Goal: Task Accomplishment & Management: Manage account settings

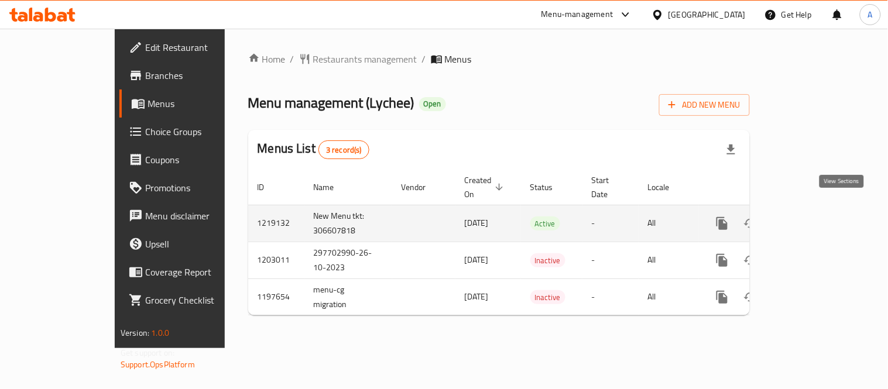
click at [814, 217] on icon "enhanced table" at bounding box center [807, 224] width 14 height 14
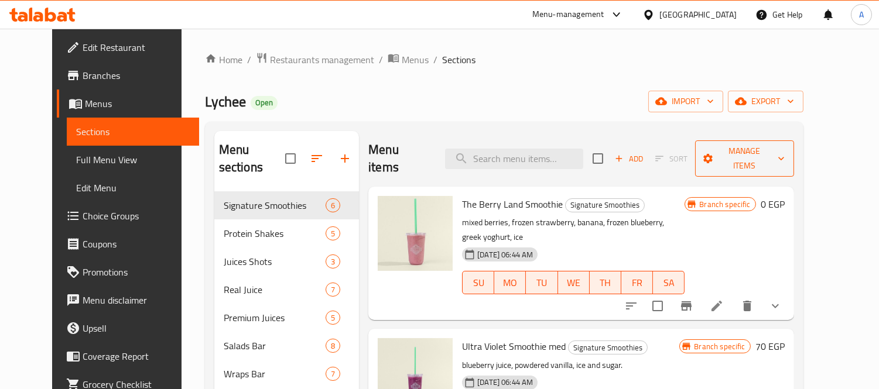
click at [780, 145] on span "Manage items" at bounding box center [744, 158] width 80 height 29
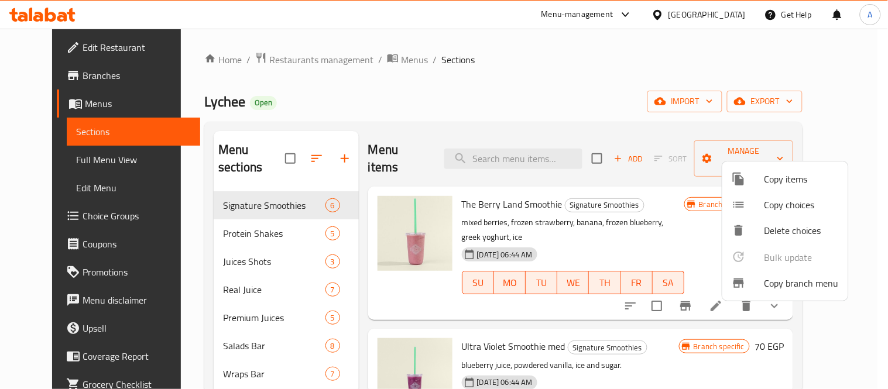
click at [817, 105] on div at bounding box center [444, 194] width 888 height 389
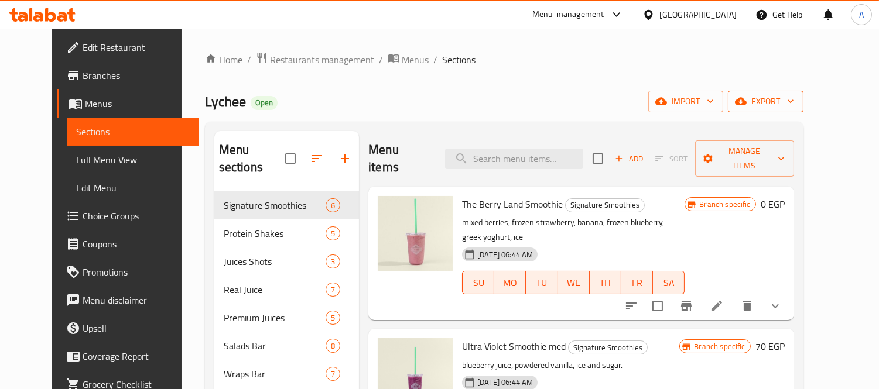
click at [794, 102] on span "export" at bounding box center [765, 101] width 57 height 15
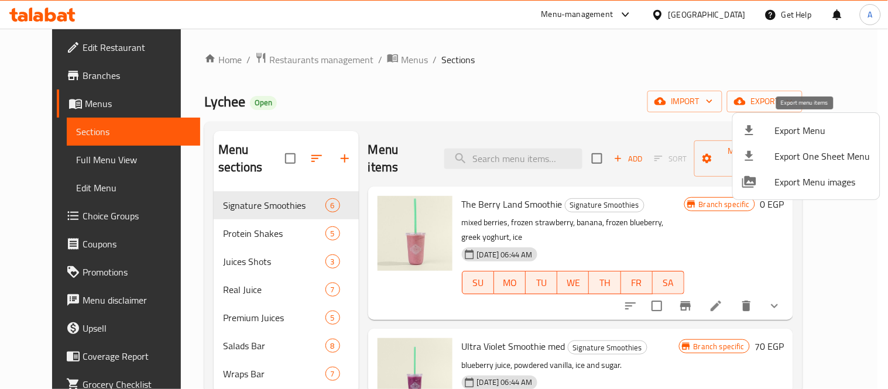
click at [792, 132] on span "Export Menu" at bounding box center [822, 131] width 95 height 14
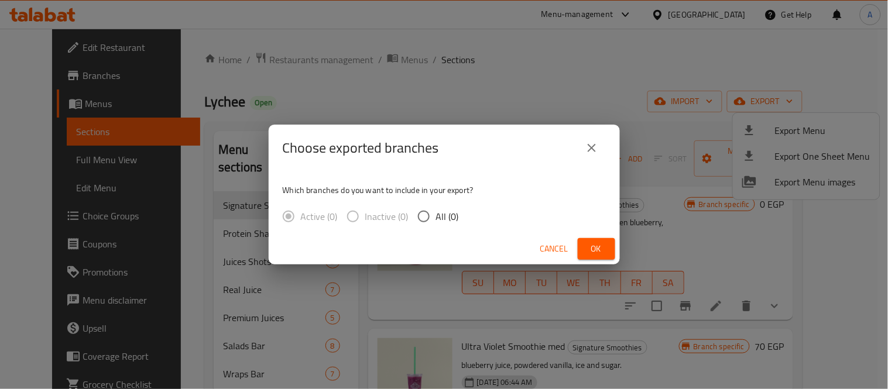
click at [429, 217] on input "All (0)" at bounding box center [424, 216] width 25 height 25
radio input "true"
click at [593, 244] on span "Ok" at bounding box center [596, 249] width 19 height 15
click at [600, 244] on span "Ok" at bounding box center [596, 249] width 19 height 15
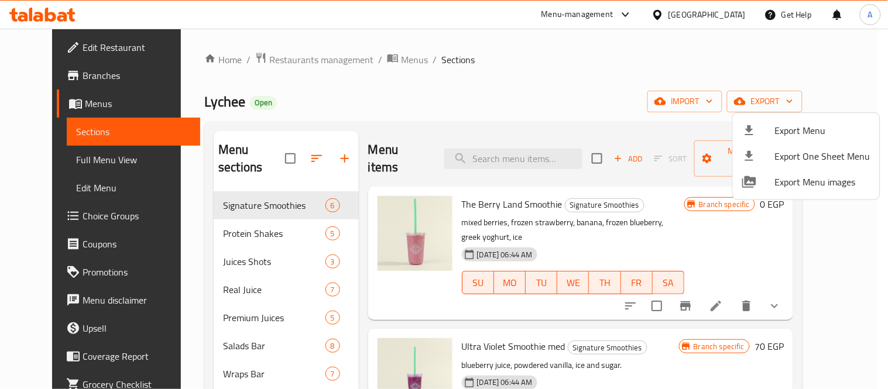
click at [529, 149] on div at bounding box center [444, 194] width 888 height 389
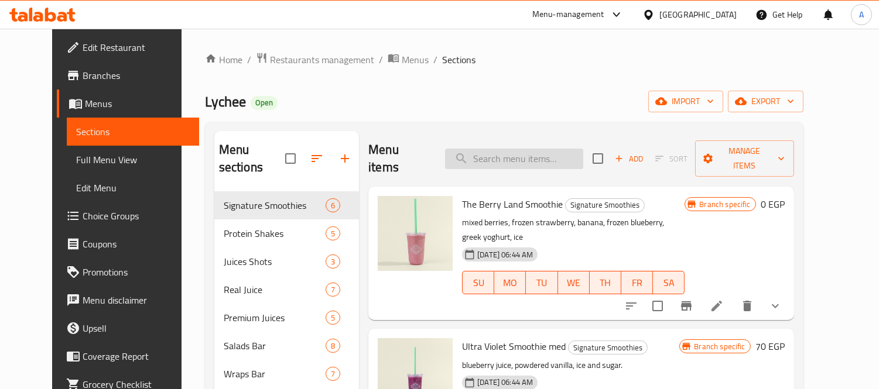
click at [518, 153] on input "search" at bounding box center [514, 159] width 138 height 20
paste input "Warm Bowl"
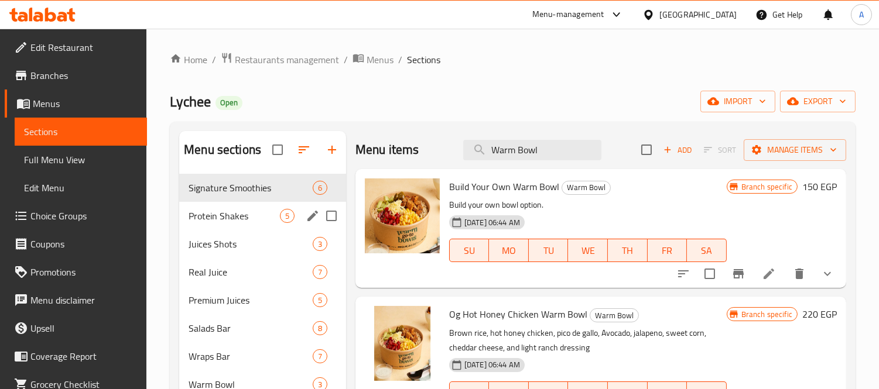
type input "Warm Bowl"
click at [235, 207] on div "Protein Shakes 5" at bounding box center [262, 216] width 167 height 28
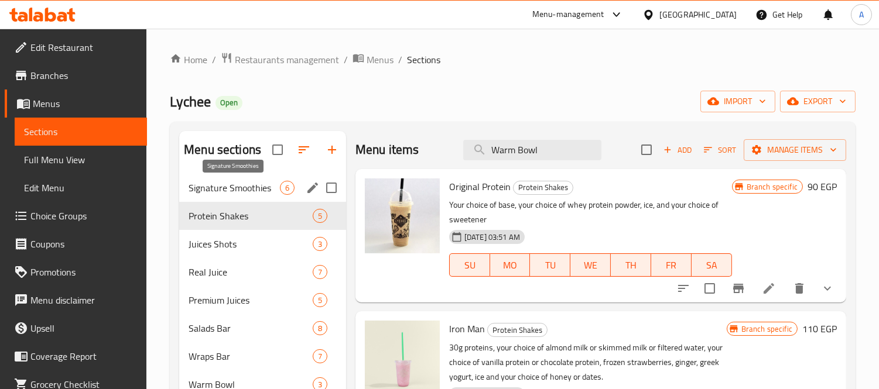
click at [249, 186] on span "Signature Smoothies" at bounding box center [234, 188] width 91 height 14
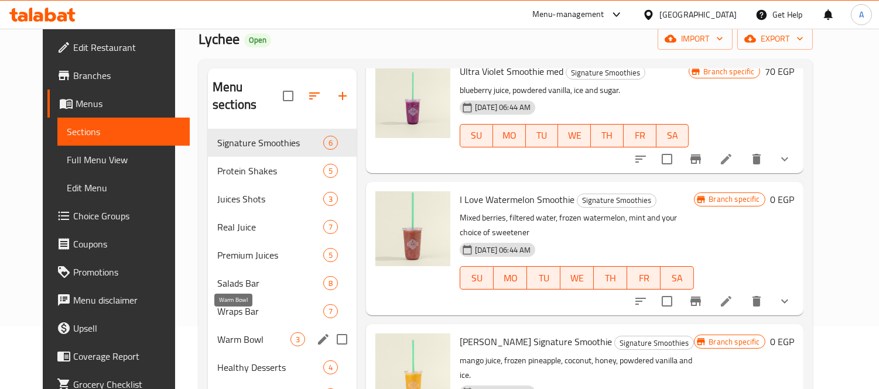
scroll to position [132, 0]
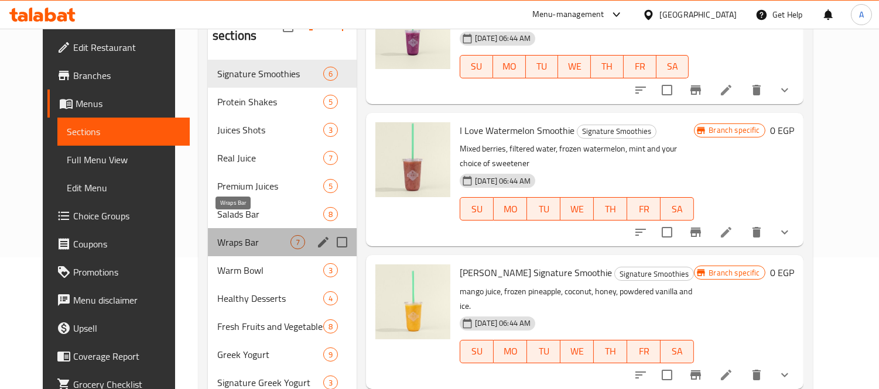
click at [217, 235] on span "Wraps Bar" at bounding box center [253, 242] width 73 height 14
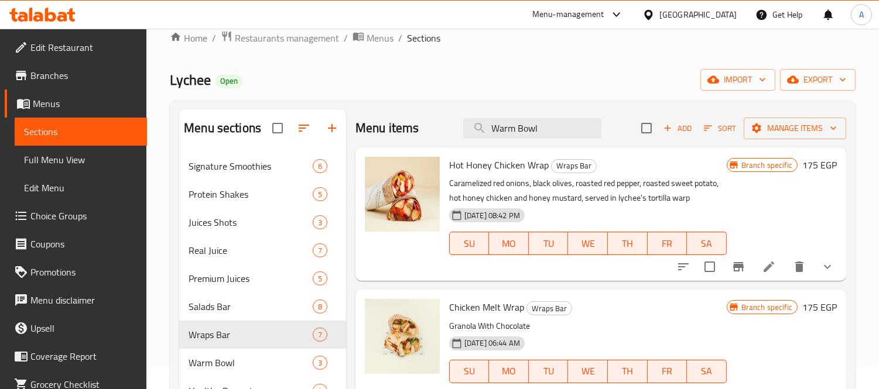
scroll to position [2, 0]
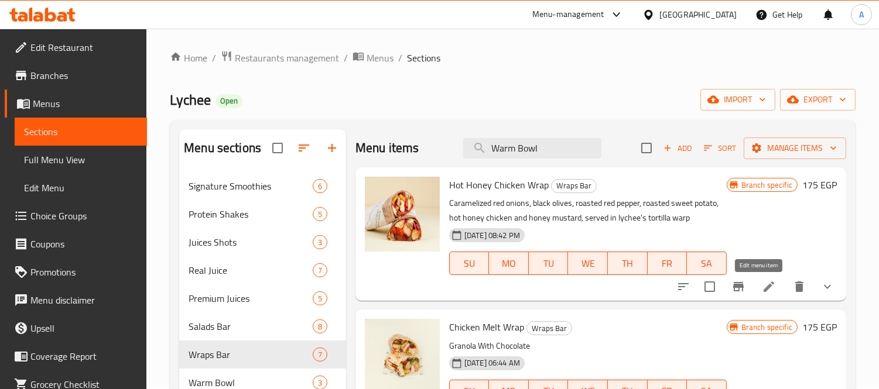
click at [762, 287] on icon at bounding box center [769, 287] width 14 height 14
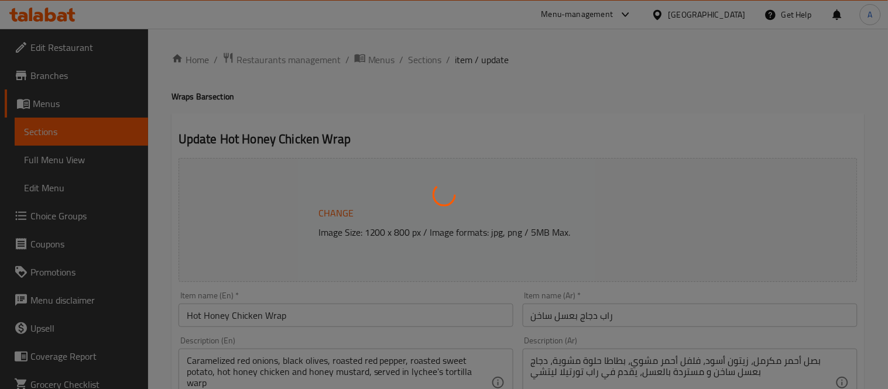
type input "إختيارك من الراب:"
type input "1"
type input "اكسترا درسينج:"
type input "0"
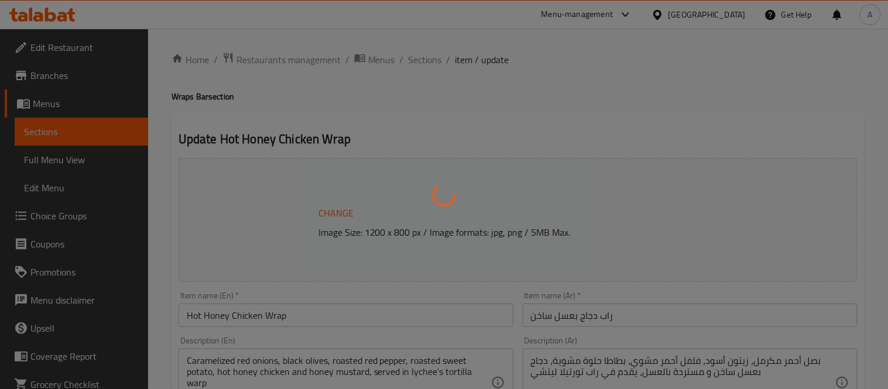
type input "1"
type input "إصافة بريميوم للسلطة:"
type input "0"
type input "1"
type input "إختيارك من البروتين"
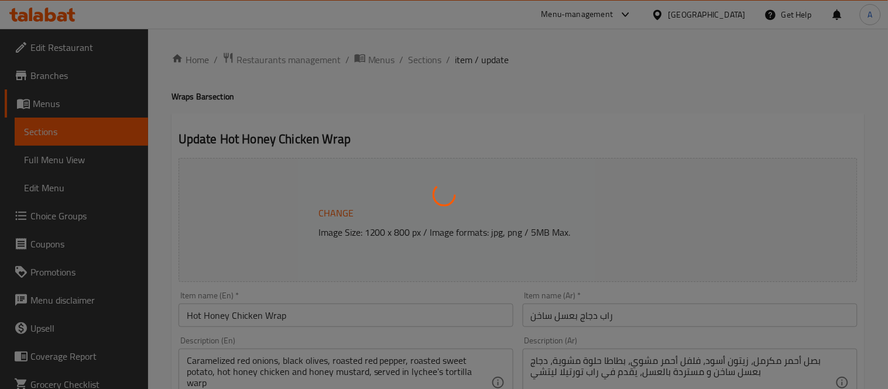
type input "1"
type input "2"
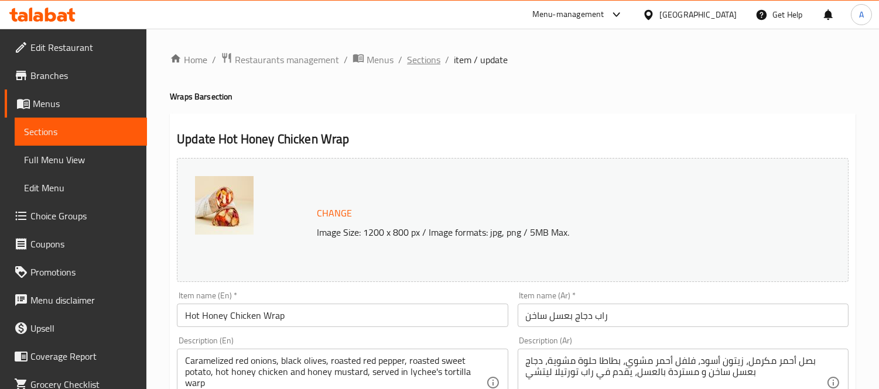
click at [426, 54] on span "Sections" at bounding box center [423, 60] width 33 height 14
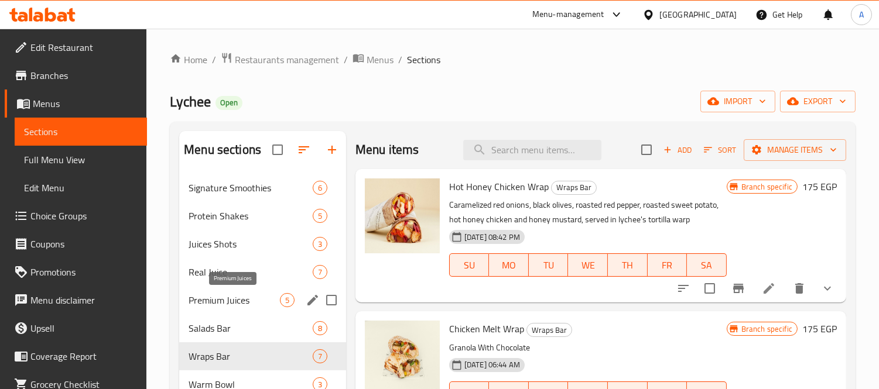
scroll to position [130, 0]
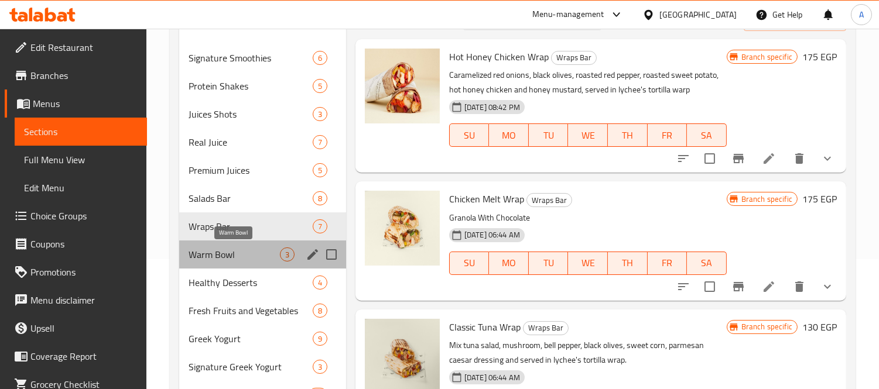
click at [215, 256] on span "Warm Bowl" at bounding box center [234, 255] width 91 height 14
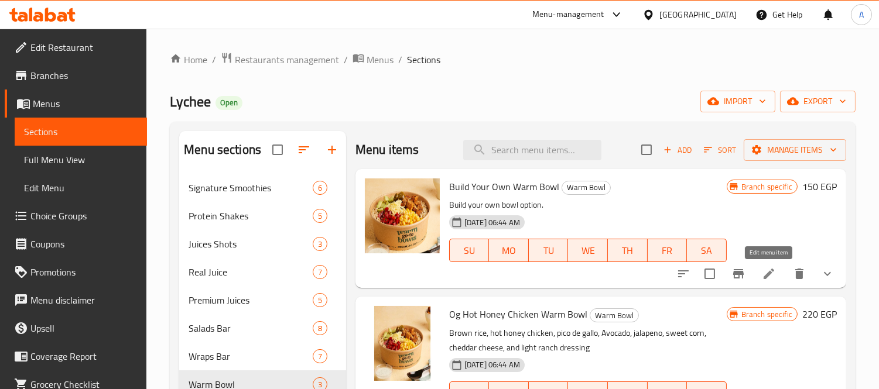
click at [762, 270] on icon at bounding box center [769, 274] width 14 height 14
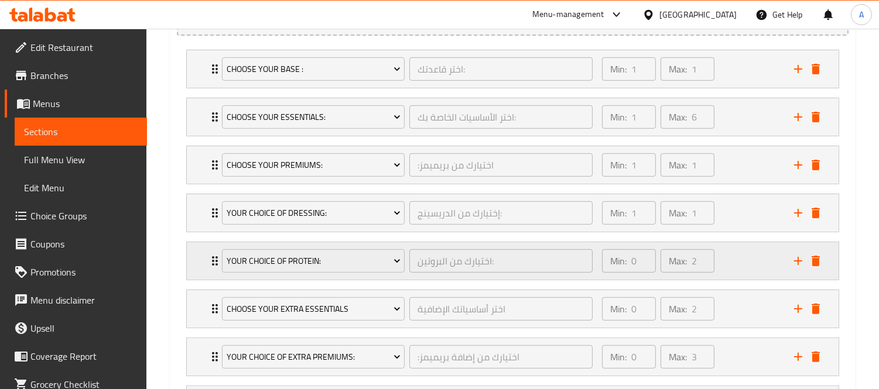
scroll to position [715, 0]
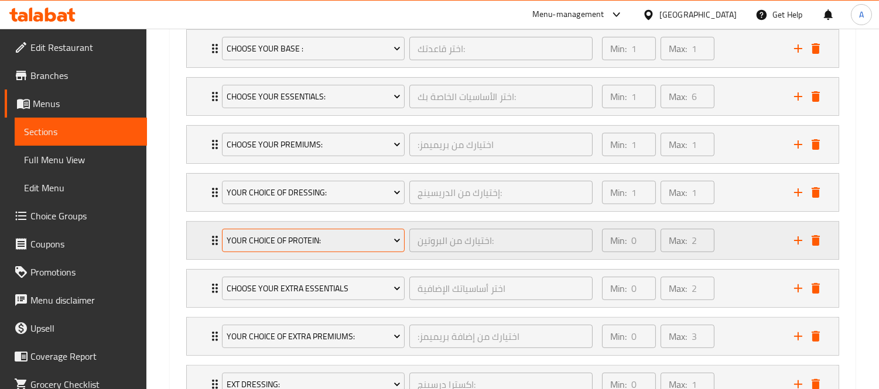
click at [261, 238] on span "Your Choice Of Protein:" at bounding box center [314, 241] width 174 height 15
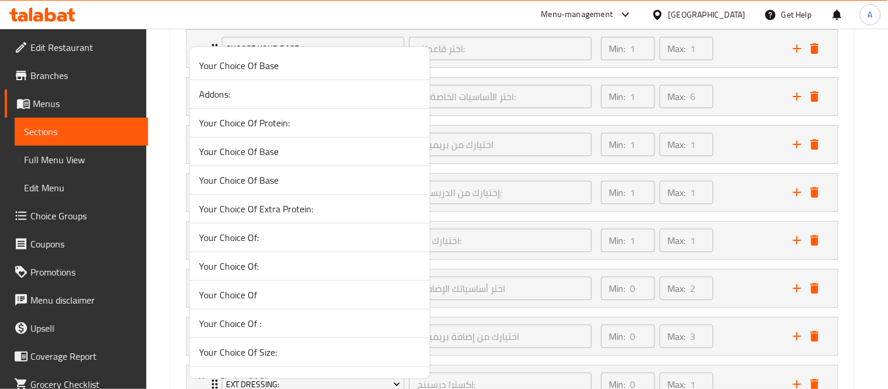
click at [57, 210] on div at bounding box center [444, 194] width 888 height 389
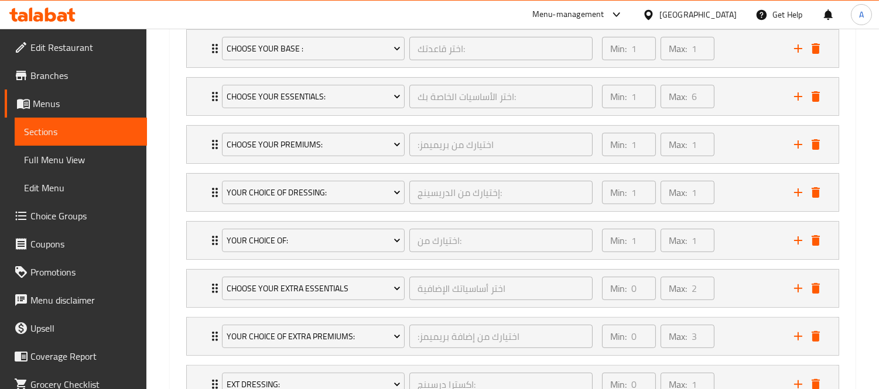
click at [68, 214] on span "Choice Groups" at bounding box center [83, 216] width 107 height 14
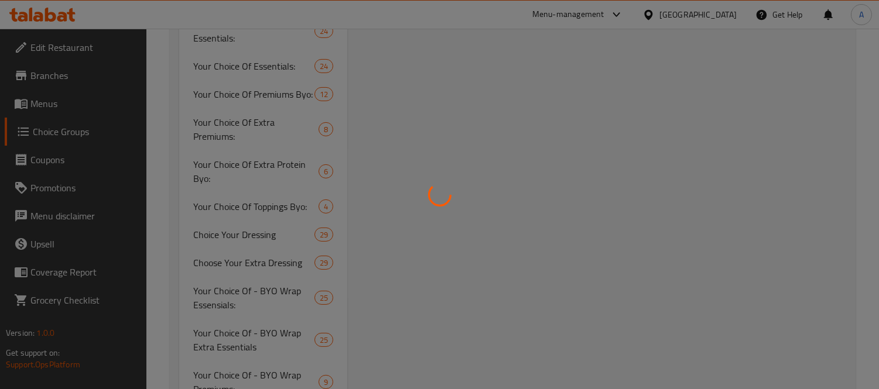
scroll to position [166, 0]
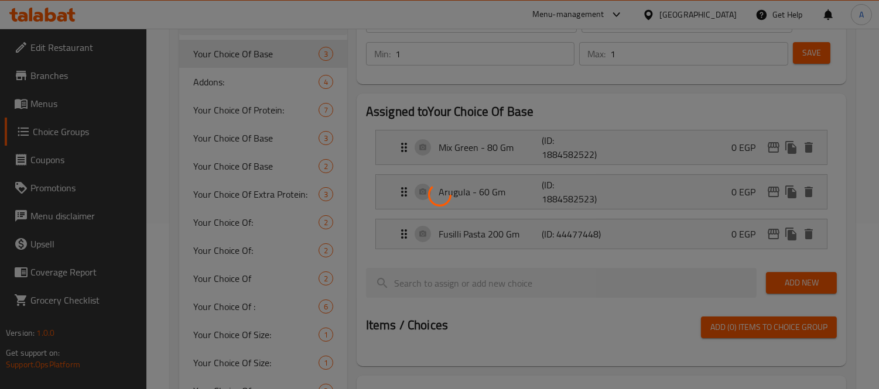
click at [235, 107] on div at bounding box center [439, 194] width 879 height 389
click at [277, 114] on div at bounding box center [439, 194] width 879 height 389
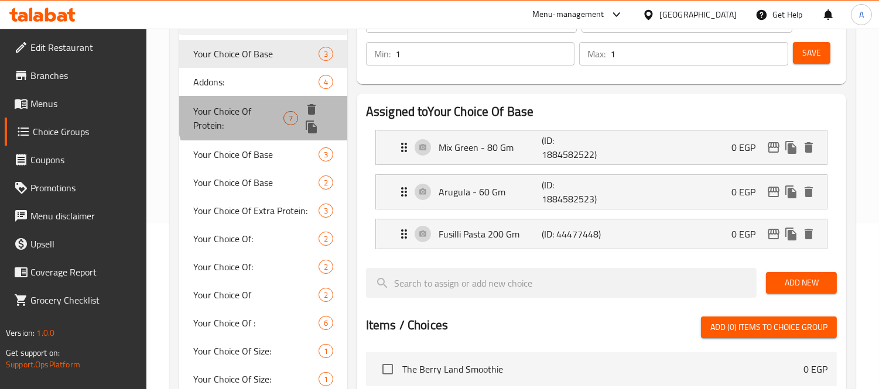
click at [268, 115] on span "Your Choice Of Protein:" at bounding box center [238, 118] width 90 height 28
type input "Your Choice Of Protein:"
type input "اختيارك من البروتين:"
type input "0"
type input "2"
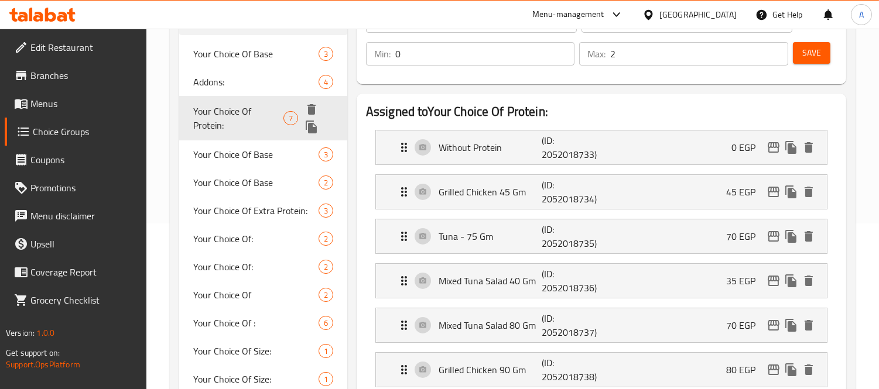
click at [268, 115] on span "Your Choice Of Protein:" at bounding box center [238, 118] width 90 height 28
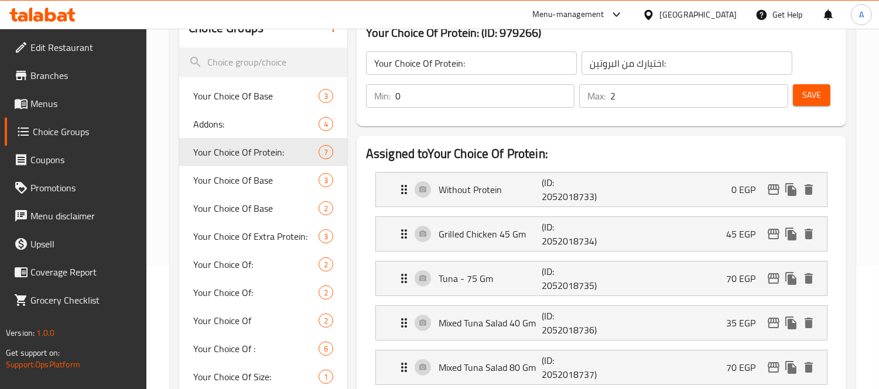
scroll to position [101, 0]
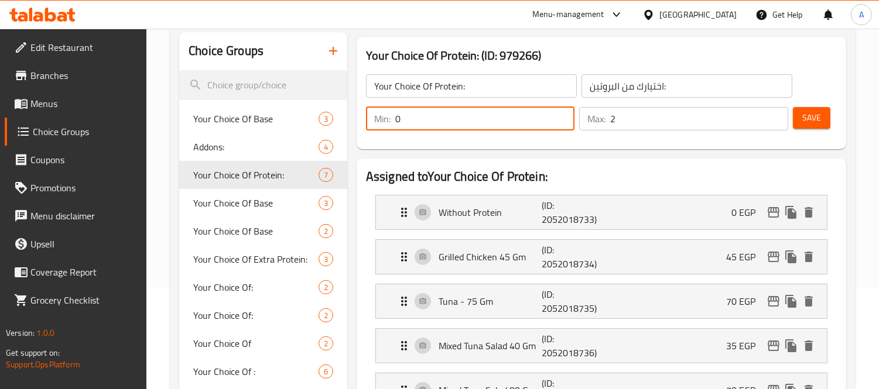
drag, startPoint x: 435, startPoint y: 114, endPoint x: 366, endPoint y: 109, distance: 69.3
click at [366, 109] on div "Min: 0 ​" at bounding box center [470, 118] width 209 height 23
type input "1"
click at [810, 118] on span "Save" at bounding box center [811, 118] width 19 height 15
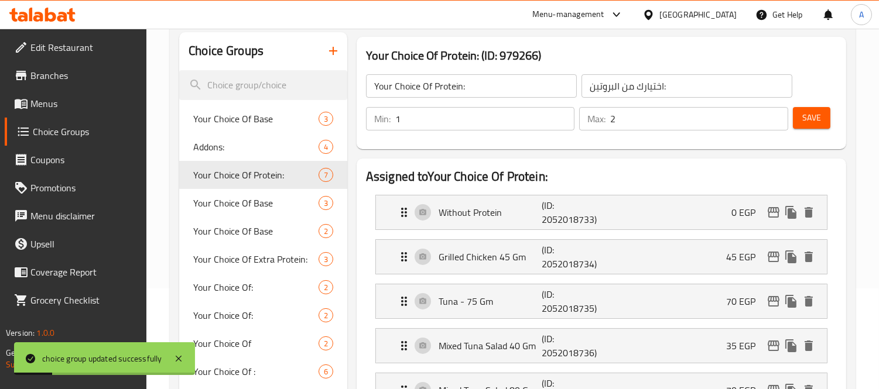
click at [41, 107] on span "Menus" at bounding box center [83, 104] width 107 height 14
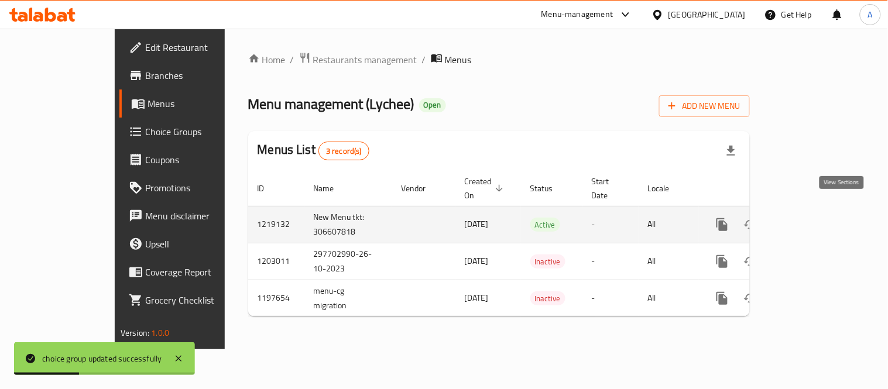
click at [814, 218] on icon "enhanced table" at bounding box center [807, 225] width 14 height 14
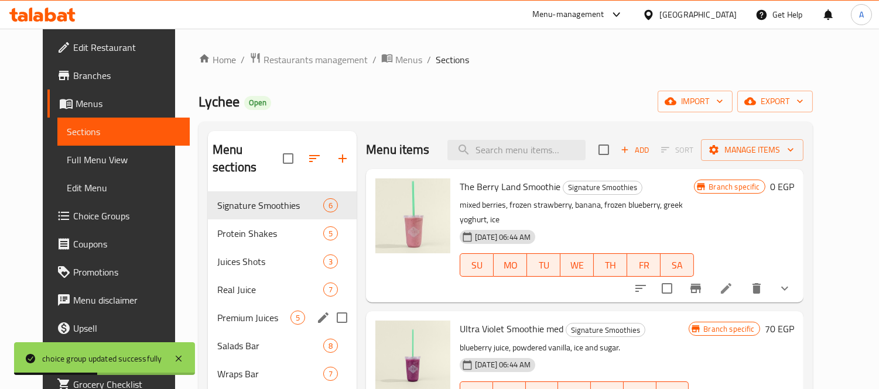
scroll to position [130, 0]
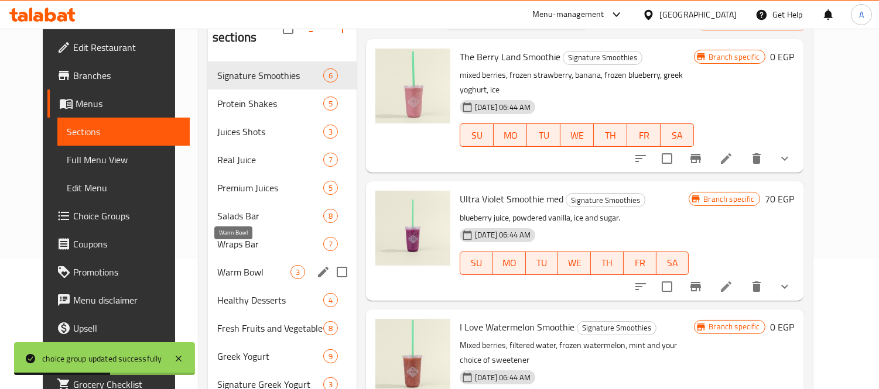
click at [217, 265] on span "Warm Bowl" at bounding box center [253, 272] width 73 height 14
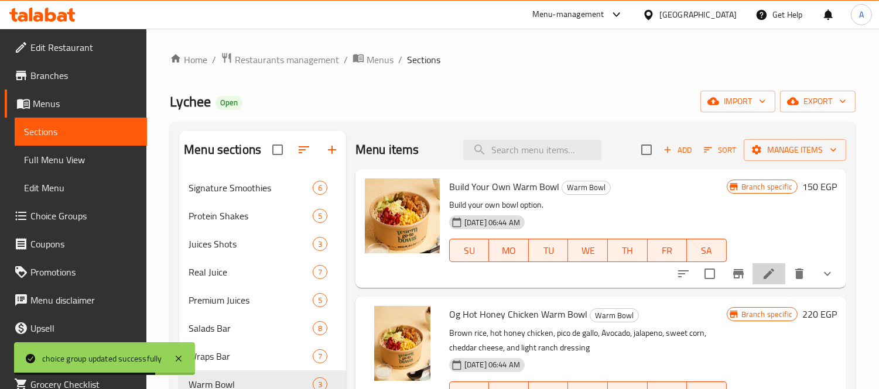
click at [776, 277] on li at bounding box center [768, 273] width 33 height 21
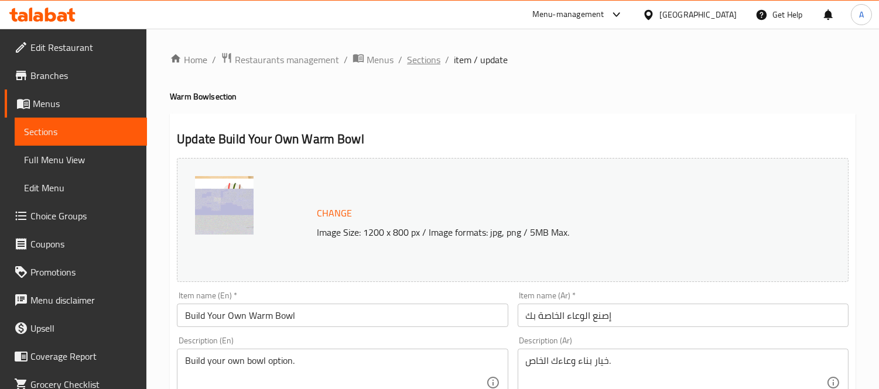
click at [424, 60] on span "Sections" at bounding box center [423, 60] width 33 height 14
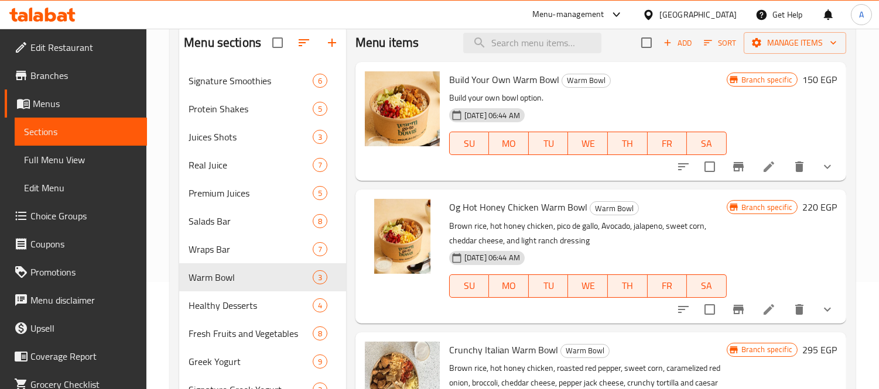
scroll to position [130, 0]
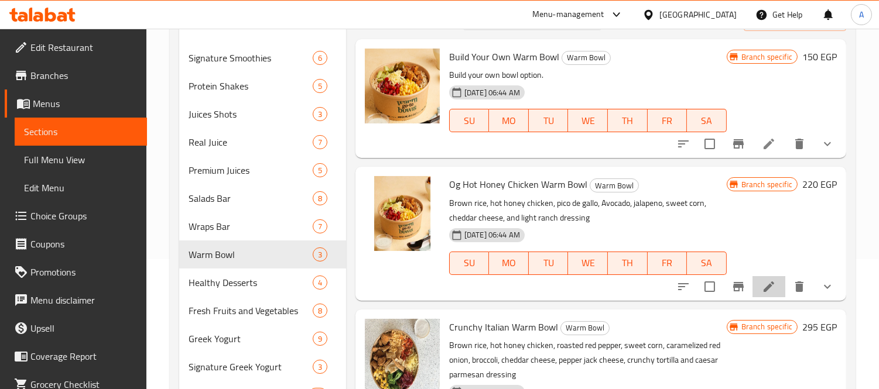
click at [765, 278] on li at bounding box center [768, 286] width 33 height 21
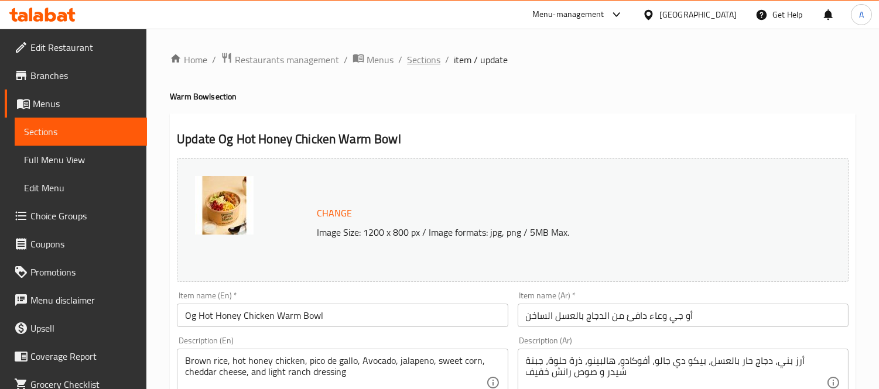
click at [430, 56] on span "Sections" at bounding box center [423, 60] width 33 height 14
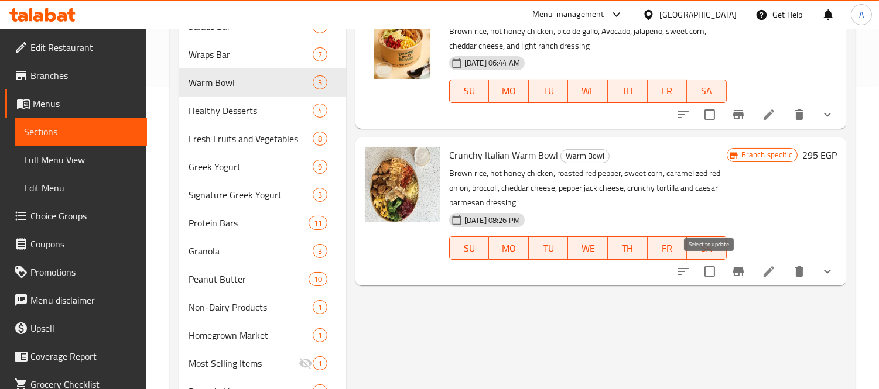
scroll to position [325, 0]
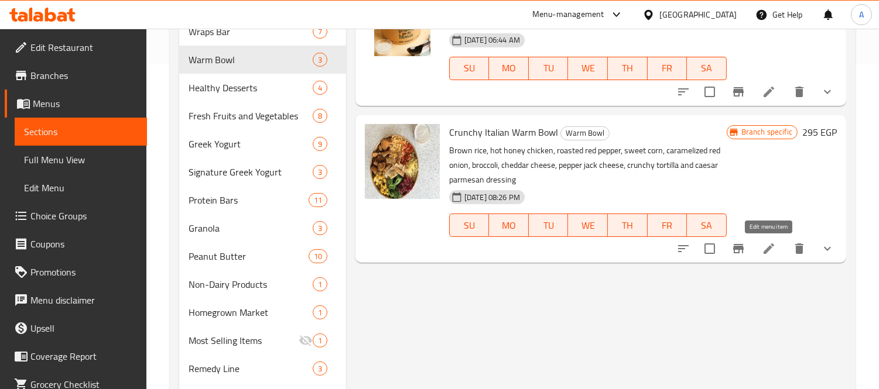
click at [771, 249] on icon at bounding box center [769, 249] width 14 height 14
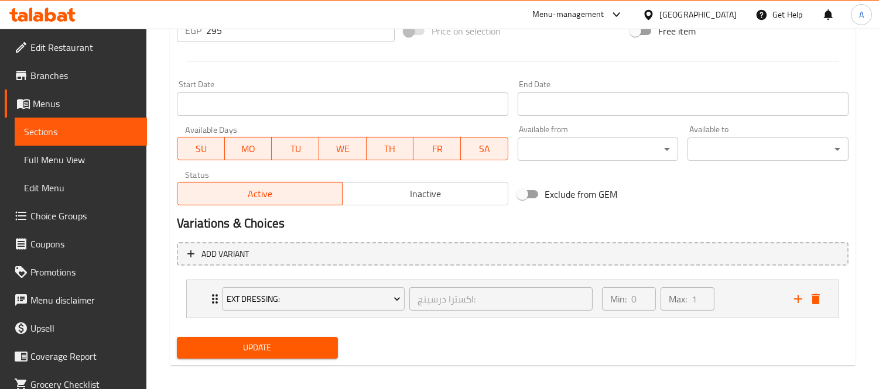
scroll to position [472, 0]
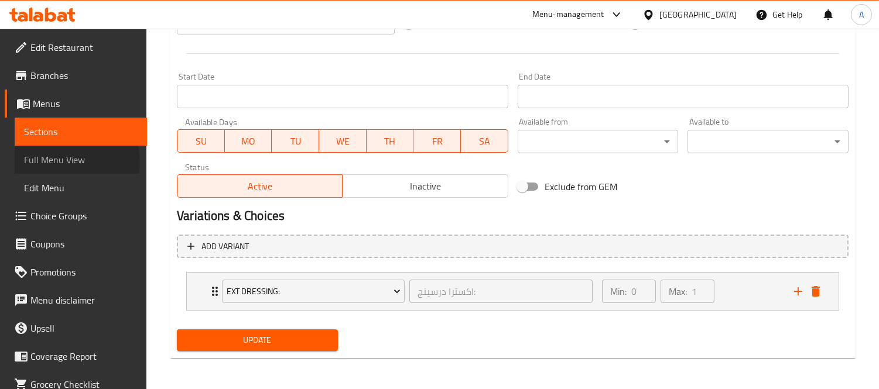
click at [67, 163] on span "Full Menu View" at bounding box center [81, 160] width 114 height 14
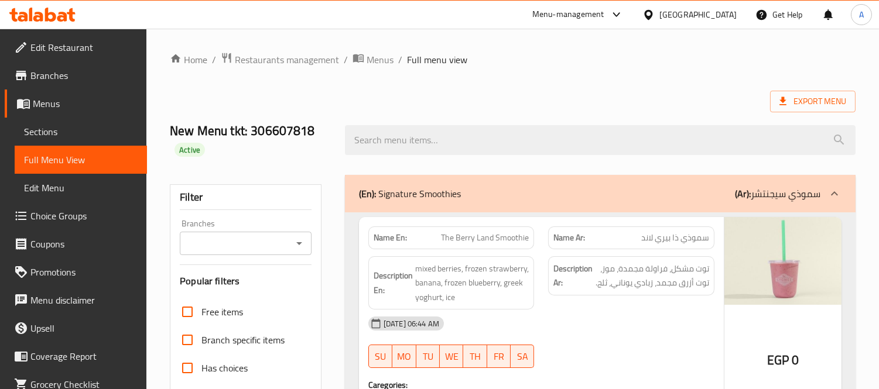
click at [74, 122] on link "Sections" at bounding box center [81, 132] width 132 height 28
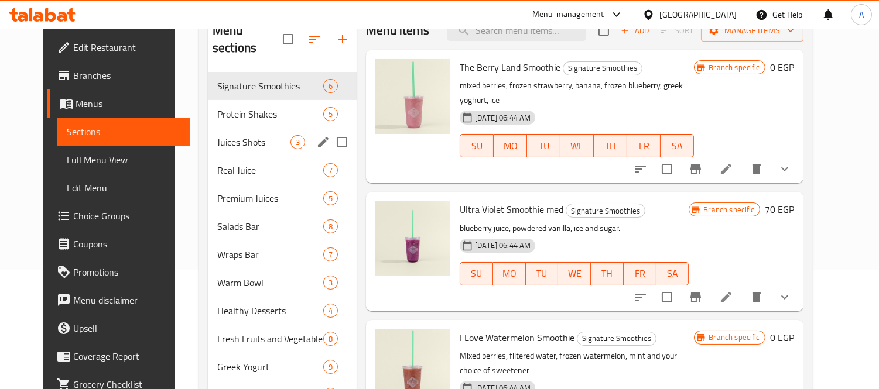
scroll to position [130, 0]
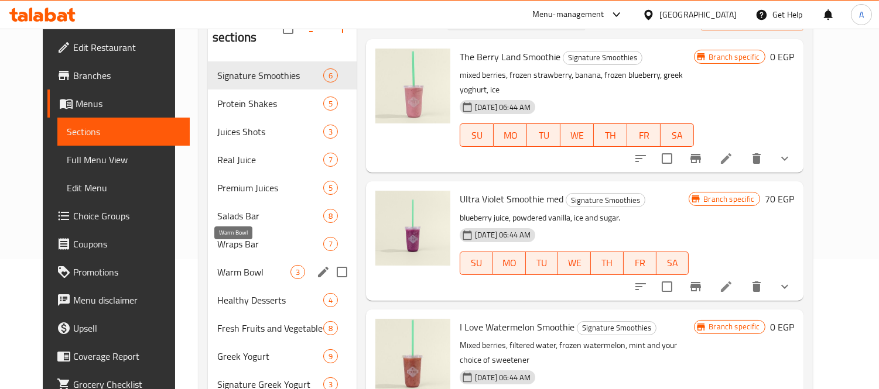
click at [217, 265] on span "Warm Bowl" at bounding box center [253, 272] width 73 height 14
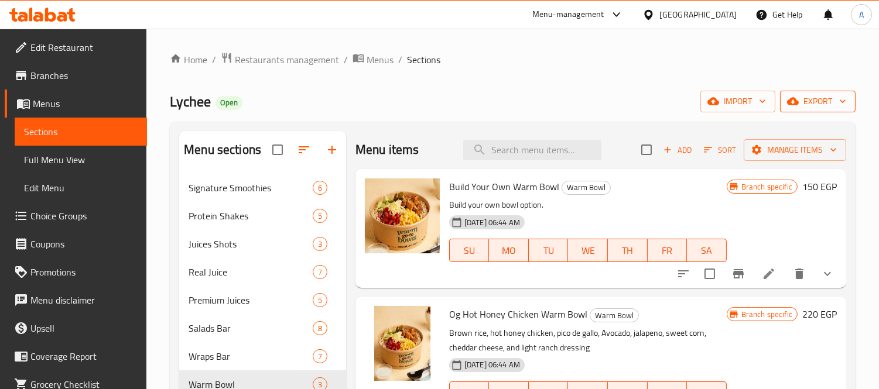
click at [815, 101] on span "export" at bounding box center [817, 101] width 57 height 15
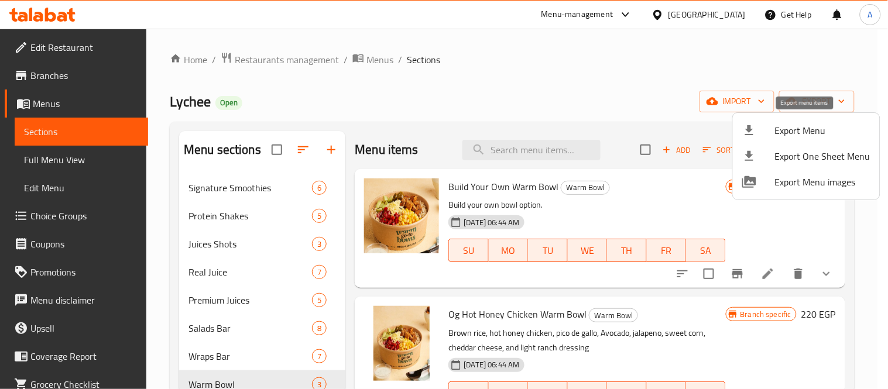
click at [780, 125] on span "Export Menu" at bounding box center [822, 131] width 95 height 14
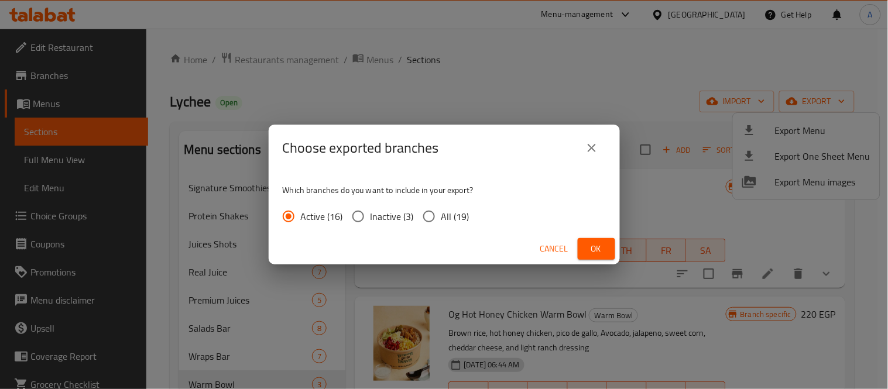
click at [441, 218] on span "All (19)" at bounding box center [455, 217] width 28 height 14
click at [440, 218] on input "All (19)" at bounding box center [429, 216] width 25 height 25
radio input "true"
click at [602, 252] on span "Ok" at bounding box center [596, 249] width 19 height 15
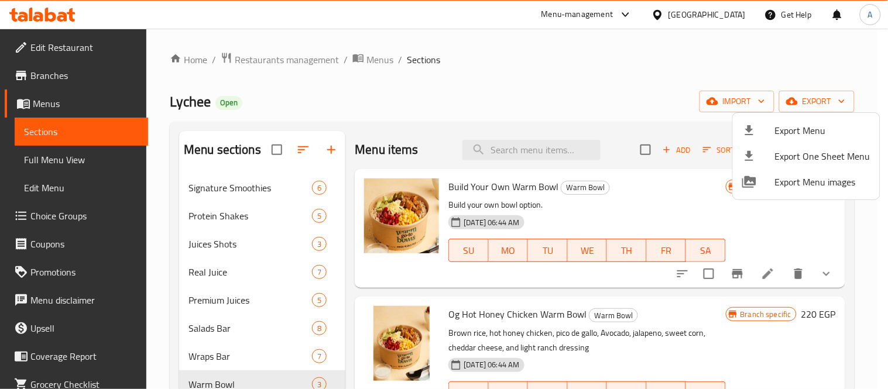
click at [311, 54] on div at bounding box center [444, 194] width 888 height 389
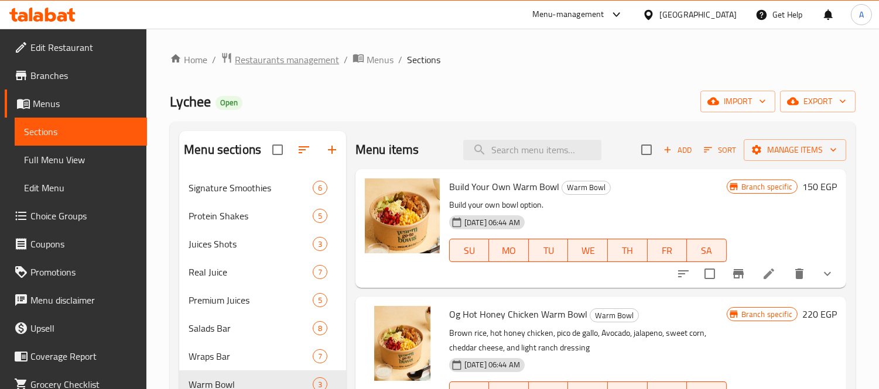
click at [309, 60] on span "Restaurants management" at bounding box center [287, 60] width 104 height 14
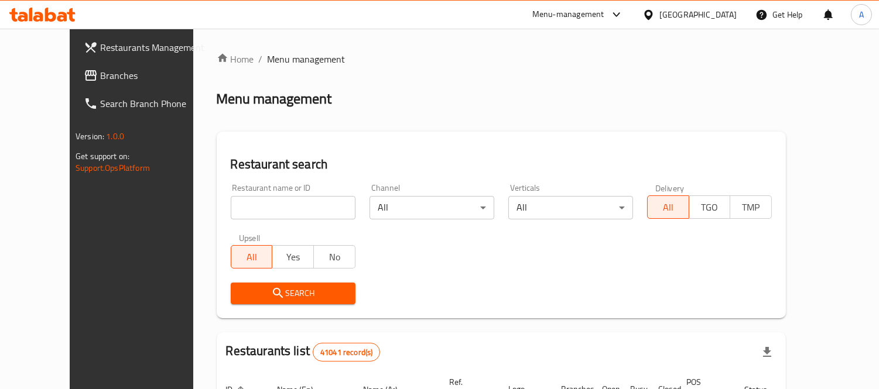
click at [74, 85] on link "Branches" at bounding box center [145, 75] width 142 height 28
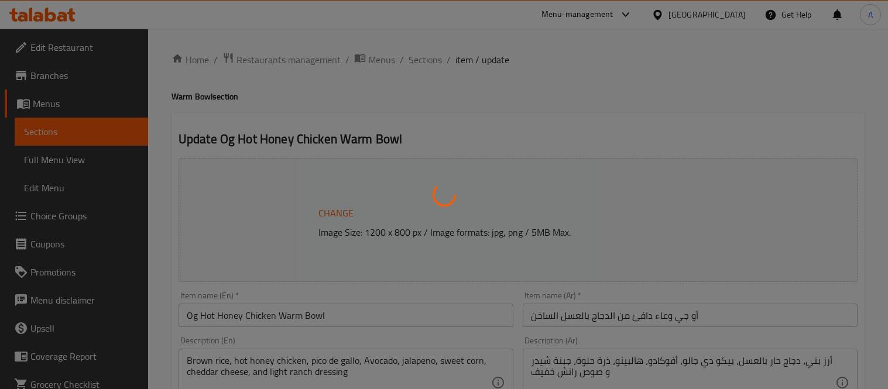
type input "اكسترا درسينج:"
type input "0"
type input "1"
type input "إصافة بريميوم للسلطة:"
type input "0"
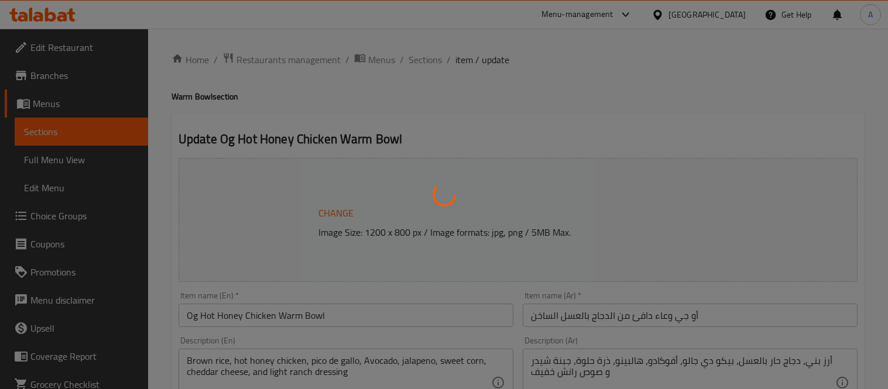
type input "1"
type input "إختيارك من البروتين"
type input "1"
type input "2"
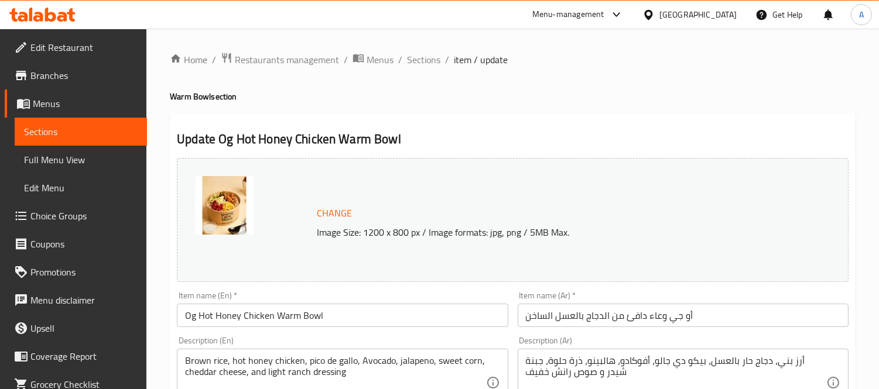
scroll to position [569, 0]
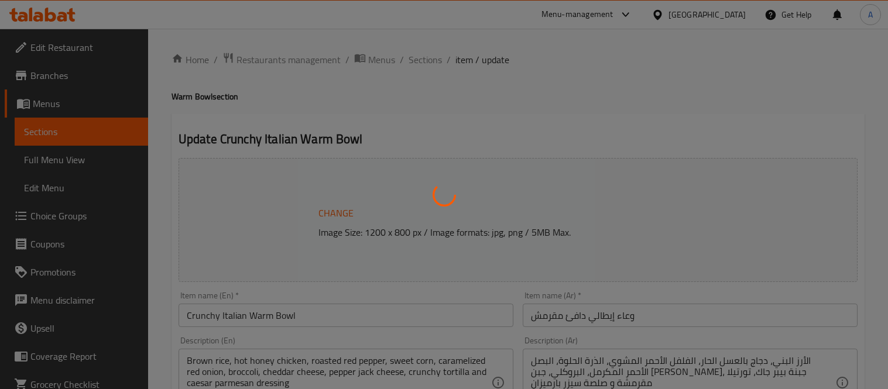
type input "اكسترا درسينج:"
type input "0"
type input "1"
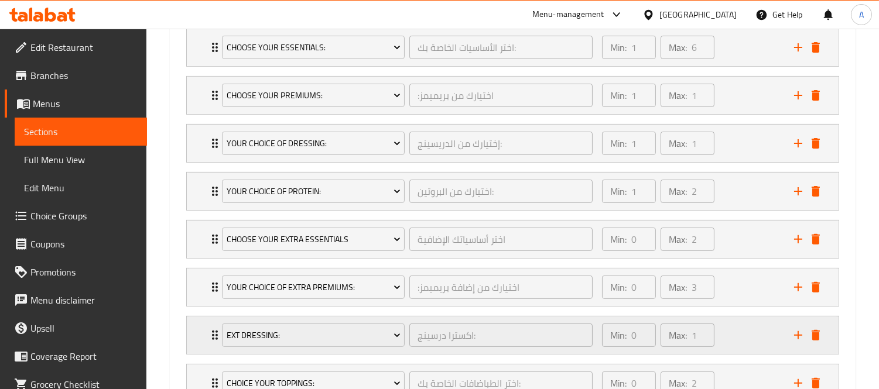
scroll to position [825, 0]
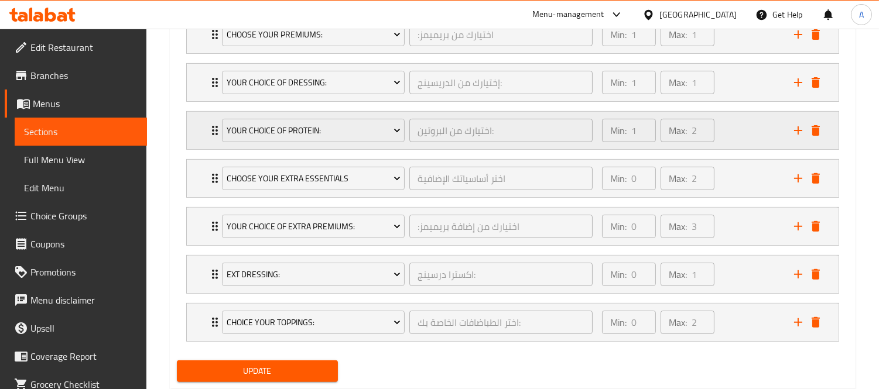
click at [739, 130] on div "Min: 1 ​ Max: 2 ​" at bounding box center [691, 130] width 192 height 37
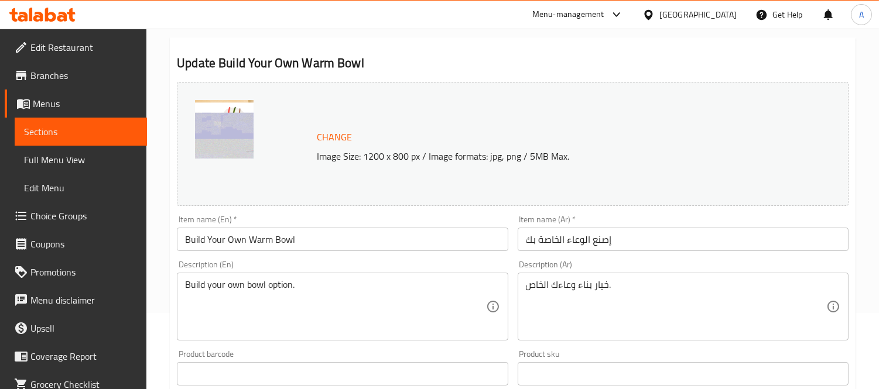
scroll to position [0, 0]
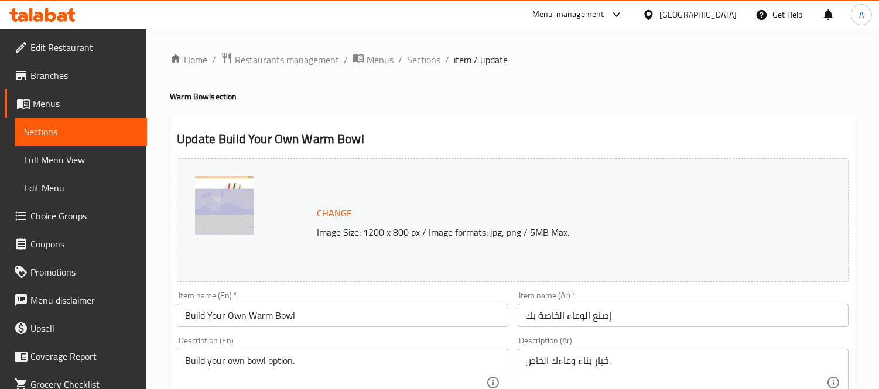
click at [316, 54] on span "Restaurants management" at bounding box center [287, 60] width 104 height 14
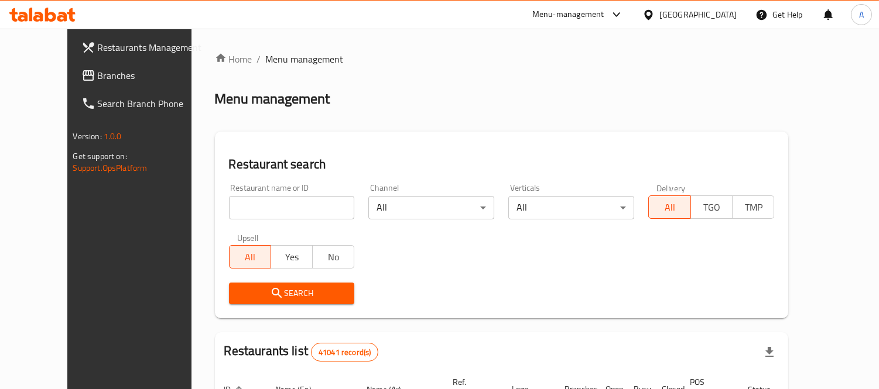
click at [289, 202] on input "search" at bounding box center [293, 207] width 125 height 23
paste input "627466"
type input "627466"
click at [273, 291] on icon "submit" at bounding box center [278, 293] width 10 height 10
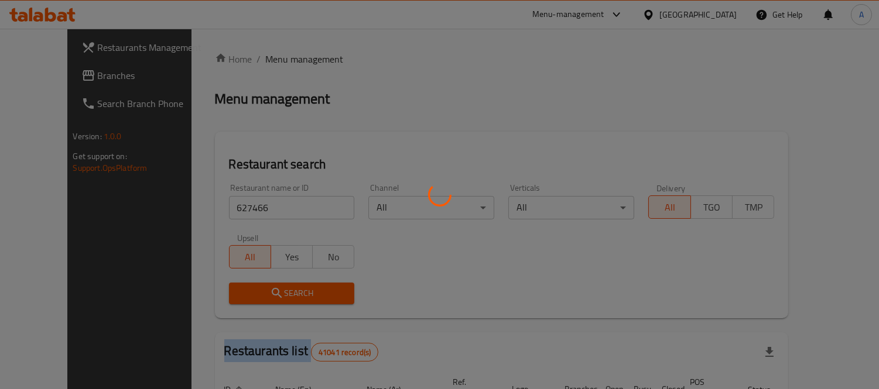
click at [248, 291] on div at bounding box center [439, 194] width 879 height 389
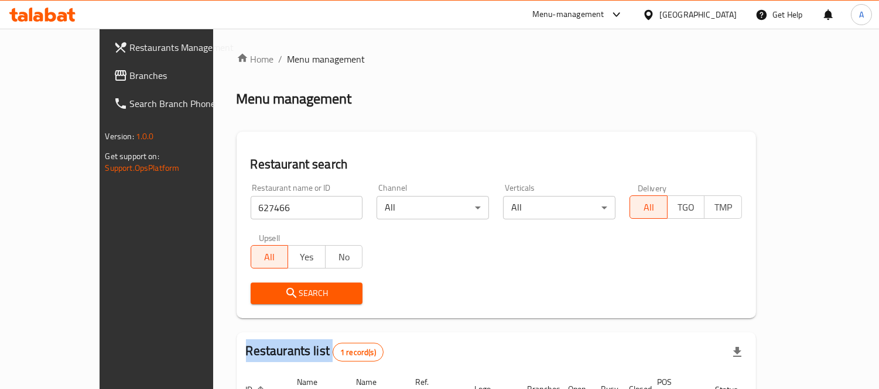
click at [248, 291] on div "Home / Menu management Menu management Restaurant search Restaurant name or ID …" at bounding box center [496, 270] width 519 height 437
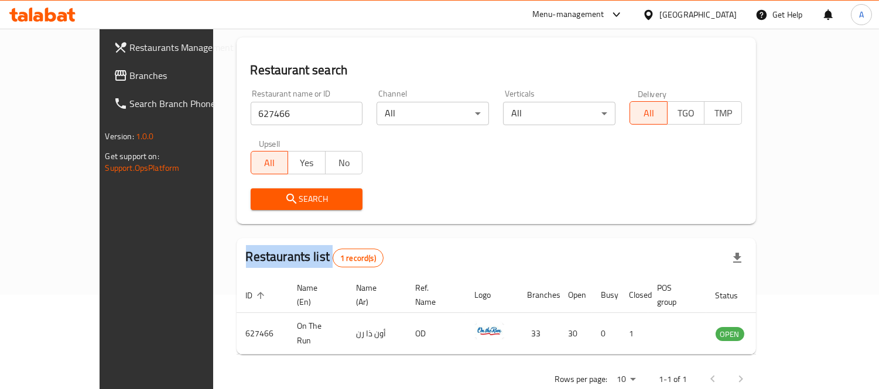
scroll to position [109, 0]
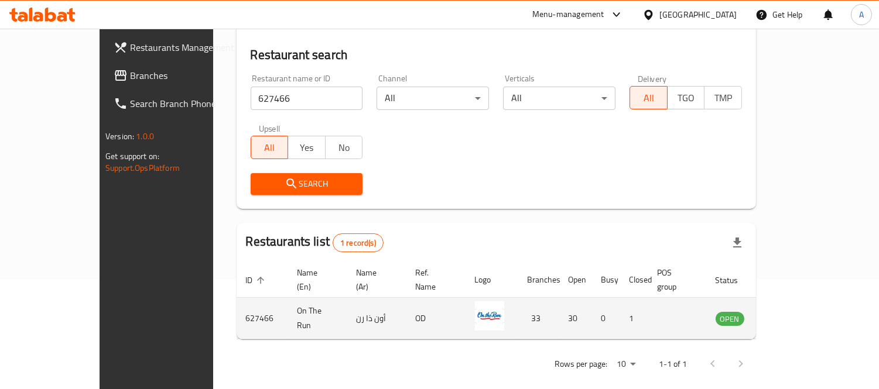
click at [288, 303] on td "On The Run" at bounding box center [317, 319] width 59 height 42
copy td "On The Run"
click at [288, 303] on td "On The Run" at bounding box center [317, 319] width 59 height 42
click at [808, 303] on td "enhanced table" at bounding box center [787, 319] width 40 height 42
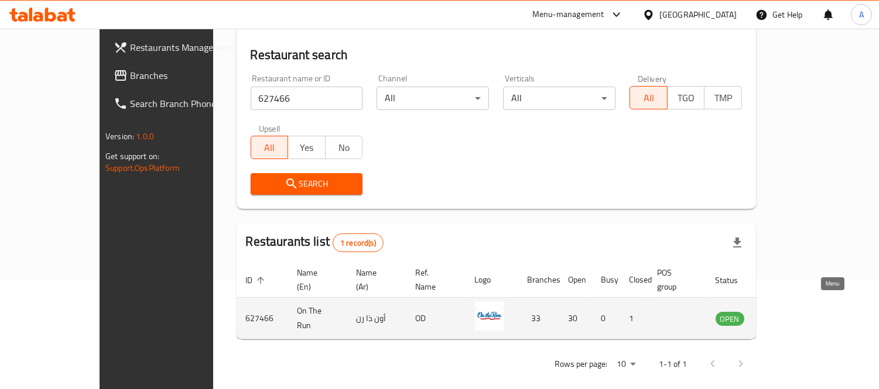
click at [790, 314] on icon "enhanced table" at bounding box center [783, 319] width 13 height 10
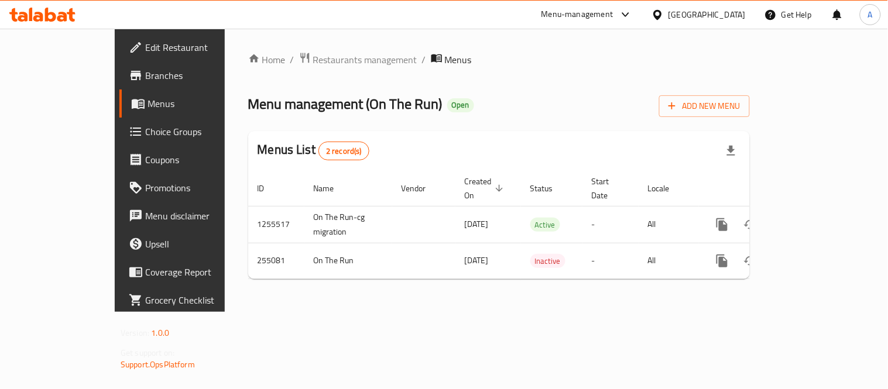
click at [145, 78] on span "Branches" at bounding box center [199, 75] width 108 height 14
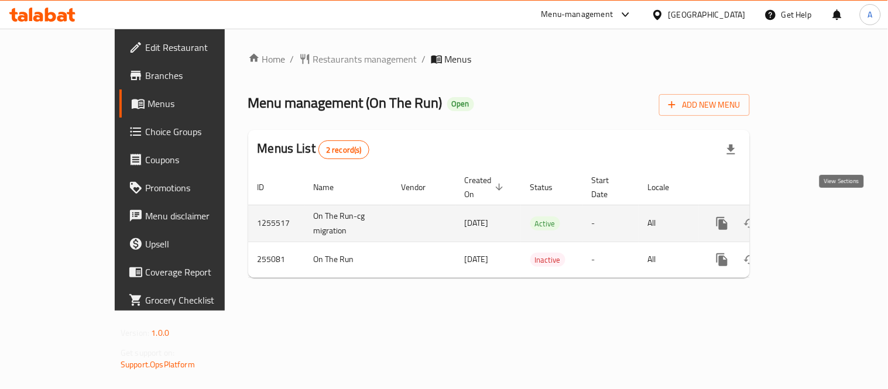
click at [814, 217] on icon "enhanced table" at bounding box center [807, 224] width 14 height 14
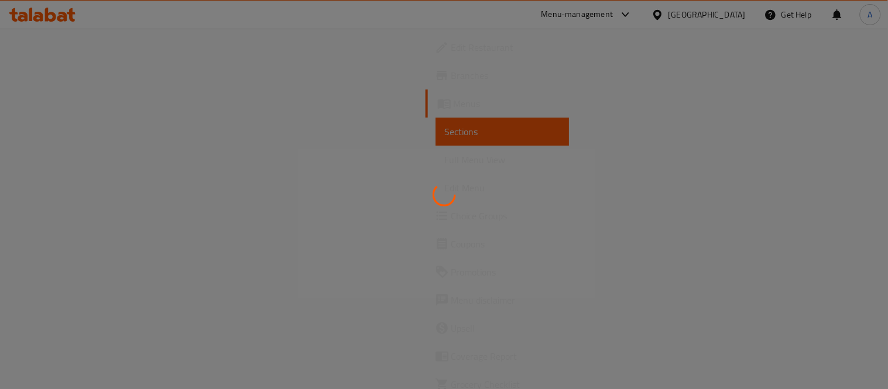
click at [568, 189] on div at bounding box center [444, 194] width 888 height 389
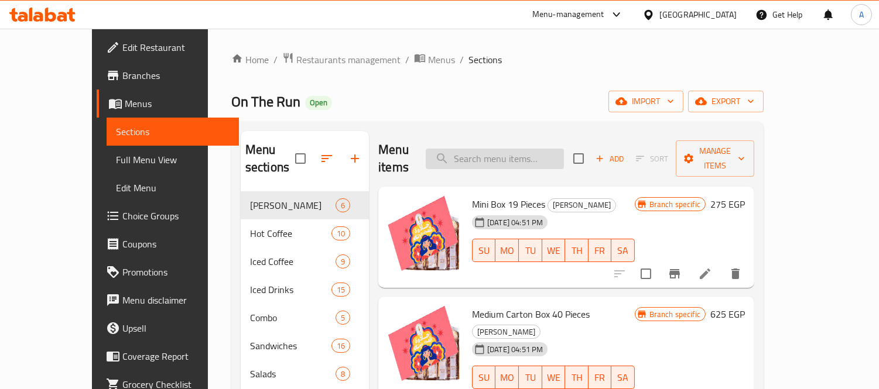
click at [507, 150] on input "search" at bounding box center [495, 159] width 138 height 20
paste input "Loacker - Cremkakao - 45 Gm"
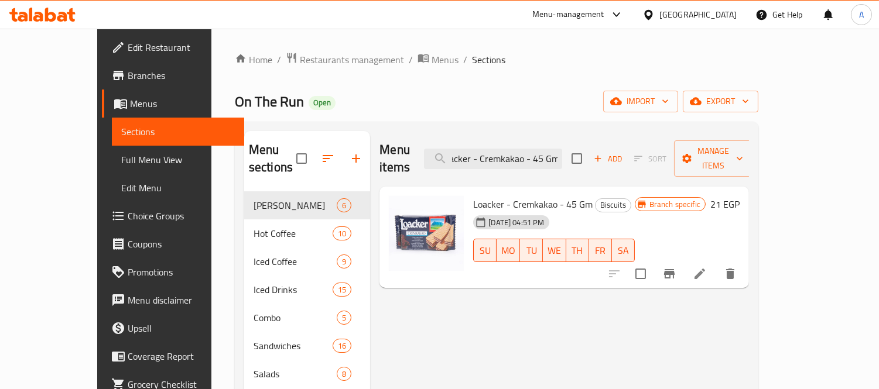
type input "Loacker - Cremkakao - 45 Gm"
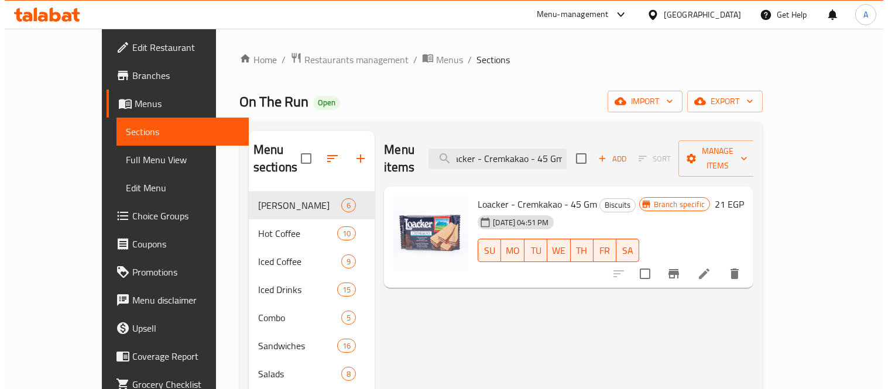
scroll to position [0, 0]
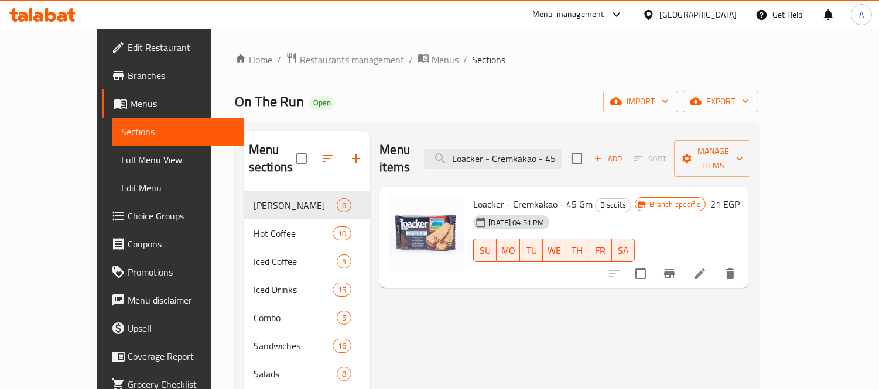
click at [739, 196] on h6 "21 EGP" at bounding box center [724, 204] width 29 height 16
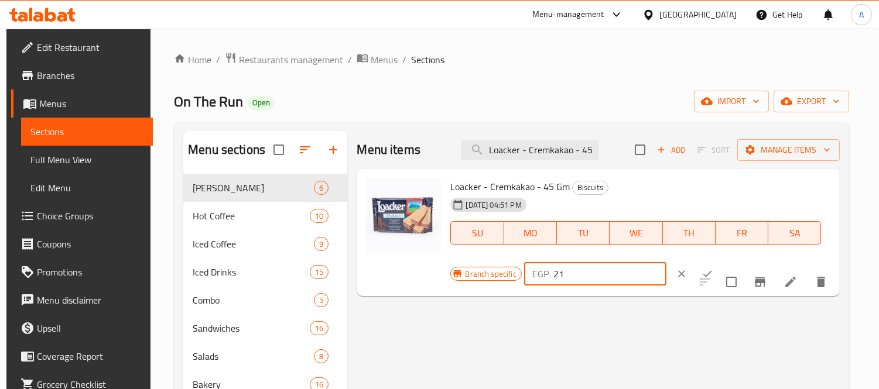
drag, startPoint x: 571, startPoint y: 277, endPoint x: 546, endPoint y: 268, distance: 27.4
click at [546, 268] on div "EGP 21 ​" at bounding box center [595, 273] width 142 height 23
paste input "85"
type input "85"
click at [701, 274] on icon "ok" at bounding box center [707, 274] width 12 height 12
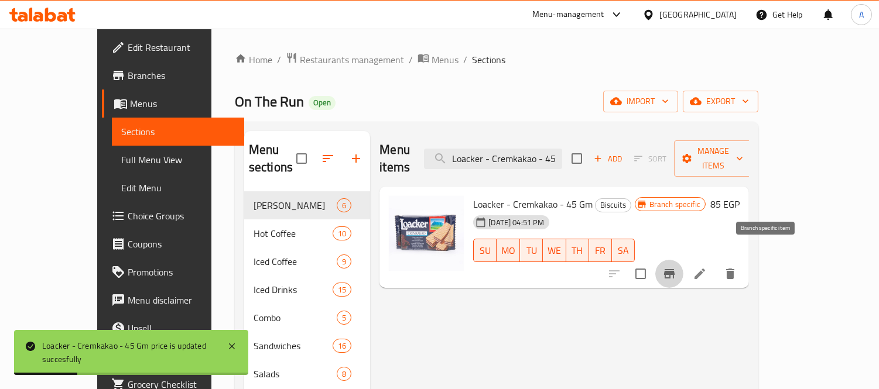
click at [676, 267] on icon "Branch-specific-item" at bounding box center [669, 274] width 14 height 14
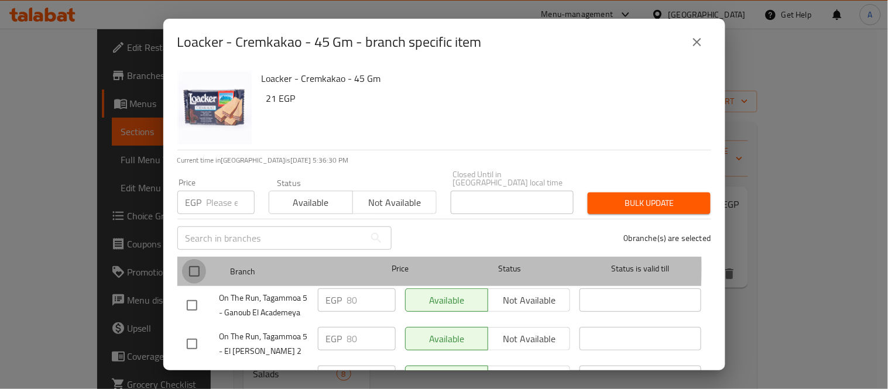
click at [194, 260] on input "checkbox" at bounding box center [194, 271] width 25 height 25
checkbox input "true"
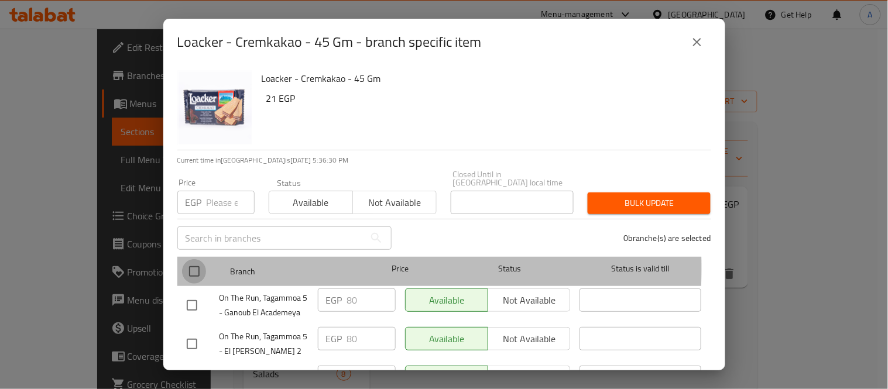
checkbox input "true"
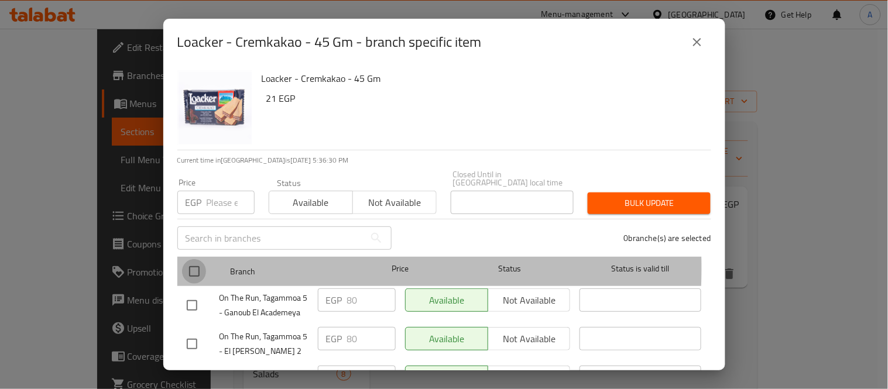
checkbox input "true"
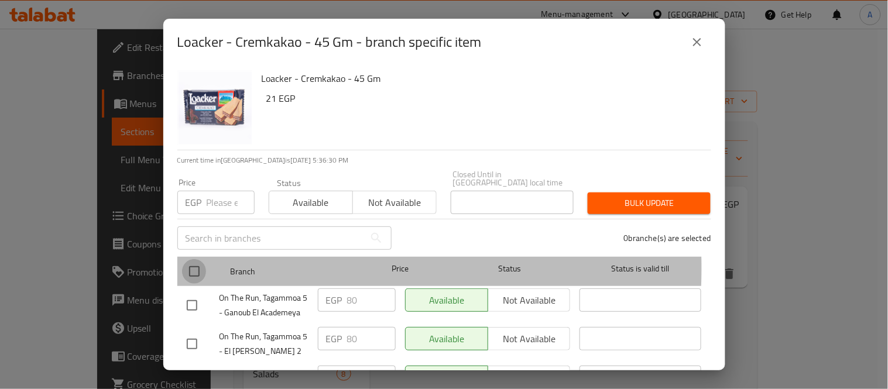
checkbox input "true"
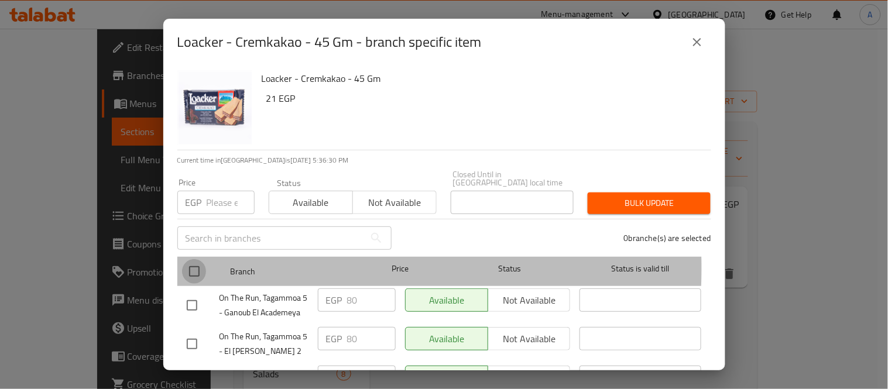
checkbox input "true"
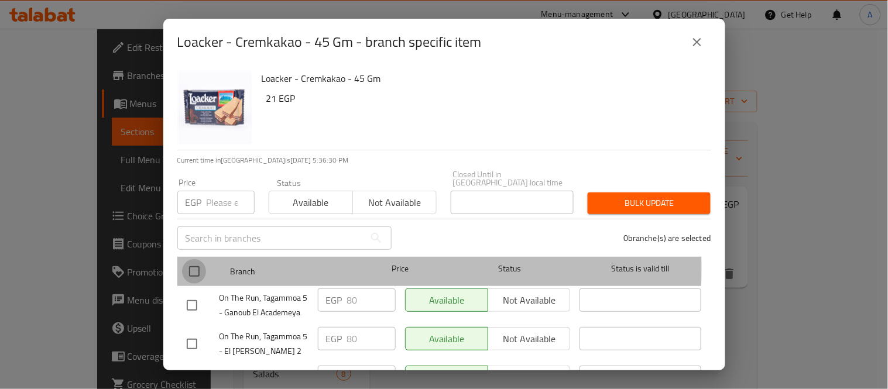
checkbox input "true"
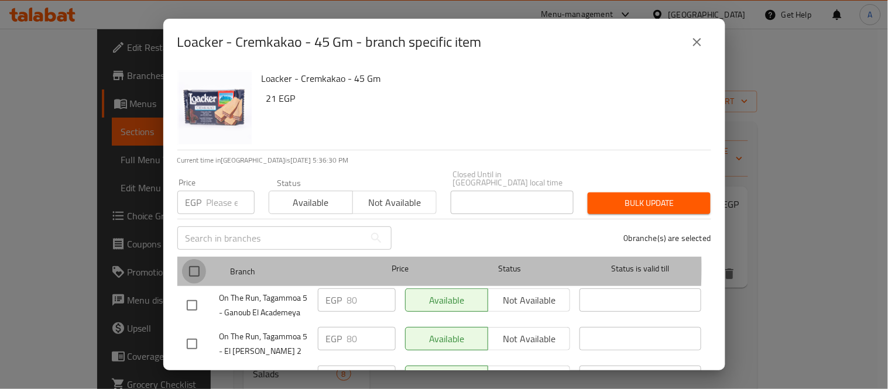
checkbox input "true"
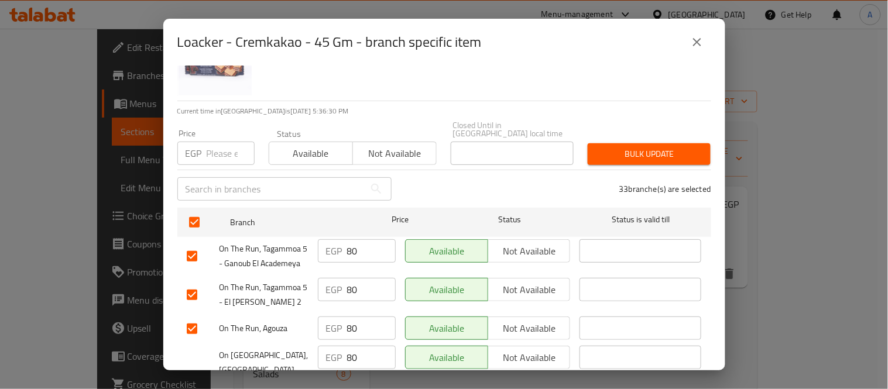
scroll to position [130, 0]
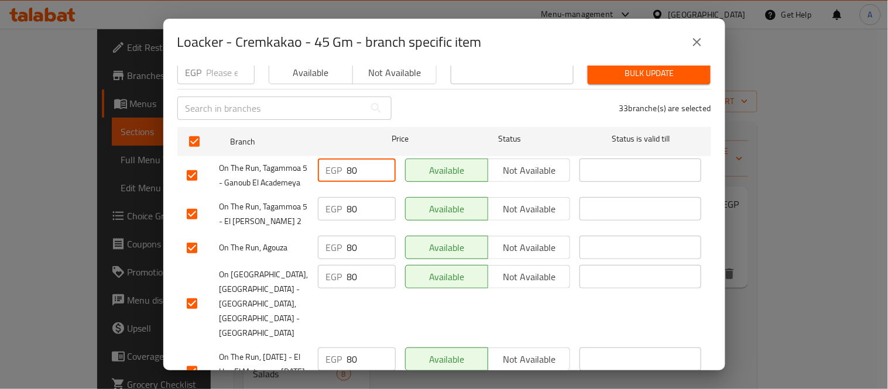
drag, startPoint x: 361, startPoint y: 161, endPoint x: 309, endPoint y: 164, distance: 52.8
click at [309, 164] on div "On The Run, Tagammoa 5 - Ganoub El Academeya EGP 80 ​ Available Not available ​" at bounding box center [444, 175] width 525 height 43
paste input "5"
type input "85"
drag, startPoint x: 348, startPoint y: 218, endPoint x: 330, endPoint y: 225, distance: 19.1
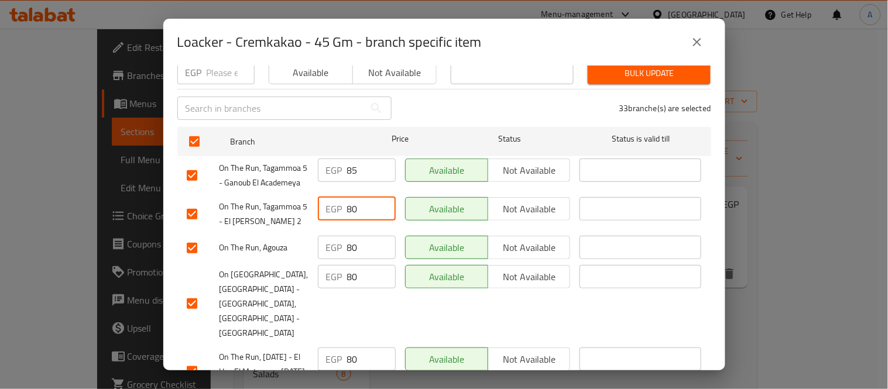
click at [328, 220] on div "EGP 80 ​" at bounding box center [357, 208] width 78 height 23
paste input "5"
type input "85"
drag, startPoint x: 355, startPoint y: 255, endPoint x: 342, endPoint y: 258, distance: 12.6
click at [342, 258] on div "EGP 80 ​" at bounding box center [357, 247] width 78 height 23
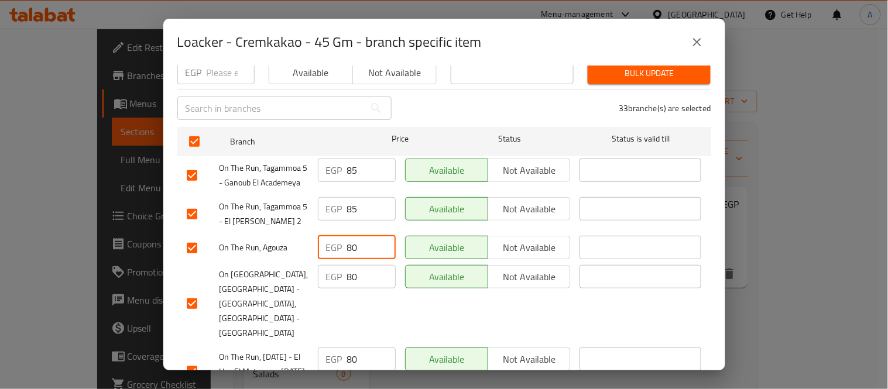
paste input "5"
type input "85"
drag, startPoint x: 356, startPoint y: 284, endPoint x: 338, endPoint y: 306, distance: 28.7
click at [331, 288] on div "EGP 80 ​" at bounding box center [357, 276] width 78 height 23
paste input "5"
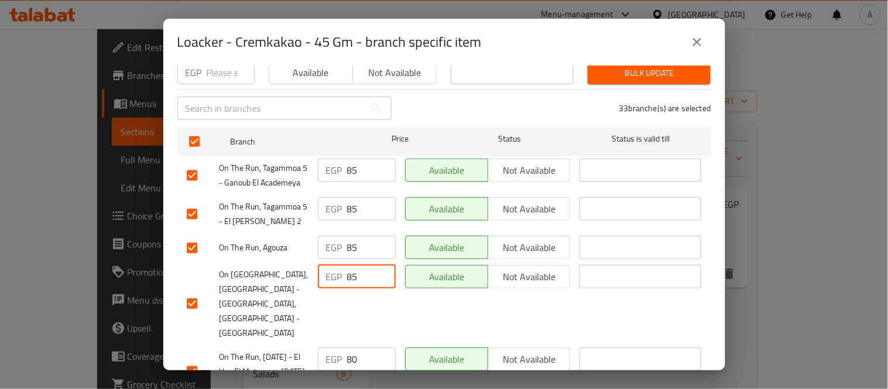
type input "85"
drag, startPoint x: 364, startPoint y: 348, endPoint x: 323, endPoint y: 352, distance: 40.6
click at [323, 352] on div "EGP 80 ​" at bounding box center [357, 359] width 78 height 23
paste input "5"
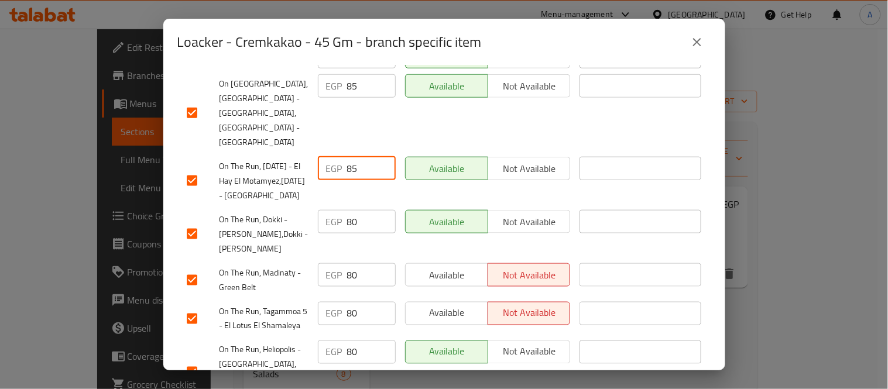
scroll to position [325, 0]
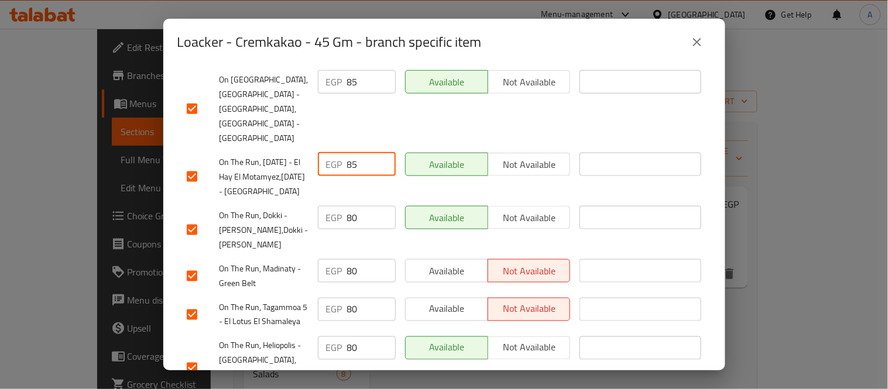
type input "85"
drag, startPoint x: 354, startPoint y: 242, endPoint x: 344, endPoint y: 282, distance: 41.2
click at [328, 229] on div "EGP 80 ​" at bounding box center [357, 217] width 78 height 23
paste input "5"
type input "85"
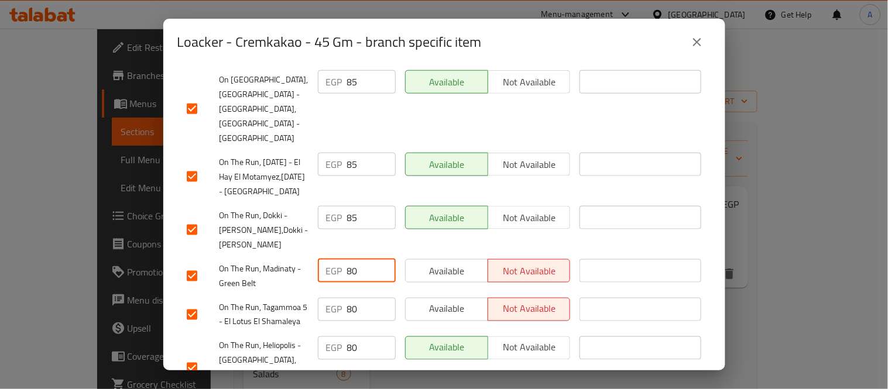
drag, startPoint x: 358, startPoint y: 306, endPoint x: 343, endPoint y: 314, distance: 17.3
click at [343, 283] on div "EGP 80 ​" at bounding box center [357, 270] width 78 height 23
paste input "5"
type input "85"
drag, startPoint x: 355, startPoint y: 340, endPoint x: 317, endPoint y: 341, distance: 38.1
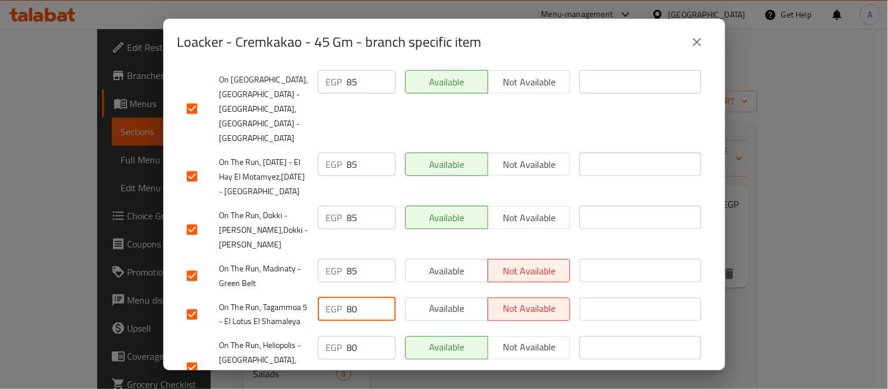
click at [318, 321] on div "EGP 80 ​" at bounding box center [357, 309] width 78 height 23
paste input "5"
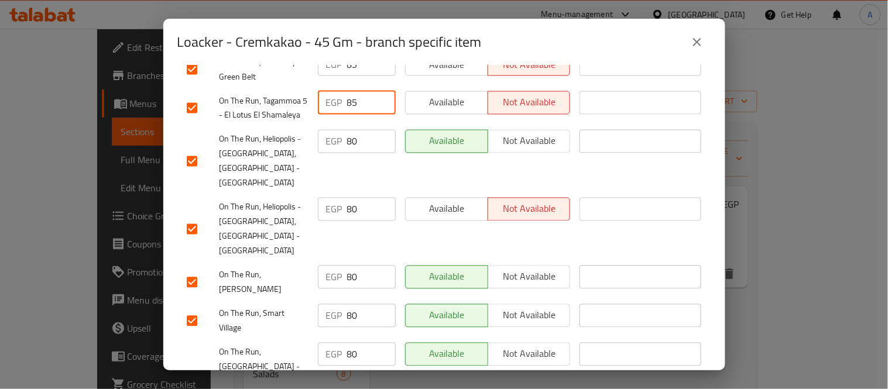
scroll to position [585, 0]
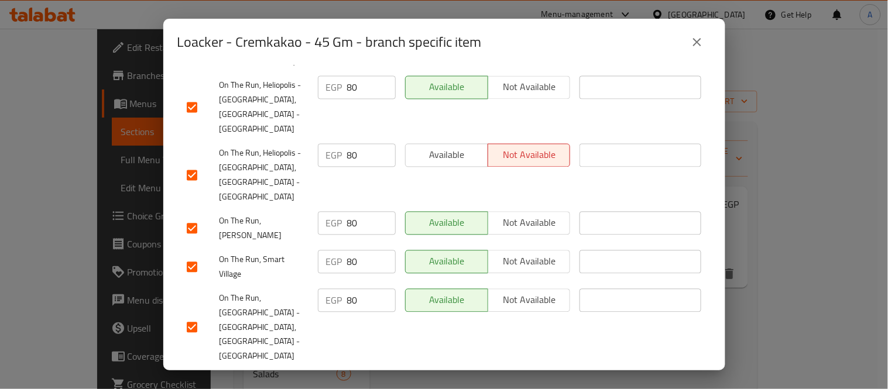
type input "85"
drag, startPoint x: 353, startPoint y: 136, endPoint x: 328, endPoint y: 140, distance: 25.0
click at [328, 100] on div "EGP 80 ​" at bounding box center [357, 87] width 78 height 23
paste input "5"
type input "85"
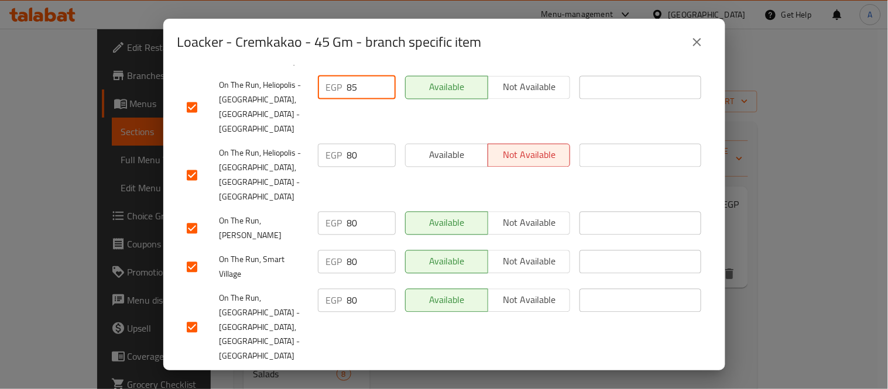
drag, startPoint x: 358, startPoint y: 190, endPoint x: 328, endPoint y: 191, distance: 29.3
click at [328, 167] on div "EGP 80 ​" at bounding box center [357, 155] width 78 height 23
paste input "5"
type input "85"
drag, startPoint x: 363, startPoint y: 229, endPoint x: 334, endPoint y: 231, distance: 29.3
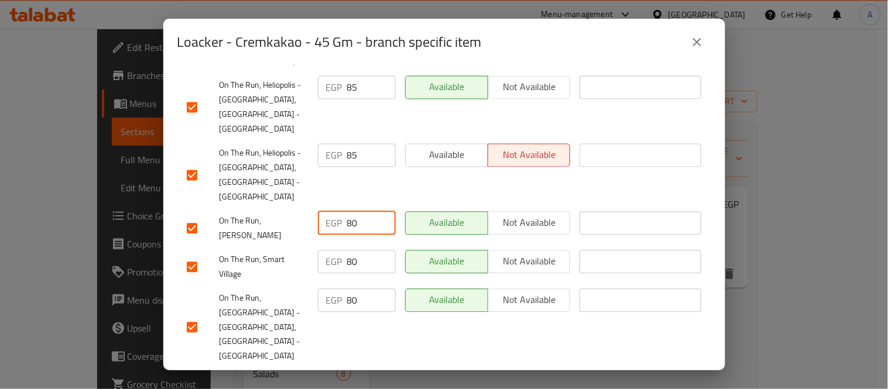
click at [334, 231] on div "EGP 80 ​" at bounding box center [357, 223] width 78 height 23
paste input "5"
type input "85"
drag, startPoint x: 359, startPoint y: 265, endPoint x: 330, endPoint y: 267, distance: 29.4
click at [330, 265] on div "EGP 80 ​" at bounding box center [357, 252] width 78 height 23
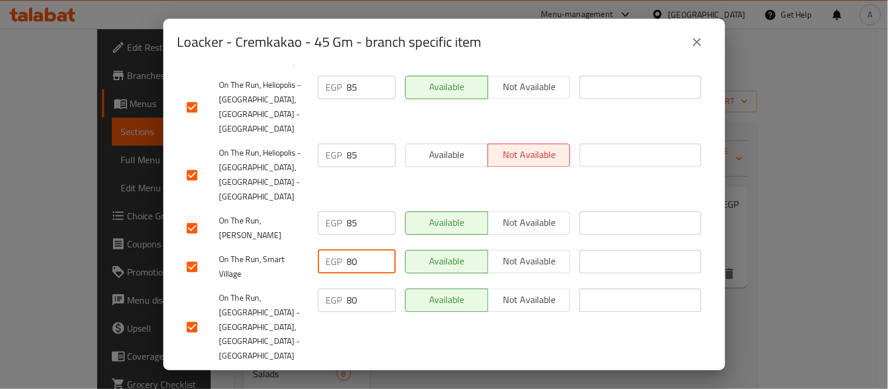
paste input "5"
type input "85"
drag, startPoint x: 355, startPoint y: 297, endPoint x: 335, endPoint y: 301, distance: 20.2
click at [335, 301] on div "EGP 80 ​" at bounding box center [357, 291] width 78 height 23
paste input "5"
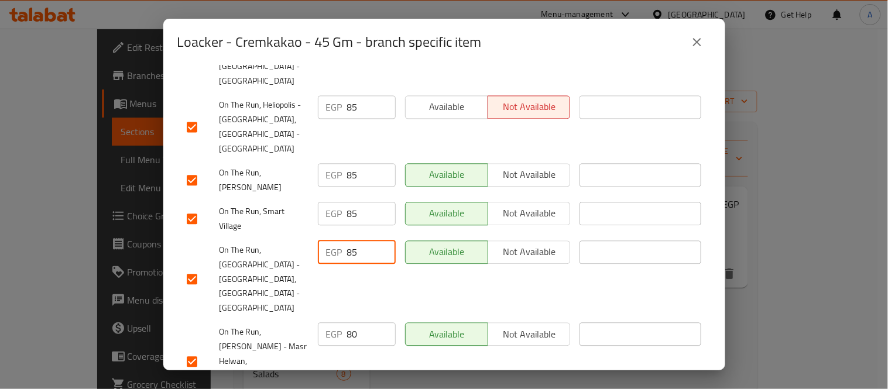
scroll to position [715, 0]
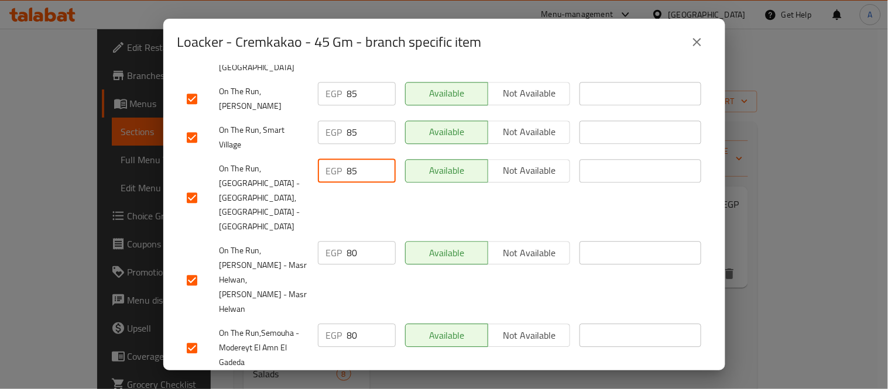
type input "85"
drag, startPoint x: 358, startPoint y: 241, endPoint x: 337, endPoint y: 265, distance: 32.8
click at [335, 243] on div "EGP 80 ​" at bounding box center [357, 243] width 78 height 23
paste input "5"
type input "85"
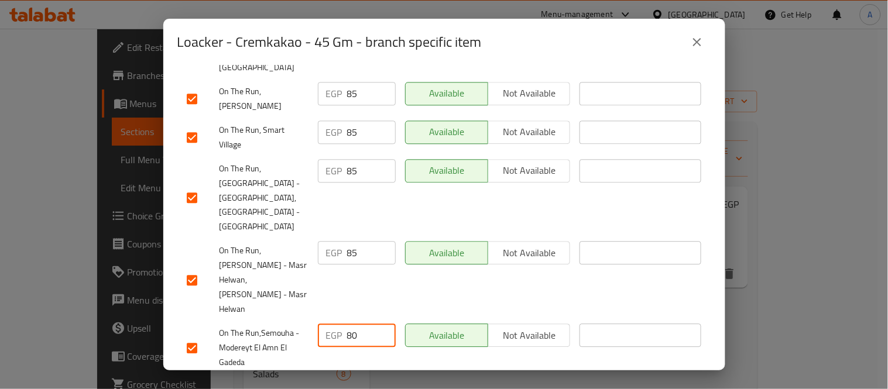
drag, startPoint x: 355, startPoint y: 300, endPoint x: 334, endPoint y: 302, distance: 21.1
click at [334, 314] on div "EGP 80 ​" at bounding box center [357, 325] width 78 height 23
paste input "5"
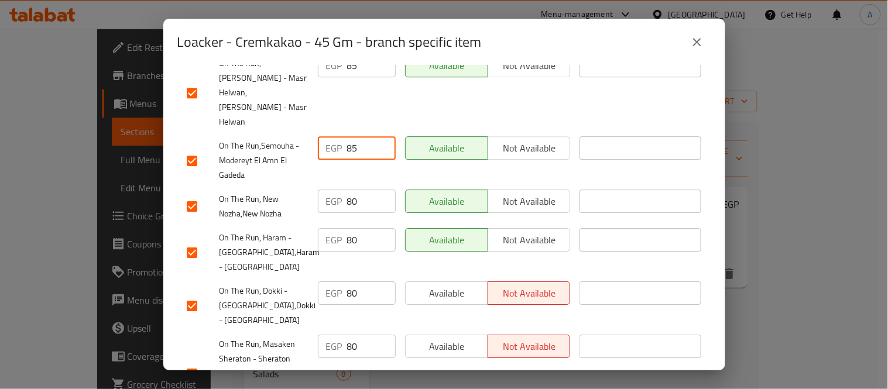
scroll to position [910, 0]
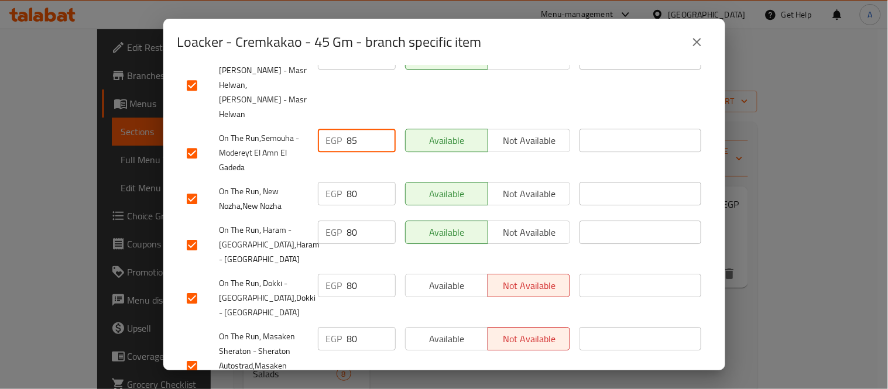
type input "85"
drag, startPoint x: 363, startPoint y: 160, endPoint x: 340, endPoint y: 167, distance: 24.1
click at [340, 173] on div "EGP 80 ​" at bounding box center [357, 184] width 78 height 23
paste input "5"
type input "85"
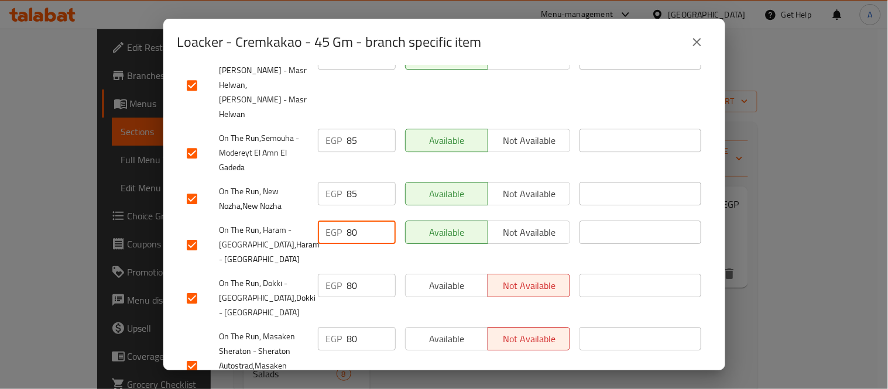
drag, startPoint x: 332, startPoint y: 205, endPoint x: 319, endPoint y: 208, distance: 13.1
click at [320, 211] on div "EGP 80 ​" at bounding box center [357, 222] width 78 height 23
paste input "5"
type input "85"
drag, startPoint x: 358, startPoint y: 249, endPoint x: 331, endPoint y: 256, distance: 27.7
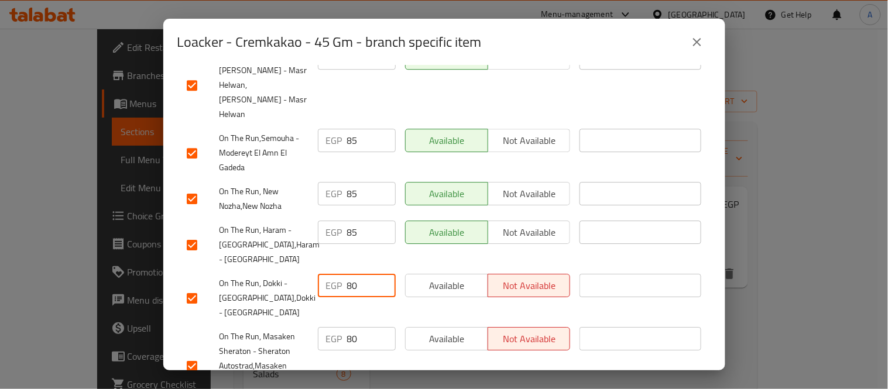
click at [331, 265] on div "EGP 80 ​" at bounding box center [357, 276] width 78 height 23
paste input "5"
type input "85"
drag, startPoint x: 359, startPoint y: 306, endPoint x: 317, endPoint y: 307, distance: 41.6
click at [318, 318] on div "EGP 80 ​" at bounding box center [357, 329] width 78 height 23
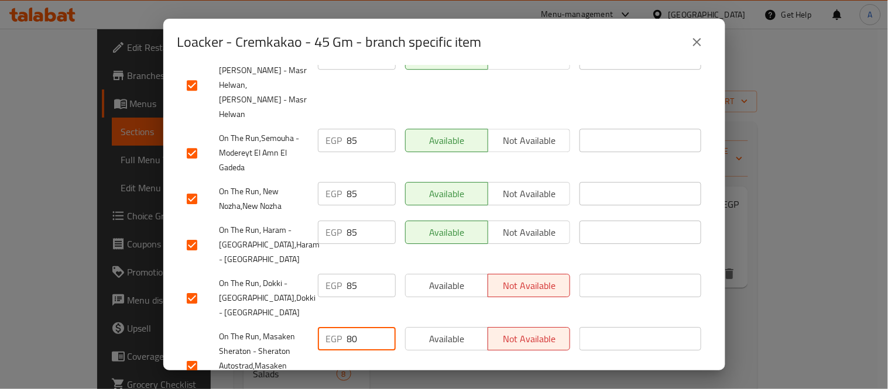
paste input "5"
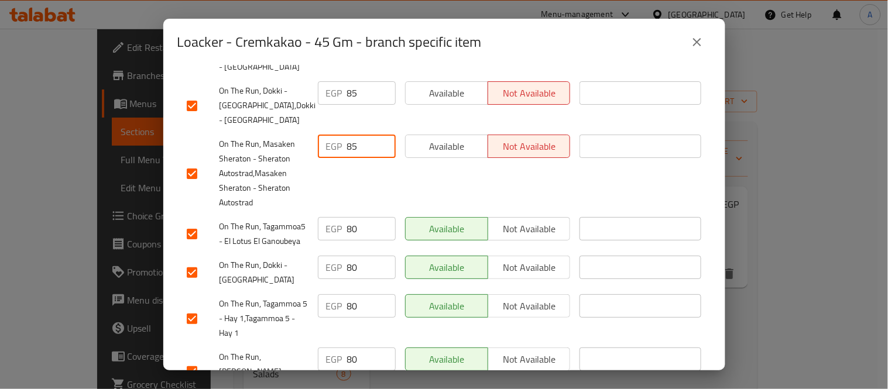
scroll to position [1105, 0]
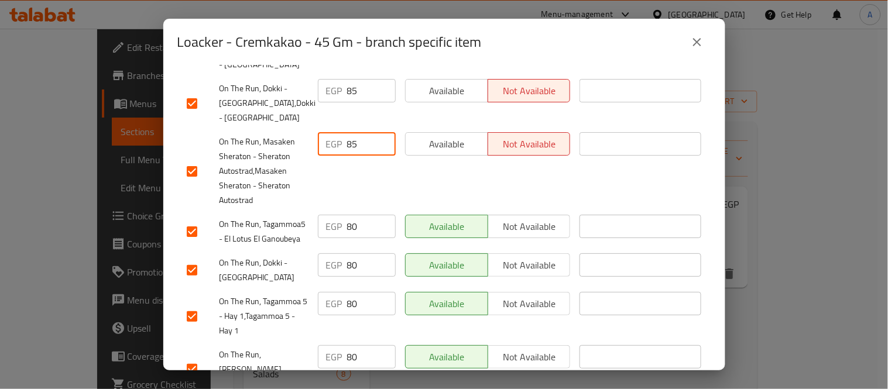
type input "85"
drag, startPoint x: 354, startPoint y: 196, endPoint x: 324, endPoint y: 196, distance: 29.9
click at [324, 205] on div "EGP 80 ​" at bounding box center [357, 216] width 78 height 23
paste input "5"
type input "85"
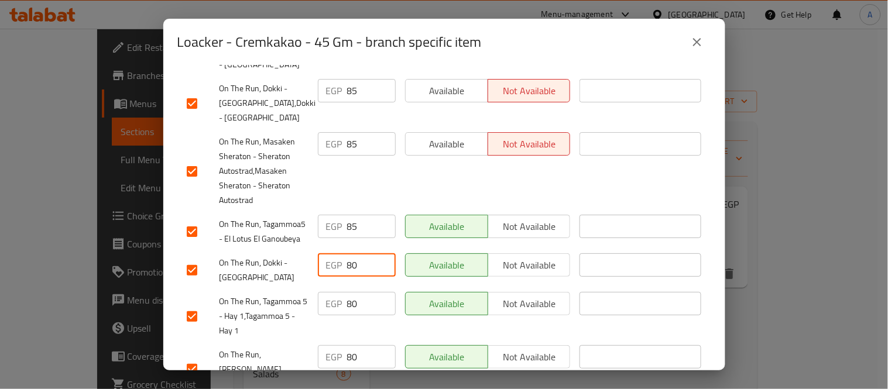
drag, startPoint x: 362, startPoint y: 237, endPoint x: 331, endPoint y: 237, distance: 31.0
click at [331, 244] on div "EGP 80 ​" at bounding box center [357, 255] width 78 height 23
paste input "5"
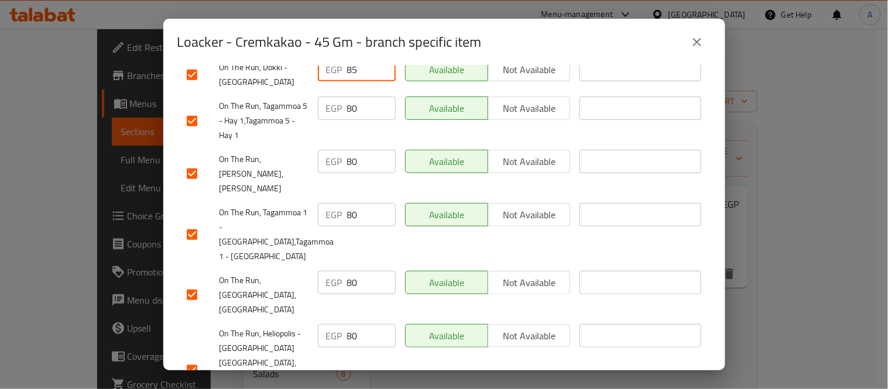
scroll to position [1236, 0]
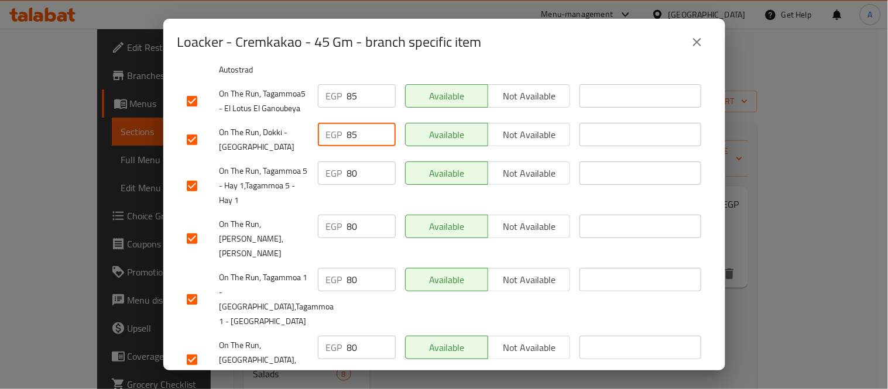
type input "85"
drag, startPoint x: 353, startPoint y: 138, endPoint x: 324, endPoint y: 172, distance: 44.4
click at [324, 152] on div "EGP 80 ​" at bounding box center [357, 163] width 78 height 23
paste input "5"
type input "85"
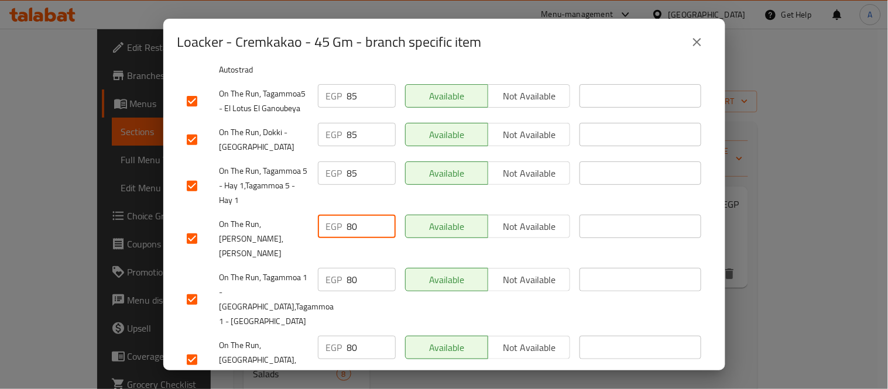
drag, startPoint x: 359, startPoint y: 200, endPoint x: 324, endPoint y: 201, distance: 34.6
click at [325, 205] on div "EGP 80 ​" at bounding box center [357, 216] width 78 height 23
paste input "5"
type input "85"
drag, startPoint x: 364, startPoint y: 235, endPoint x: 320, endPoint y: 244, distance: 44.8
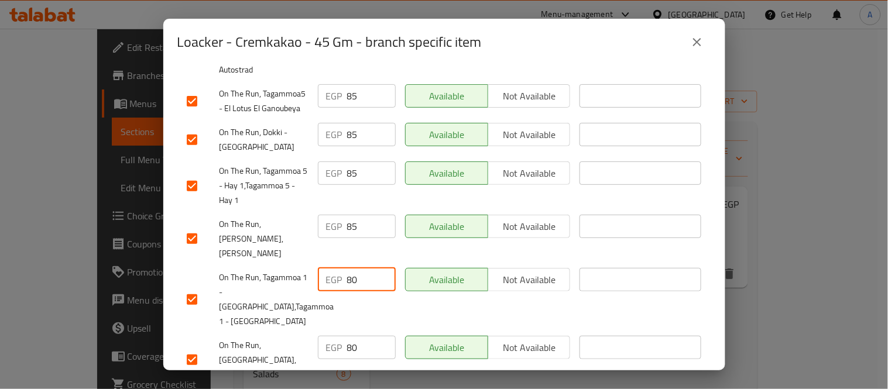
click at [322, 244] on div "EGP 80 ​" at bounding box center [357, 255] width 78 height 23
paste input "5"
type input "85"
drag, startPoint x: 356, startPoint y: 301, endPoint x: 321, endPoint y: 305, distance: 35.4
click at [321, 312] on div "EGP 80 ​" at bounding box center [357, 323] width 78 height 23
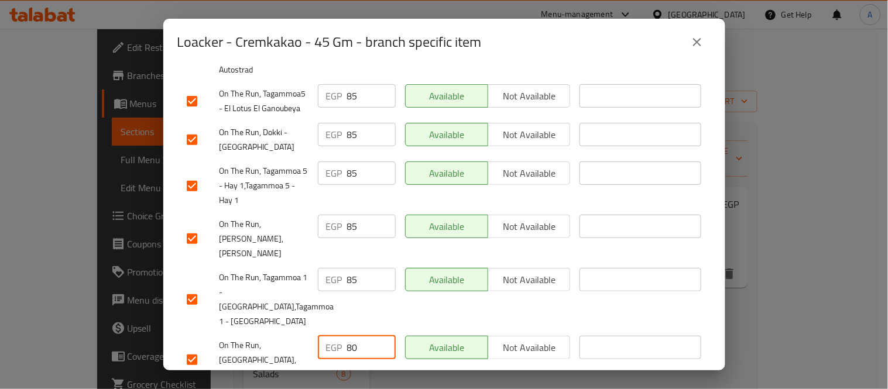
paste input "5"
type input "85"
drag, startPoint x: 357, startPoint y: 332, endPoint x: 329, endPoint y: 341, distance: 29.4
click at [329, 365] on div "EGP 80 ​" at bounding box center [357, 376] width 78 height 23
paste input "5"
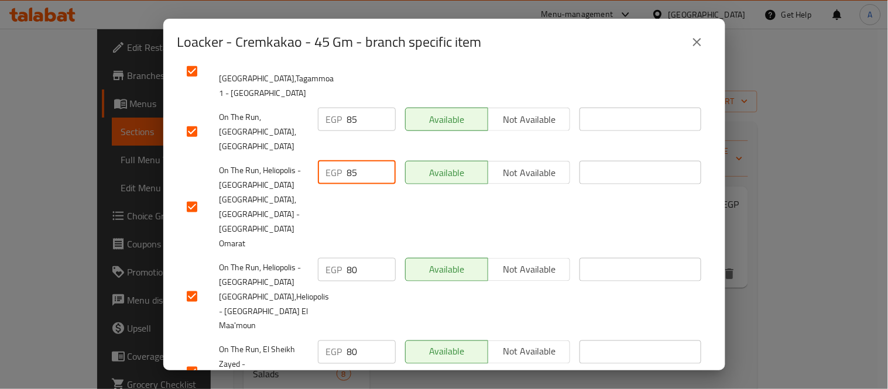
scroll to position [1496, 0]
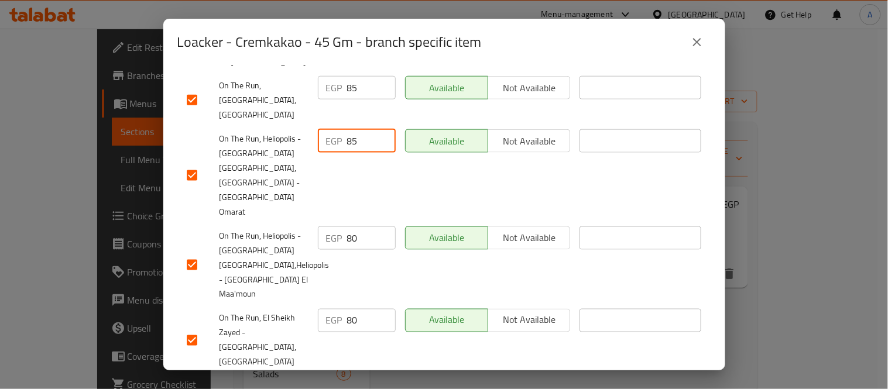
type input "85"
drag, startPoint x: 358, startPoint y: 148, endPoint x: 323, endPoint y: 158, distance: 36.7
click at [328, 203] on div "EGP 80 ​" at bounding box center [357, 214] width 78 height 23
paste input "5"
type input "85"
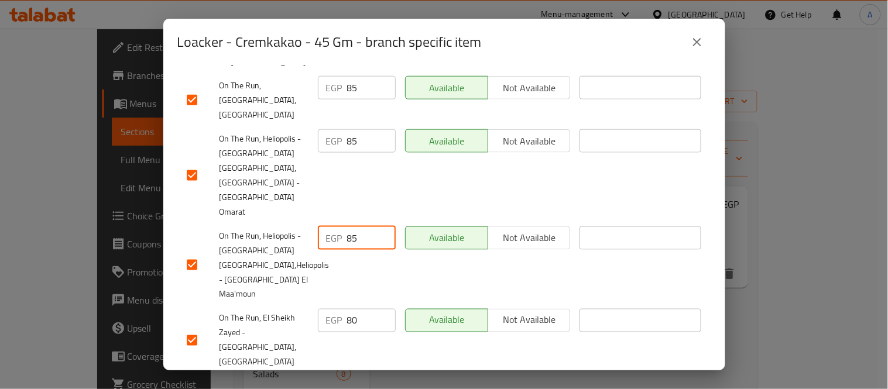
drag, startPoint x: 355, startPoint y: 215, endPoint x: 327, endPoint y: 218, distance: 28.8
click at [328, 285] on div "EGP 80 ​" at bounding box center [357, 296] width 78 height 23
paste input "5"
type input "85"
drag, startPoint x: 365, startPoint y: 278, endPoint x: 307, endPoint y: 286, distance: 58.5
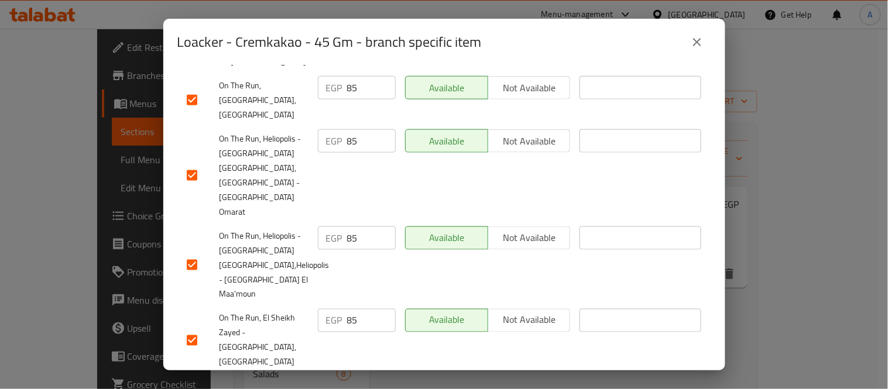
click at [313, 348] on div "EGP 80 ​" at bounding box center [356, 377] width 87 height 58
paste input "5"
type input "85"
drag
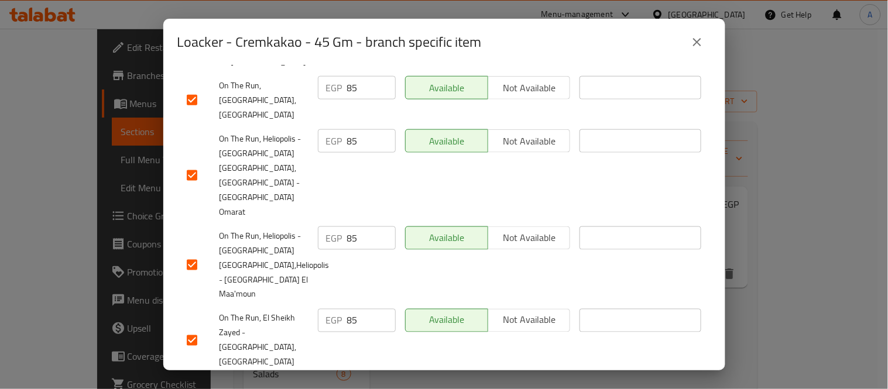
paste
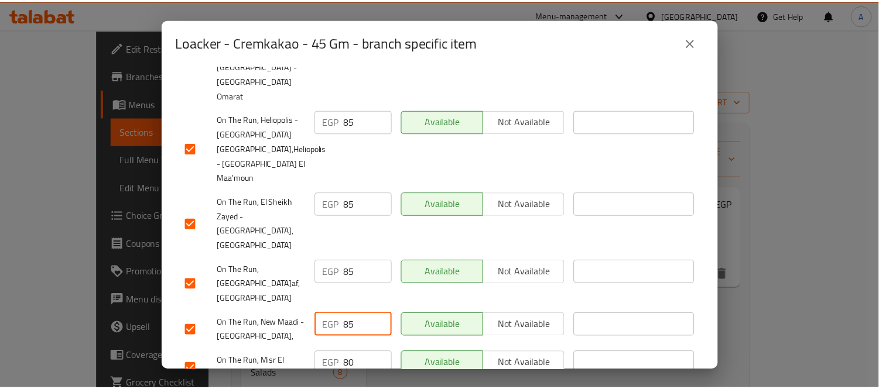
scroll to position [1622, 0]
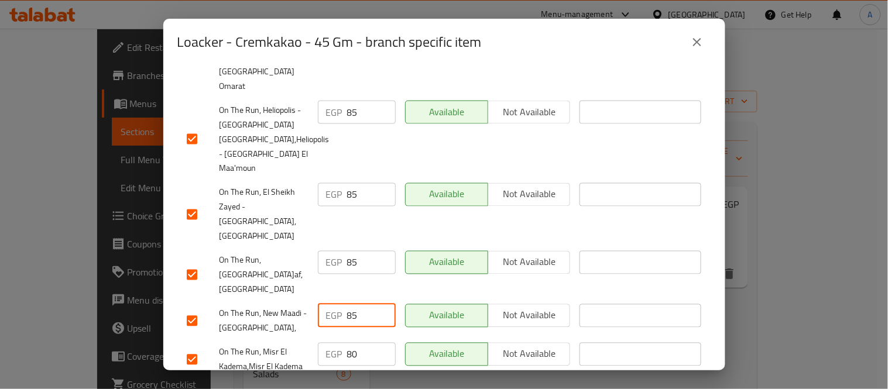
type input "85"
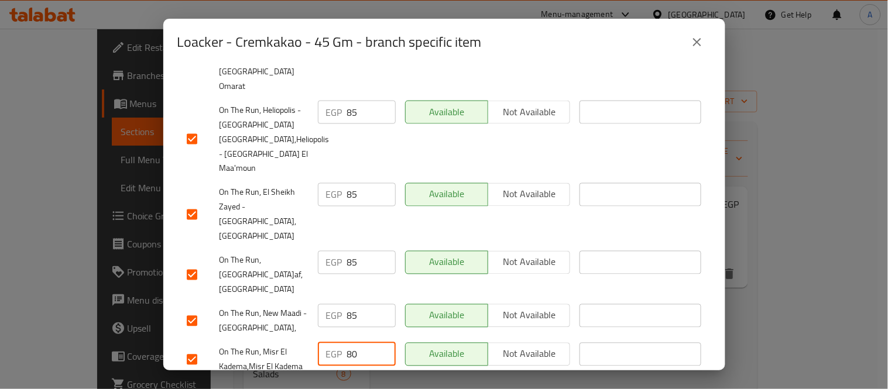
click at [329, 319] on div "EGP 80 ​" at bounding box center [357, 330] width 78 height 23
type input "85"
click at [320, 358] on div "EGP 80 ​" at bounding box center [357, 369] width 78 height 23
type input "85"
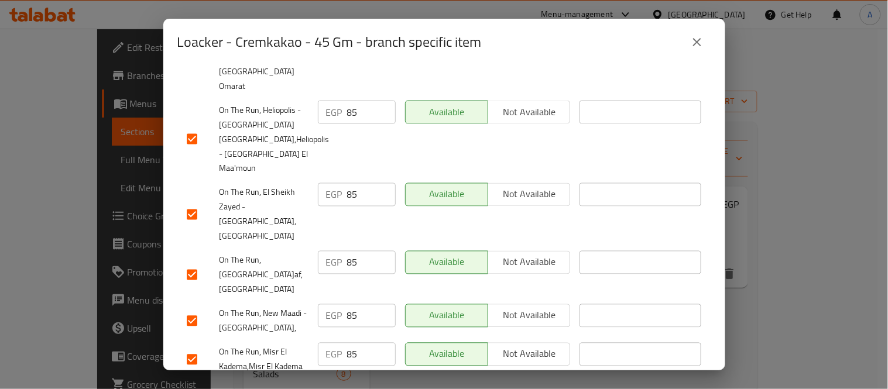
type input "85"
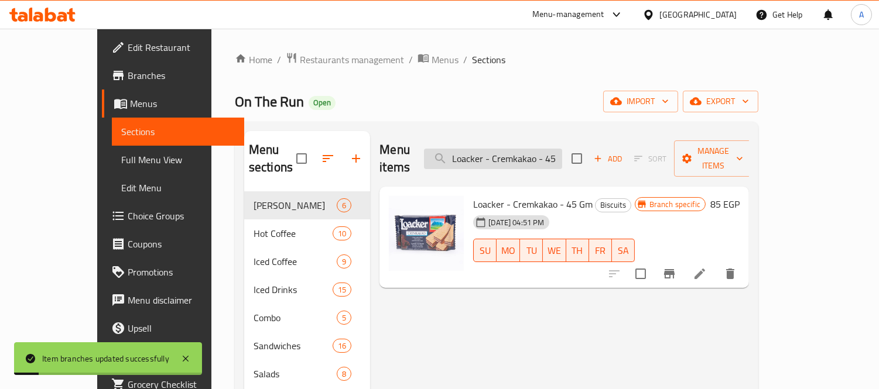
click at [542, 150] on input "Loacker - Cremkakao - 45 Gm" at bounding box center [493, 159] width 138 height 20
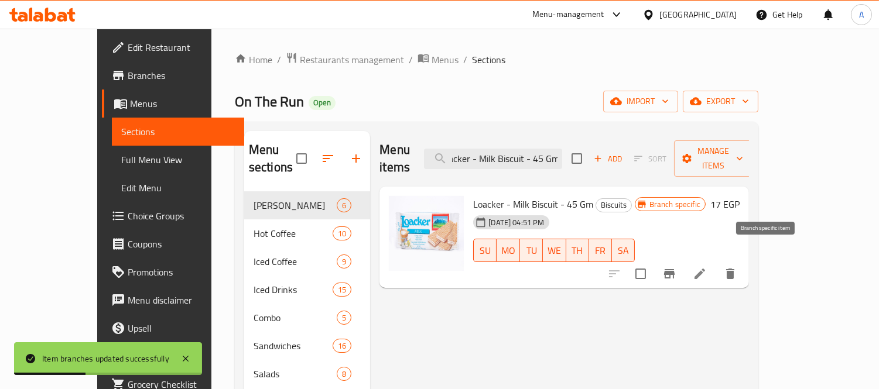
type input "Loacker - Milk Biscuit - 45 Gm"
click at [676, 267] on icon "Branch-specific-item" at bounding box center [669, 274] width 14 height 14
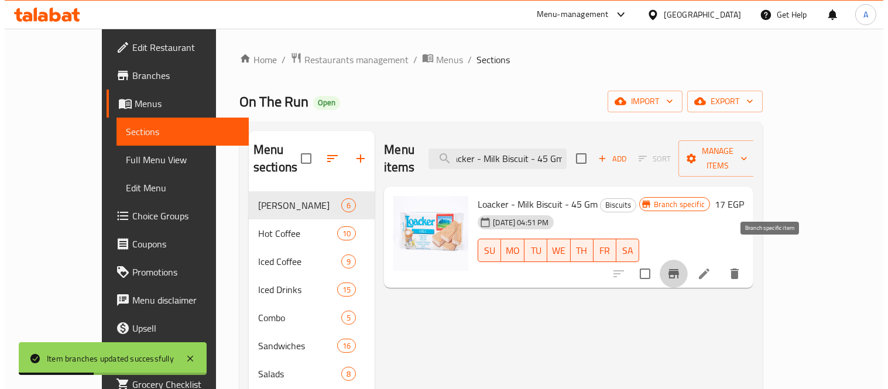
scroll to position [0, 0]
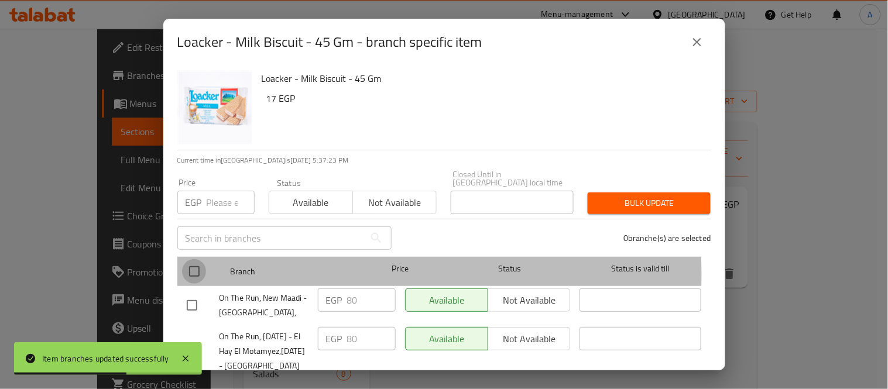
click at [197, 266] on input "checkbox" at bounding box center [194, 271] width 25 height 25
checkbox input "true"
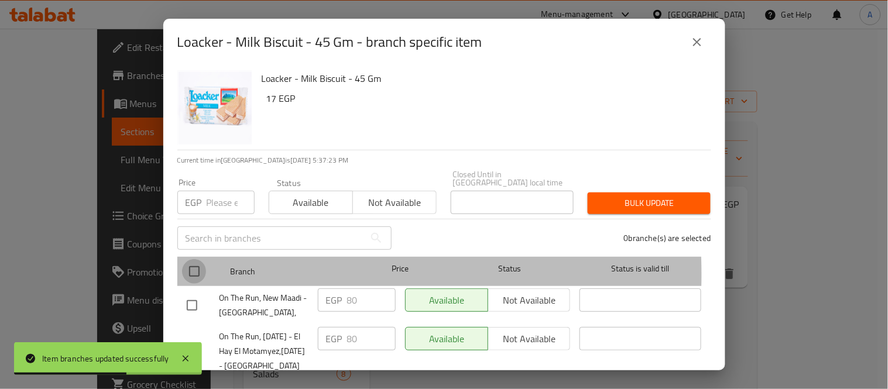
checkbox input "true"
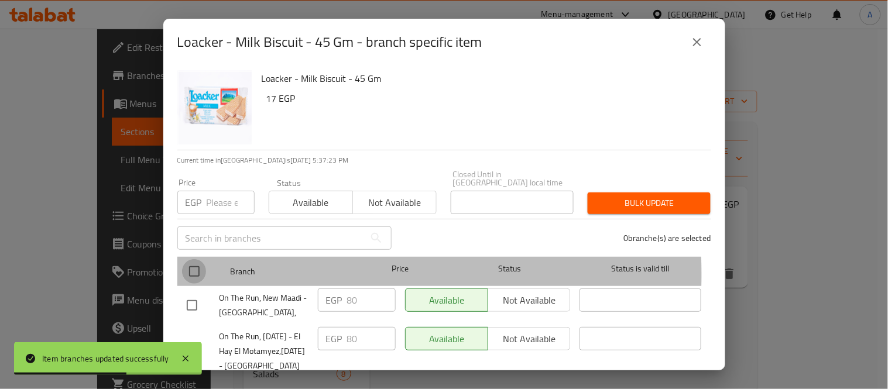
checkbox input "true"
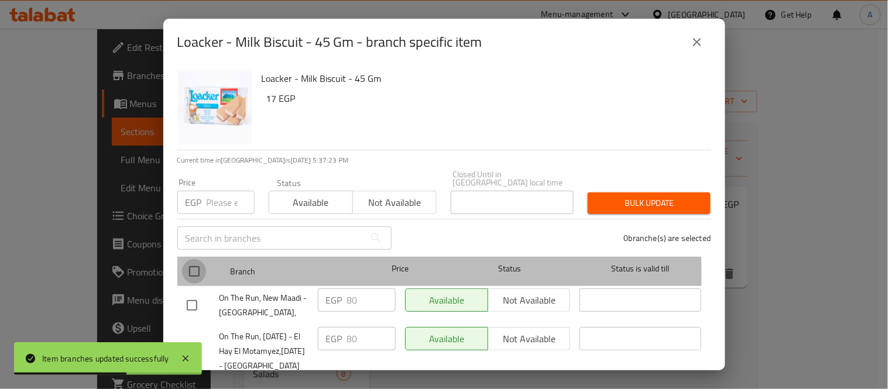
checkbox input "true"
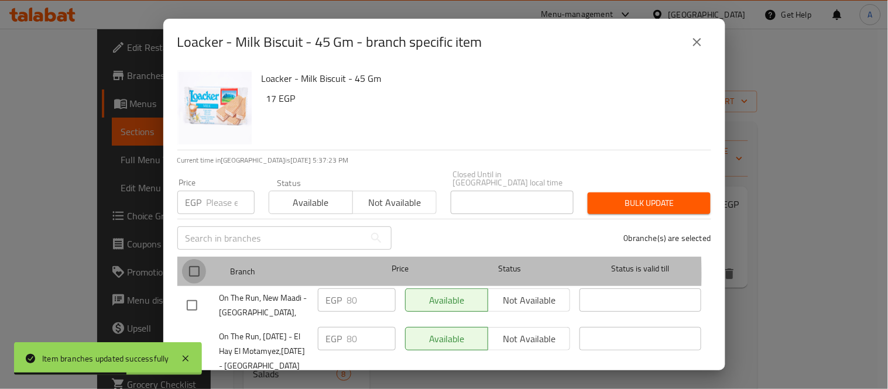
checkbox input "true"
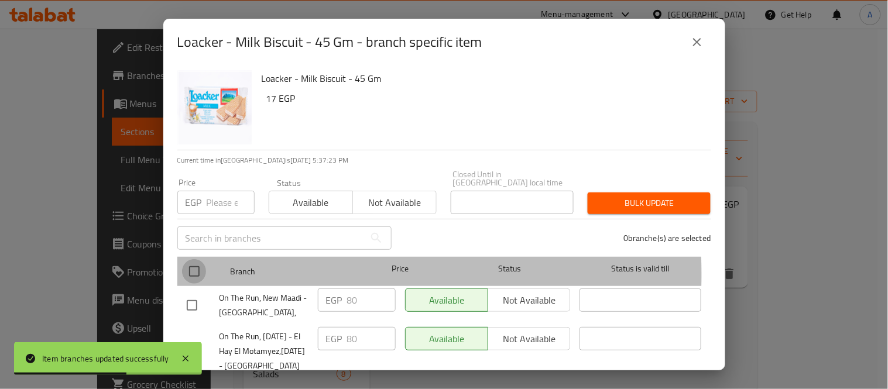
checkbox input "true"
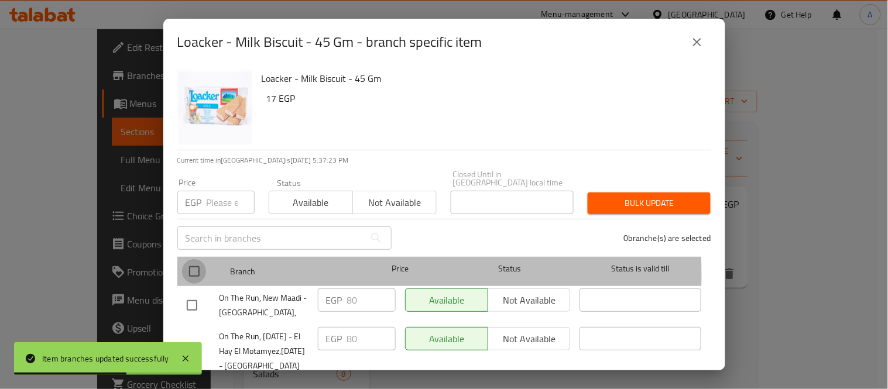
checkbox input "true"
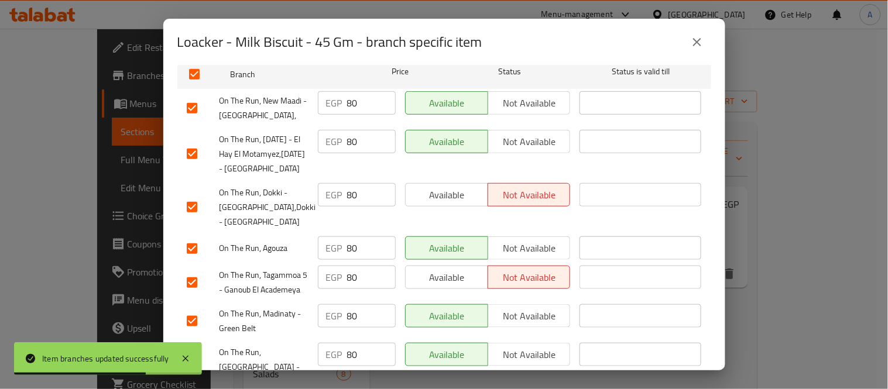
scroll to position [130, 0]
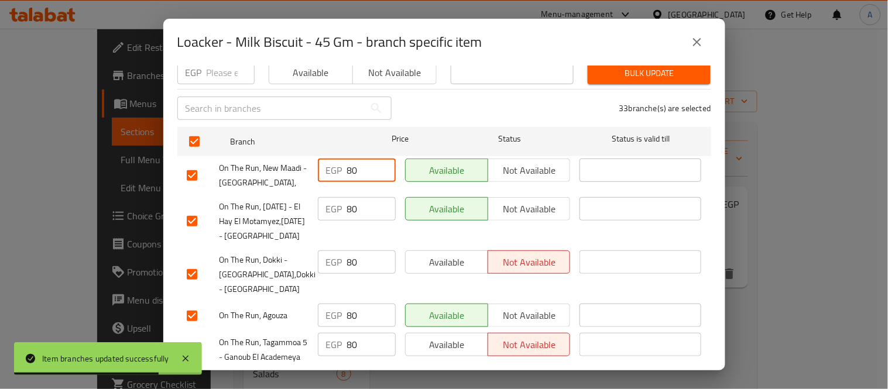
click at [330, 170] on div "EGP 80 ​" at bounding box center [357, 170] width 78 height 23
type input "85"
click at [340, 206] on div "EGP 80 ​" at bounding box center [357, 208] width 78 height 23
type input "85"
click at [340, 274] on div "EGP 80 ​" at bounding box center [357, 262] width 78 height 23
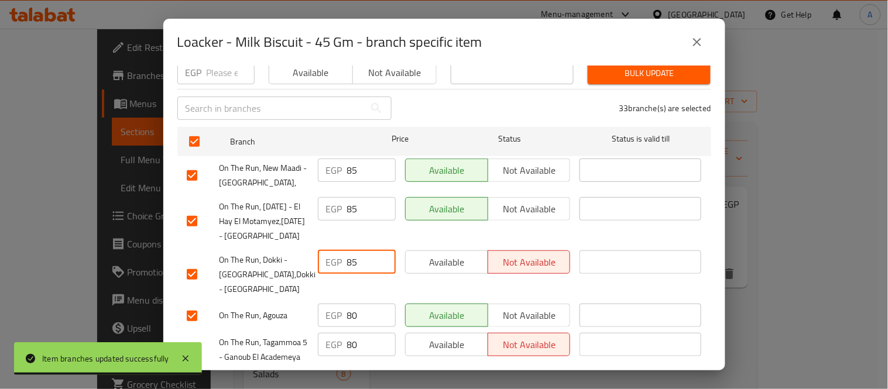
type input "85"
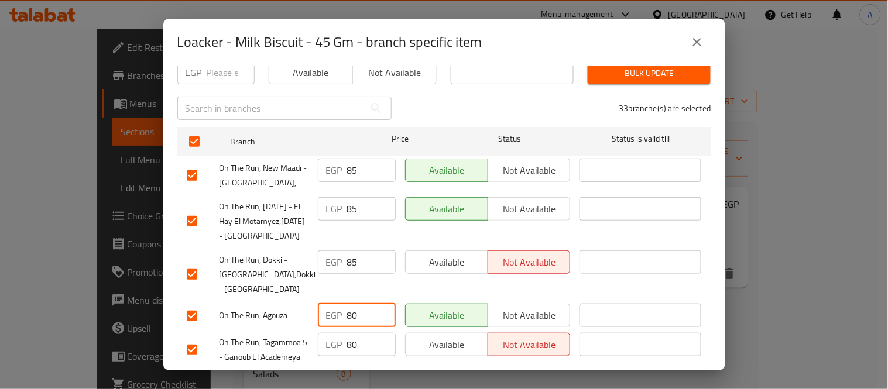
click at [337, 327] on div "EGP 80 ​" at bounding box center [357, 315] width 78 height 23
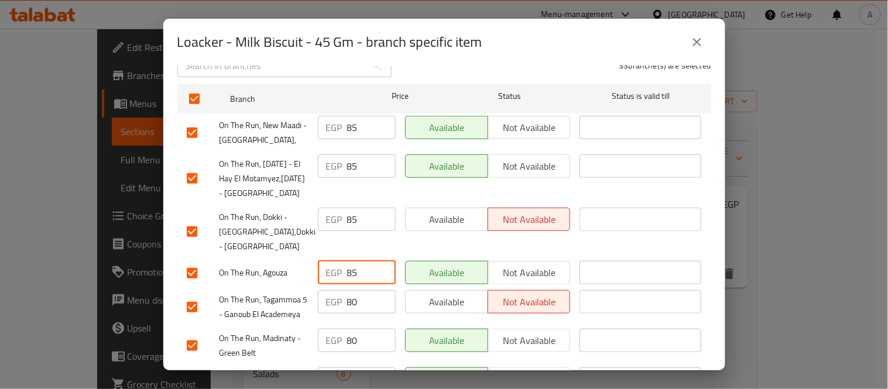
scroll to position [195, 0]
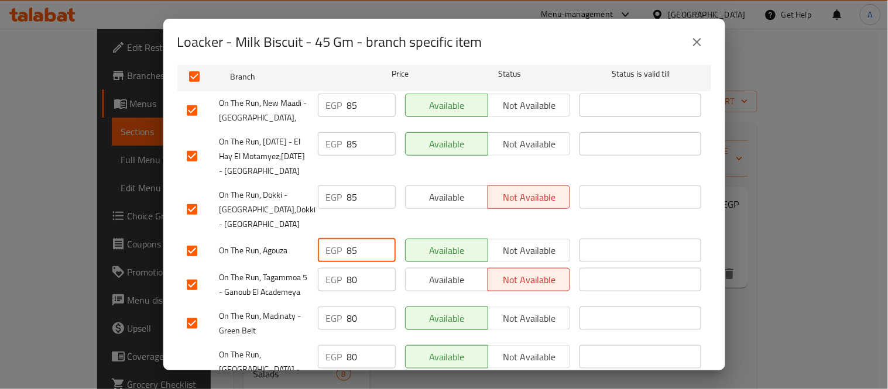
type input "85"
click at [334, 292] on div "EGP 80 ​" at bounding box center [357, 279] width 78 height 23
type input "85"
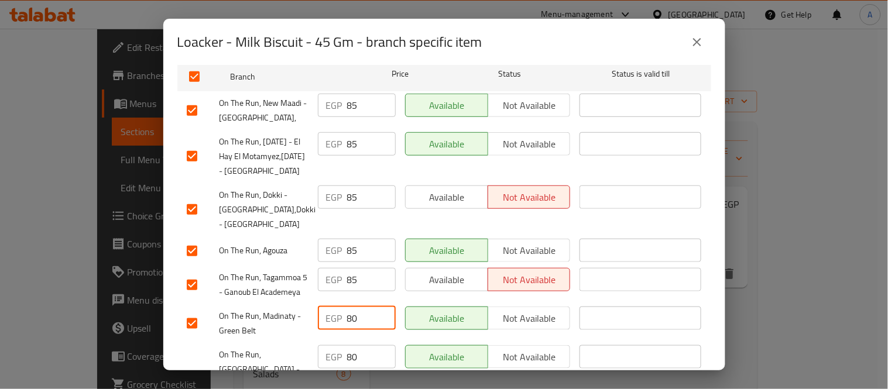
click at [338, 330] on div "EGP 80 ​" at bounding box center [357, 318] width 78 height 23
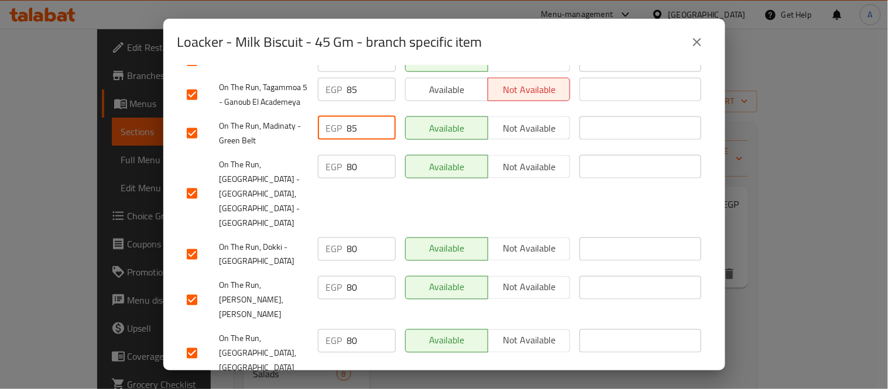
scroll to position [390, 0]
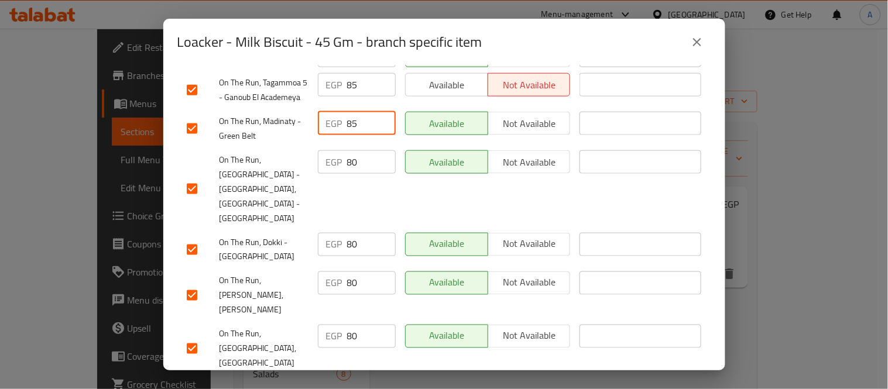
type input "85"
click at [325, 174] on div "EGP 80 ​" at bounding box center [357, 161] width 78 height 23
type input "85"
click at [324, 256] on div "EGP 80 ​" at bounding box center [357, 244] width 78 height 23
type input "85"
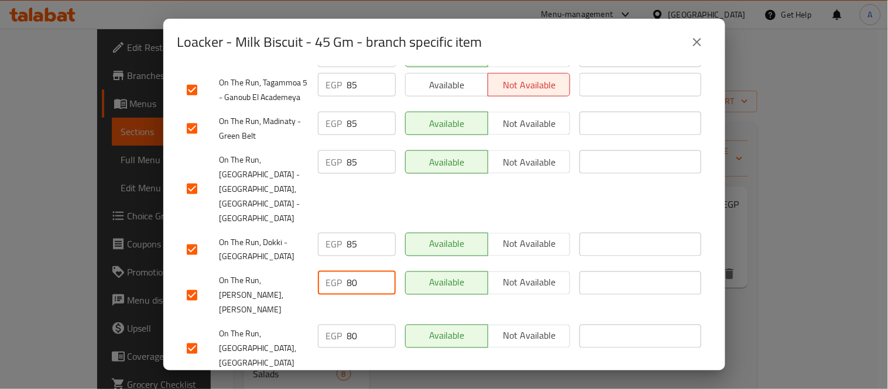
click at [338, 295] on div "EGP 80 ​" at bounding box center [357, 283] width 78 height 23
type input "85"
click at [334, 334] on div "EGP 80 ​" at bounding box center [357, 321] width 78 height 23
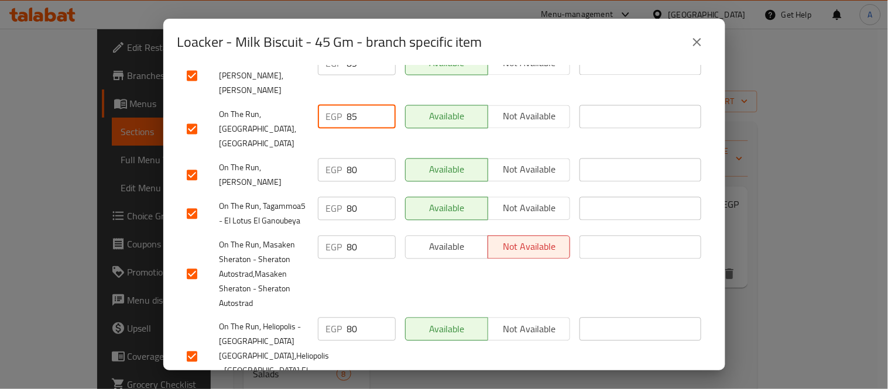
scroll to position [650, 0]
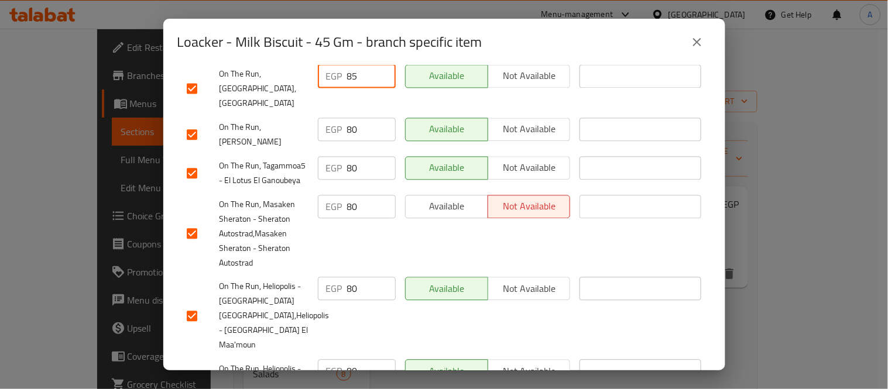
type input "85"
click at [347, 123] on input "80" at bounding box center [371, 114] width 49 height 23
type input "85"
click at [336, 155] on div "EGP 80 ​" at bounding box center [357, 143] width 78 height 23
type input "85"
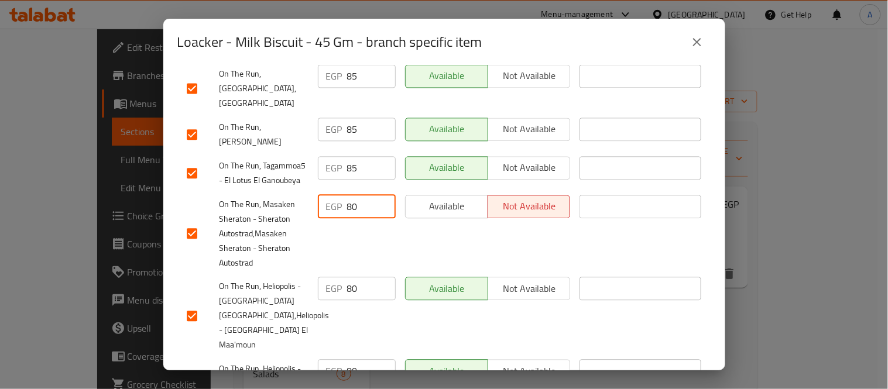
click at [335, 192] on div "EGP 80 ​" at bounding box center [357, 182] width 78 height 23
type input "85"
click at [327, 277] on div "EGP 80 ​" at bounding box center [357, 264] width 78 height 23
type input "85"
click at [313, 337] on div "EGP 80 ​" at bounding box center [356, 382] width 87 height 102
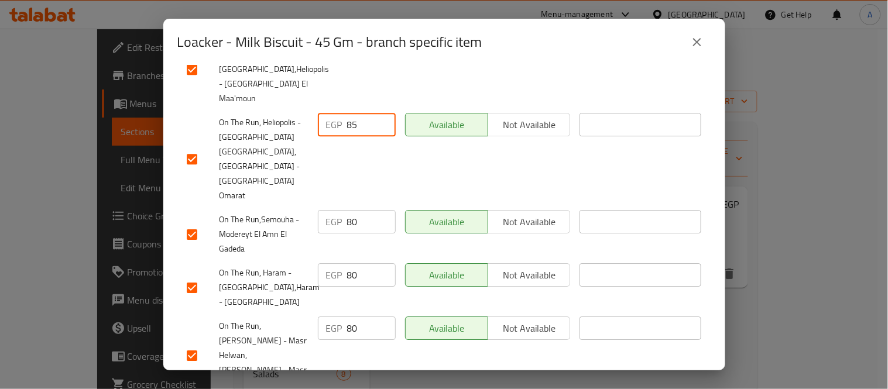
scroll to position [910, 0]
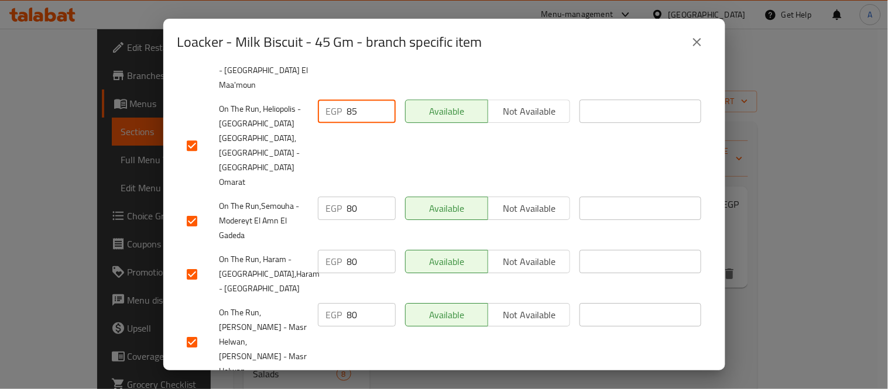
type input "85"
click at [340, 173] on div "EGP 80 ​" at bounding box center [357, 184] width 78 height 23
type input "85"
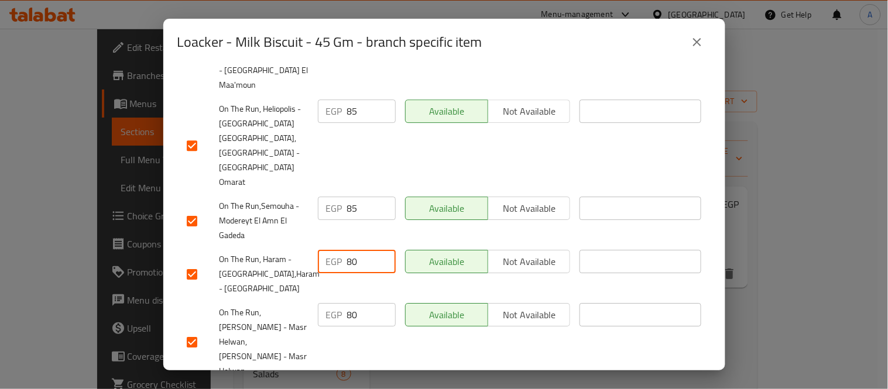
click at [334, 221] on div "EGP 80 ​" at bounding box center [356, 250] width 87 height 58
type input "85"
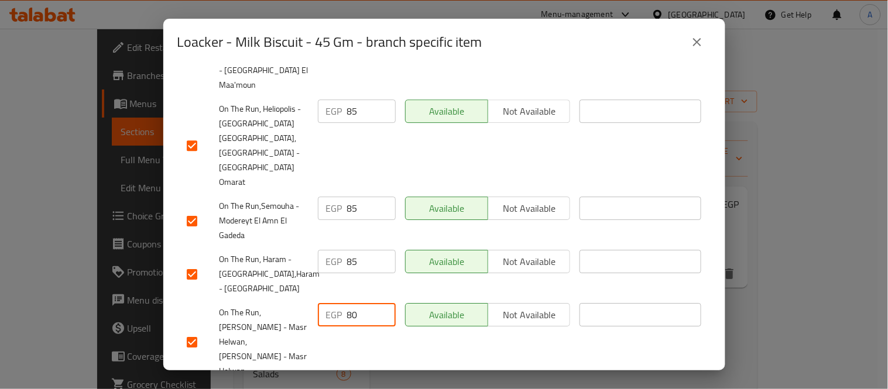
click at [332, 279] on div "EGP 80 ​" at bounding box center [357, 290] width 78 height 23
click at [350, 279] on input "80" at bounding box center [371, 290] width 49 height 23
type input "85"
click at [322, 362] on div "EGP 80 ​" at bounding box center [357, 373] width 78 height 23
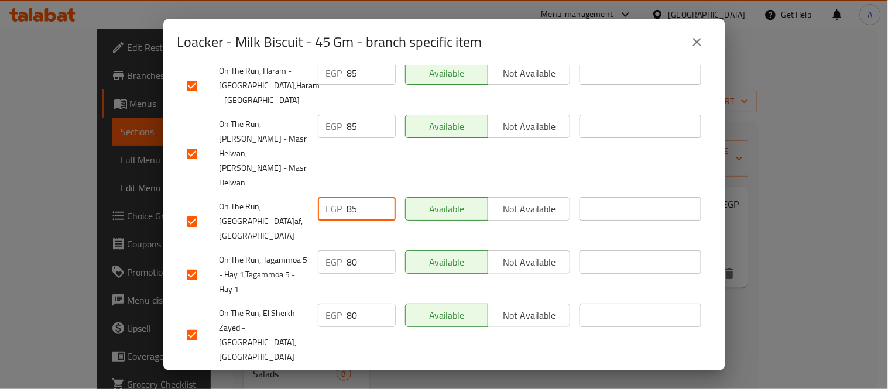
scroll to position [1105, 0]
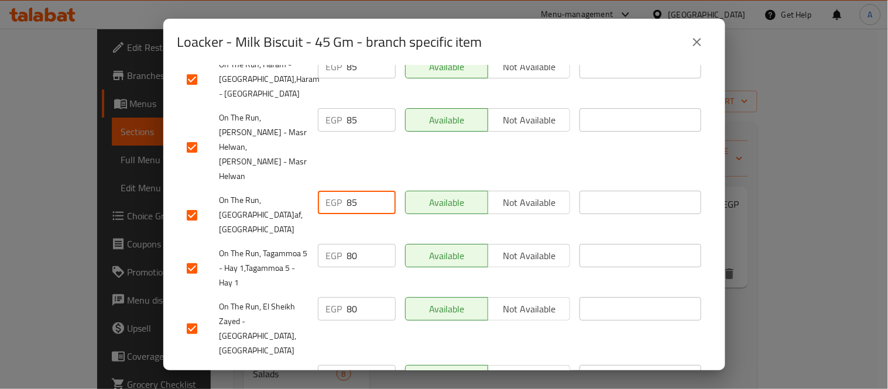
type input "85"
click at [338, 220] on div "EGP 80 ​" at bounding box center [357, 231] width 78 height 23
type input "85"
click at [341, 273] on div "EGP 80 ​" at bounding box center [357, 284] width 78 height 23
type input "85"
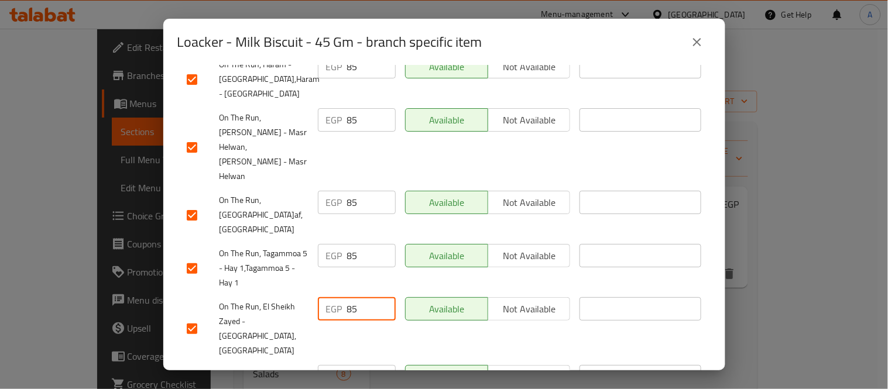
click at [326, 341] on div "EGP 80 ​" at bounding box center [357, 352] width 78 height 23
type input "85"
click at [340, 380] on div "EGP 80 ​" at bounding box center [357, 391] width 78 height 23
click at [354, 380] on input "80" at bounding box center [371, 391] width 49 height 23
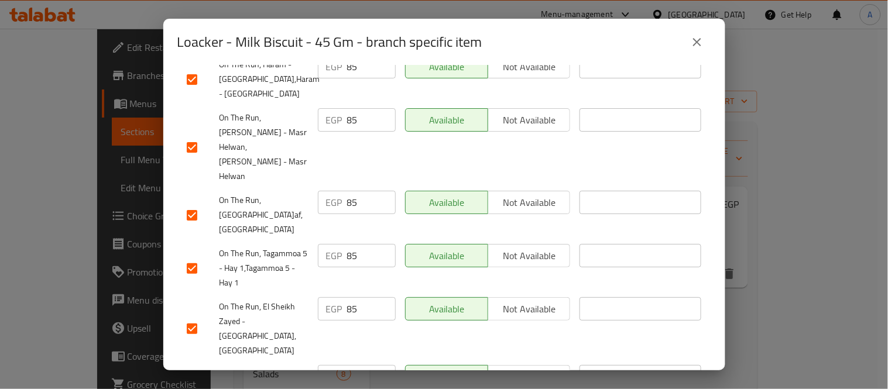
click at [357, 380] on input "8085" at bounding box center [371, 391] width 49 height 23
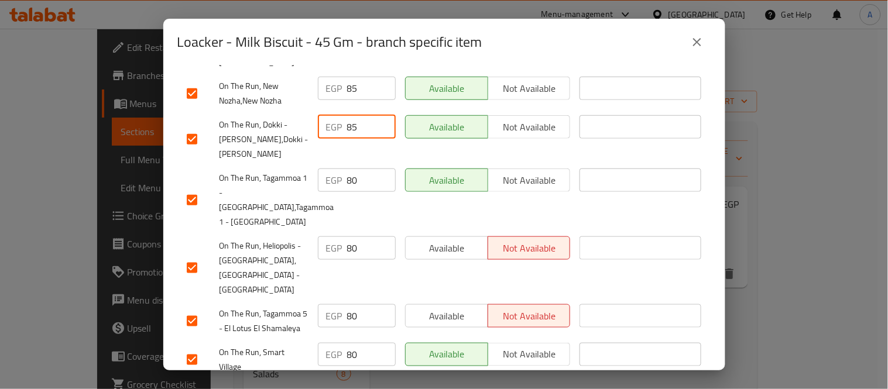
scroll to position [1366, 0]
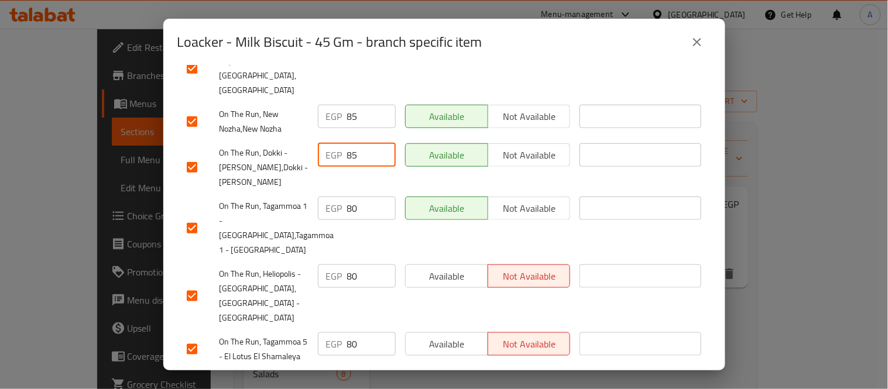
type input "85"
click at [348, 173] on input "80" at bounding box center [371, 184] width 49 height 23
click at [323, 168] on div "EGP 885 ​" at bounding box center [356, 204] width 87 height 73
type input "85"
click at [331, 241] on div "EGP 80 ​" at bounding box center [357, 252] width 78 height 23
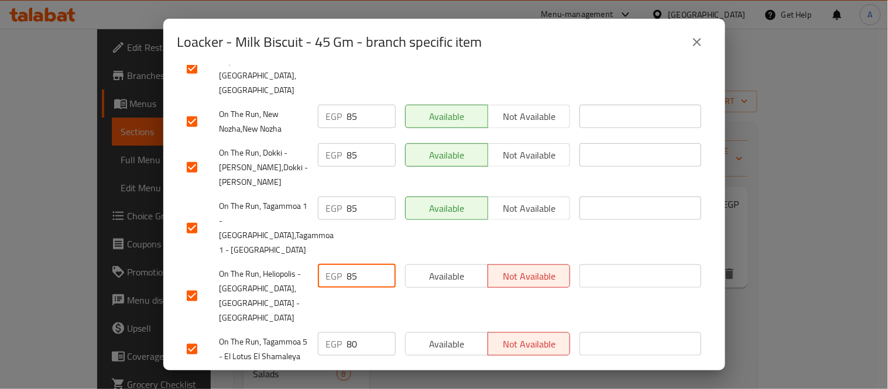
type input "85"
click at [318, 309] on div "EGP 80 ​" at bounding box center [357, 320] width 78 height 23
type input "85"
click at [350, 347] on input "80" at bounding box center [371, 358] width 49 height 23
click at [351, 347] on input "80" at bounding box center [371, 358] width 49 height 23
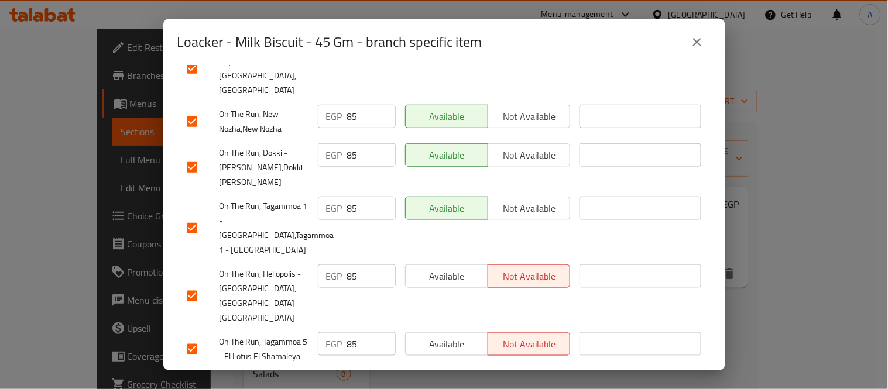
click at [351, 347] on input "80" at bounding box center [371, 358] width 49 height 23
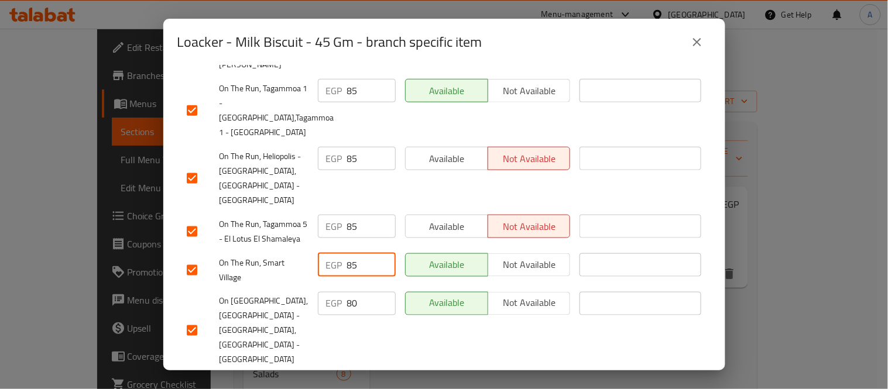
scroll to position [1496, 0]
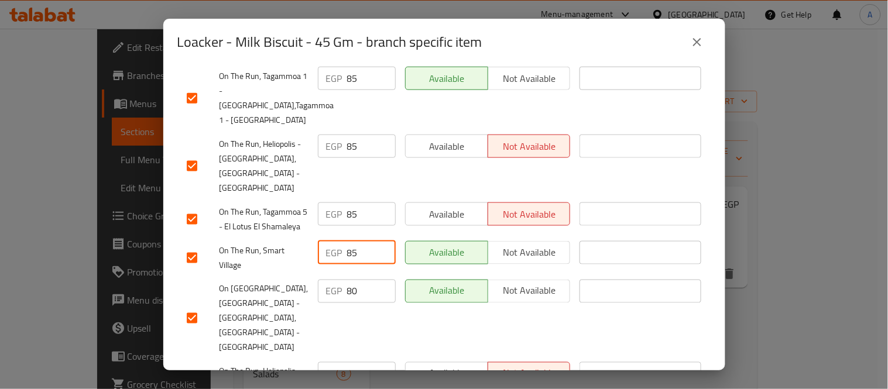
type input "85"
click at [357, 256] on input "80" at bounding box center [371, 267] width 49 height 23
click at [347, 256] on input "8085" at bounding box center [371, 267] width 49 height 23
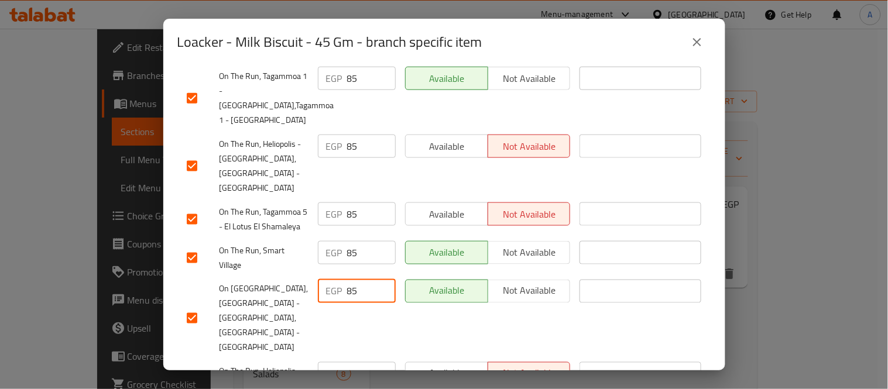
type input "85"
click at [327, 338] on div "EGP 80 ​" at bounding box center [357, 349] width 78 height 23
type input "85"
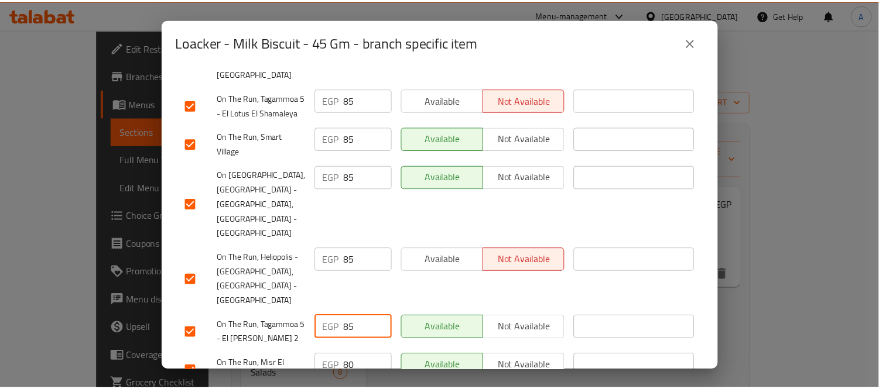
scroll to position [1622, 0]
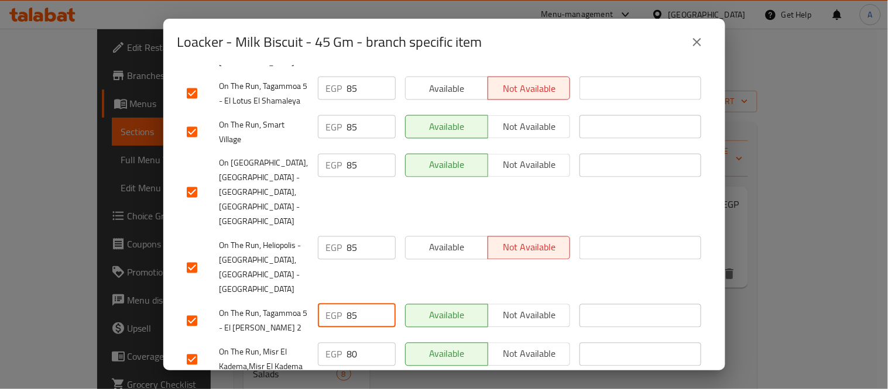
type input "85"
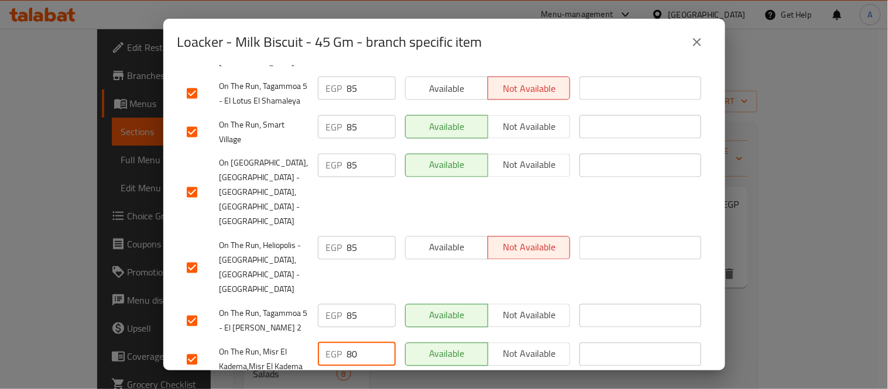
click at [321, 319] on div "EGP 80 ​" at bounding box center [357, 330] width 78 height 23
type input "85"
click at [324, 358] on div "EGP 80 ​" at bounding box center [357, 369] width 78 height 23
type input "85"
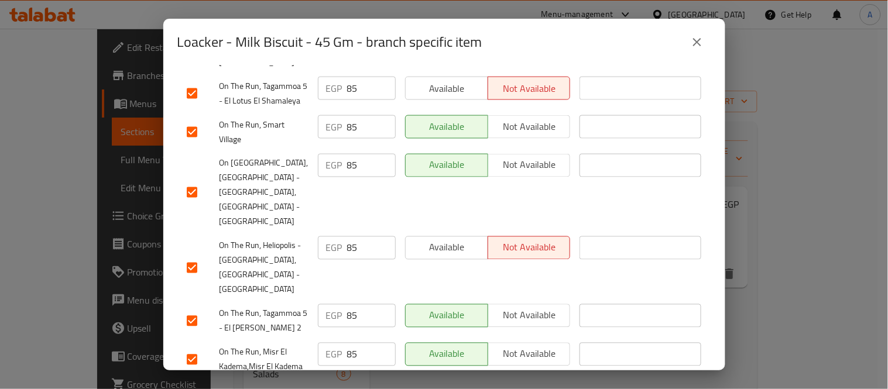
type input "85"
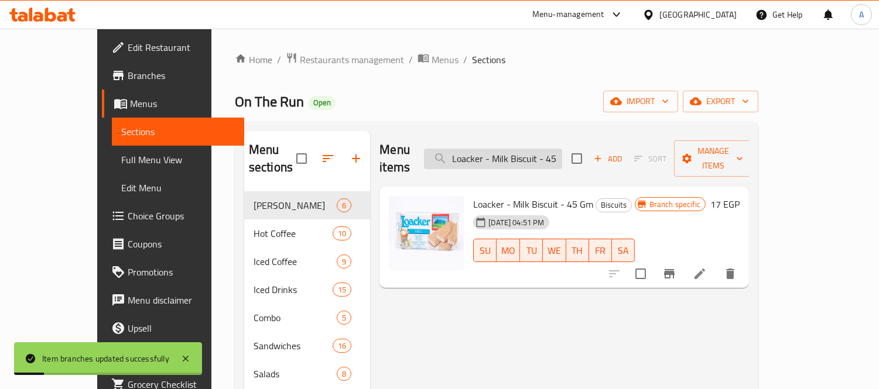
click at [544, 159] on input "Loacker - Milk Biscuit - 45 Gm" at bounding box center [493, 159] width 138 height 20
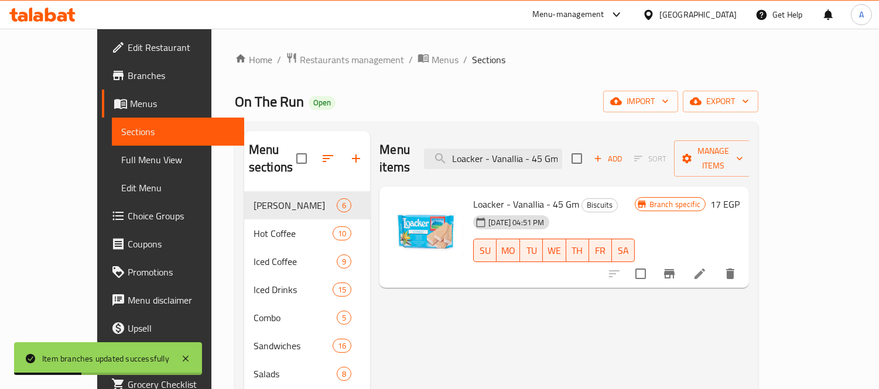
type input "Loacker - Vanallia - 45 Gm"
click at [431, 59] on span "Menus" at bounding box center [444, 60] width 27 height 14
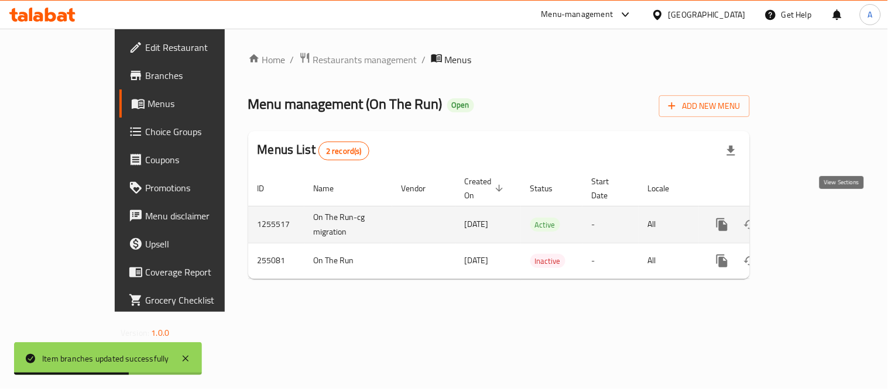
click at [812, 220] on icon "enhanced table" at bounding box center [806, 225] width 11 height 11
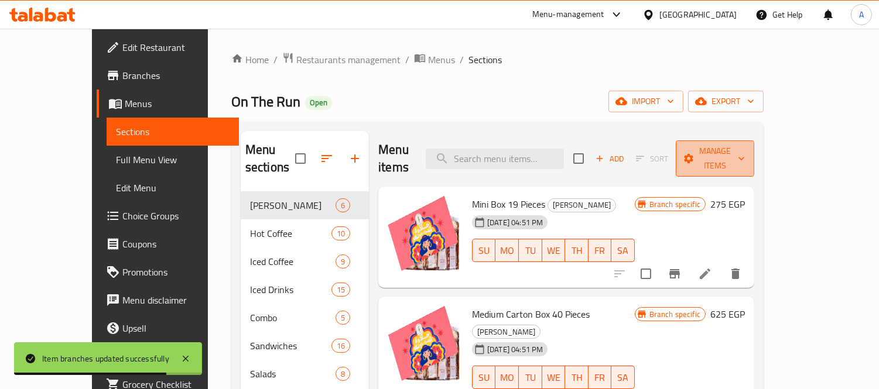
click at [745, 148] on span "Manage items" at bounding box center [715, 158] width 60 height 29
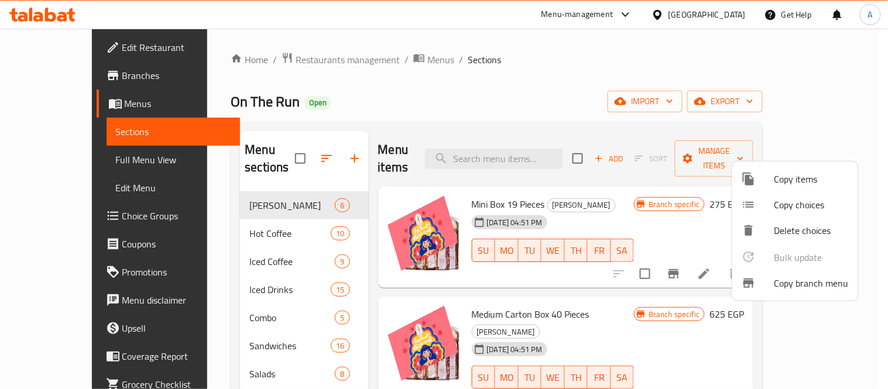
click at [815, 119] on div at bounding box center [444, 194] width 888 height 389
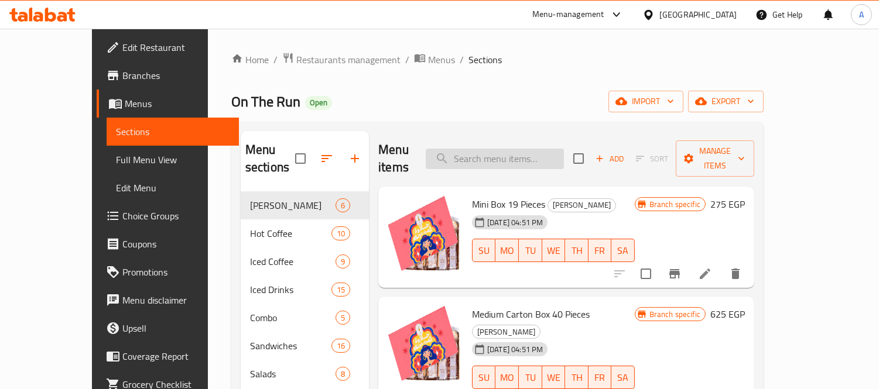
click at [530, 149] on input "search" at bounding box center [495, 159] width 138 height 20
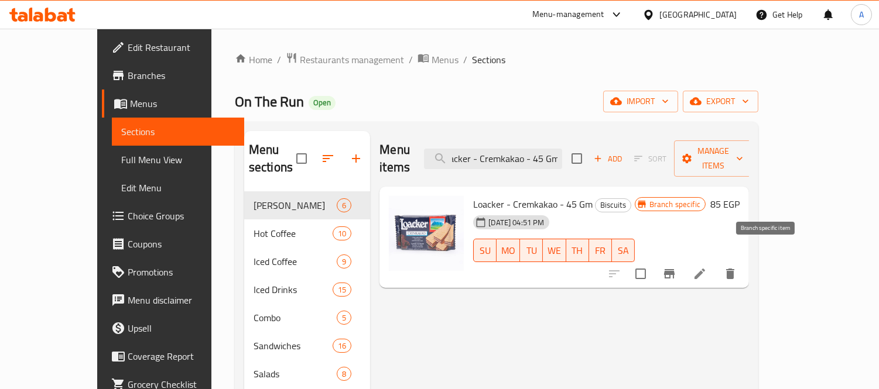
type input "Loacker - Cremkakao - 45 Gm"
click at [676, 267] on icon "Branch-specific-item" at bounding box center [669, 274] width 14 height 14
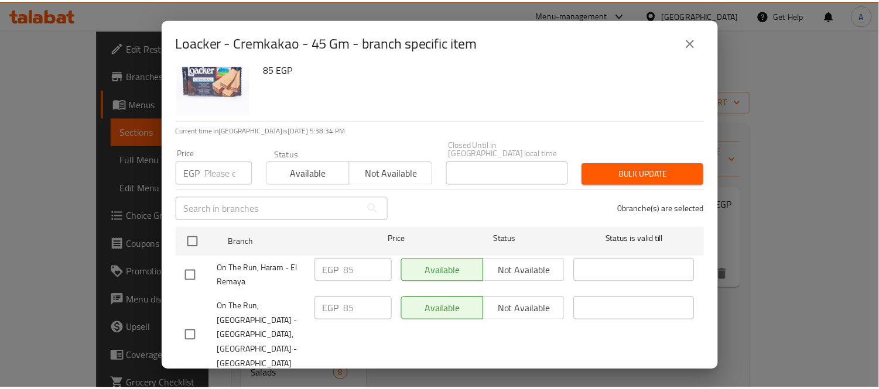
scroll to position [0, 0]
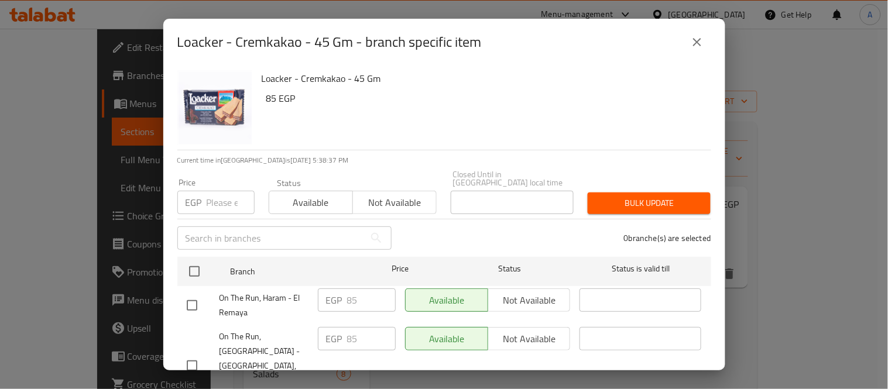
drag, startPoint x: 701, startPoint y: 39, endPoint x: 837, endPoint y: 80, distance: 142.0
click at [702, 40] on icon "close" at bounding box center [697, 42] width 14 height 14
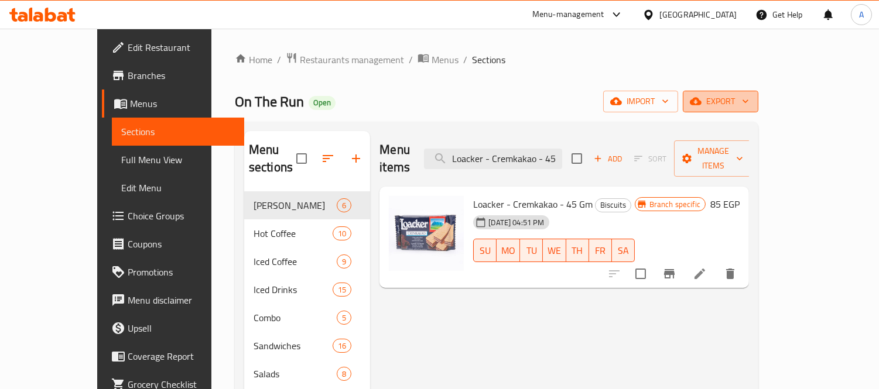
click at [749, 98] on span "export" at bounding box center [720, 101] width 57 height 15
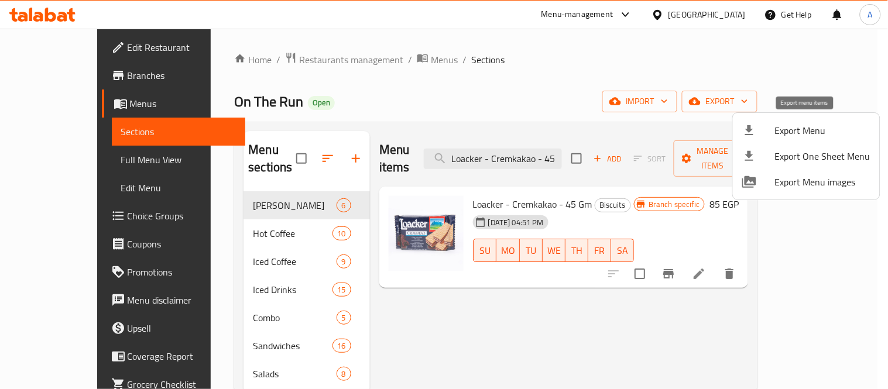
click at [786, 132] on span "Export Menu" at bounding box center [822, 131] width 95 height 14
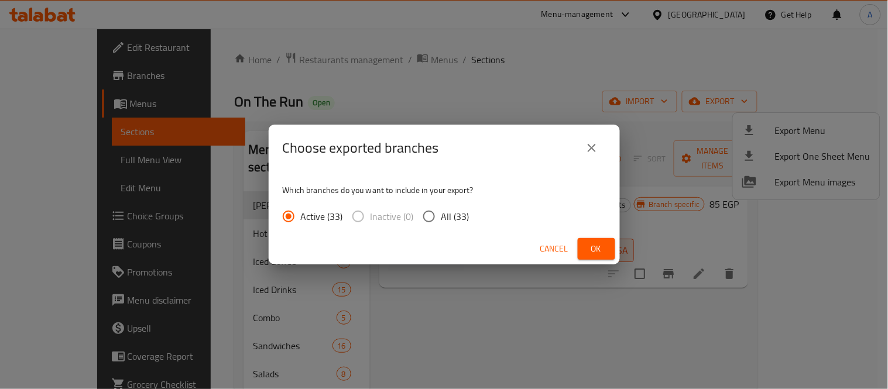
click at [435, 215] on input "All (33)" at bounding box center [429, 216] width 25 height 25
radio input "true"
click at [587, 242] on span "Ok" at bounding box center [596, 249] width 19 height 15
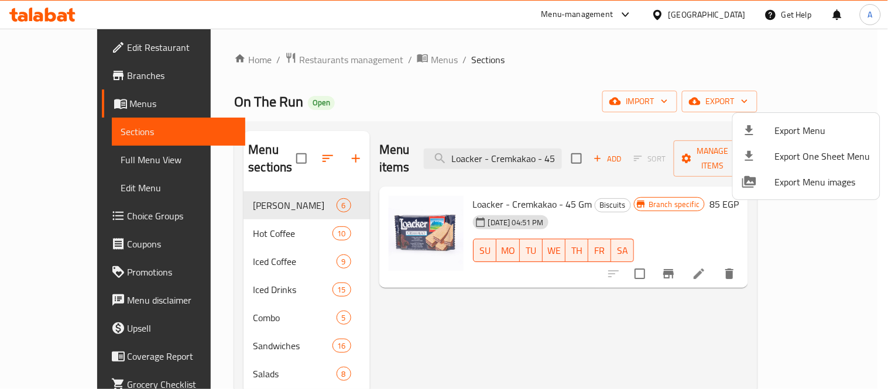
click at [528, 152] on div at bounding box center [444, 194] width 888 height 389
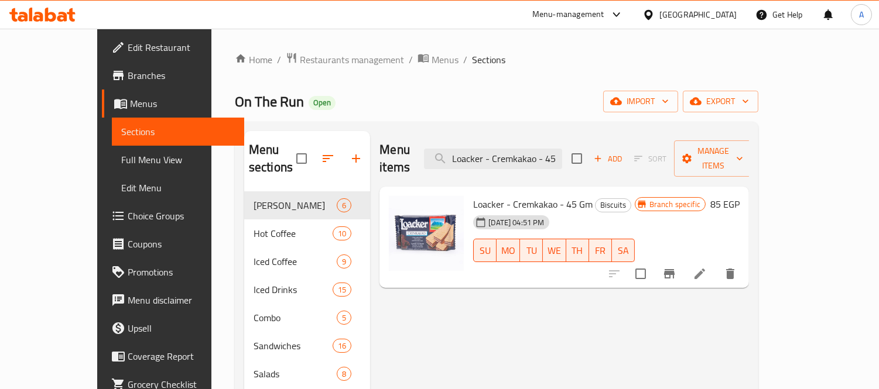
click at [528, 152] on input "Loacker - Cremkakao - 45 Gm" at bounding box center [493, 159] width 138 height 20
paste input "Milk Biscuit"
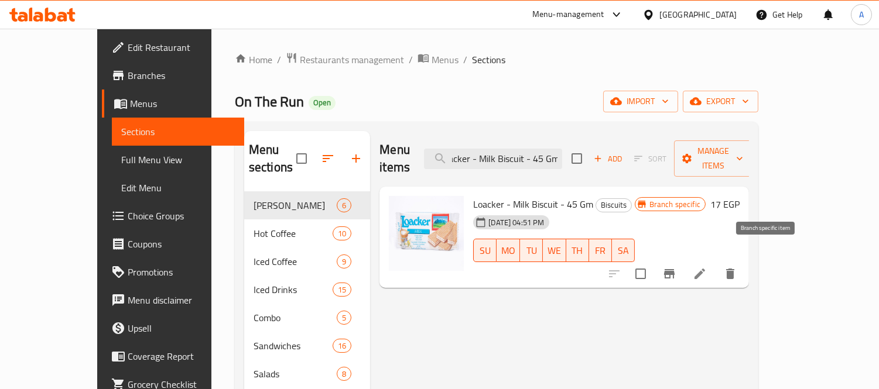
type input "Loacker - Milk Biscuit - 45 Gm"
click at [676, 267] on icon "Branch-specific-item" at bounding box center [669, 274] width 14 height 14
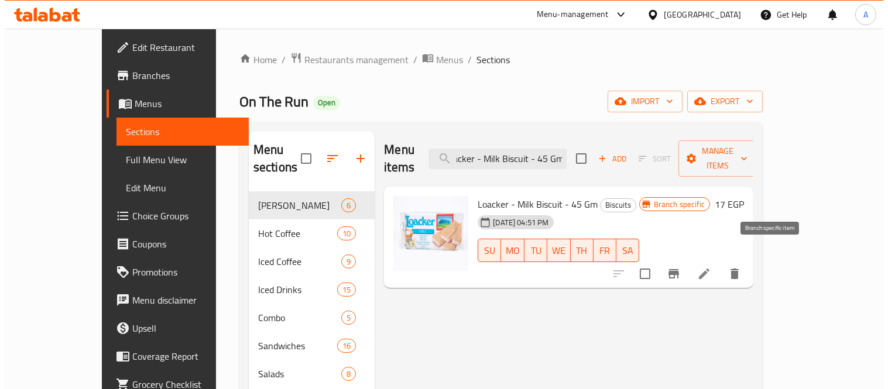
scroll to position [0, 0]
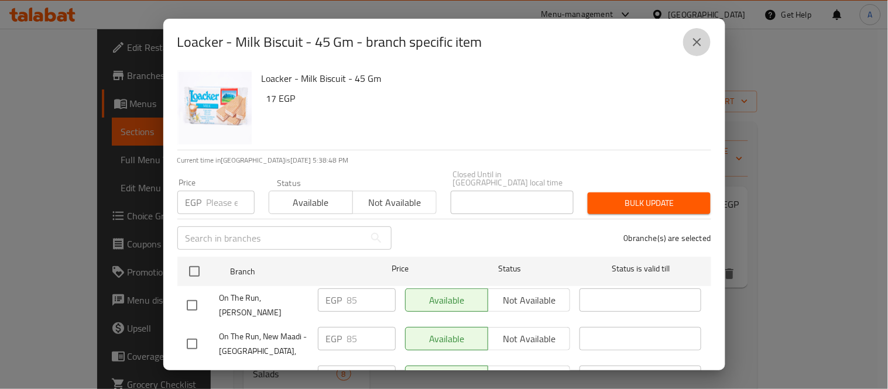
click at [703, 42] on icon "close" at bounding box center [697, 42] width 14 height 14
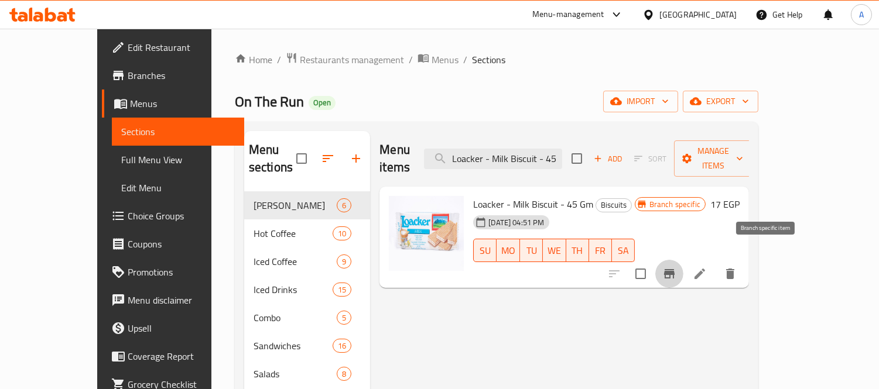
click at [683, 260] on button "Branch-specific-item" at bounding box center [669, 274] width 28 height 28
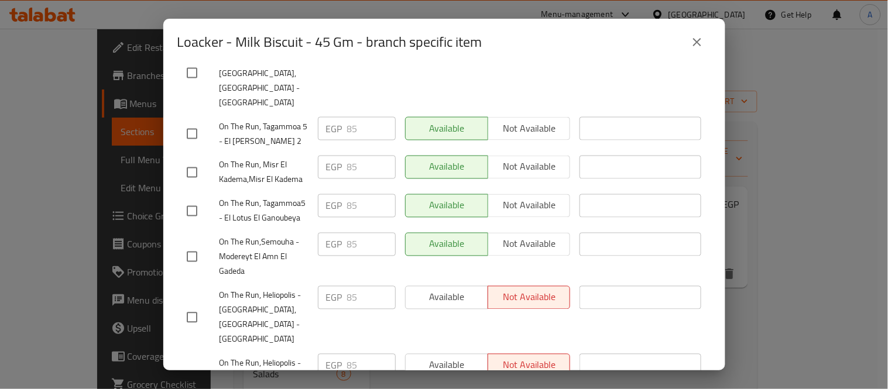
scroll to position [1622, 0]
click at [698, 47] on icon "close" at bounding box center [697, 42] width 14 height 14
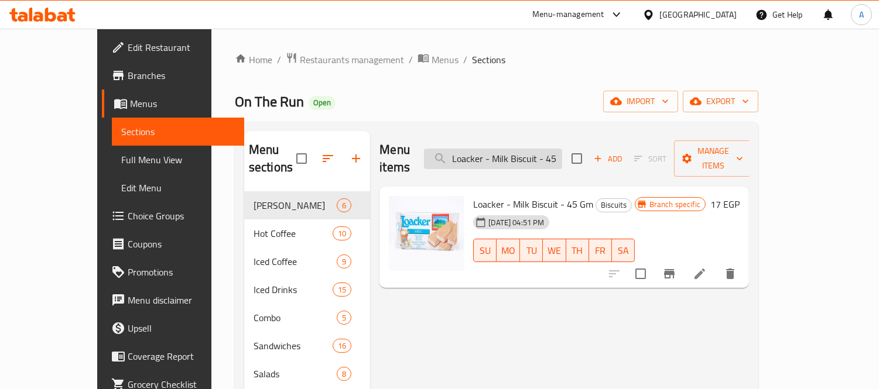
click at [523, 155] on input "Loacker - Milk Biscuit - 45 Gm" at bounding box center [493, 159] width 138 height 20
paste input "Vanallia"
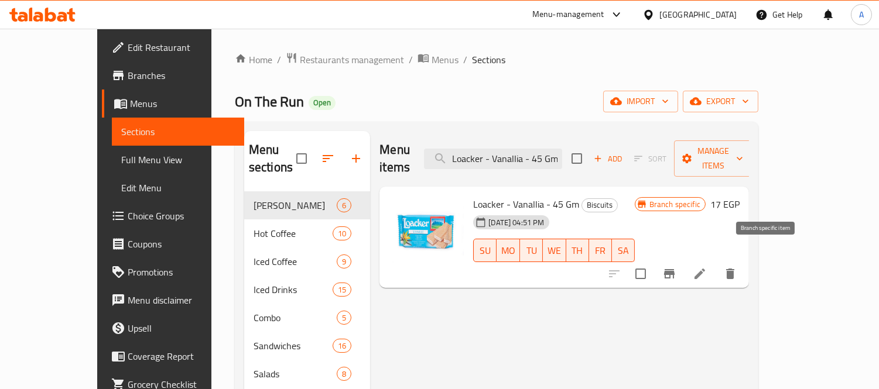
type input "Loacker - Vanallia - 45 Gm"
click at [674, 269] on icon "Branch-specific-item" at bounding box center [669, 273] width 11 height 9
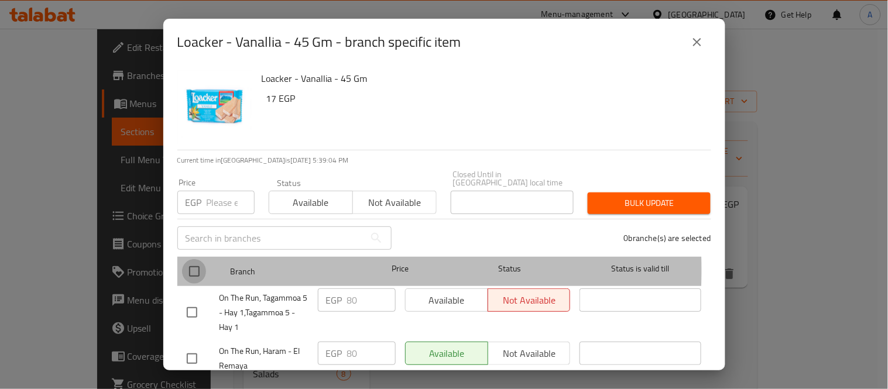
click at [190, 262] on input "checkbox" at bounding box center [194, 271] width 25 height 25
checkbox input "true"
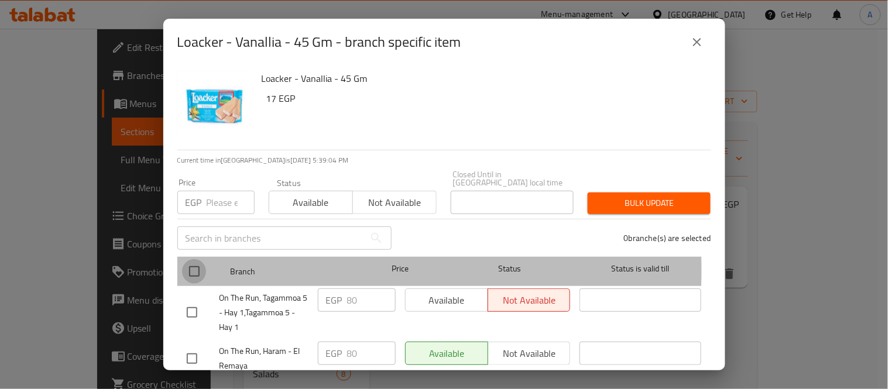
checkbox input "true"
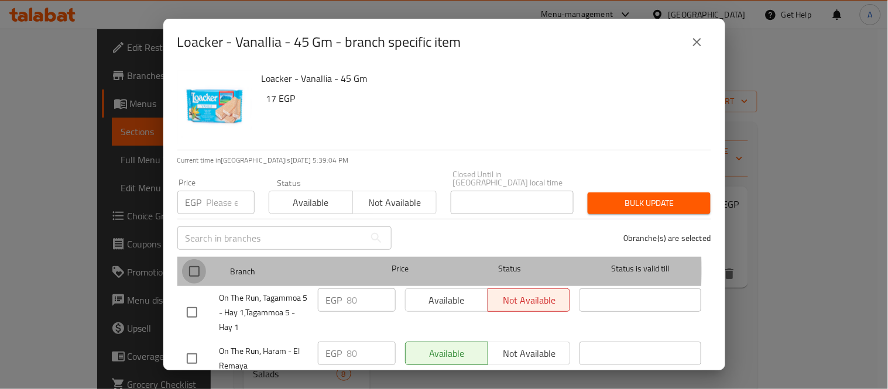
checkbox input "true"
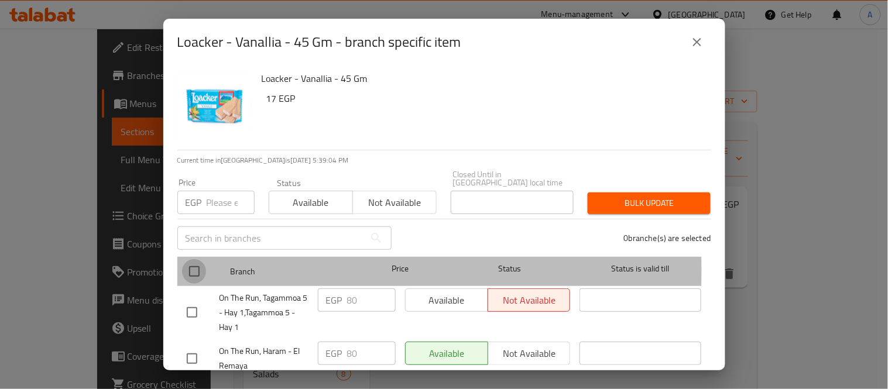
checkbox input "true"
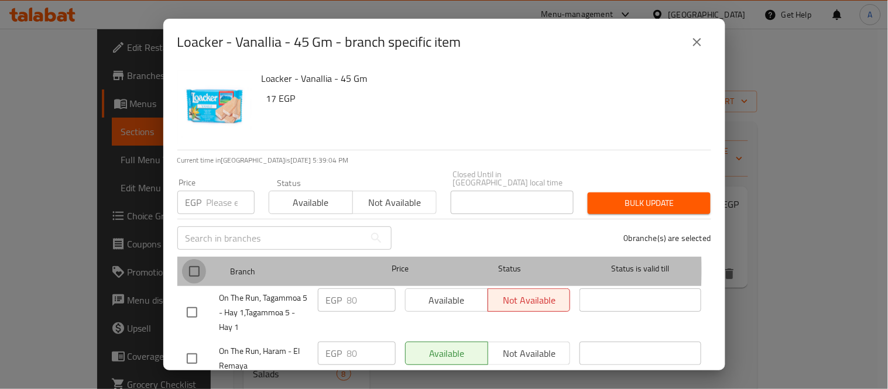
checkbox input "true"
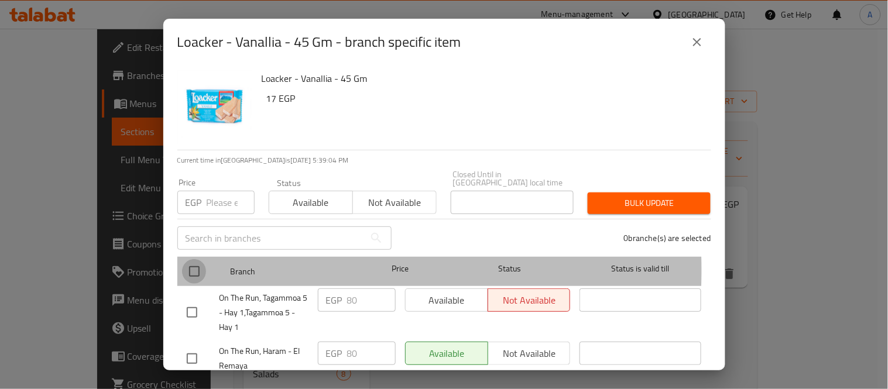
checkbox input "true"
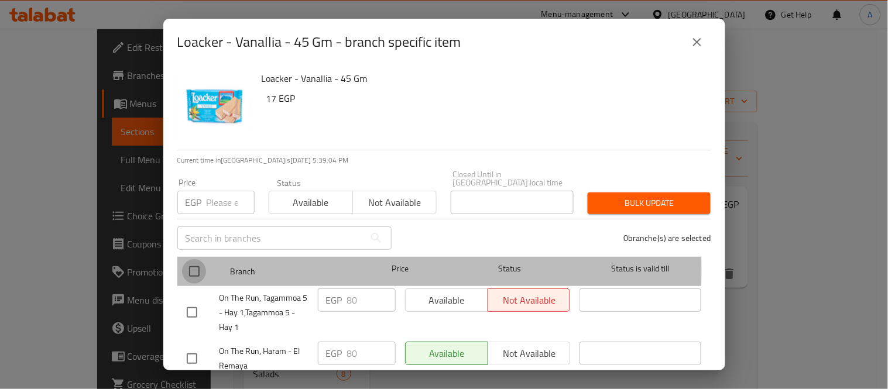
checkbox input "true"
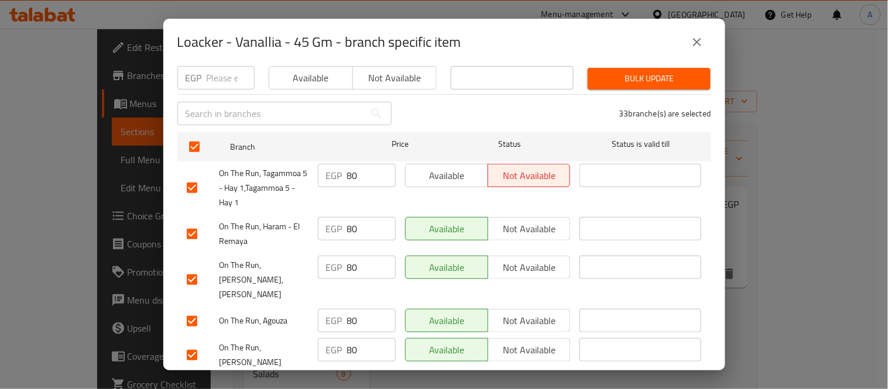
scroll to position [130, 0]
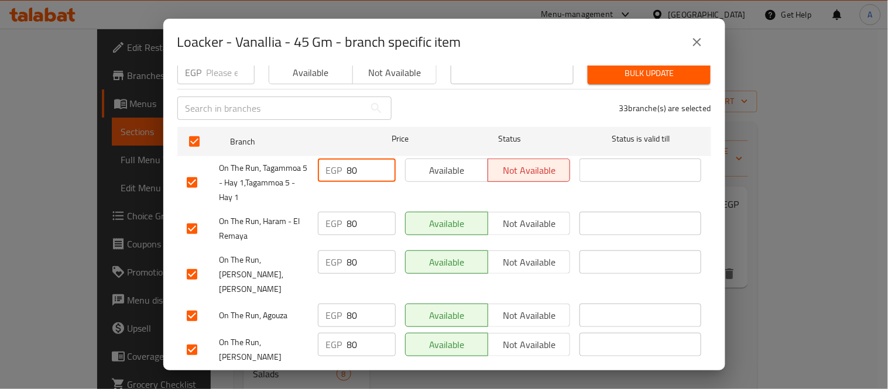
drag, startPoint x: 365, startPoint y: 161, endPoint x: 306, endPoint y: 170, distance: 59.2
click at [313, 169] on div "EGP 80 ​" at bounding box center [356, 183] width 87 height 58
paste input "5"
type input "85"
drag, startPoint x: 366, startPoint y: 212, endPoint x: 313, endPoint y: 219, distance: 53.7
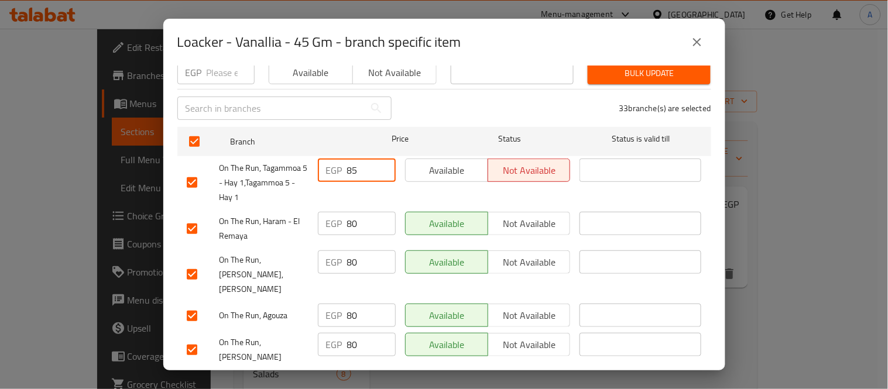
click at [313, 219] on div "EGP 80 ​" at bounding box center [356, 228] width 87 height 43
paste input "5"
type input "85"
drag, startPoint x: 342, startPoint y: 255, endPoint x: 328, endPoint y: 255, distance: 14.6
click at [328, 255] on div "EGP 80 ​" at bounding box center [357, 262] width 78 height 23
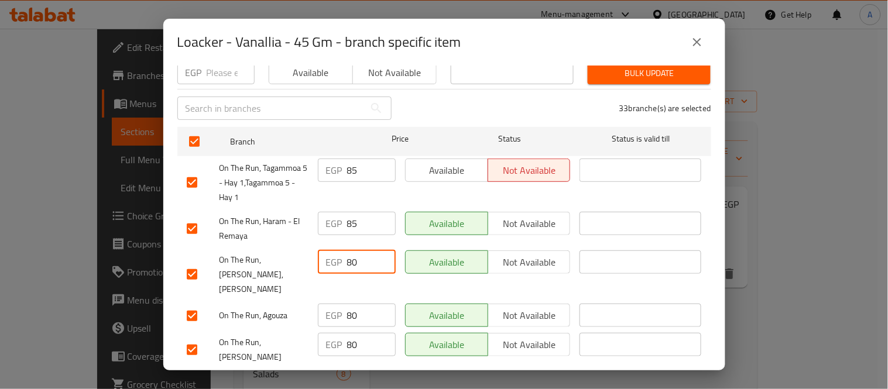
paste input "5"
type input "85"
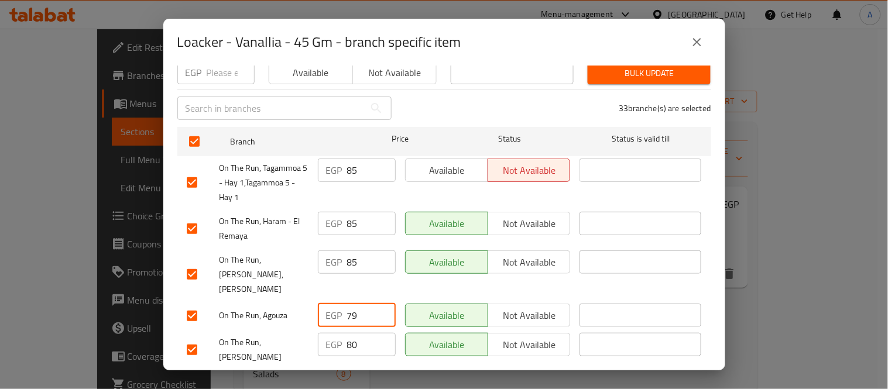
drag, startPoint x: 376, startPoint y: 294, endPoint x: 332, endPoint y: 301, distance: 45.0
click at [347, 301] on input "78" at bounding box center [371, 300] width 49 height 23
drag, startPoint x: 364, startPoint y: 299, endPoint x: 328, endPoint y: 300, distance: 35.7
click at [330, 299] on div "EGP 78 ​" at bounding box center [357, 300] width 78 height 23
paste input "85"
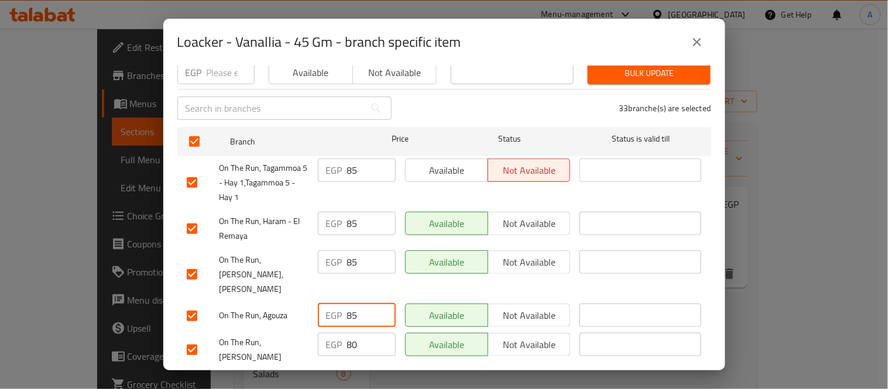
type input "85"
drag, startPoint x: 366, startPoint y: 318, endPoint x: 326, endPoint y: 320, distance: 40.5
click at [326, 320] on div "EGP 80 ​" at bounding box center [357, 329] width 78 height 23
paste input "5"
type input "85"
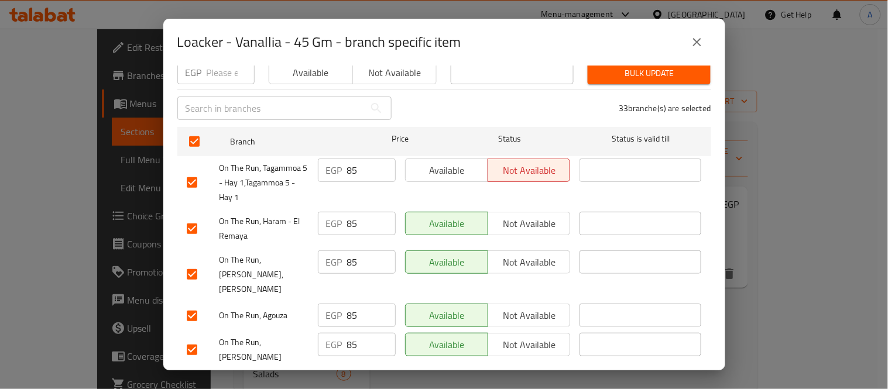
drag, startPoint x: 355, startPoint y: 351, endPoint x: 328, endPoint y: 352, distance: 27.5
click at [330, 352] on div "EGP 80 ​" at bounding box center [357, 359] width 78 height 23
paste input "5"
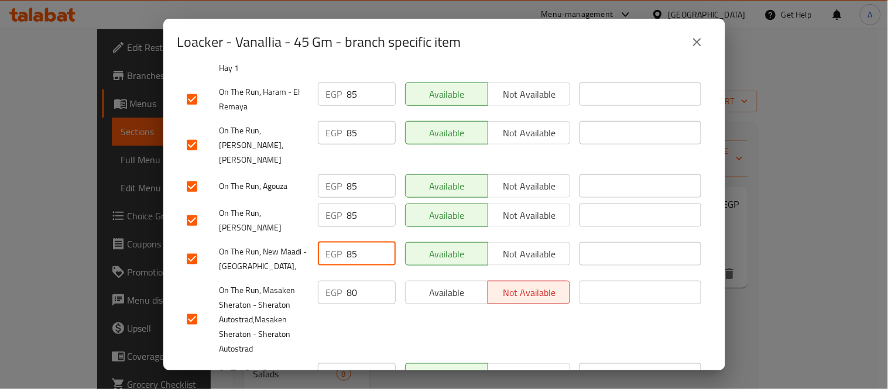
scroll to position [260, 0]
type input "85"
drag, startPoint x: 365, startPoint y: 259, endPoint x: 323, endPoint y: 266, distance: 42.6
click at [324, 265] on div "EGP 80 ​" at bounding box center [357, 267] width 78 height 23
paste input "5"
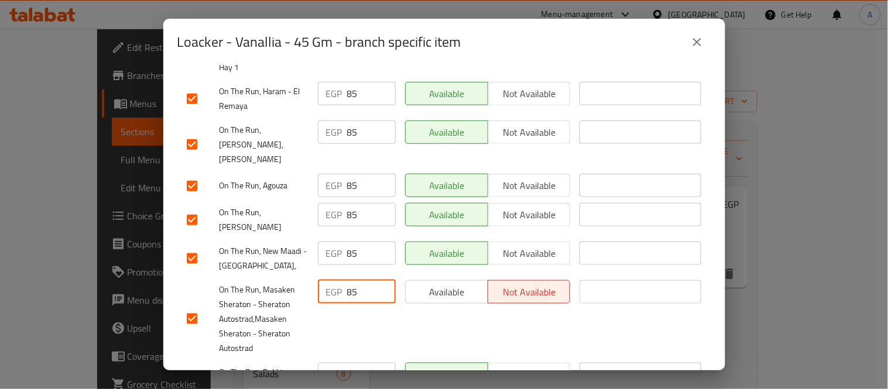
type input "85"
drag, startPoint x: 348, startPoint y: 346, endPoint x: 336, endPoint y: 346, distance: 12.3
click at [337, 346] on div "EGP 80 ​" at bounding box center [357, 350] width 78 height 23
paste input "5"
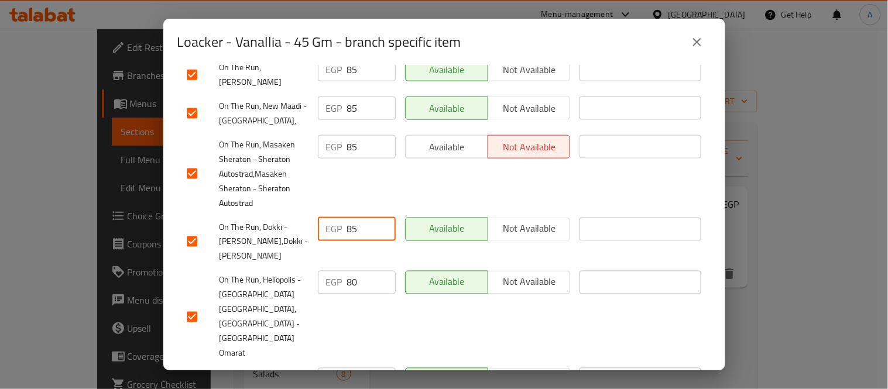
scroll to position [455, 0]
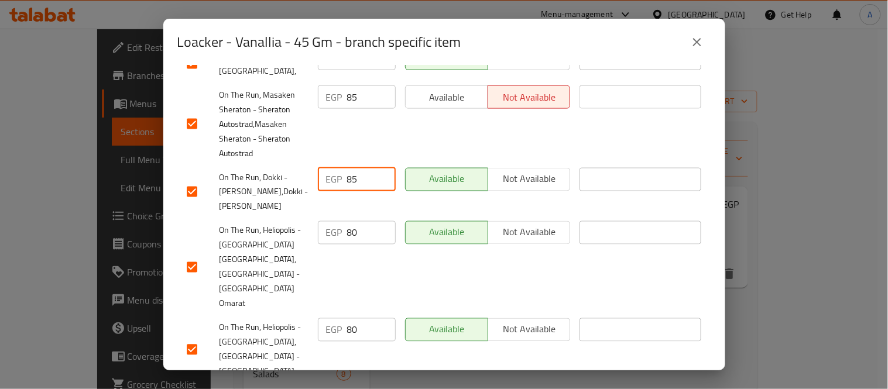
type input "85"
drag, startPoint x: 359, startPoint y: 218, endPoint x: 335, endPoint y: 223, distance: 25.0
click at [335, 221] on div "EGP 80 ​" at bounding box center [357, 208] width 78 height 23
paste input "5"
type input "85"
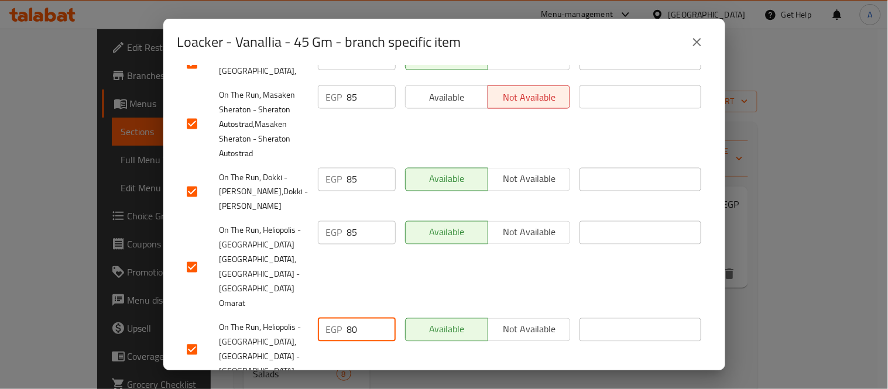
drag, startPoint x: 355, startPoint y: 274, endPoint x: 314, endPoint y: 293, distance: 45.1
click at [304, 290] on div "On The Run, Heliopolis - Maqreezi,Heliopolis - Maqreezi EGP 80 ​ Available Not …" at bounding box center [444, 326] width 525 height 73
paste input "5"
type input "85"
drag, startPoint x: 365, startPoint y: 335, endPoint x: 317, endPoint y: 337, distance: 48.6
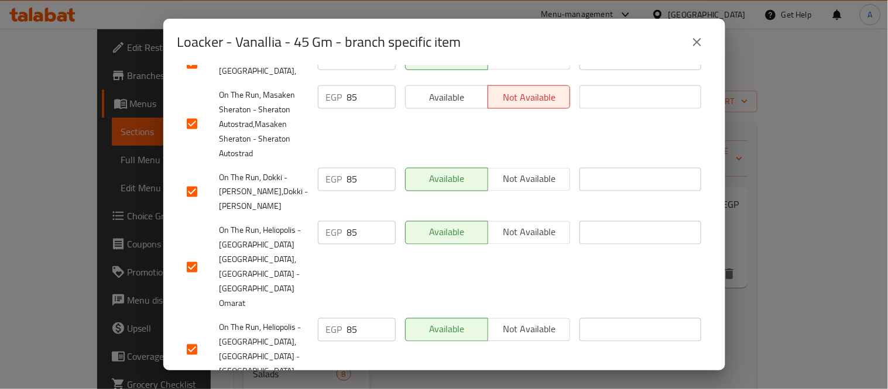
click at [318, 362] on div "EGP 80 ​" at bounding box center [357, 373] width 78 height 23
paste input "5"
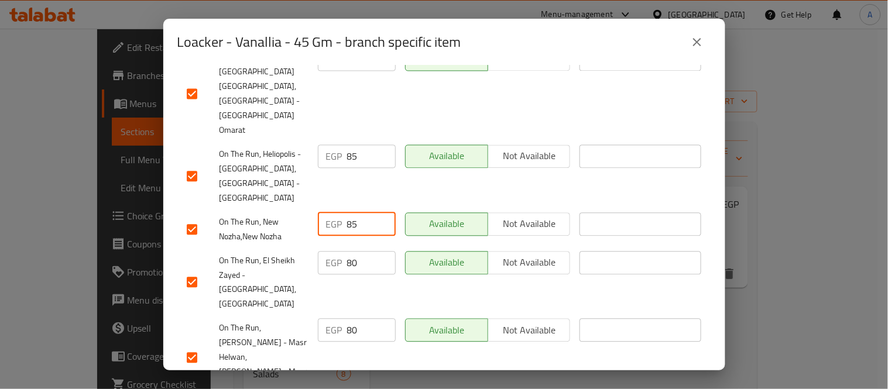
scroll to position [650, 0]
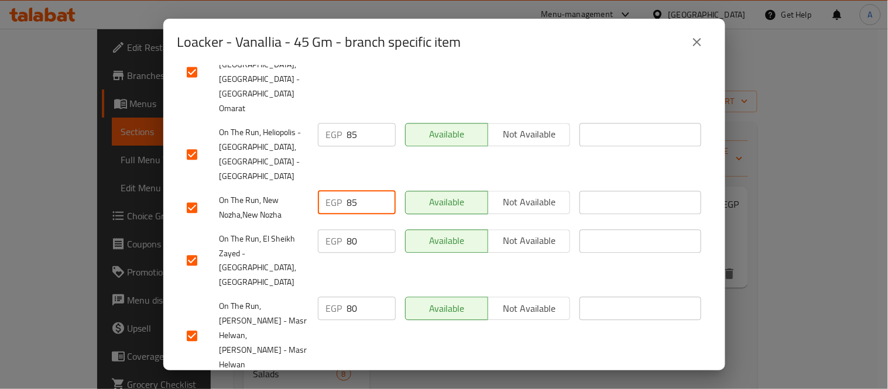
type input "85"
drag, startPoint x: 368, startPoint y: 180, endPoint x: 320, endPoint y: 196, distance: 50.0
click at [322, 201] on div "EGP 80 ​" at bounding box center [356, 237] width 87 height 73
paste input "5"
type input "85"
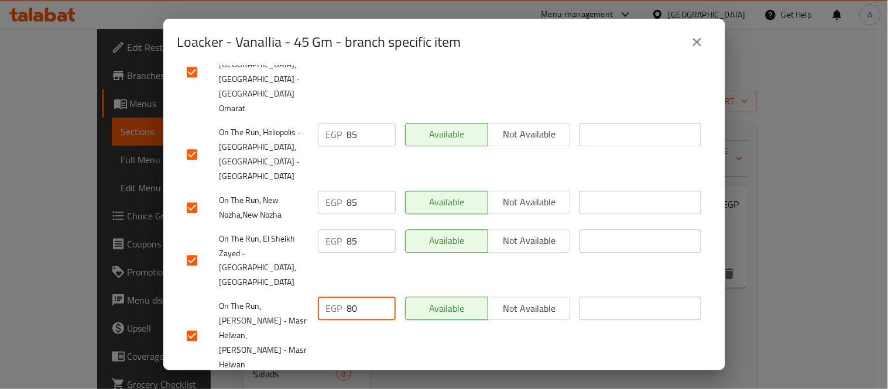
drag, startPoint x: 358, startPoint y: 247, endPoint x: 338, endPoint y: 254, distance: 21.7
click at [340, 273] on div "EGP 80 ​" at bounding box center [357, 284] width 78 height 23
paste input "5"
type input "85"
drag, startPoint x: 358, startPoint y: 319, endPoint x: 320, endPoint y: 320, distance: 38.1
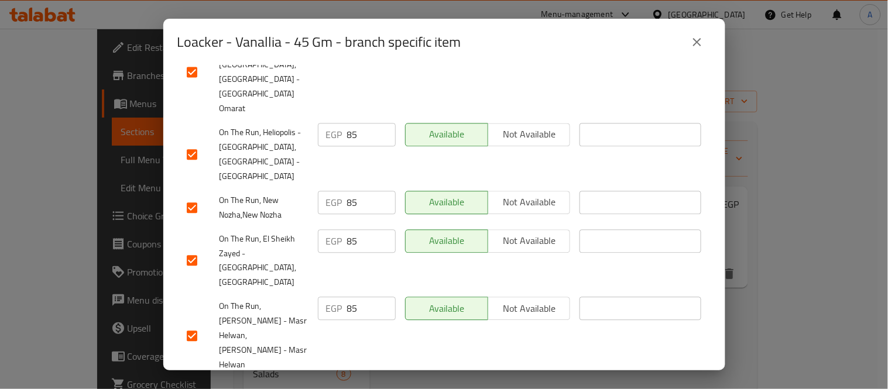
click at [320, 355] on div "EGP 80 ​" at bounding box center [357, 366] width 78 height 23
paste input "5"
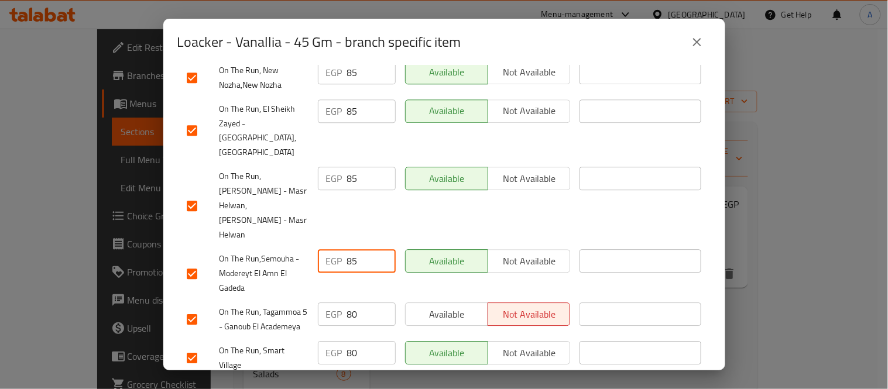
scroll to position [845, 0]
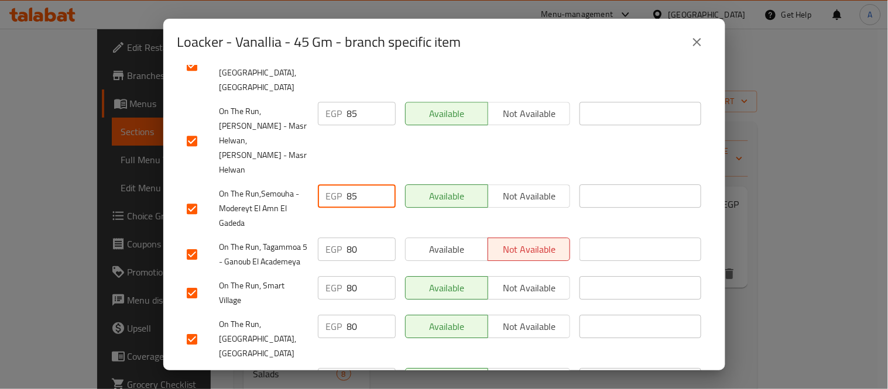
type input "85"
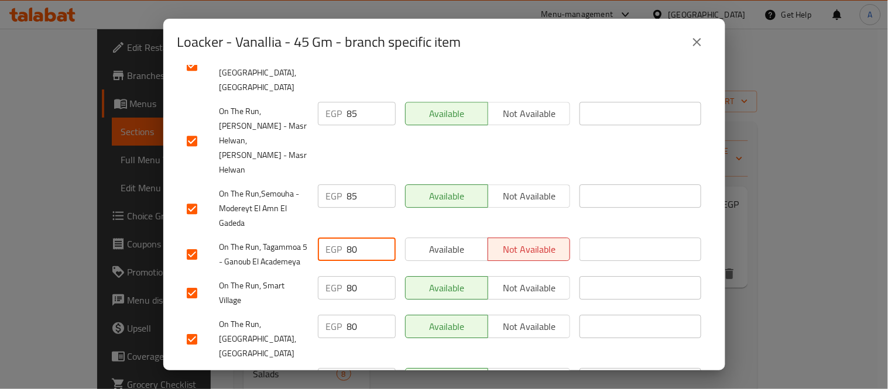
drag, startPoint x: 359, startPoint y: 176, endPoint x: 323, endPoint y: 186, distance: 38.2
click at [325, 209] on div "EGP 80 ​" at bounding box center [356, 230] width 87 height 43
paste input "5"
type input "85"
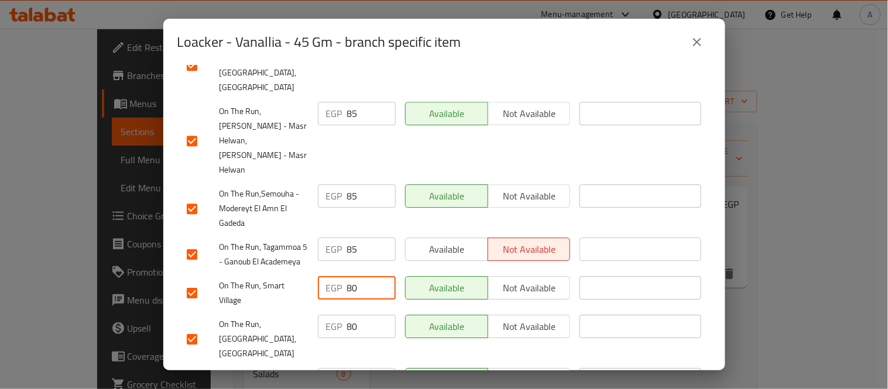
drag, startPoint x: 355, startPoint y: 228, endPoint x: 323, endPoint y: 242, distance: 35.7
click at [324, 248] on div "EGP 80 ​" at bounding box center [356, 269] width 87 height 43
paste input "5"
type input "85"
drag, startPoint x: 364, startPoint y: 268, endPoint x: 327, endPoint y: 276, distance: 37.8
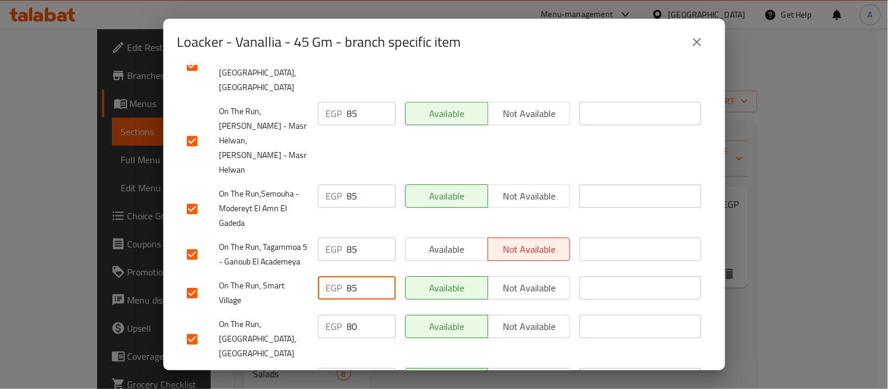
click at [327, 291] on div "EGP 80 ​" at bounding box center [357, 302] width 78 height 23
paste input "5"
type input "85"
click at [347, 344] on input "80" at bounding box center [371, 355] width 49 height 23
click at [352, 344] on input "80" at bounding box center [371, 355] width 49 height 23
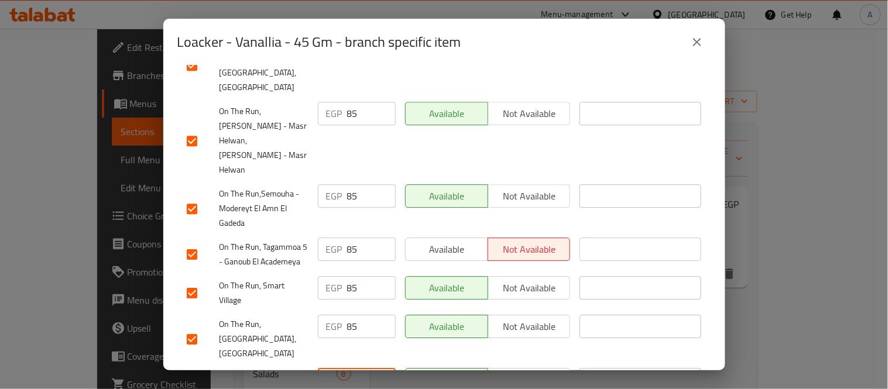
click at [352, 344] on input "80" at bounding box center [371, 355] width 49 height 23
paste input "5"
drag, startPoint x: 353, startPoint y: 343, endPoint x: 317, endPoint y: 342, distance: 35.7
click at [331, 383] on div "EGP 80 ​" at bounding box center [357, 394] width 78 height 23
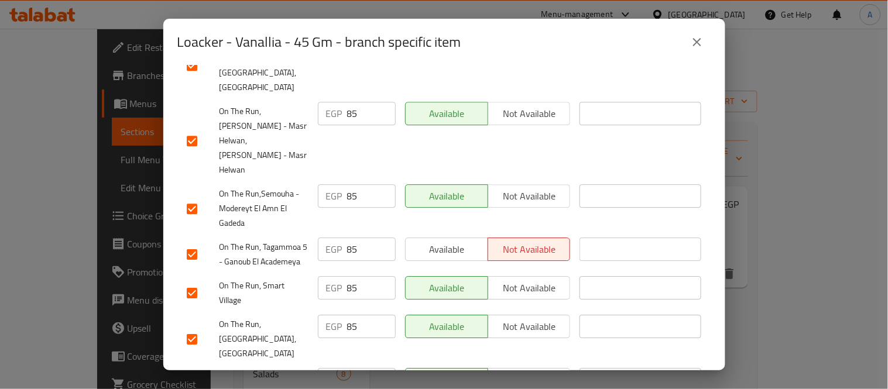
paste input "5"
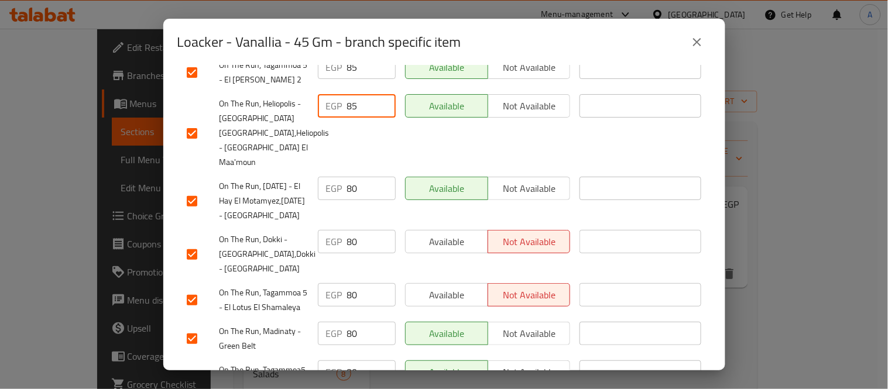
scroll to position [1171, 0]
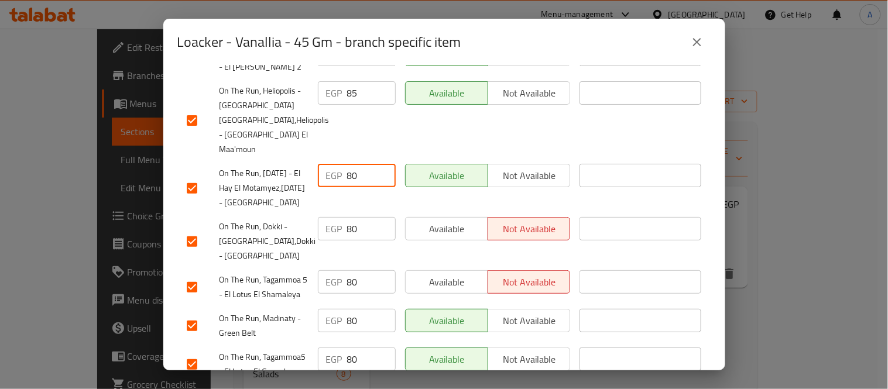
drag, startPoint x: 354, startPoint y: 84, endPoint x: 334, endPoint y: 91, distance: 21.1
click at [334, 140] on div "EGP 80 ​" at bounding box center [357, 151] width 78 height 23
paste input "5"
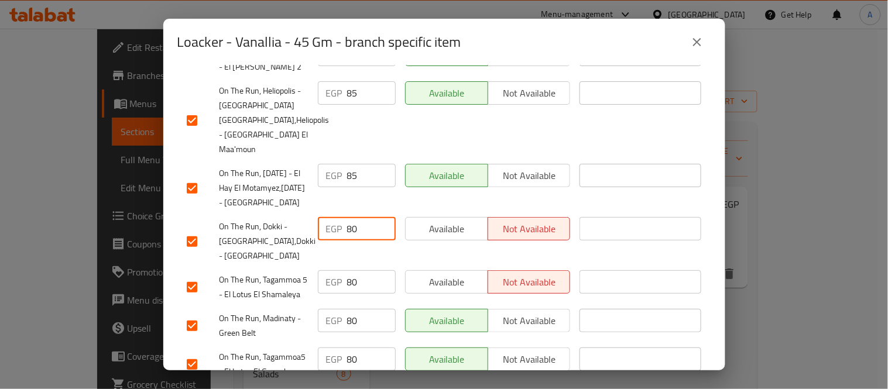
drag, startPoint x: 356, startPoint y: 168, endPoint x: 330, endPoint y: 174, distance: 26.6
click at [332, 193] on div "EGP 80 ​" at bounding box center [357, 204] width 78 height 23
paste input "5"
drag, startPoint x: 354, startPoint y: 227, endPoint x: 324, endPoint y: 227, distance: 29.3
click at [325, 246] on div "EGP 80 ​" at bounding box center [357, 257] width 78 height 23
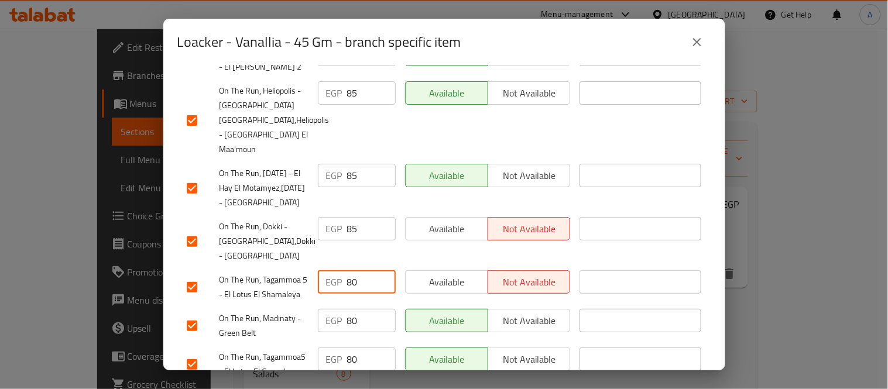
paste input "5"
drag, startPoint x: 355, startPoint y: 279, endPoint x: 335, endPoint y: 289, distance: 22.8
click at [336, 286] on div "EGP 80 ​" at bounding box center [356, 301] width 87 height 43
paste input "5"
drag, startPoint x: 356, startPoint y: 310, endPoint x: 323, endPoint y: 313, distance: 32.9
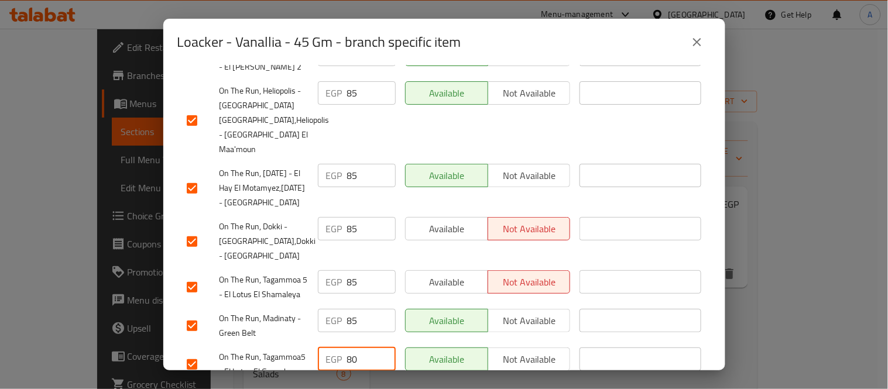
click at [323, 324] on div "EGP 80 ​" at bounding box center [357, 335] width 78 height 23
paste input "5"
drag, startPoint x: 347, startPoint y: 345, endPoint x: 323, endPoint y: 345, distance: 24.6
click at [324, 362] on div "EGP 80 ​" at bounding box center [357, 373] width 78 height 23
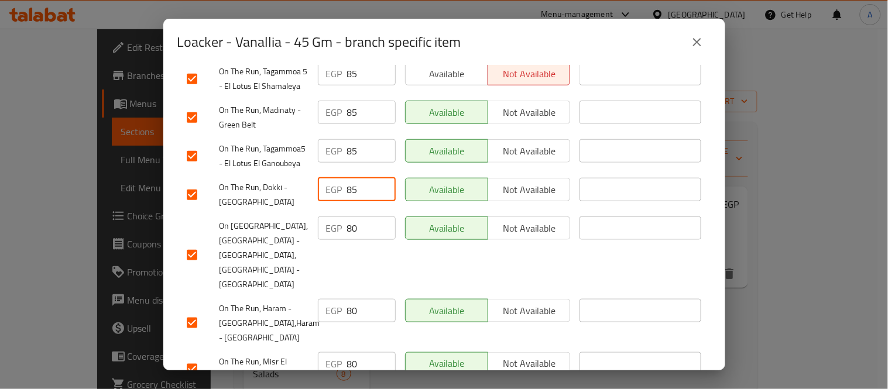
scroll to position [1431, 0]
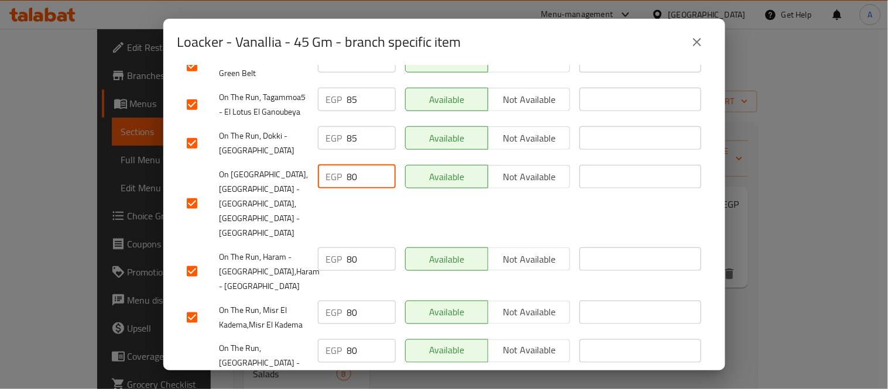
drag, startPoint x: 355, startPoint y: 131, endPoint x: 327, endPoint y: 143, distance: 31.0
click at [331, 141] on div "EGP 80 ​" at bounding box center [357, 152] width 78 height 23
drag, startPoint x: 358, startPoint y: 198, endPoint x: 318, endPoint y: 205, distance: 41.1
click at [318, 224] on div "EGP 80 ​" at bounding box center [357, 235] width 78 height 23
drag, startPoint x: 363, startPoint y: 242, endPoint x: 306, endPoint y: 280, distance: 68.5
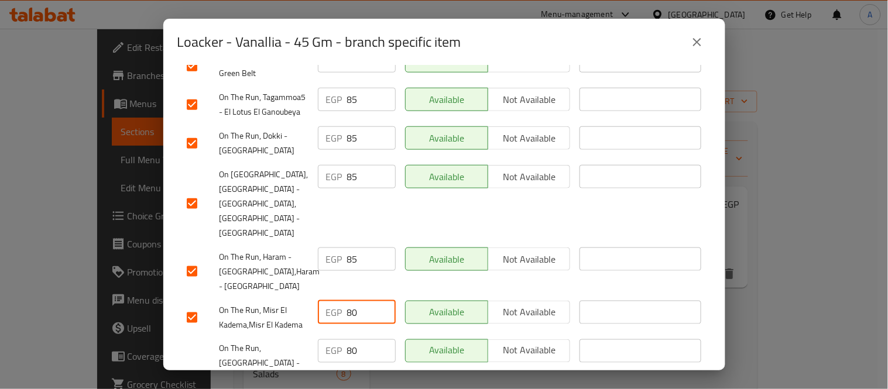
click at [283, 272] on div "On The Run, Misr El Kadema,Misr El Kadema EGP 80 ​ Available Not available ​" at bounding box center [444, 293] width 525 height 43
drag, startPoint x: 352, startPoint y: 293, endPoint x: 317, endPoint y: 293, distance: 35.1
click at [318, 316] on div "EGP 80 ​" at bounding box center [357, 327] width 78 height 23
click at [352, 316] on input "80" at bounding box center [371, 327] width 49 height 23
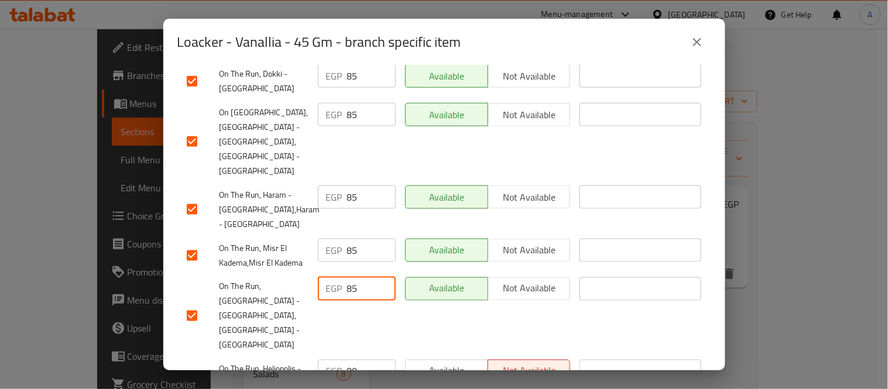
scroll to position [1622, 0]
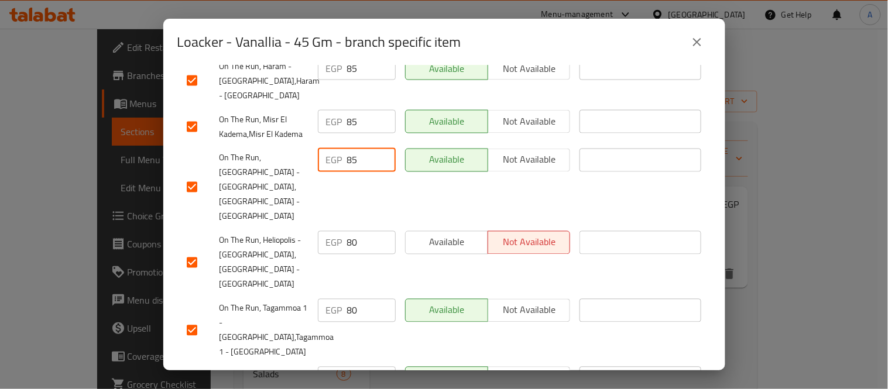
click at [317, 203] on div "EGP 80 ​" at bounding box center [356, 239] width 87 height 73
click at [329, 275] on div "EGP 80 ​" at bounding box center [357, 286] width 78 height 23
click at [324, 343] on div "EGP 80 ​" at bounding box center [357, 354] width 78 height 23
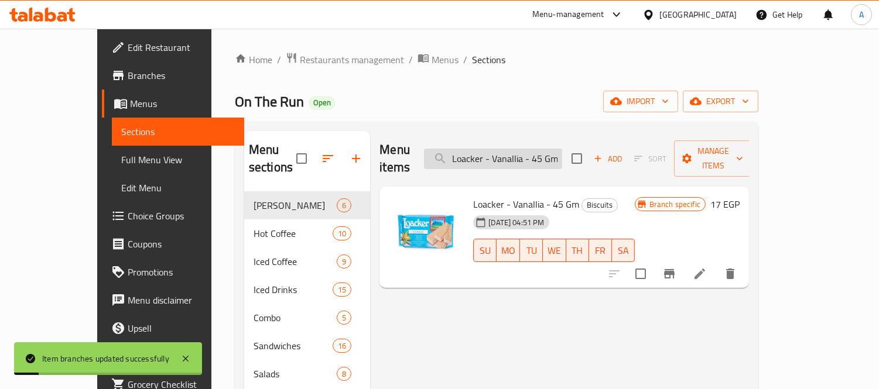
click at [542, 158] on input "Loacker - Vanallia - 45 Gm" at bounding box center [493, 159] width 138 height 20
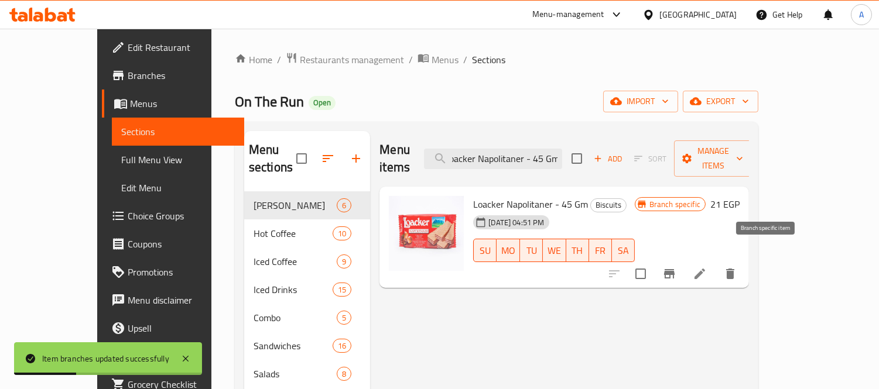
click at [676, 267] on icon "Branch-specific-item" at bounding box center [669, 274] width 14 height 14
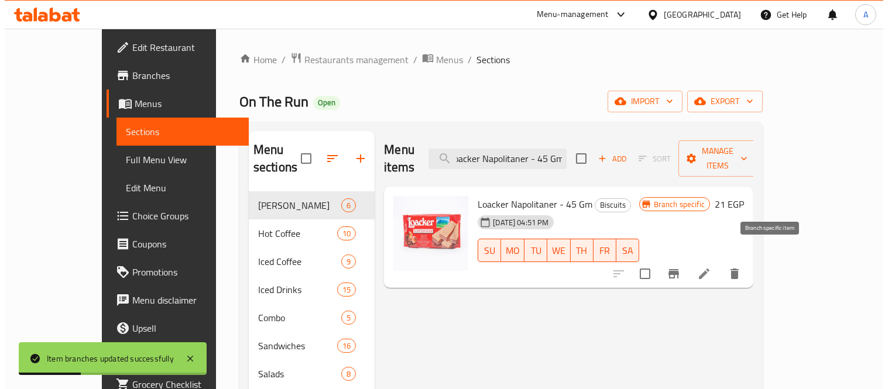
scroll to position [0, 0]
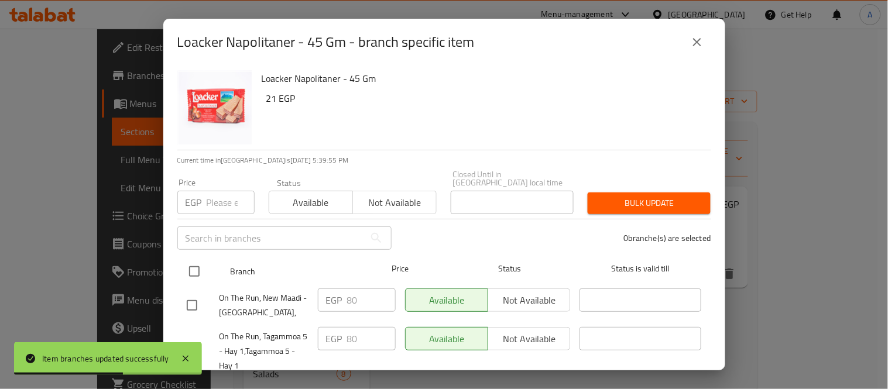
click at [195, 265] on input "checkbox" at bounding box center [194, 271] width 25 height 25
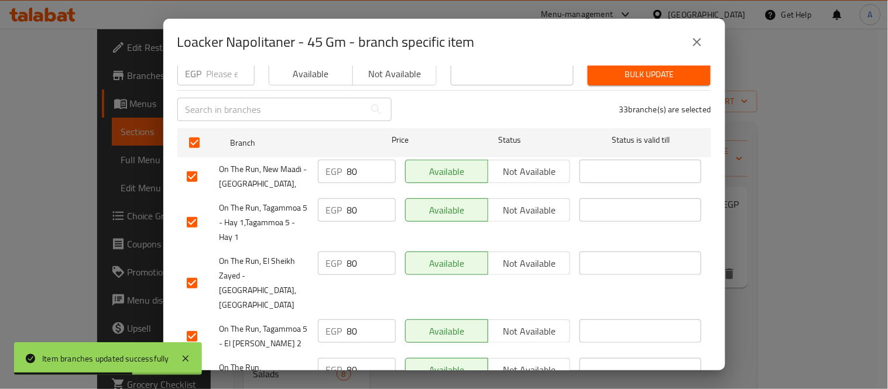
scroll to position [130, 0]
click at [349, 162] on input "80" at bounding box center [371, 170] width 49 height 23
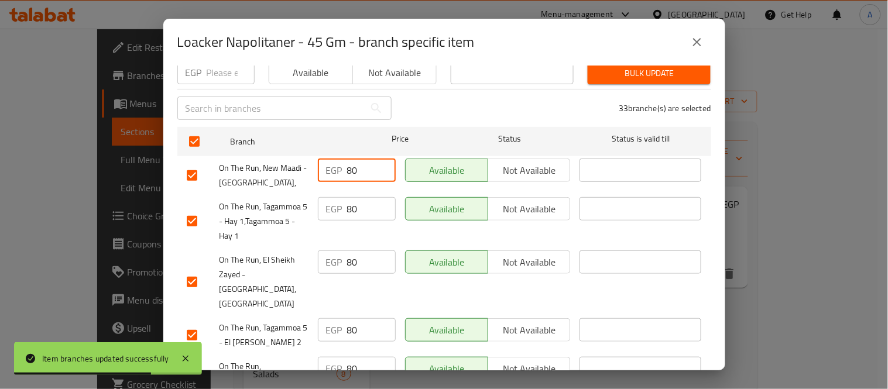
click at [349, 162] on input "80" at bounding box center [371, 170] width 49 height 23
click at [353, 197] on input "80" at bounding box center [371, 208] width 49 height 23
click at [349, 203] on input "80" at bounding box center [371, 208] width 49 height 23
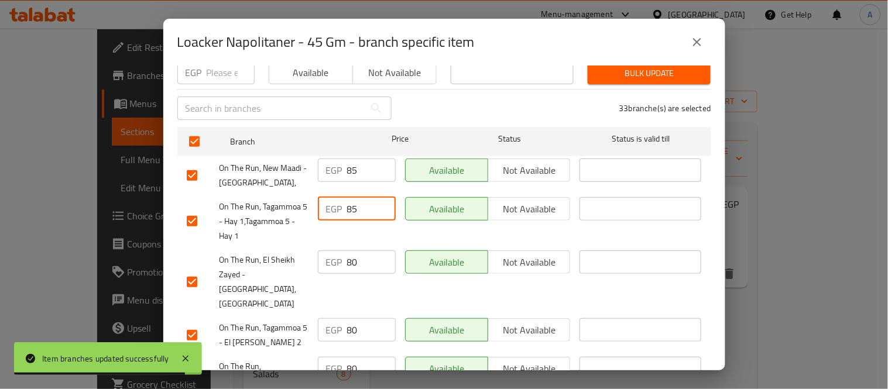
click at [352, 260] on input "80" at bounding box center [371, 262] width 49 height 23
click at [347, 318] on input "80" at bounding box center [371, 329] width 49 height 23
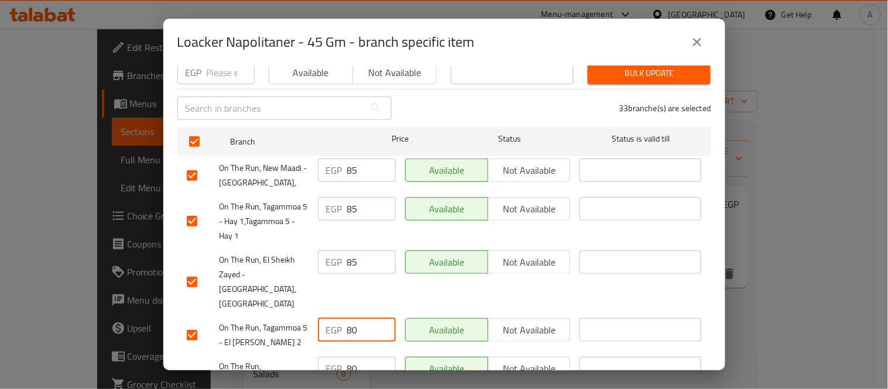
click at [348, 318] on input "80" at bounding box center [371, 329] width 49 height 23
click at [348, 357] on input "80" at bounding box center [371, 368] width 49 height 23
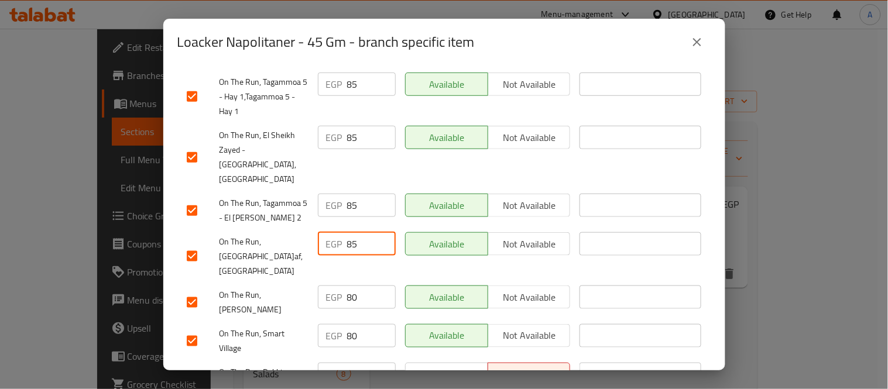
scroll to position [260, 0]
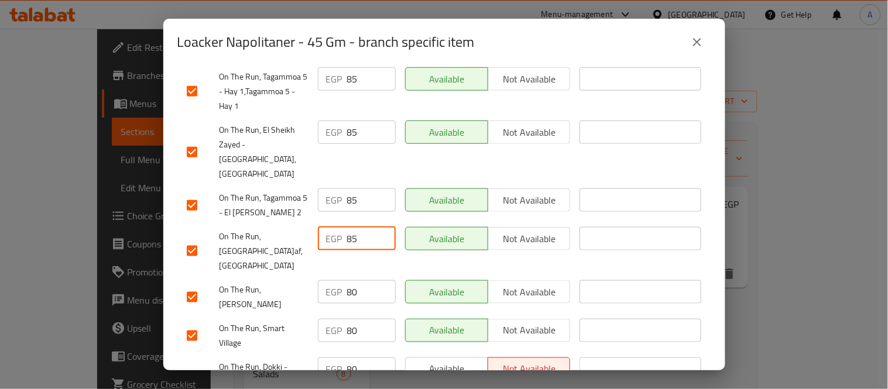
click at [348, 280] on input "80" at bounding box center [371, 291] width 49 height 23
click at [353, 314] on input "80" at bounding box center [371, 321] width 49 height 23
click at [351, 314] on input "80" at bounding box center [371, 321] width 49 height 23
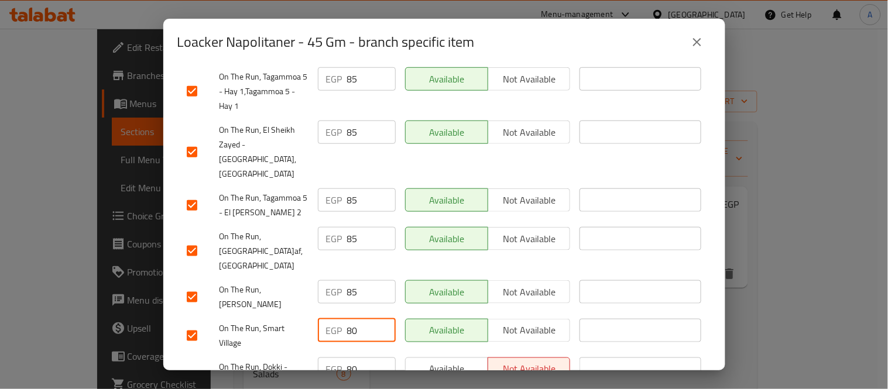
click at [351, 314] on input "80" at bounding box center [371, 321] width 49 height 23
click at [348, 348] on input "80" at bounding box center [371, 359] width 49 height 23
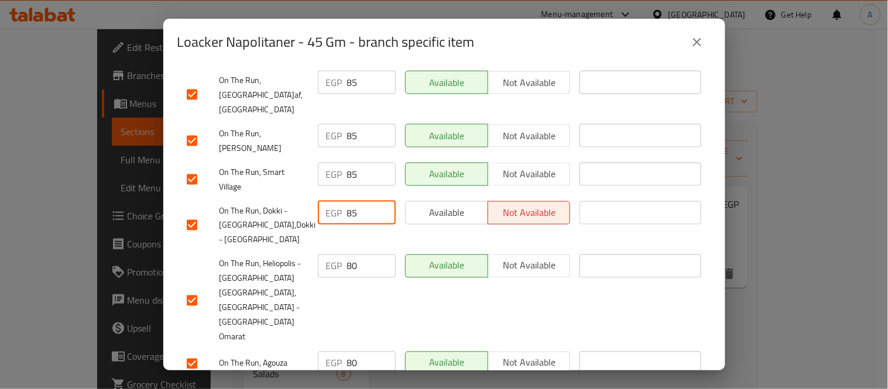
scroll to position [455, 0]
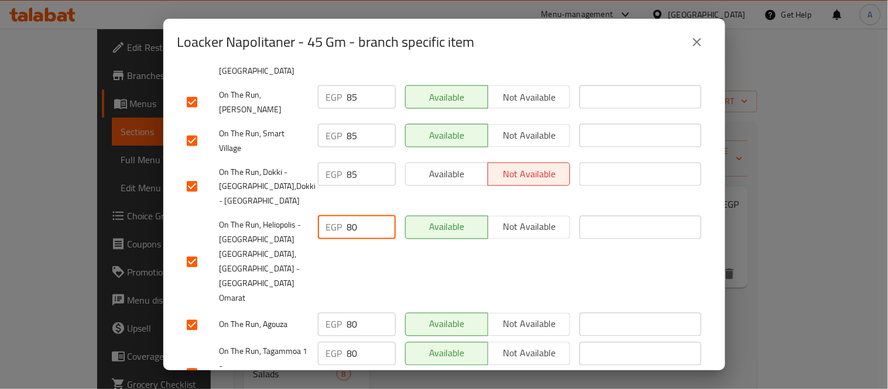
click at [347, 207] on input "80" at bounding box center [371, 218] width 49 height 23
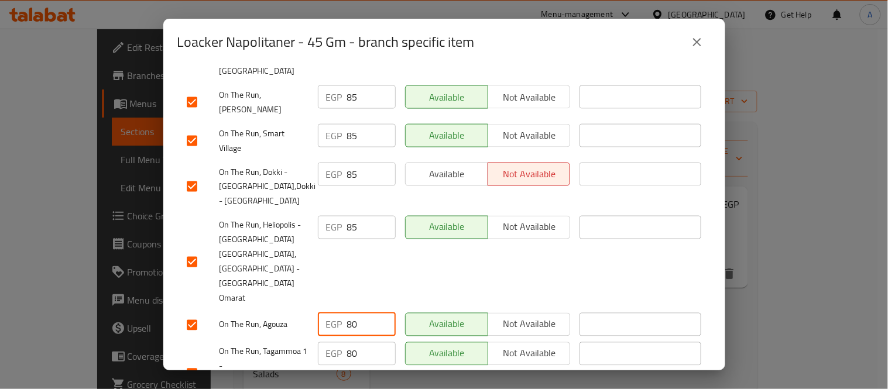
click at [349, 304] on input "80" at bounding box center [371, 315] width 49 height 23
click at [356, 333] on input "80" at bounding box center [371, 344] width 49 height 23
click at [351, 333] on input "80" at bounding box center [371, 344] width 49 height 23
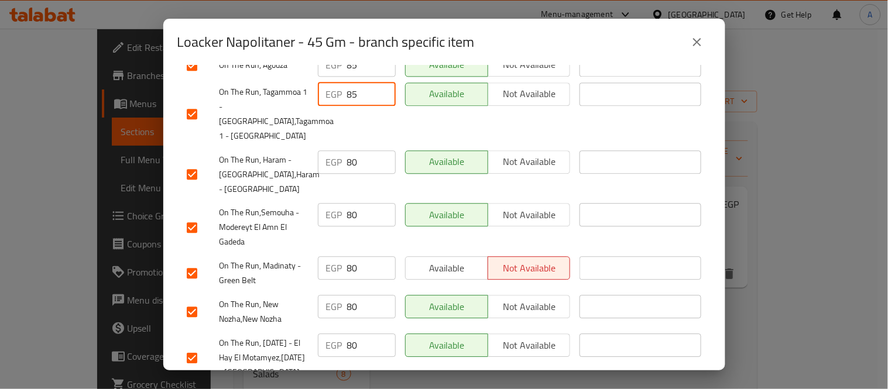
scroll to position [715, 0]
click at [349, 140] on input "80" at bounding box center [371, 151] width 49 height 23
click at [348, 194] on input "80" at bounding box center [371, 205] width 49 height 23
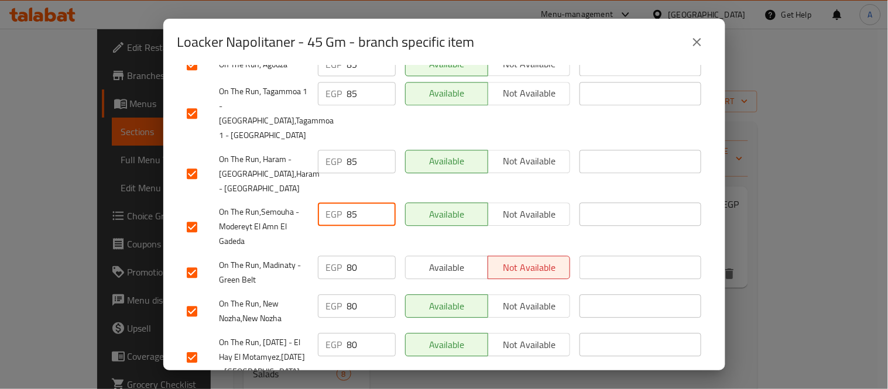
click at [352, 246] on input "80" at bounding box center [371, 257] width 49 height 23
click at [352, 246] on input "8085" at bounding box center [371, 257] width 49 height 23
click at [350, 285] on input "80" at bounding box center [371, 296] width 49 height 23
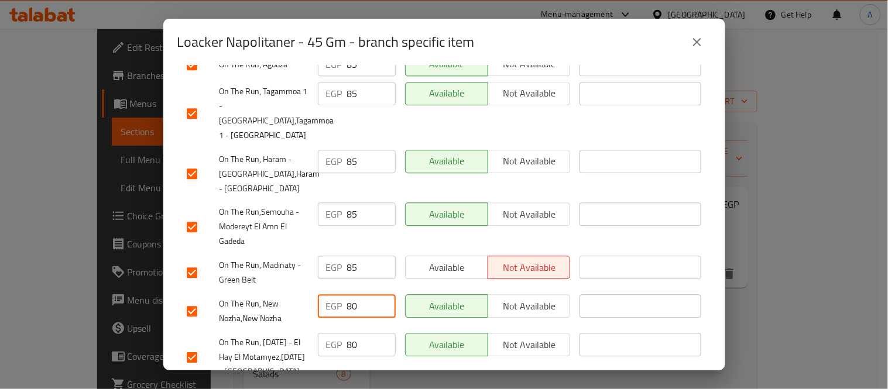
click at [350, 285] on input "80" at bounding box center [371, 296] width 49 height 23
click at [355, 324] on input "80" at bounding box center [371, 335] width 49 height 23
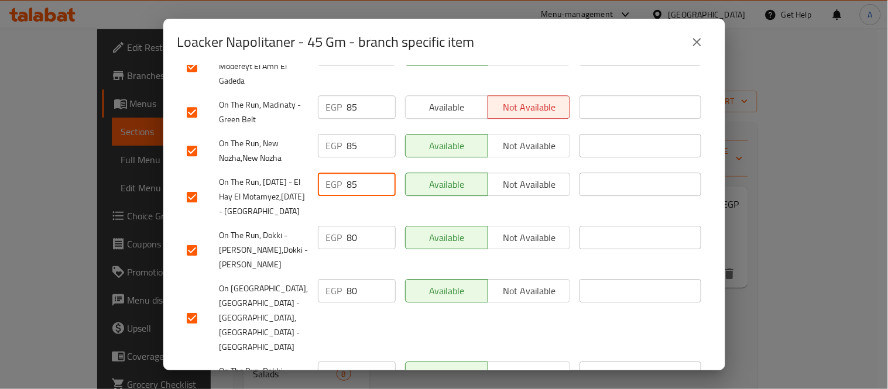
scroll to position [910, 0]
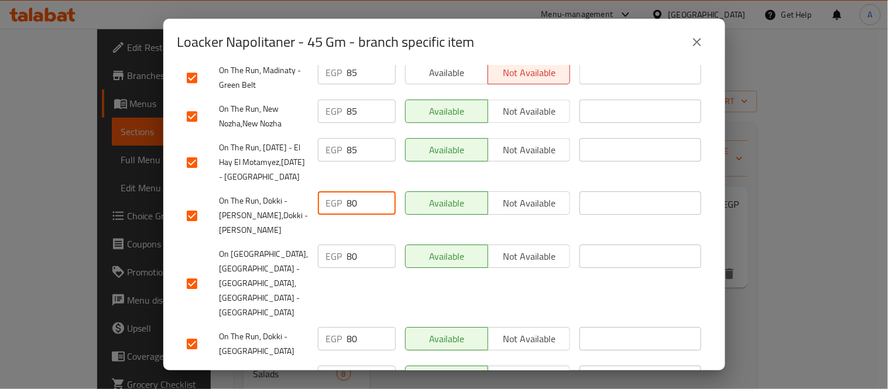
click at [351, 184] on input "80" at bounding box center [371, 193] width 49 height 23
click at [354, 248] on input "80" at bounding box center [371, 246] width 49 height 23
click at [352, 252] on input "80" at bounding box center [371, 246] width 49 height 23
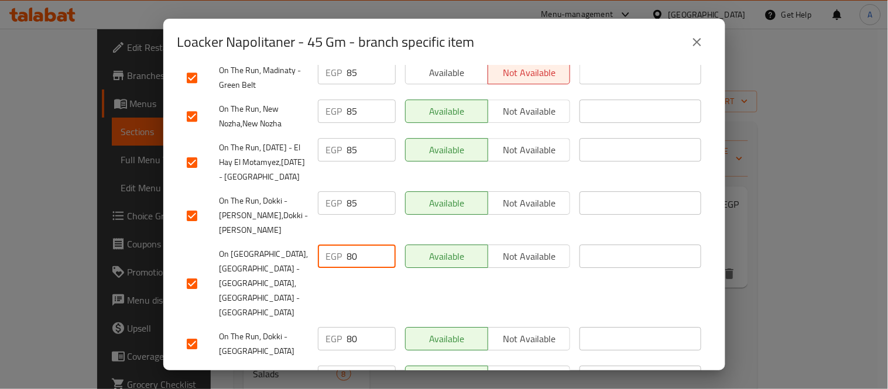
click at [351, 253] on input "80" at bounding box center [371, 246] width 49 height 23
click at [358, 254] on input "80" at bounding box center [371, 246] width 49 height 23
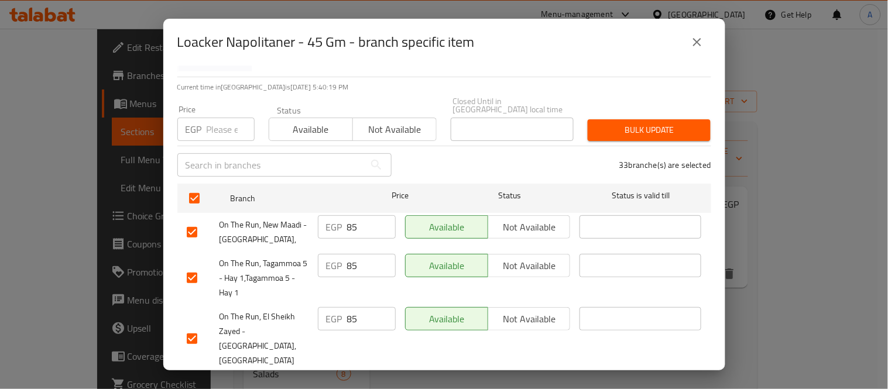
click at [358, 254] on input "85" at bounding box center [371, 265] width 49 height 23
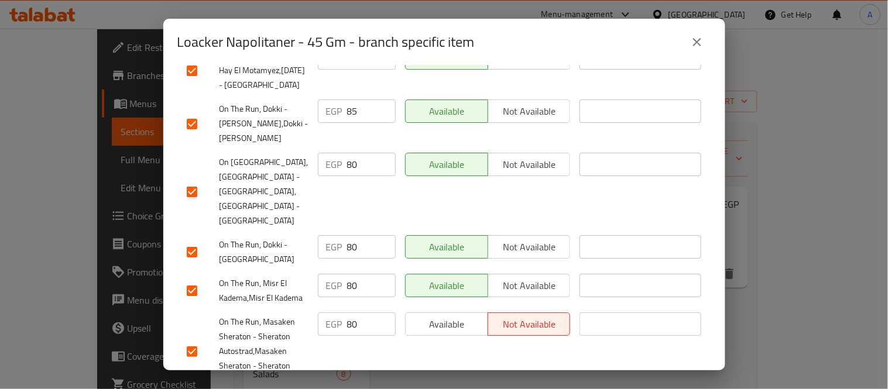
scroll to position [984, 0]
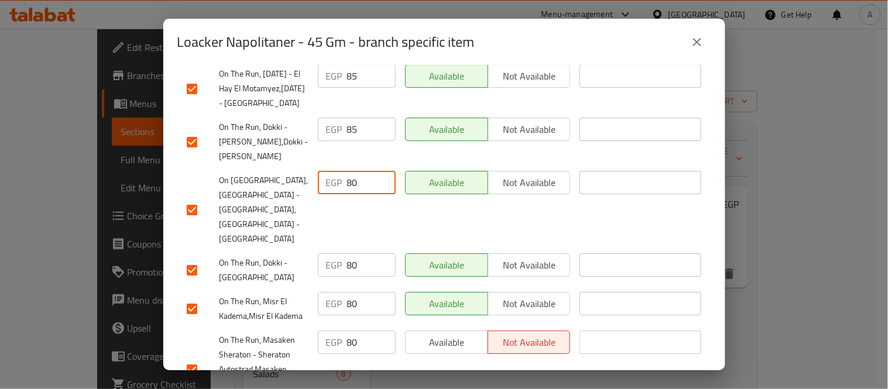
drag, startPoint x: 355, startPoint y: 173, endPoint x: 328, endPoint y: 178, distance: 27.9
click at [328, 177] on div "EGP 80 ​" at bounding box center [357, 173] width 78 height 23
drag, startPoint x: 358, startPoint y: 249, endPoint x: 335, endPoint y: 252, distance: 22.4
click at [336, 252] on div "EGP 80 ​" at bounding box center [357, 255] width 78 height 23
drag, startPoint x: 371, startPoint y: 289, endPoint x: 336, endPoint y: 293, distance: 34.8
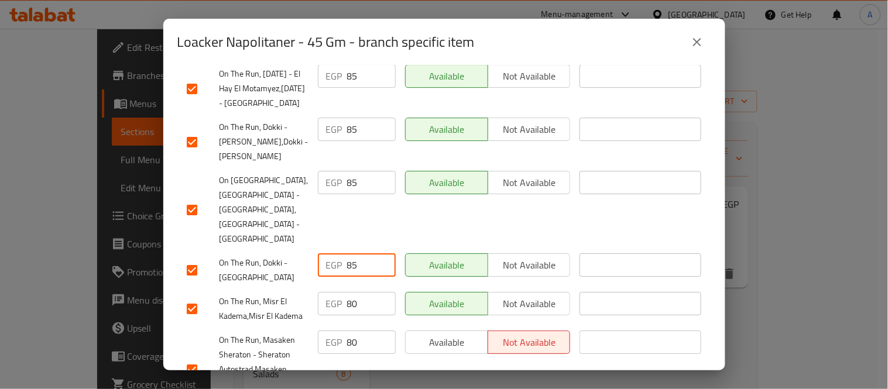
click at [336, 292] on div "EGP 80 ​" at bounding box center [357, 294] width 78 height 23
drag, startPoint x: 359, startPoint y: 318, endPoint x: 337, endPoint y: 324, distance: 23.0
click at [337, 324] on div "EGP 80 ​" at bounding box center [357, 332] width 78 height 23
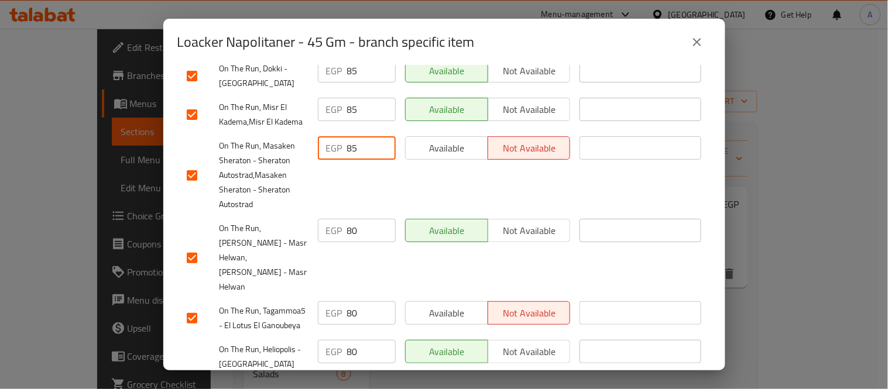
scroll to position [1179, 0]
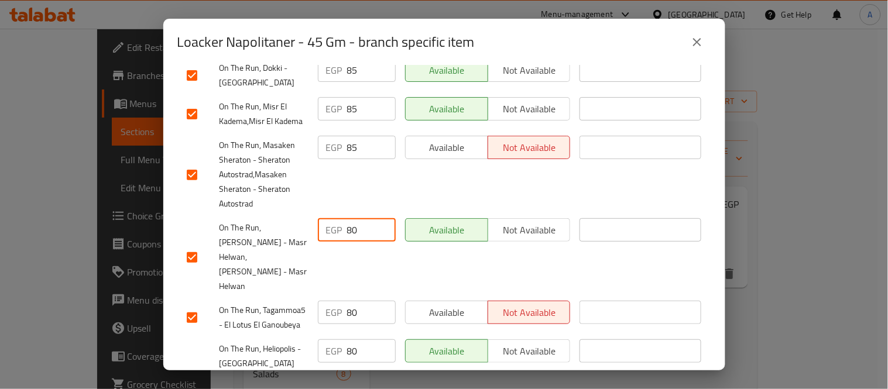
drag, startPoint x: 359, startPoint y: 211, endPoint x: 323, endPoint y: 215, distance: 36.5
click at [324, 215] on div "EGP 80 ​" at bounding box center [357, 220] width 78 height 23
drag, startPoint x: 361, startPoint y: 282, endPoint x: 336, endPoint y: 286, distance: 24.8
click at [336, 292] on div "EGP 80 ​" at bounding box center [357, 303] width 78 height 23
drag, startPoint x: 359, startPoint y: 316, endPoint x: 321, endPoint y: 323, distance: 38.6
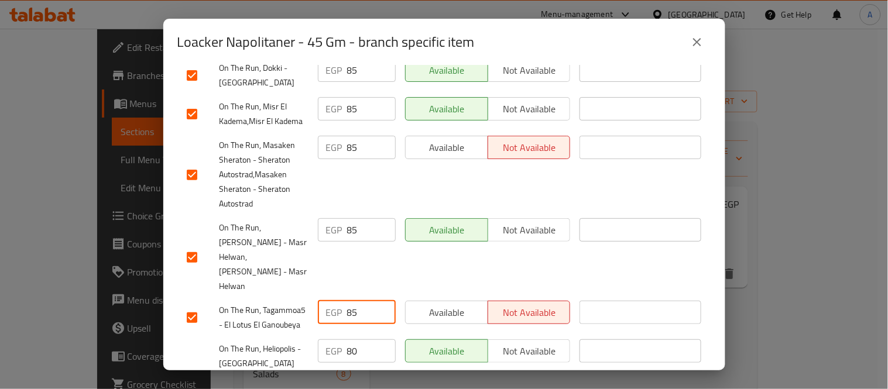
click at [321, 330] on div "EGP 80 ​" at bounding box center [357, 341] width 78 height 23
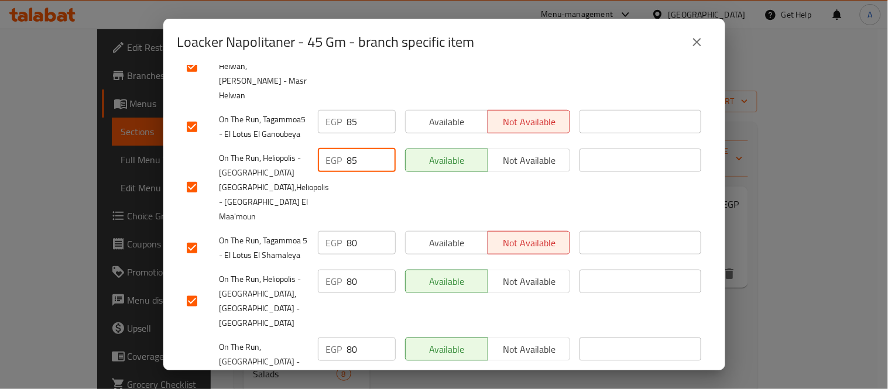
scroll to position [1374, 0]
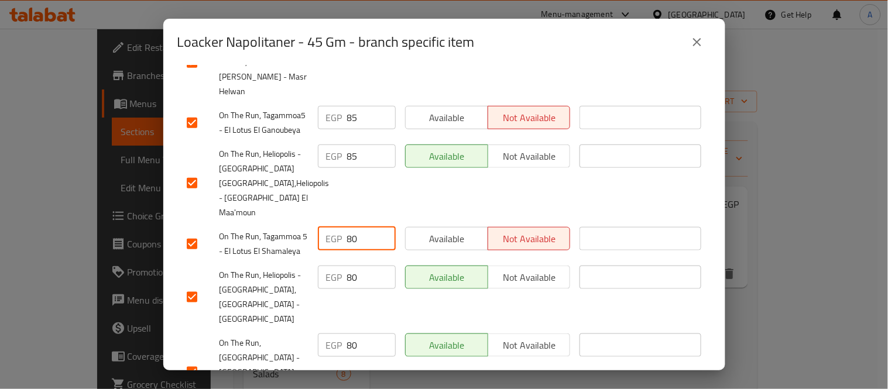
drag, startPoint x: 358, startPoint y: 195, endPoint x: 324, endPoint y: 197, distance: 34.0
click at [324, 218] on div "EGP 80 ​" at bounding box center [357, 229] width 78 height 23
drag, startPoint x: 361, startPoint y: 242, endPoint x: 320, endPoint y: 246, distance: 40.6
click at [320, 256] on div "EGP 80 ​" at bounding box center [357, 267] width 78 height 23
drag, startPoint x: 359, startPoint y: 289, endPoint x: 321, endPoint y: 296, distance: 39.3
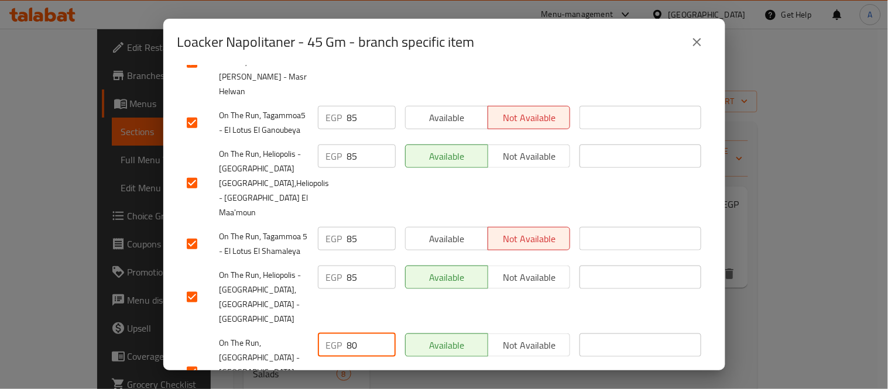
click at [323, 324] on div "EGP 80 ​" at bounding box center [357, 335] width 78 height 23
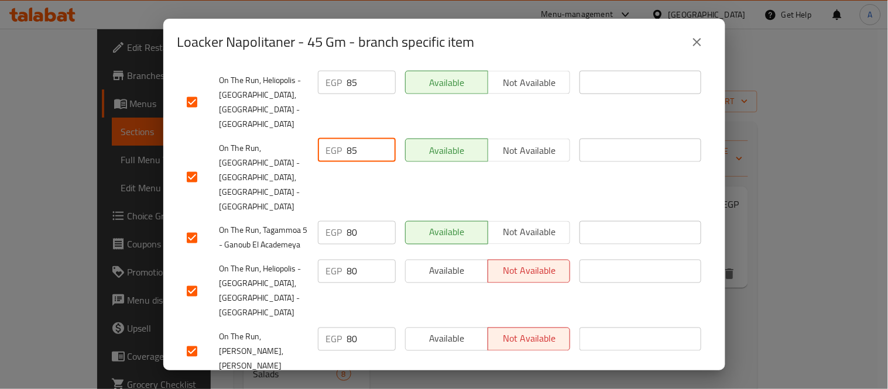
scroll to position [1569, 0]
drag, startPoint x: 359, startPoint y: 178, endPoint x: 332, endPoint y: 183, distance: 27.3
click at [334, 207] on div "EGP 80 ​" at bounding box center [356, 228] width 87 height 43
drag, startPoint x: 358, startPoint y: 224, endPoint x: 334, endPoint y: 237, distance: 26.7
click at [334, 250] on div "EGP 80 ​" at bounding box center [357, 261] width 78 height 23
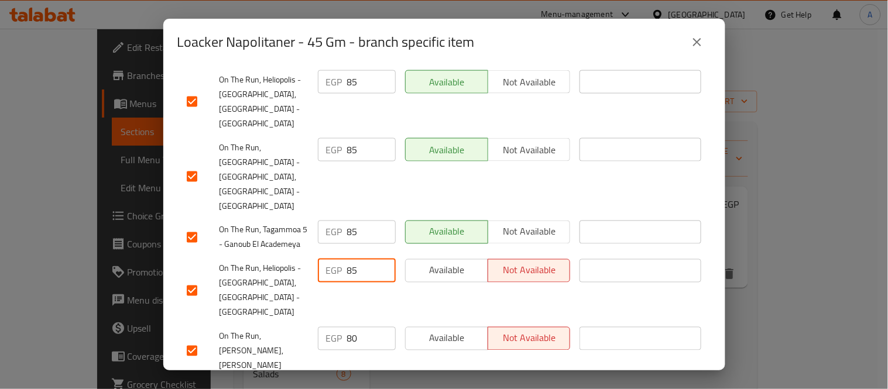
drag, startPoint x: 357, startPoint y: 259, endPoint x: 332, endPoint y: 265, distance: 25.7
click at [334, 318] on div "EGP 80 ​" at bounding box center [357, 329] width 78 height 23
drag, startPoint x: 354, startPoint y: 302, endPoint x: 327, endPoint y: 305, distance: 27.7
click at [330, 357] on div "EGP 80 ​" at bounding box center [357, 368] width 78 height 23
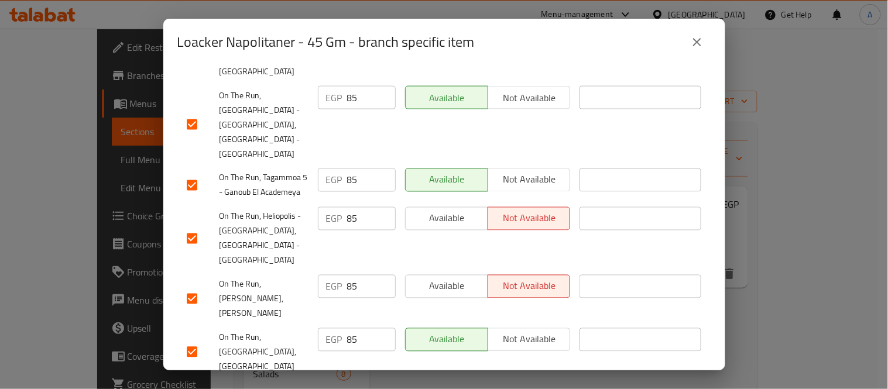
drag, startPoint x: 355, startPoint y: 279, endPoint x: 331, endPoint y: 290, distance: 26.2
click at [332, 358] on div "EGP 80 ​" at bounding box center [357, 369] width 78 height 23
drag, startPoint x: 352, startPoint y: 317, endPoint x: 341, endPoint y: 318, distance: 10.7
drag, startPoint x: 356, startPoint y: 316, endPoint x: 325, endPoint y: 318, distance: 31.1
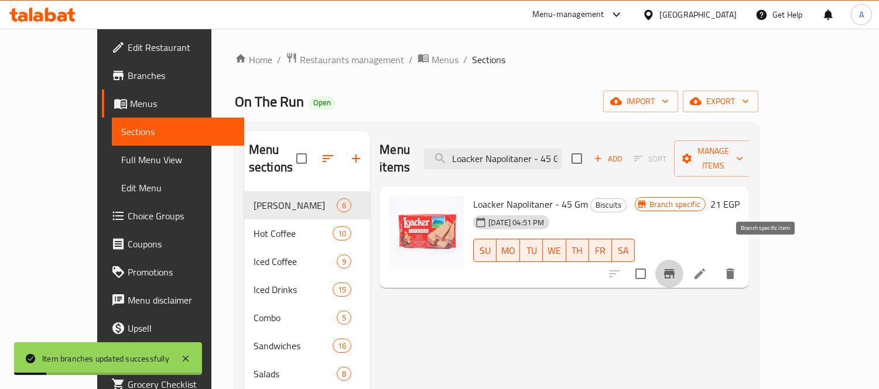
click at [676, 267] on icon "Branch-specific-item" at bounding box center [669, 274] width 14 height 14
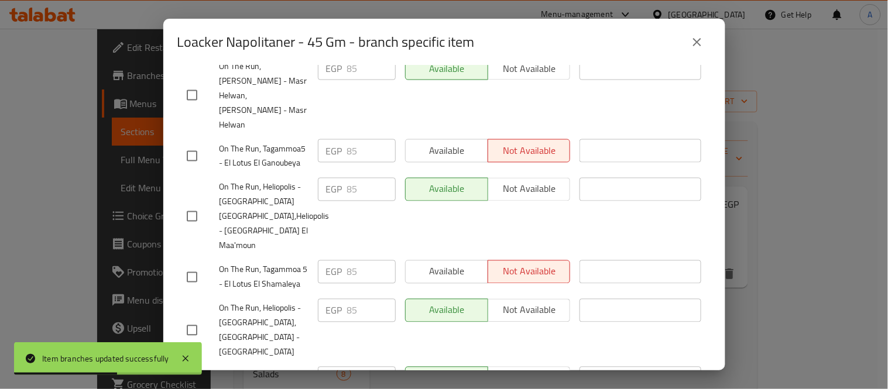
click at [694, 43] on icon "close" at bounding box center [697, 42] width 14 height 14
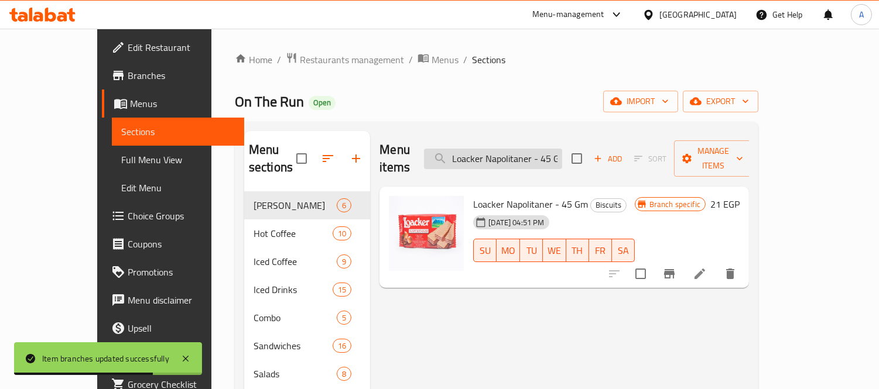
click at [542, 149] on input "Loacker Napolitaner - 45 Gm" at bounding box center [493, 159] width 138 height 20
click at [542, 149] on input "Tofita Orange 47g" at bounding box center [493, 159] width 138 height 20
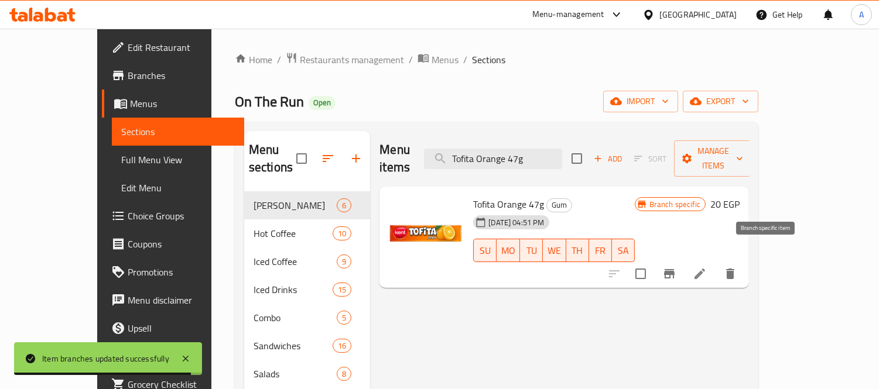
click at [674, 269] on icon "Branch-specific-item" at bounding box center [669, 273] width 11 height 9
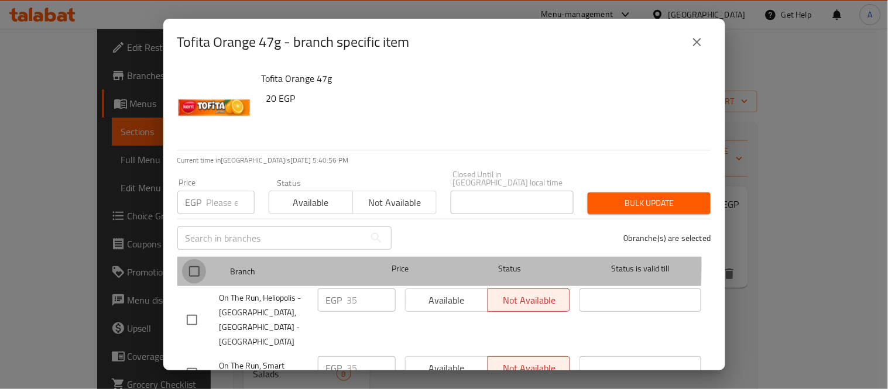
click at [197, 259] on input "checkbox" at bounding box center [194, 271] width 25 height 25
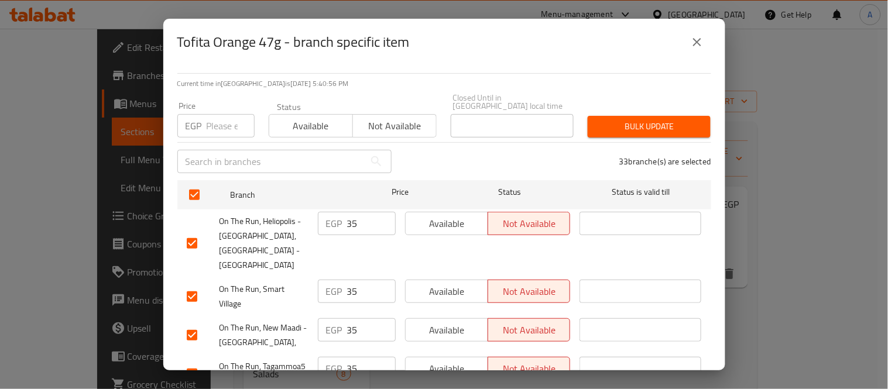
scroll to position [195, 0]
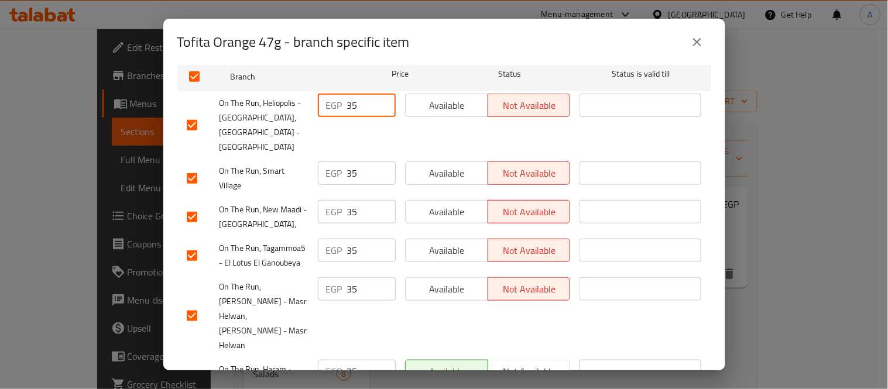
drag, startPoint x: 364, startPoint y: 98, endPoint x: 318, endPoint y: 108, distance: 47.3
click at [324, 103] on div "EGP 35 ​" at bounding box center [357, 105] width 78 height 23
drag, startPoint x: 340, startPoint y: 156, endPoint x: 328, endPoint y: 168, distance: 17.0
click at [330, 162] on div "EGP 35 ​" at bounding box center [357, 173] width 78 height 23
drag, startPoint x: 355, startPoint y: 189, endPoint x: 326, endPoint y: 194, distance: 29.2
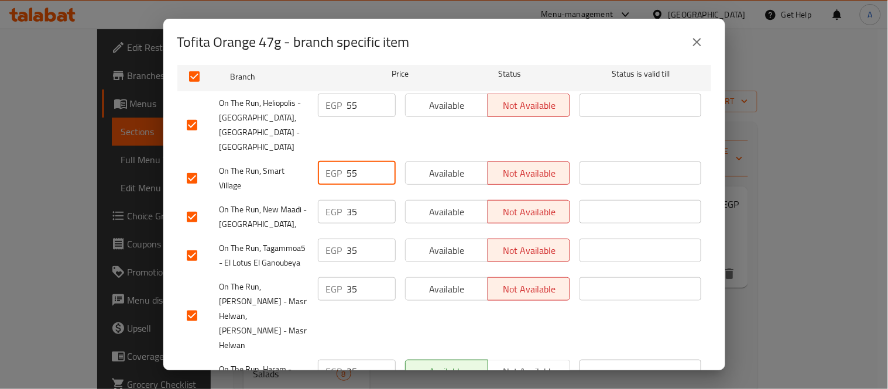
click at [328, 200] on div "EGP 35 ​" at bounding box center [357, 211] width 78 height 23
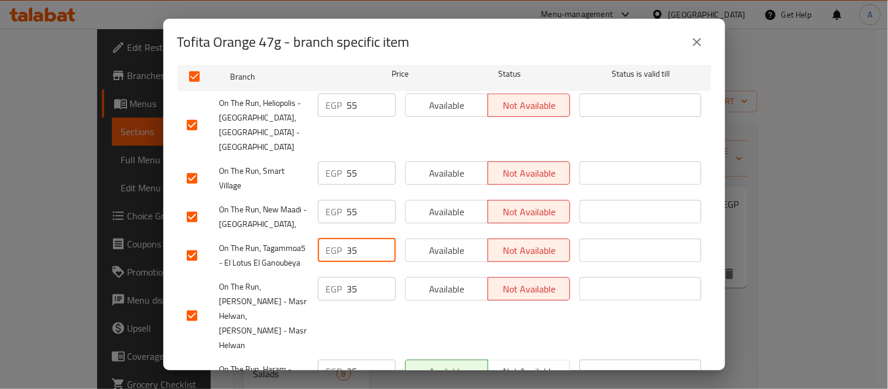
drag, startPoint x: 364, startPoint y: 229, endPoint x: 314, endPoint y: 235, distance: 50.1
click at [318, 239] on div "EGP 35 ​" at bounding box center [357, 250] width 78 height 23
drag, startPoint x: 355, startPoint y: 270, endPoint x: 319, endPoint y: 276, distance: 36.1
click at [320, 277] on div "EGP 35 ​" at bounding box center [357, 288] width 78 height 23
drag, startPoint x: 349, startPoint y: 336, endPoint x: 326, endPoint y: 341, distance: 23.9
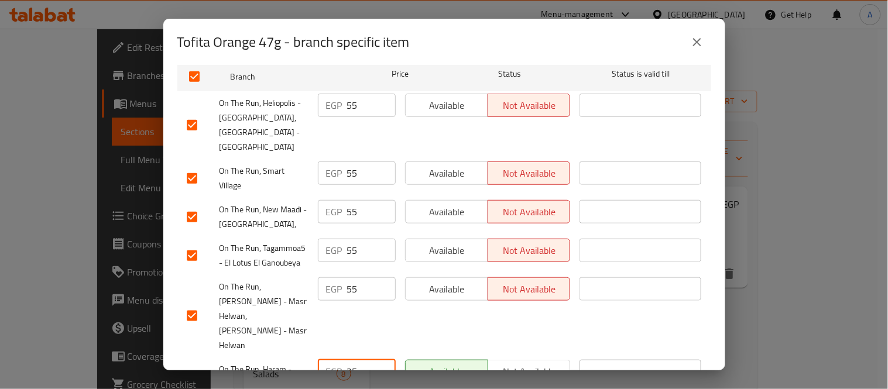
click at [326, 360] on div "EGP 35 ​" at bounding box center [357, 371] width 78 height 23
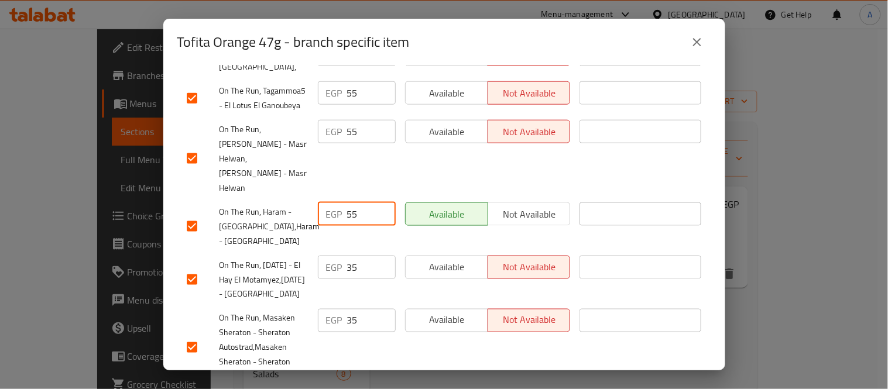
scroll to position [390, 0]
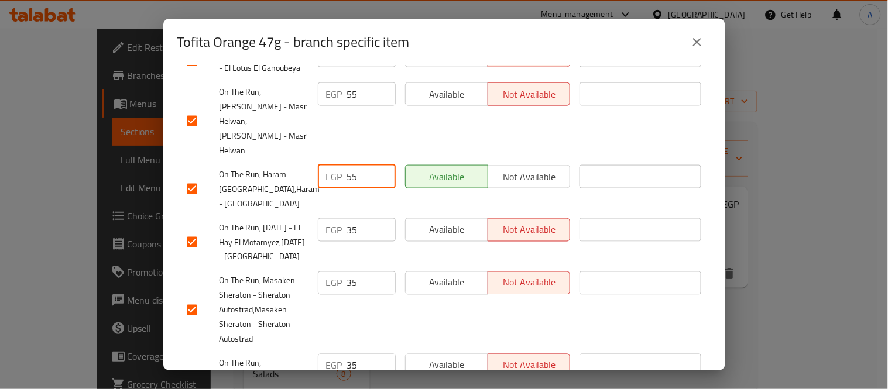
drag, startPoint x: 358, startPoint y: 189, endPoint x: 335, endPoint y: 196, distance: 24.1
click at [336, 218] on div "EGP 35 ​" at bounding box center [357, 229] width 78 height 23
drag, startPoint x: 354, startPoint y: 275, endPoint x: 325, endPoint y: 282, distance: 29.4
click at [326, 281] on div "EGP 35 ​" at bounding box center [357, 283] width 78 height 23
drag, startPoint x: 365, startPoint y: 354, endPoint x: 329, endPoint y: 357, distance: 35.8
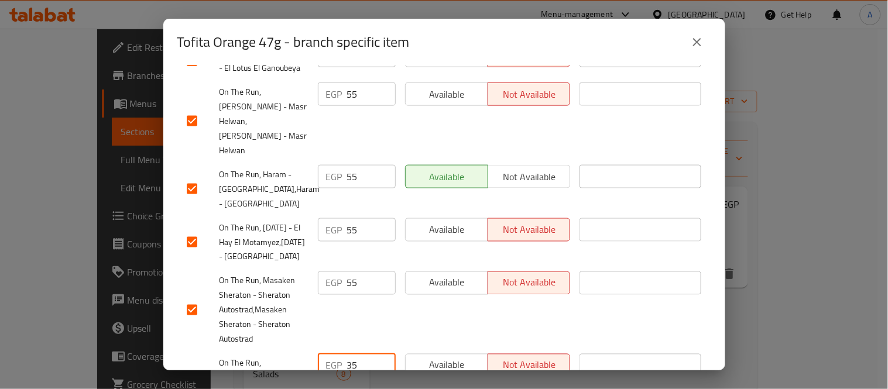
click at [338, 359] on div "EGP 35 ​" at bounding box center [357, 365] width 78 height 23
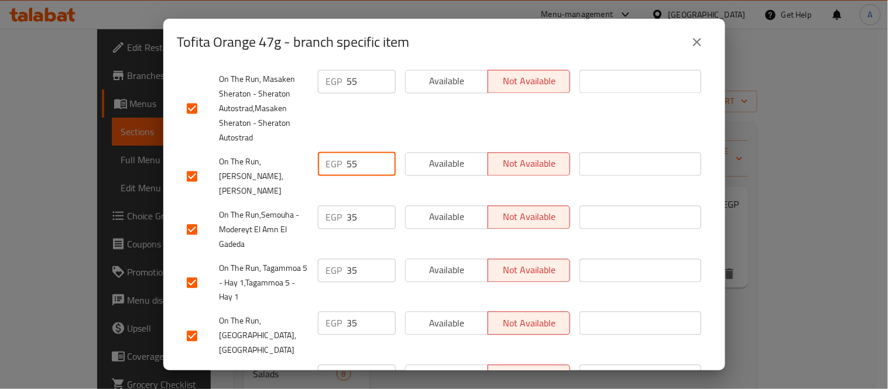
scroll to position [592, 0]
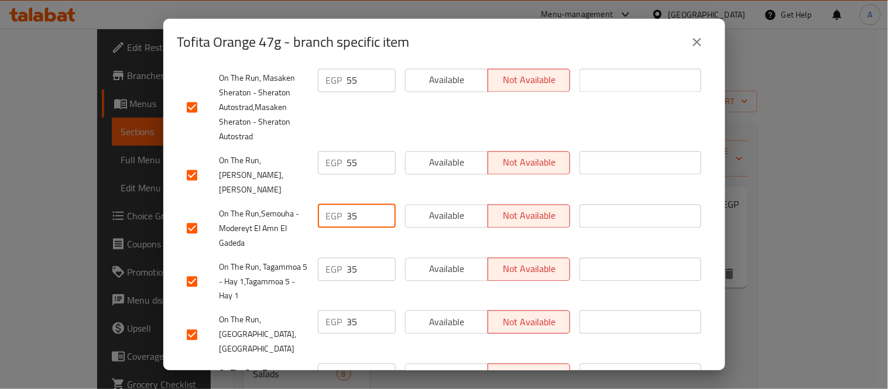
drag, startPoint x: 352, startPoint y: 195, endPoint x: 336, endPoint y: 205, distance: 18.7
click at [336, 205] on div "EGP 35 ​" at bounding box center [356, 215] width 87 height 58
drag, startPoint x: 354, startPoint y: 200, endPoint x: 328, endPoint y: 211, distance: 28.6
click at [328, 211] on div "EGP 35 ​" at bounding box center [356, 215] width 87 height 58
drag, startPoint x: 356, startPoint y: 253, endPoint x: 323, endPoint y: 261, distance: 33.5
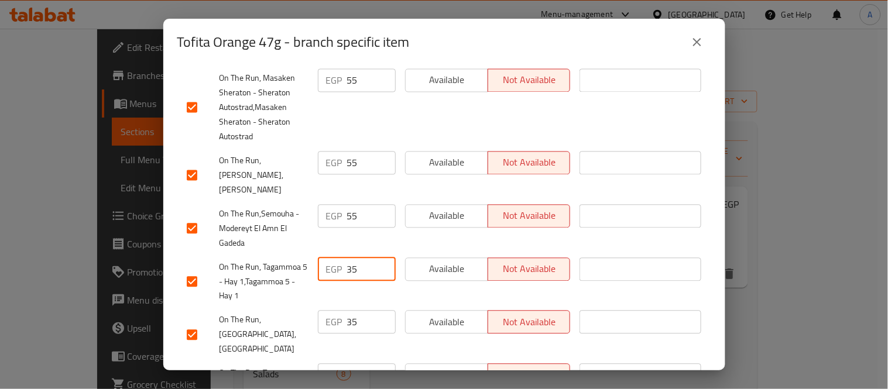
click at [328, 260] on div "EGP 35 ​" at bounding box center [356, 268] width 87 height 58
drag, startPoint x: 352, startPoint y: 309, endPoint x: 315, endPoint y: 311, distance: 37.0
click at [318, 310] on div "EGP 35 ​" at bounding box center [357, 307] width 78 height 23
click at [324, 349] on div "EGP 35 ​" at bounding box center [357, 360] width 78 height 23
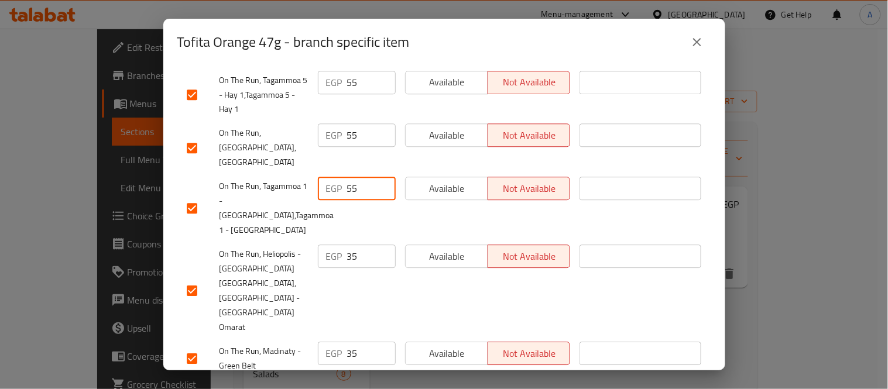
scroll to position [787, 0]
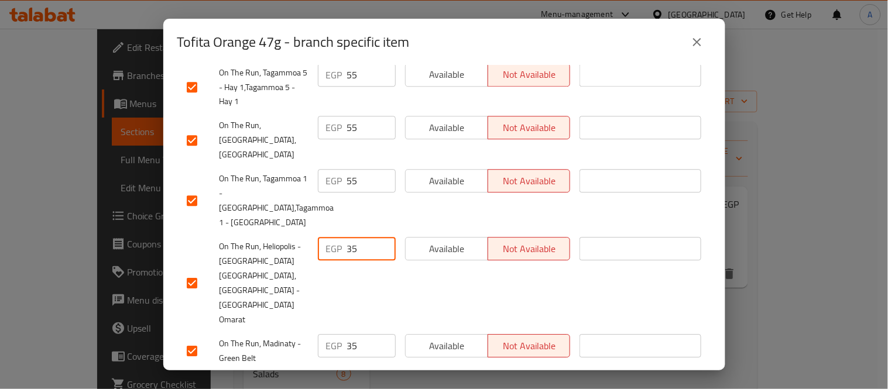
click at [327, 222] on div "EGP 35 ​" at bounding box center [357, 233] width 78 height 23
click at [330, 320] on div "EGP 35 ​" at bounding box center [357, 331] width 78 height 23
click at [335, 358] on div "EGP 35 ​" at bounding box center [357, 369] width 78 height 23
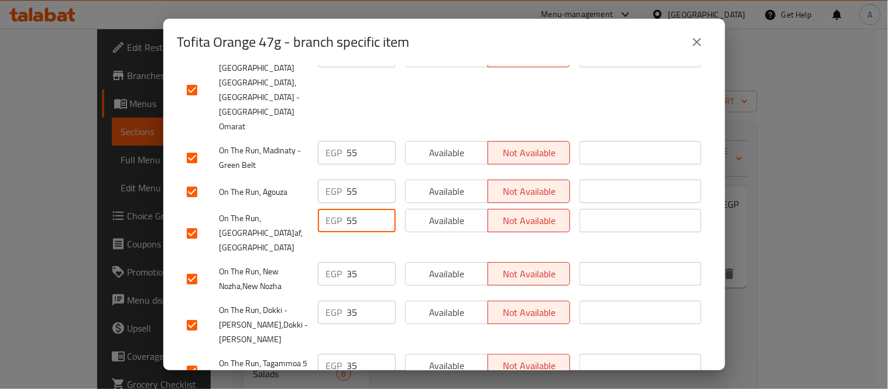
scroll to position [982, 0]
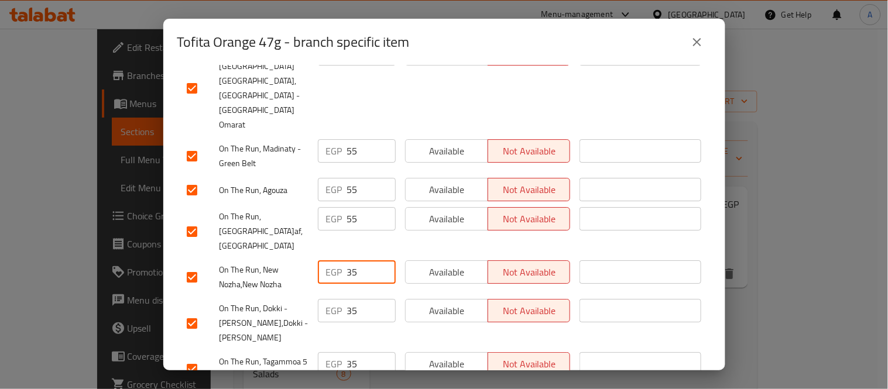
click at [318, 246] on div "EGP 35 ​" at bounding box center [357, 257] width 78 height 23
click at [341, 285] on div "EGP 35 ​" at bounding box center [357, 296] width 78 height 23
click at [325, 338] on div "EGP 35 ​" at bounding box center [357, 349] width 78 height 23
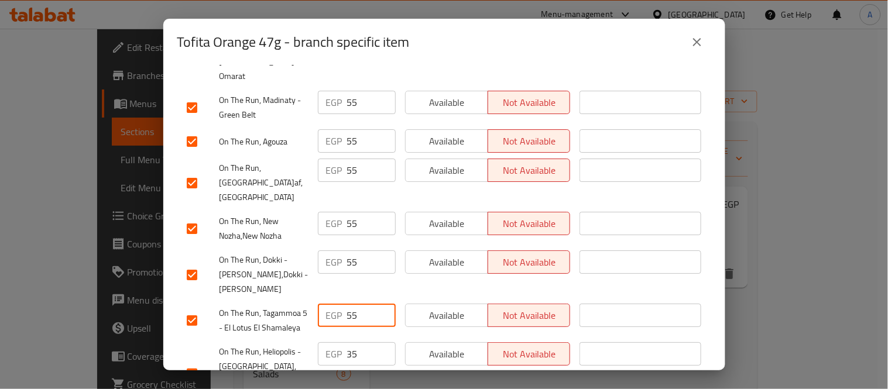
scroll to position [1113, 0]
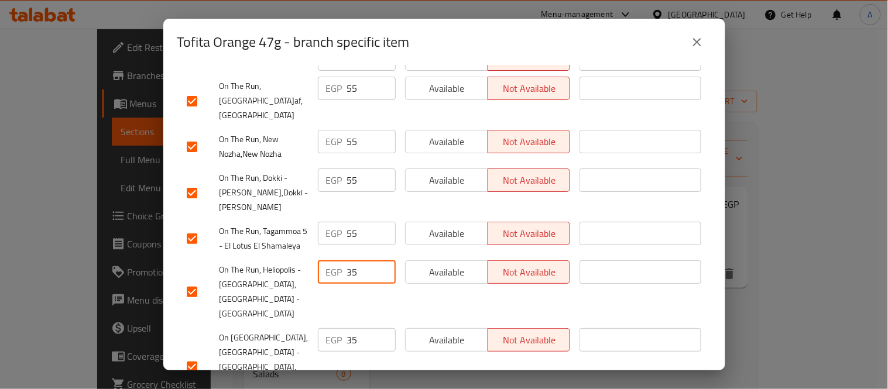
click at [327, 246] on div "EGP 35 ​" at bounding box center [357, 257] width 78 height 23
click at [347, 314] on input "35" at bounding box center [371, 325] width 49 height 23
click at [353, 314] on input "35" at bounding box center [371, 325] width 49 height 23
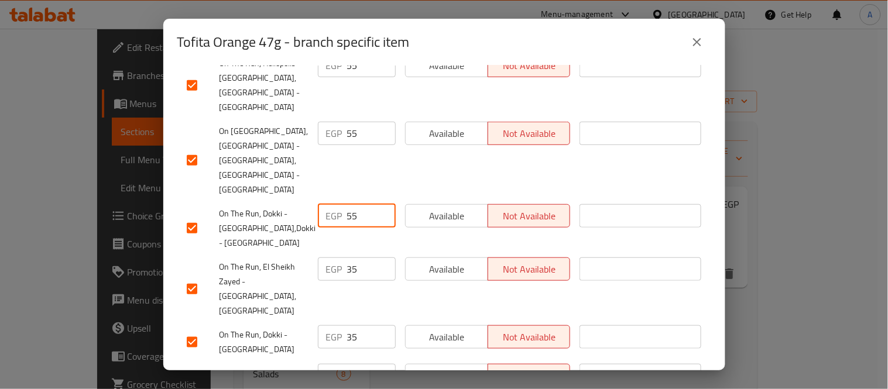
scroll to position [1373, 0]
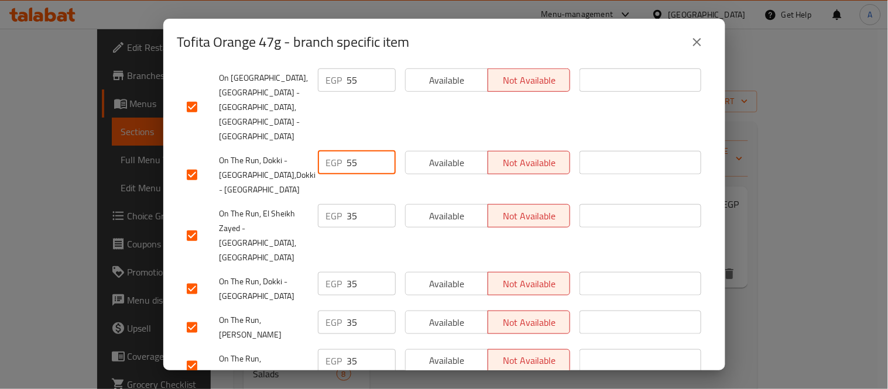
click at [337, 190] on div "EGP 35 ​" at bounding box center [357, 201] width 78 height 23
click at [335, 258] on div "EGP 35 ​" at bounding box center [357, 269] width 78 height 23
click at [341, 296] on div "EGP 35 ​" at bounding box center [357, 307] width 78 height 23
click at [332, 325] on div "EGP 35 ​" at bounding box center [357, 336] width 78 height 23
click at [330, 364] on div "EGP 35 ​" at bounding box center [357, 375] width 78 height 23
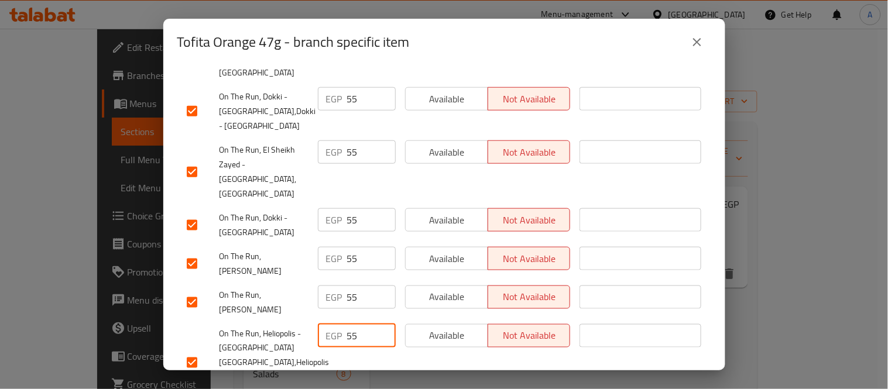
scroll to position [1503, 0]
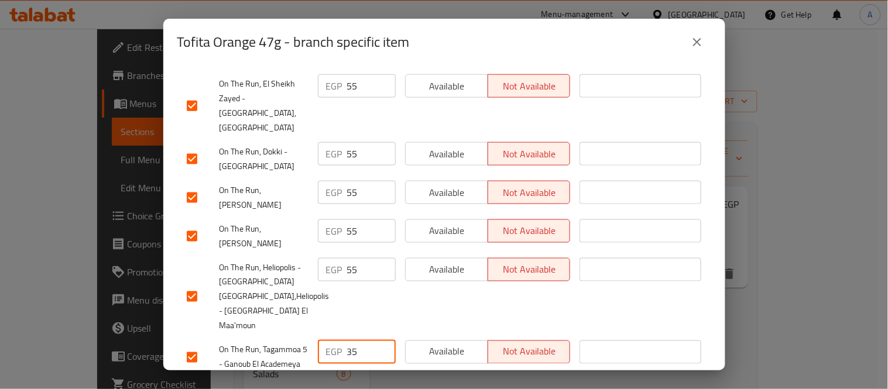
click at [338, 317] on div "EGP 35 ​" at bounding box center [357, 328] width 78 height 23
click at [330, 355] on div "EGP 35 ​" at bounding box center [357, 366] width 78 height 23
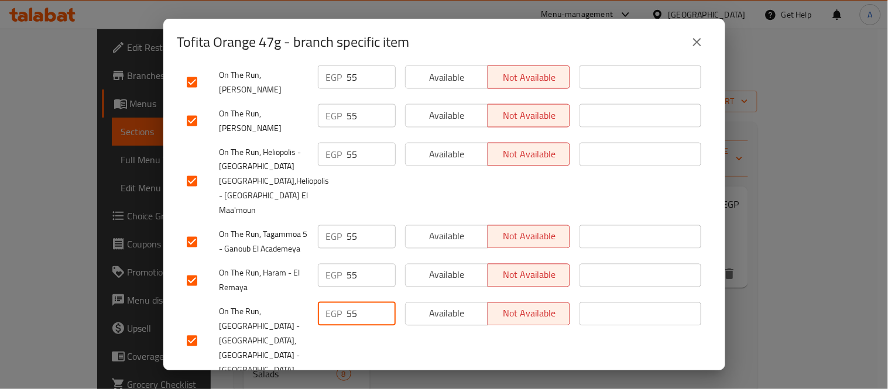
scroll to position [1622, 0]
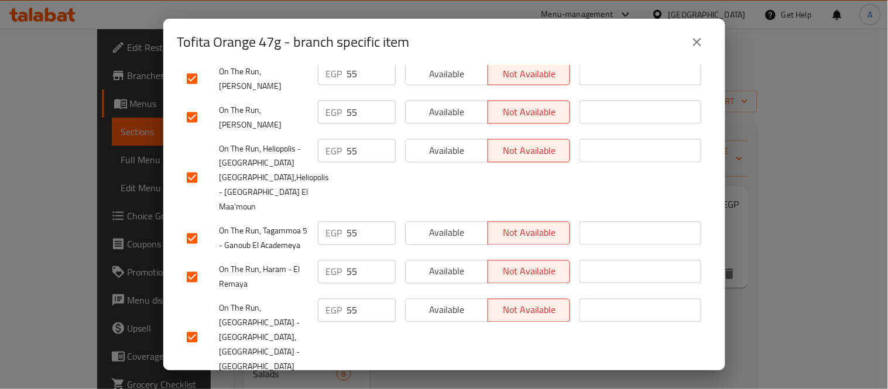
click at [323, 358] on div "EGP 35 ​" at bounding box center [357, 369] width 78 height 23
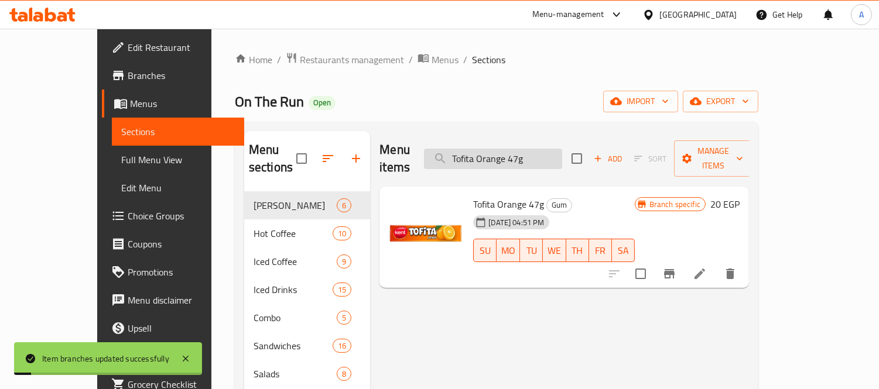
click at [523, 149] on input "Tofita Orange 47g" at bounding box center [493, 159] width 138 height 20
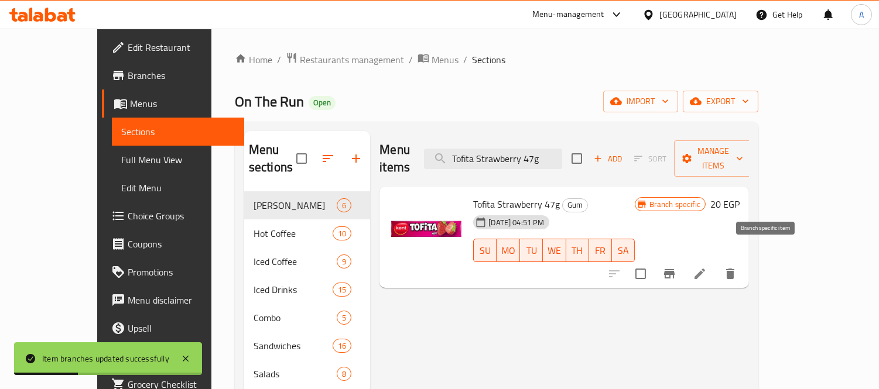
click at [674, 269] on icon "Branch-specific-item" at bounding box center [669, 273] width 11 height 9
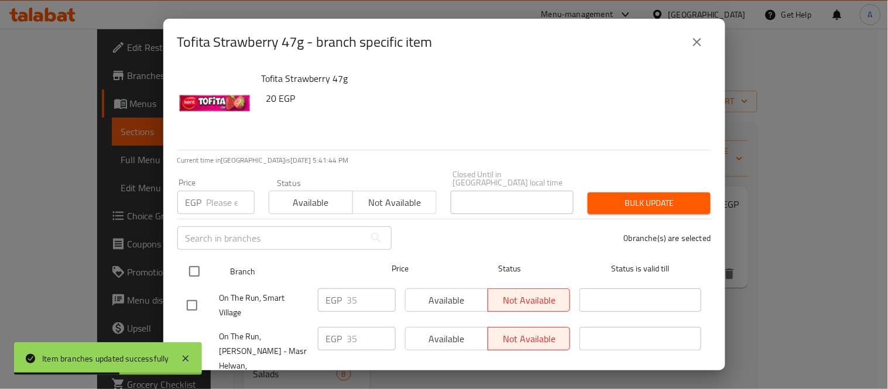
click at [192, 263] on input "checkbox" at bounding box center [194, 271] width 25 height 25
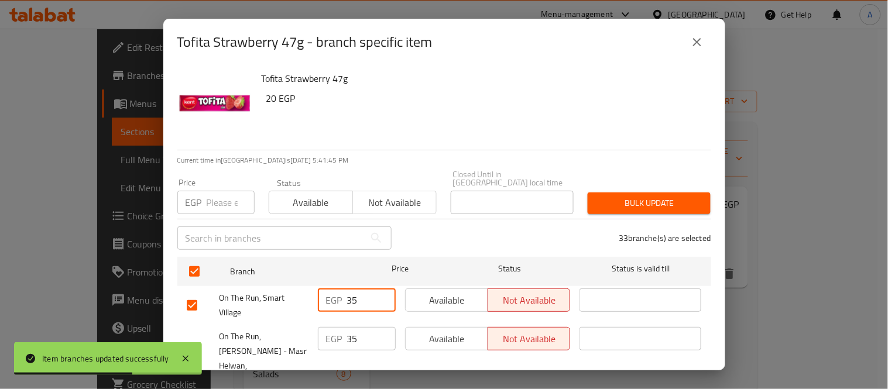
click at [318, 296] on div "EGP 35 ​" at bounding box center [357, 300] width 78 height 23
click at [337, 332] on div "EGP 35 ​" at bounding box center [357, 338] width 78 height 23
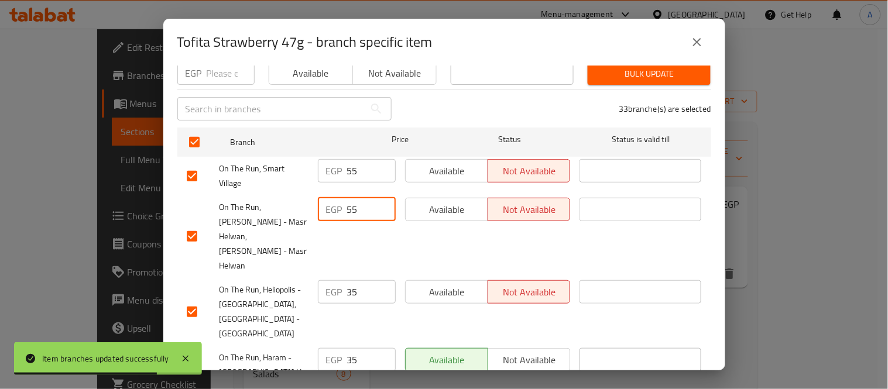
scroll to position [130, 0]
click at [316, 280] on div "EGP 35 ​" at bounding box center [356, 311] width 87 height 73
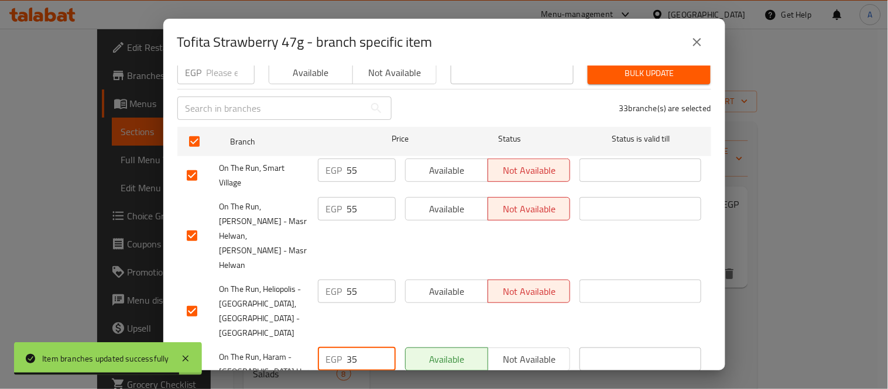
click at [323, 348] on div "EGP 35 ​" at bounding box center [357, 359] width 78 height 23
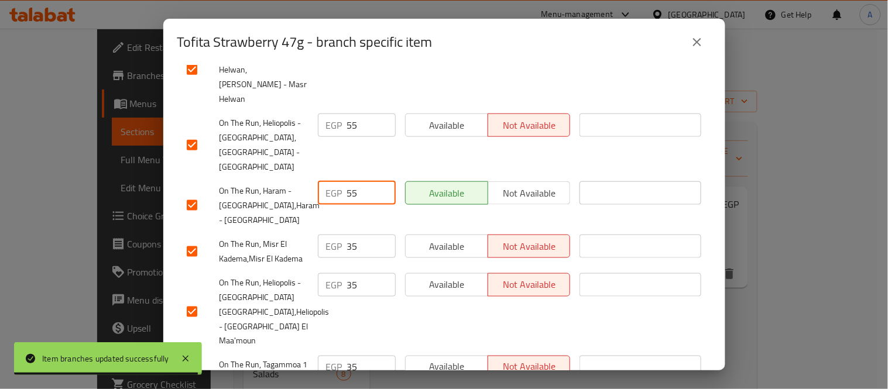
scroll to position [325, 0]
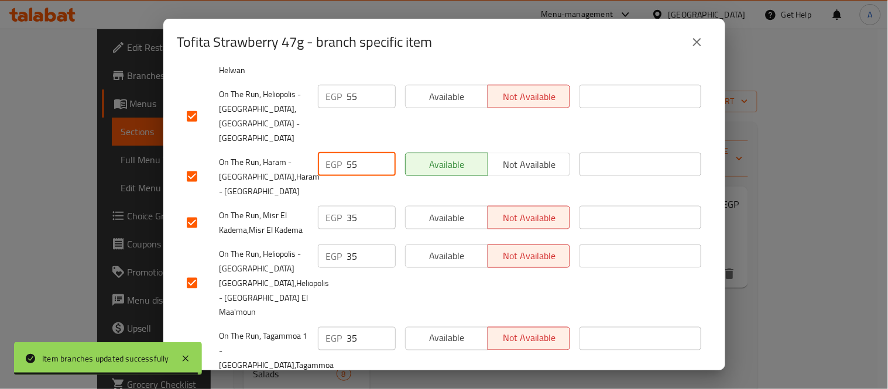
click at [358, 252] on div "EGP 35 ​" at bounding box center [356, 283] width 87 height 87
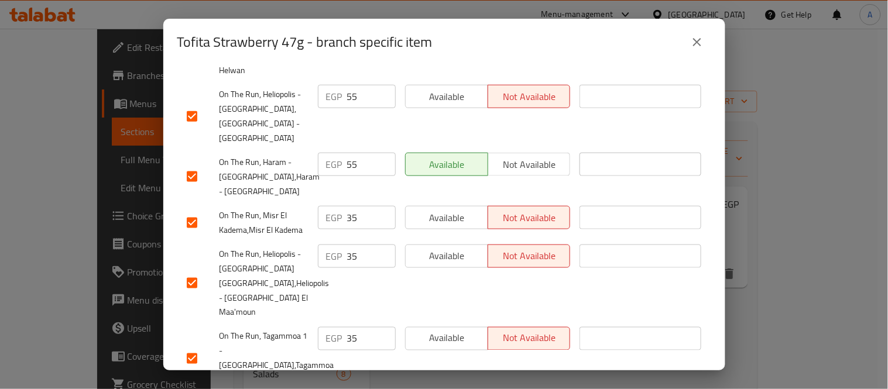
click at [333, 201] on div "EGP 35 ​" at bounding box center [356, 222] width 87 height 43
click at [327, 245] on div "EGP 35 ​" at bounding box center [357, 256] width 78 height 23
click at [318, 327] on div "EGP 35 ​" at bounding box center [357, 338] width 78 height 23
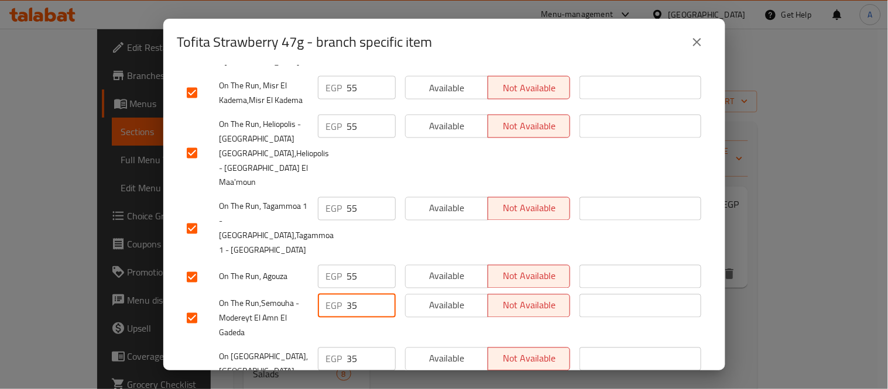
click at [320, 290] on div "EGP 35 ​" at bounding box center [356, 319] width 87 height 58
click at [321, 348] on div "EGP 35 ​" at bounding box center [357, 359] width 78 height 23
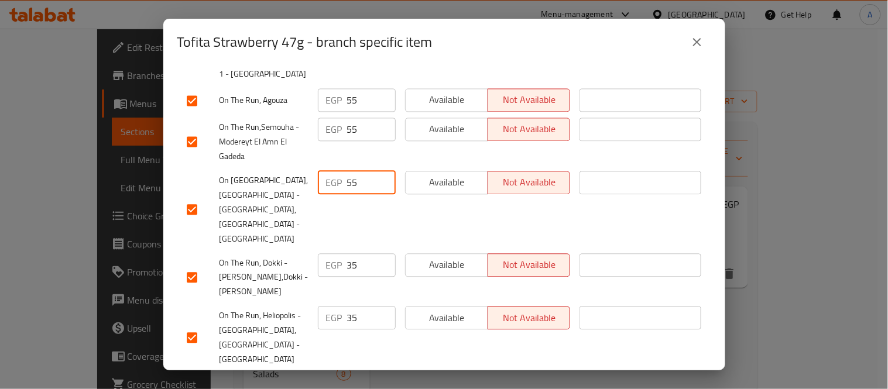
scroll to position [650, 0]
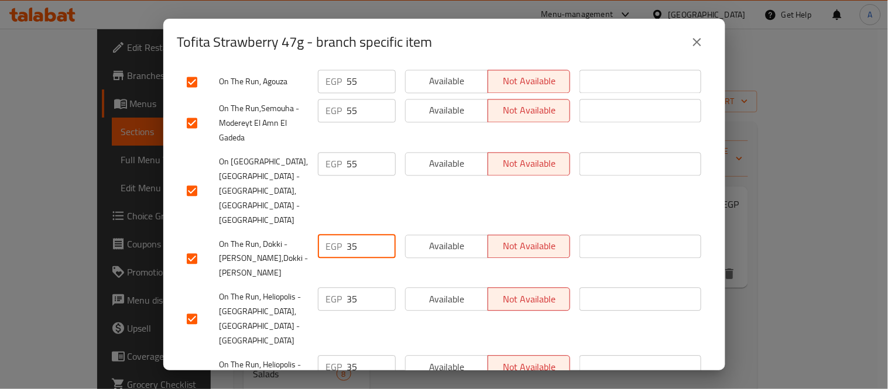
click at [297, 230] on div "On The Run, Dokki - Moustafa Mahmoud,Dokki - Moustafa Mahmoud EGP 35 ​ Availabl…" at bounding box center [444, 259] width 525 height 58
click at [340, 287] on div "EGP 35 ​" at bounding box center [357, 298] width 78 height 23
click at [330, 355] on div "EGP 35 ​" at bounding box center [357, 366] width 78 height 23
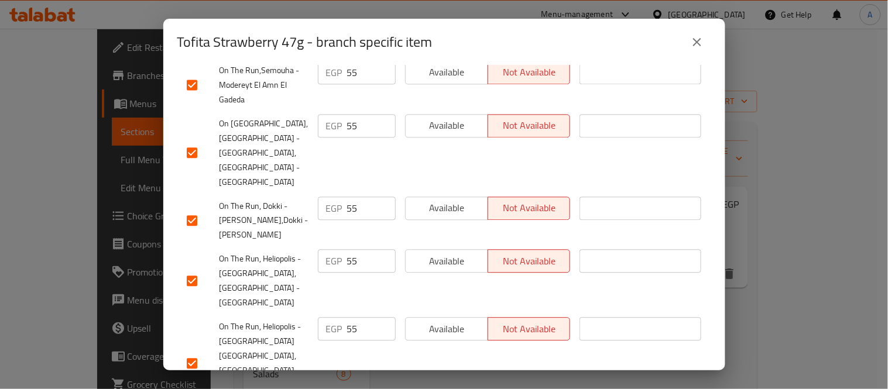
scroll to position [780, 0]
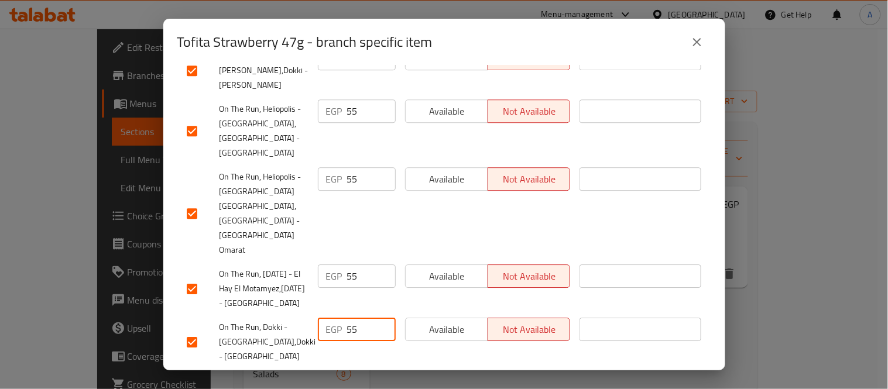
scroll to position [910, 0]
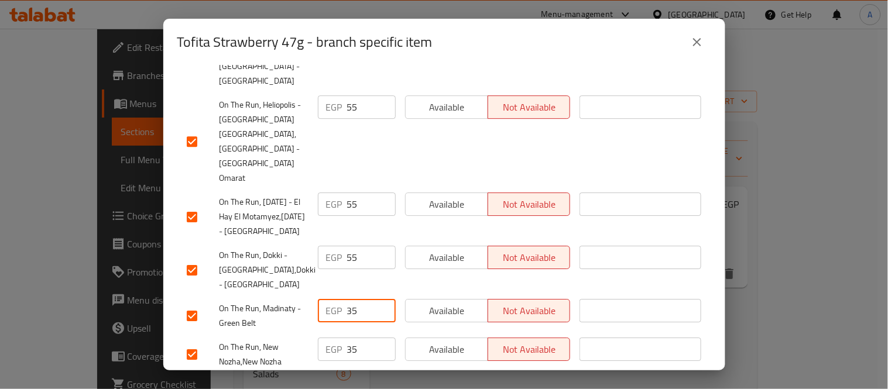
click at [338, 294] on div "EGP 35 ​" at bounding box center [356, 315] width 87 height 43
click at [340, 338] on div "EGP 35 ​" at bounding box center [357, 349] width 78 height 23
click at [338, 376] on div "EGP 35 ​" at bounding box center [357, 387] width 78 height 23
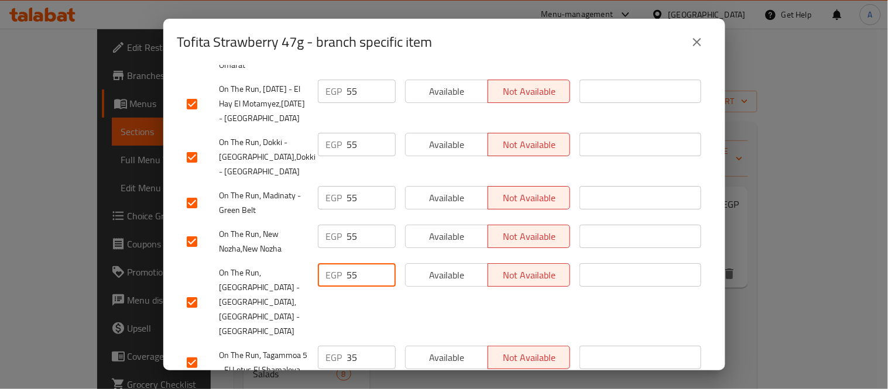
scroll to position [1040, 0]
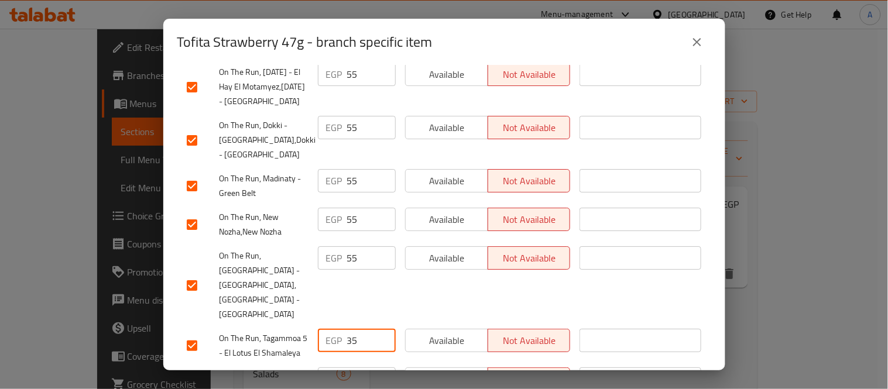
click at [318, 329] on div "EGP 35 ​" at bounding box center [357, 340] width 78 height 23
click at [335, 363] on div "EGP 35 ​" at bounding box center [356, 392] width 87 height 58
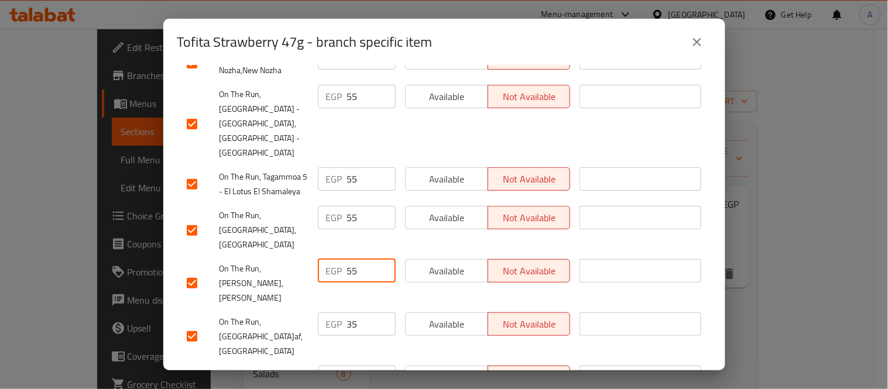
scroll to position [1236, 0]
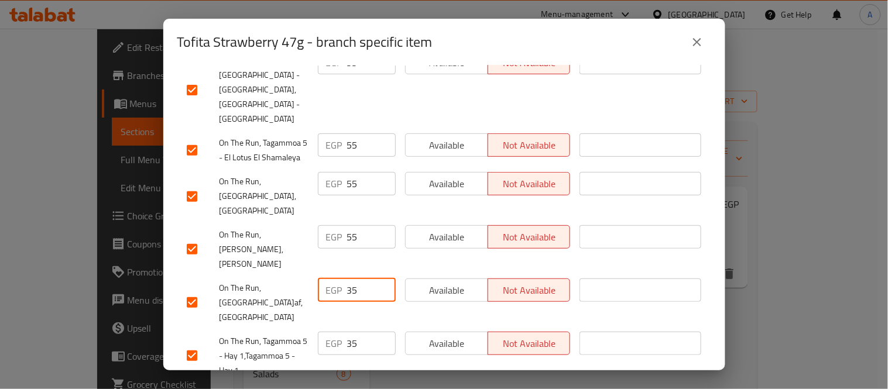
click at [347, 264] on input "35" at bounding box center [371, 275] width 49 height 23
click at [325, 317] on div "EGP 35 ​" at bounding box center [357, 328] width 78 height 23
click at [352, 371] on input "30" at bounding box center [371, 382] width 49 height 23
click at [358, 371] on input "30" at bounding box center [371, 382] width 49 height 23
click at [332, 366] on div "EGP 30 ​" at bounding box center [356, 387] width 87 height 43
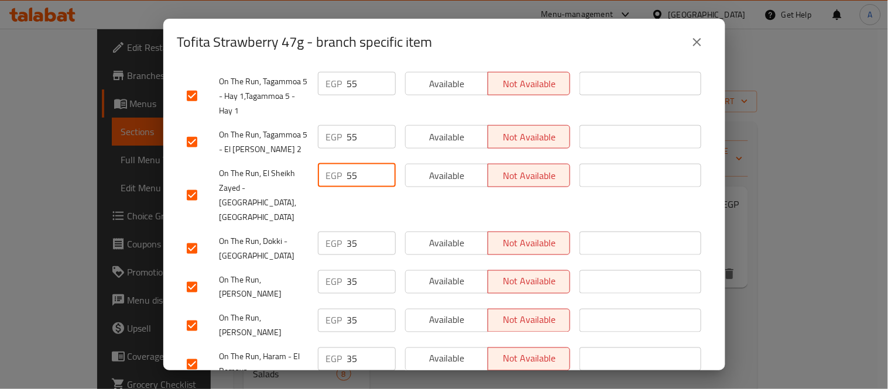
scroll to position [1431, 0]
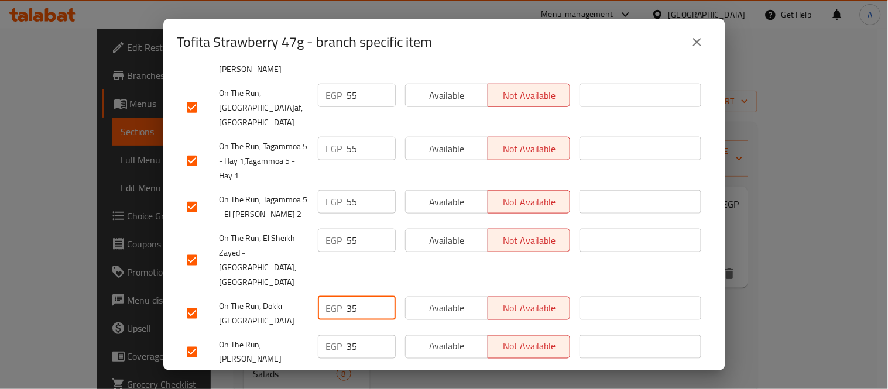
click at [335, 282] on div "EGP 35 ​" at bounding box center [357, 293] width 78 height 23
click at [335, 321] on div "EGP 35 ​" at bounding box center [357, 332] width 78 height 23
click at [330, 350] on div "EGP 35 ​" at bounding box center [357, 361] width 78 height 23
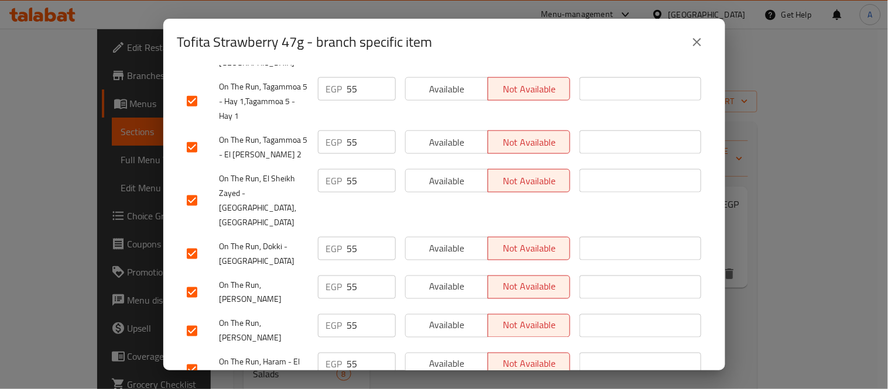
scroll to position [1622, 0]
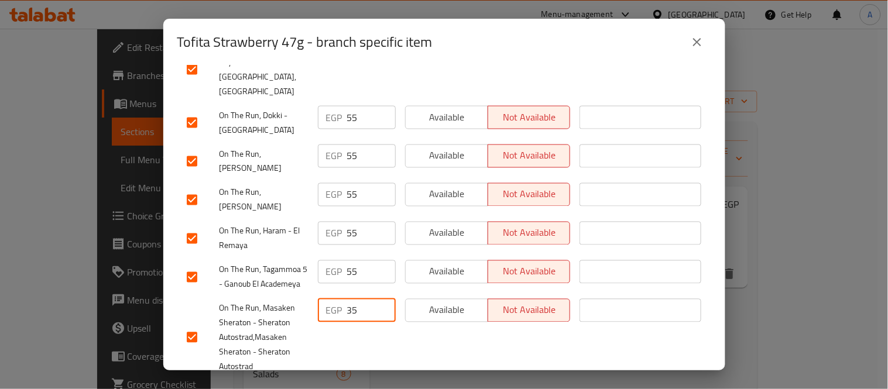
click at [340, 275] on div "EGP 35 ​" at bounding box center [357, 286] width 78 height 23
click at [318, 358] on div "EGP 35 ​" at bounding box center [357, 369] width 78 height 23
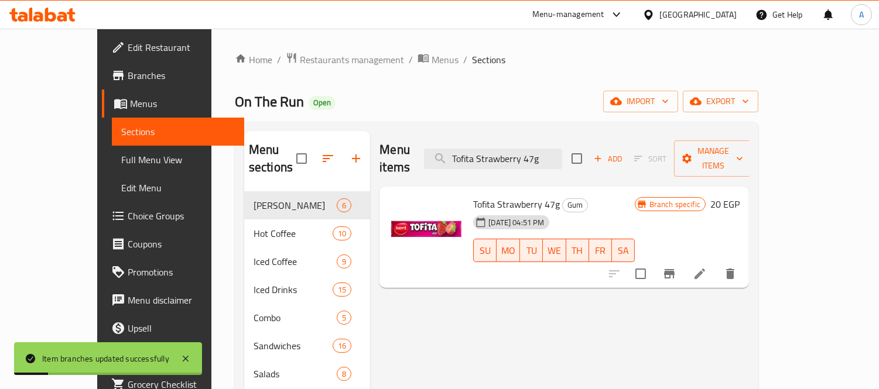
click at [533, 138] on div "Menu items Tofita Strawberry 47g Add Sort Manage items" at bounding box center [563, 159] width 369 height 56
click at [529, 149] on input "Tofita Strawberry 47g" at bounding box center [493, 159] width 138 height 20
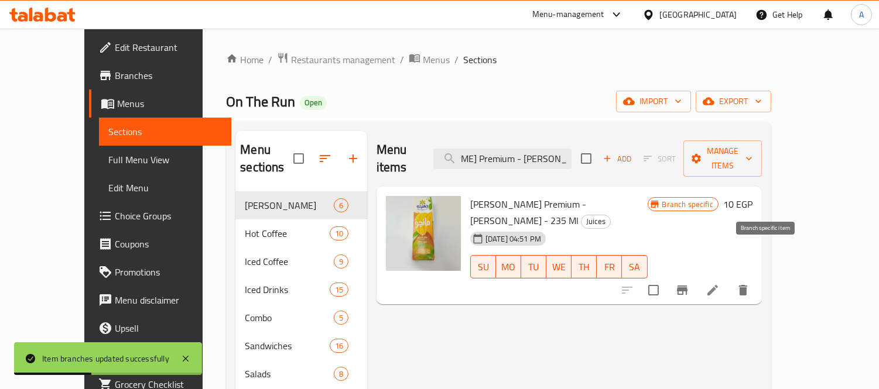
click at [687, 286] on icon "Branch-specific-item" at bounding box center [682, 290] width 11 height 9
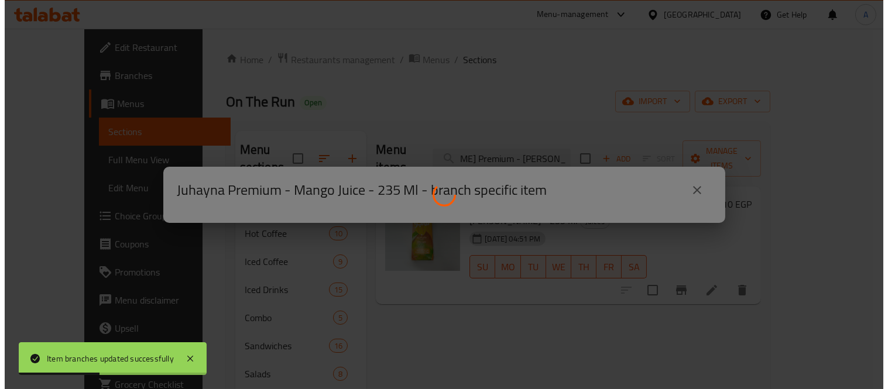
scroll to position [0, 0]
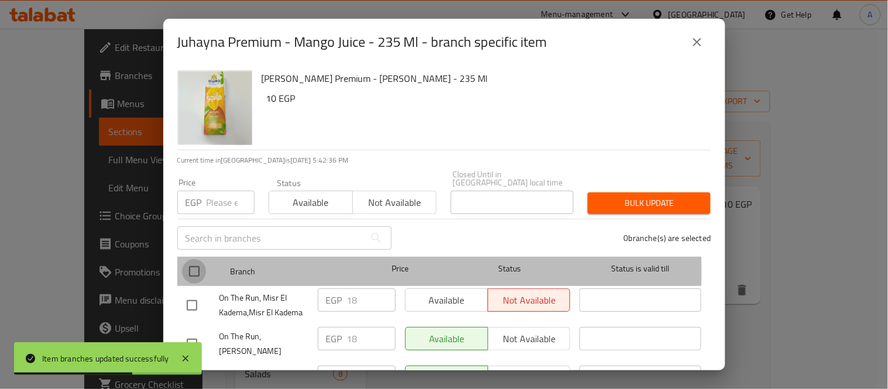
click at [194, 263] on input "checkbox" at bounding box center [194, 271] width 25 height 25
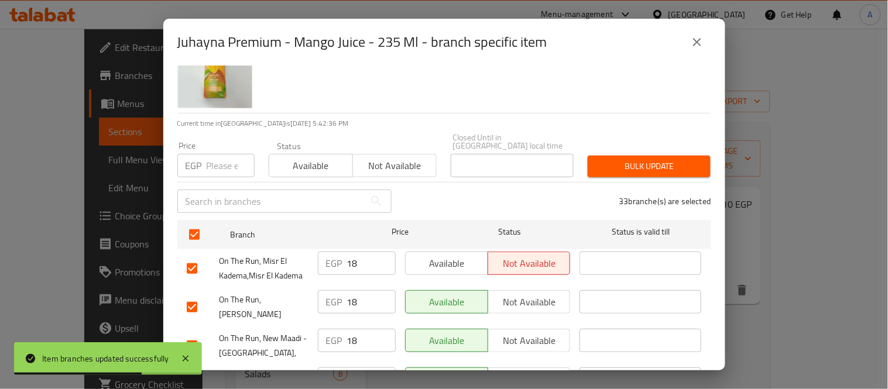
scroll to position [130, 0]
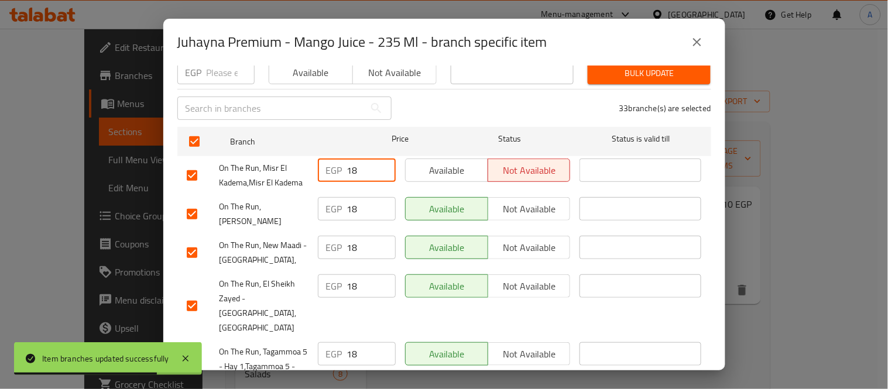
click at [333, 179] on div "EGP 18 ​" at bounding box center [356, 175] width 87 height 43
click at [318, 212] on div "EGP 18 ​" at bounding box center [357, 208] width 78 height 23
click at [335, 241] on div "EGP 18 ​" at bounding box center [357, 238] width 78 height 23
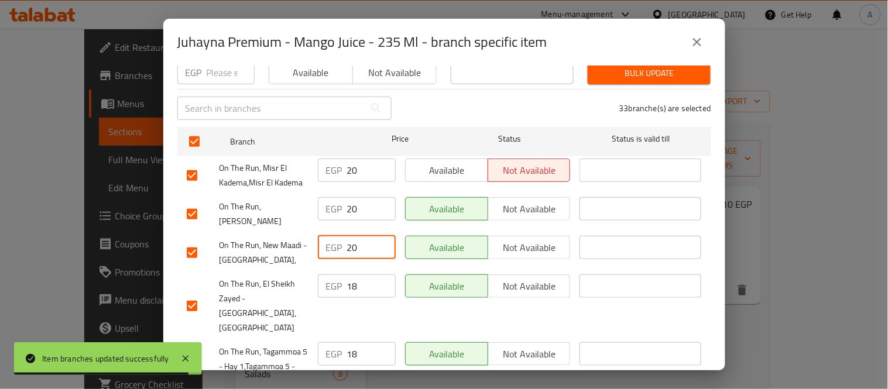
click at [318, 283] on div "EGP 18 ​" at bounding box center [356, 297] width 87 height 73
click at [322, 344] on div "EGP 18 ​" at bounding box center [357, 344] width 78 height 23
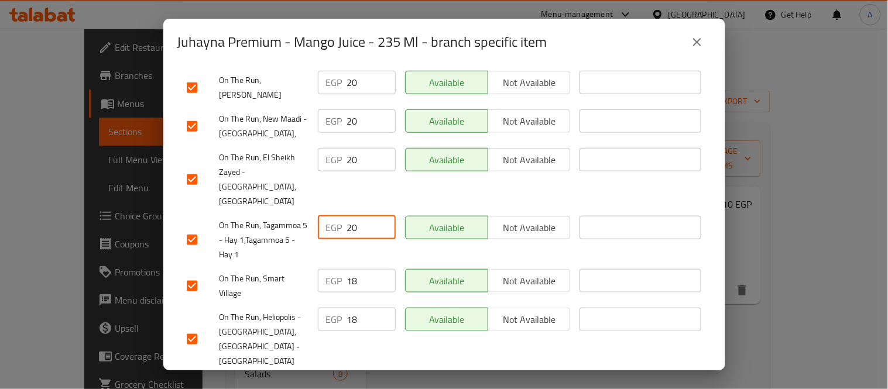
scroll to position [260, 0]
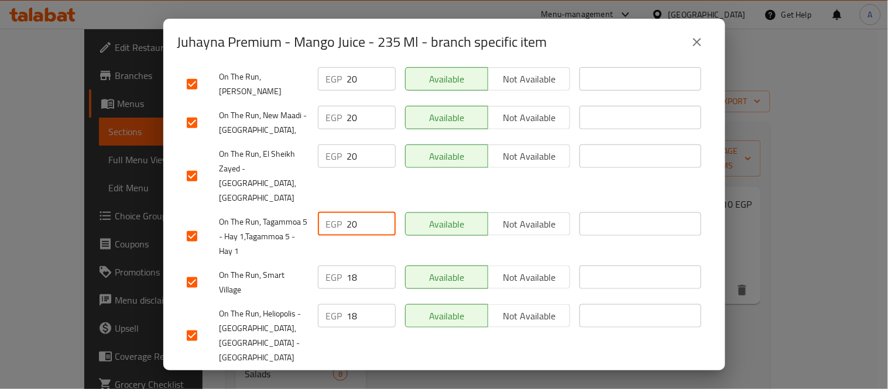
click at [319, 270] on div "EGP 18 ​" at bounding box center [357, 267] width 78 height 23
click at [336, 303] on div "EGP 18 ​" at bounding box center [357, 306] width 78 height 23
click at [331, 363] on div "EGP 18 ​" at bounding box center [357, 374] width 78 height 23
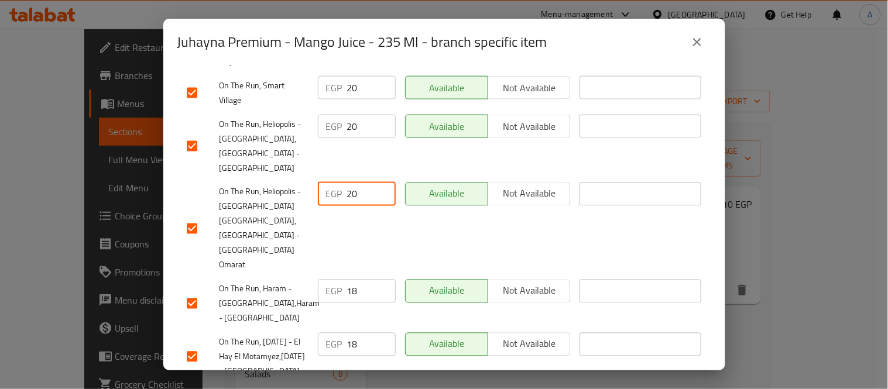
scroll to position [455, 0]
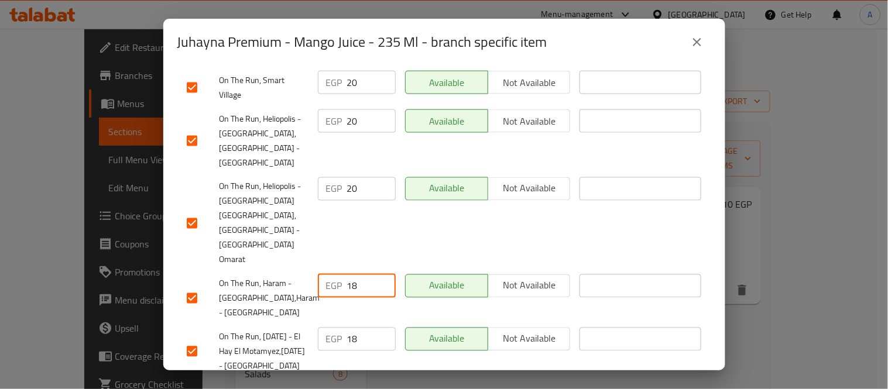
click at [337, 265] on div "EGP 18 ​" at bounding box center [357, 276] width 78 height 23
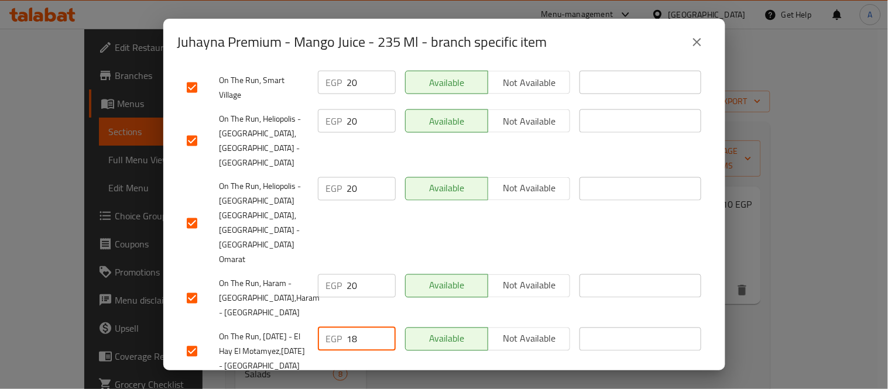
click at [323, 318] on div "EGP 18 ​" at bounding box center [357, 329] width 78 height 23
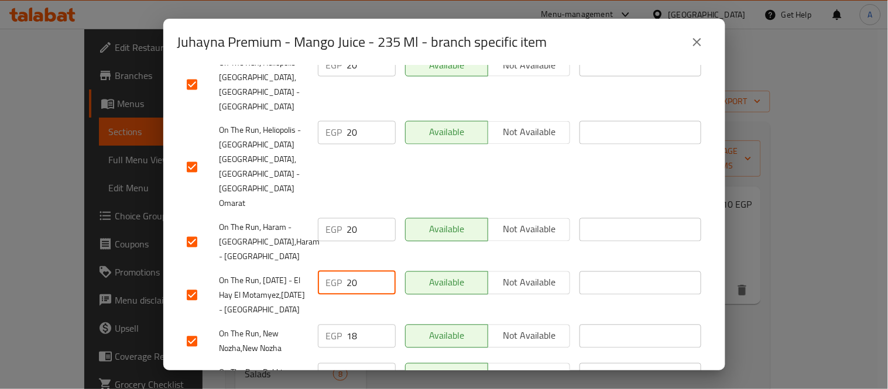
scroll to position [650, 0]
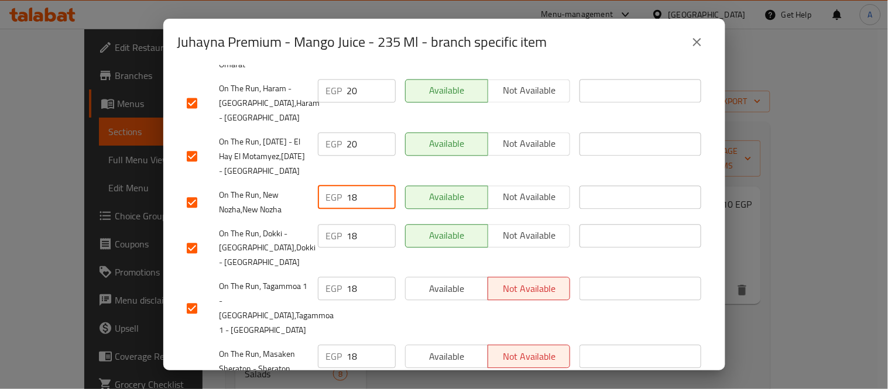
click at [343, 176] on div "EGP 18 ​" at bounding box center [356, 193] width 87 height 43
click at [337, 215] on div "EGP 18 ​" at bounding box center [357, 226] width 78 height 23
click at [309, 263] on div "On The Run, Tagammoa 1 - Mirage City,Tagammoa 1 - Mirage City EGP 18 ​ Availabl…" at bounding box center [444, 299] width 525 height 73
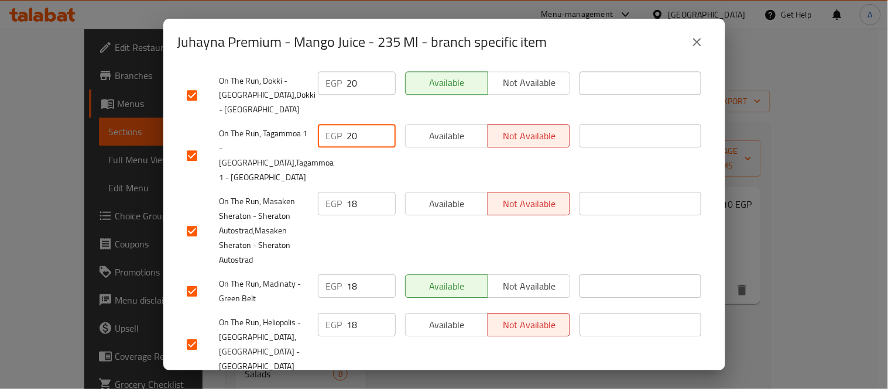
scroll to position [780, 0]
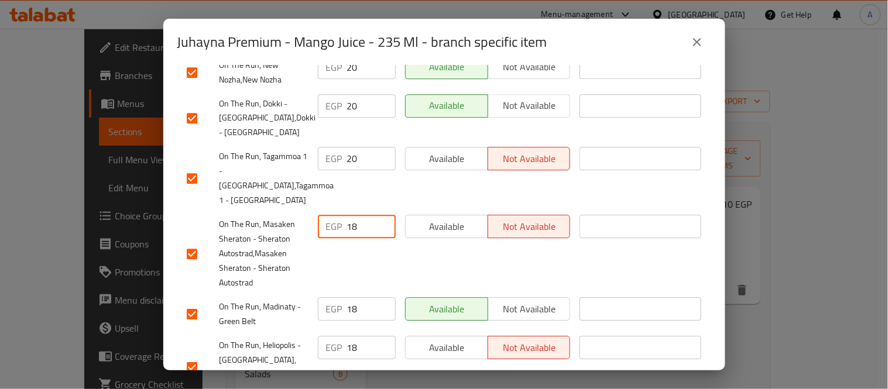
click at [342, 205] on div "EGP 18 ​" at bounding box center [357, 216] width 78 height 23
click at [338, 288] on div "EGP 18 ​" at bounding box center [357, 299] width 78 height 23
click at [327, 327] on div "EGP 18 ​" at bounding box center [357, 338] width 78 height 23
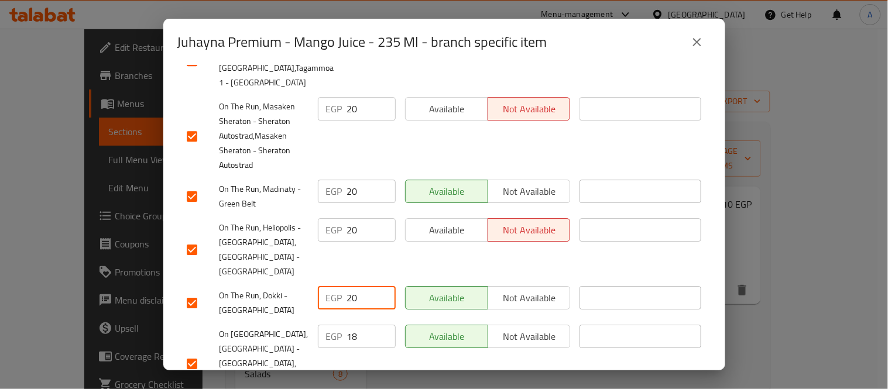
scroll to position [910, 0]
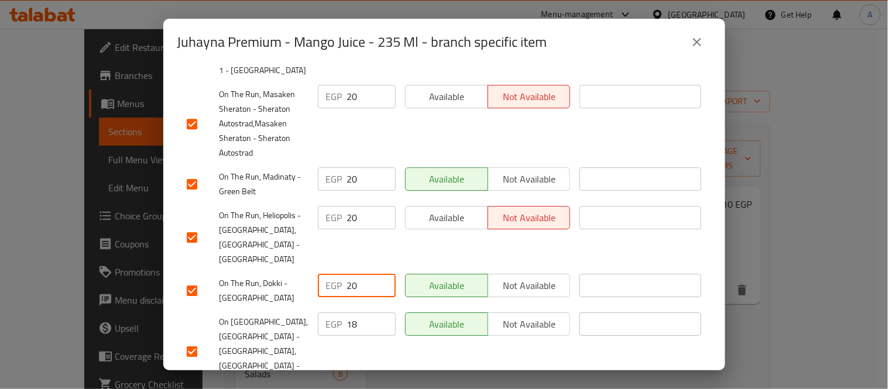
click at [331, 303] on div "EGP 18 ​" at bounding box center [357, 314] width 78 height 23
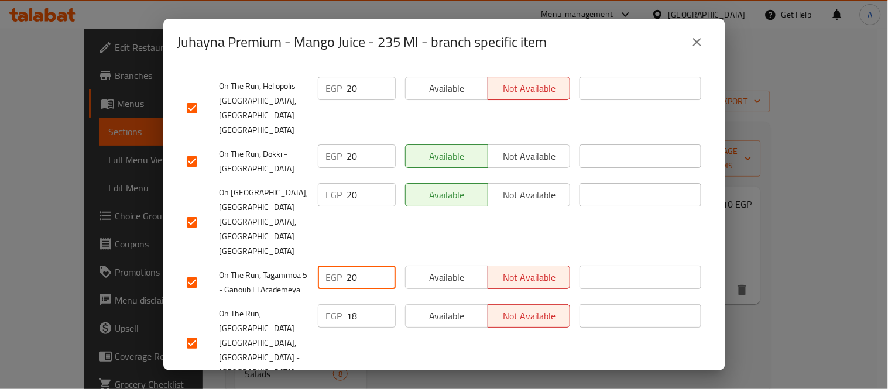
scroll to position [1040, 0]
click at [340, 294] on div "EGP 18 ​" at bounding box center [357, 305] width 78 height 23
click at [327, 377] on div "EGP 18 ​" at bounding box center [357, 388] width 78 height 23
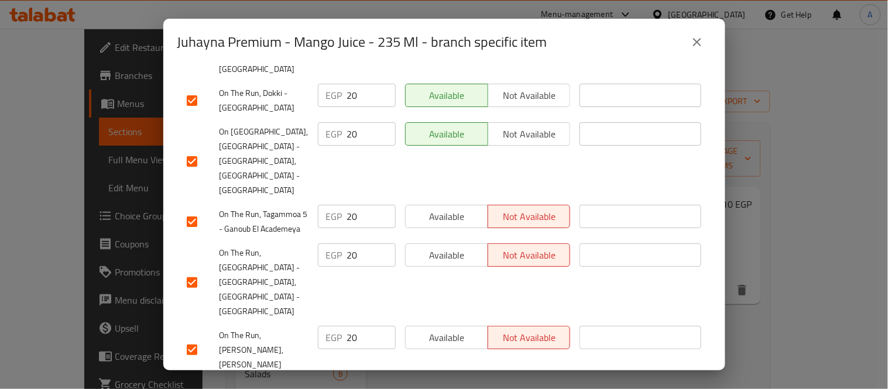
scroll to position [1243, 0]
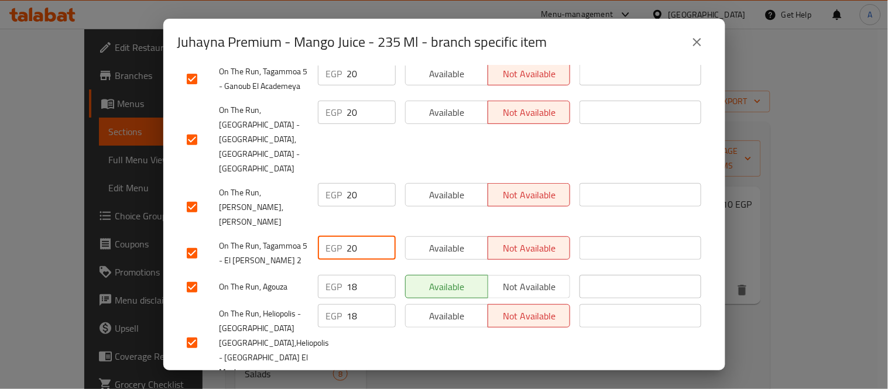
click at [342, 251] on div "EGP 18 ​" at bounding box center [357, 262] width 78 height 23
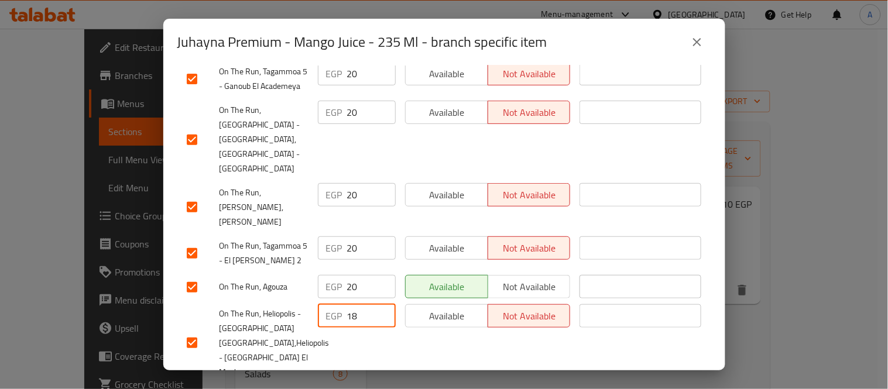
click at [343, 280] on div "EGP 18 ​" at bounding box center [357, 291] width 78 height 23
click at [330, 363] on div "EGP 18 ​" at bounding box center [357, 374] width 78 height 23
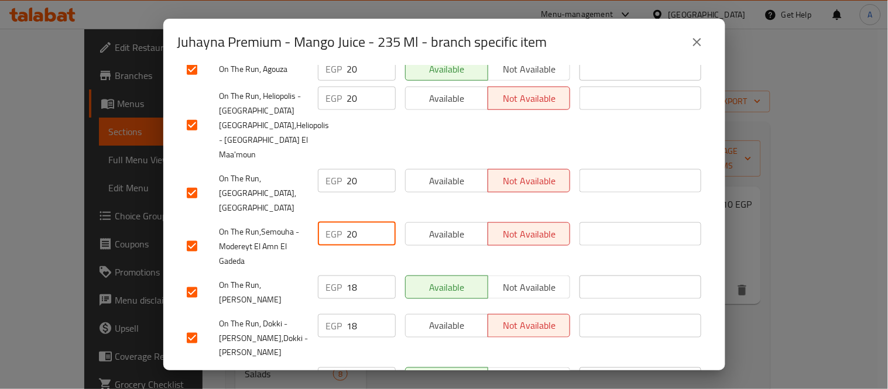
scroll to position [1438, 0]
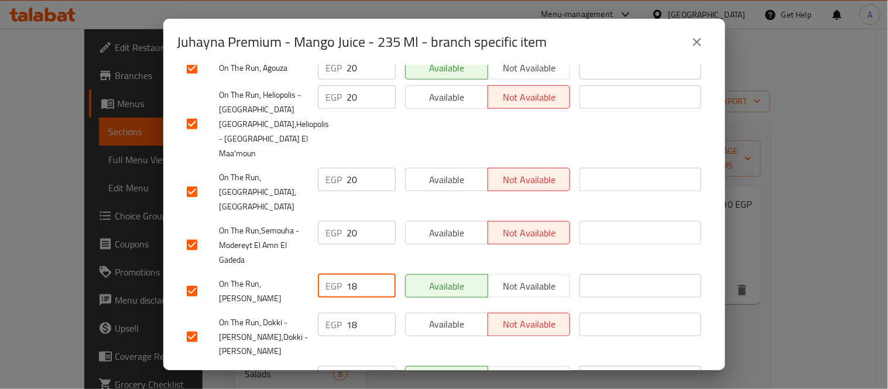
click at [324, 275] on div "EGP 18 ​" at bounding box center [357, 286] width 78 height 23
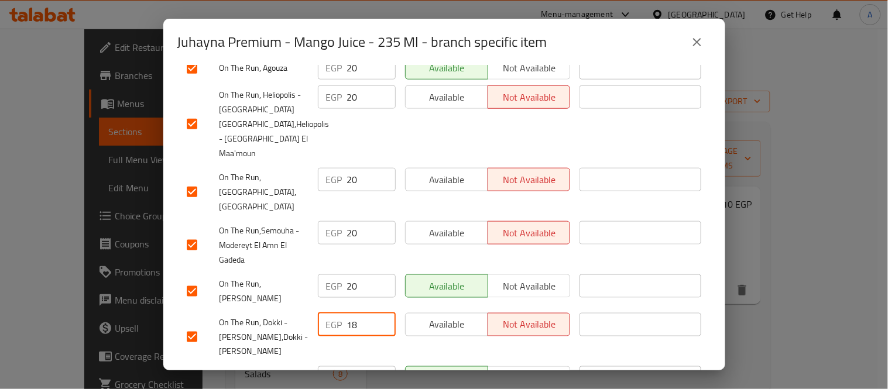
click at [325, 313] on div "EGP 18 ​" at bounding box center [357, 324] width 78 height 23
click at [318, 366] on div "EGP 18 ​" at bounding box center [357, 377] width 78 height 23
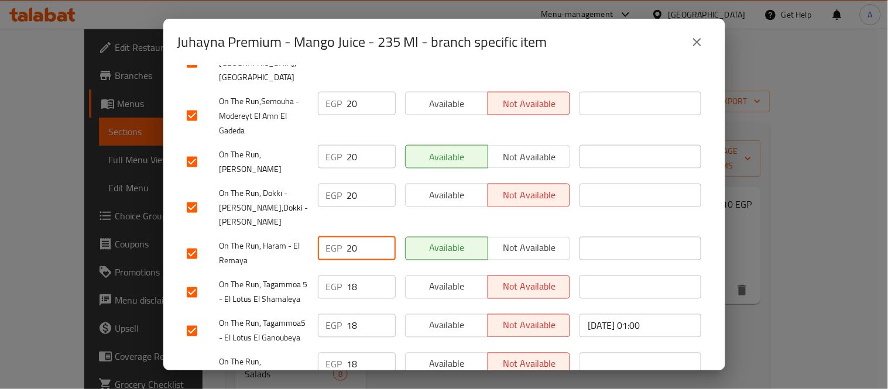
scroll to position [1569, 0]
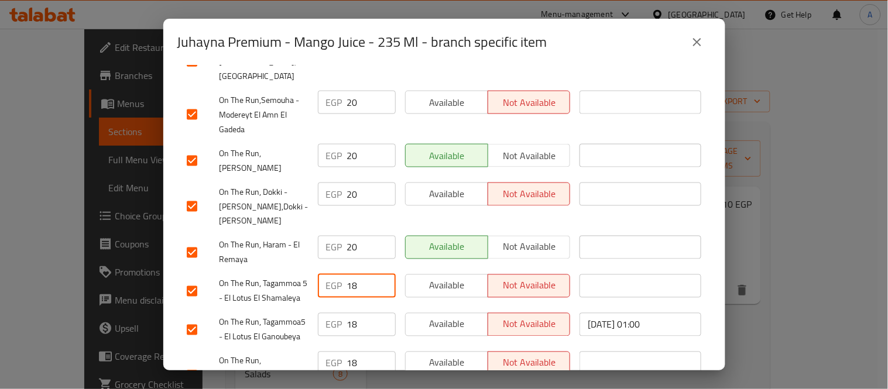
click at [338, 275] on div "EGP 18 ​" at bounding box center [357, 286] width 78 height 23
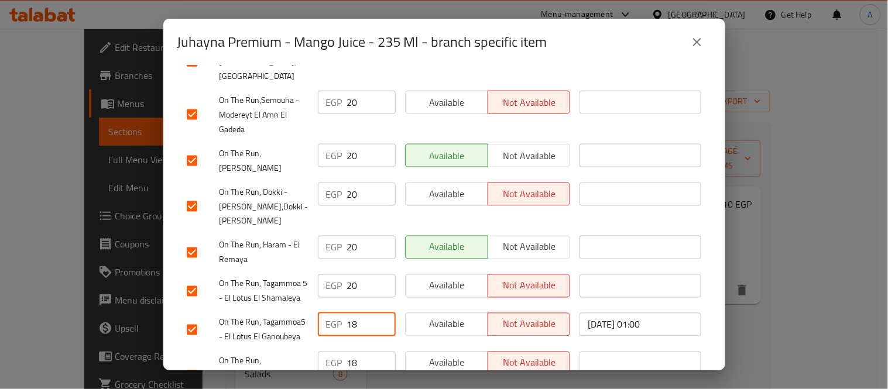
click at [338, 313] on div "EGP 18 ​" at bounding box center [357, 324] width 78 height 23
click at [337, 352] on div "EGP 18 ​" at bounding box center [357, 363] width 78 height 23
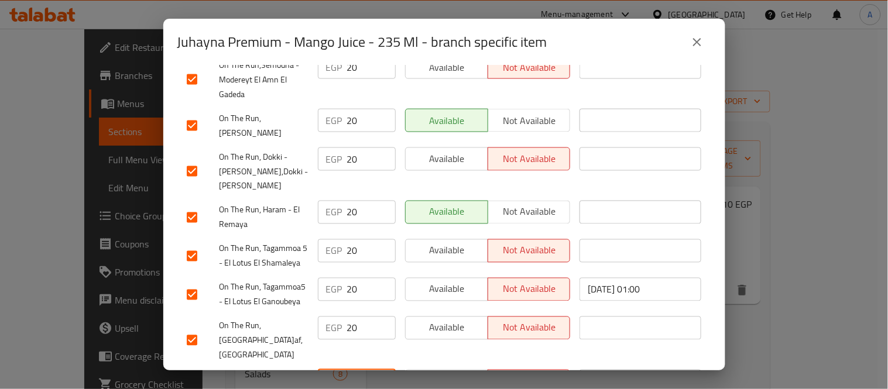
scroll to position [1622, 0]
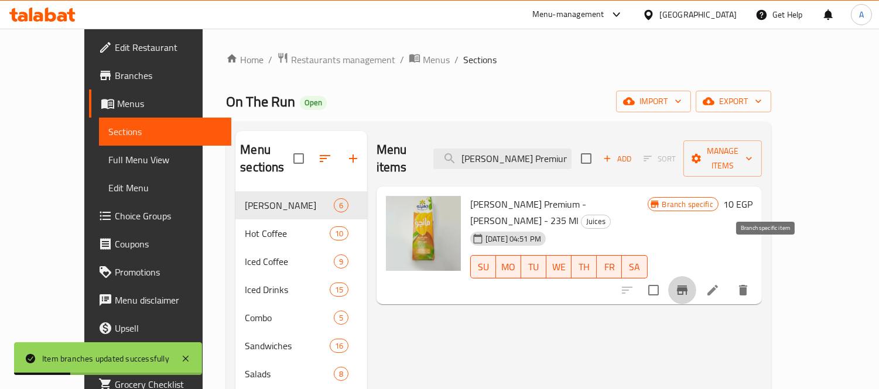
click at [689, 283] on icon "Branch-specific-item" at bounding box center [682, 290] width 14 height 14
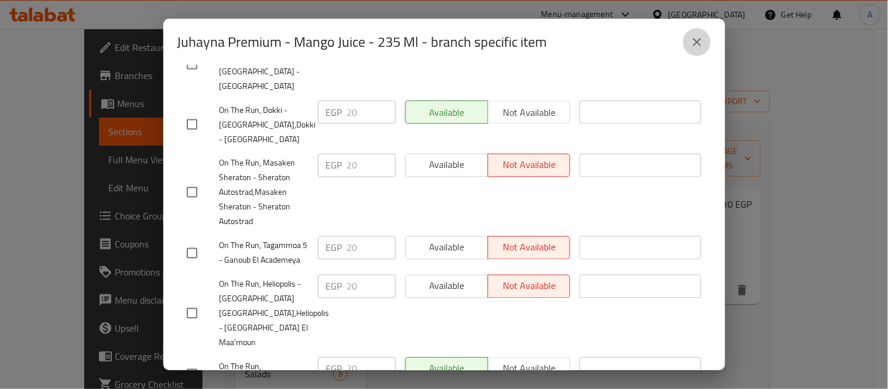
click at [704, 43] on icon "close" at bounding box center [697, 42] width 14 height 14
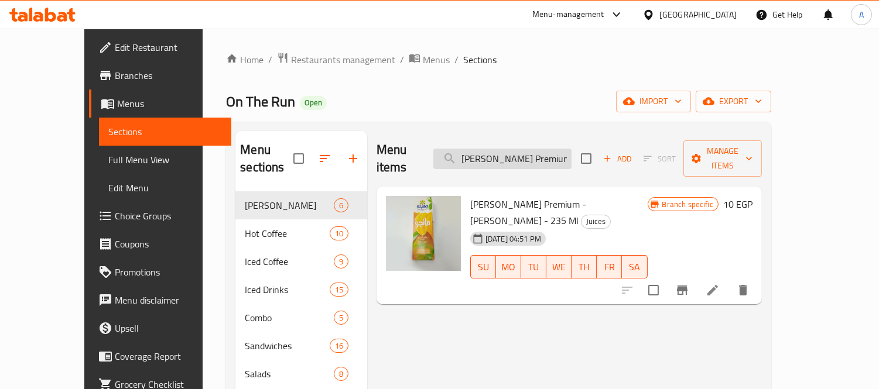
click at [571, 157] on input "Juhayna Premium - Mango Juice - 235 Ml" at bounding box center [502, 159] width 138 height 20
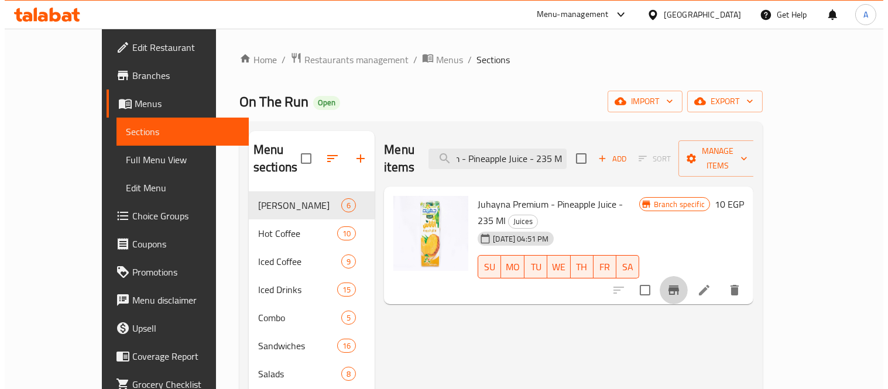
scroll to position [0, 0]
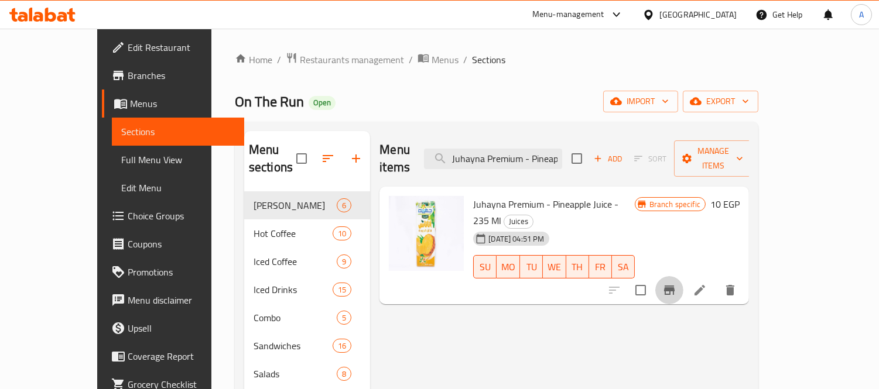
click at [676, 283] on icon "Branch-specific-item" at bounding box center [669, 290] width 14 height 14
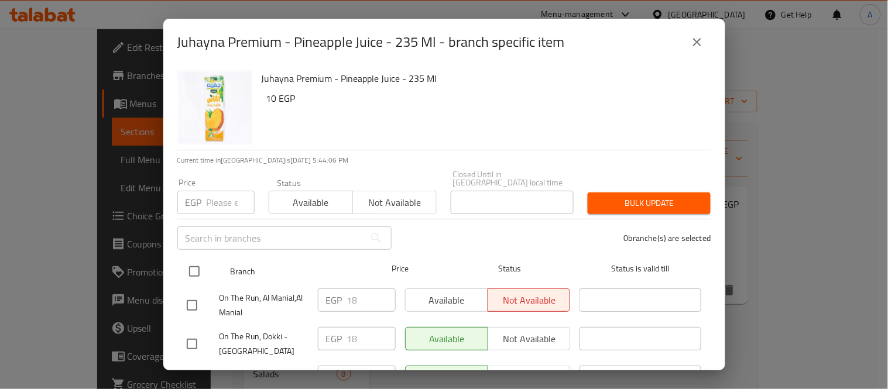
click at [197, 268] on input "checkbox" at bounding box center [194, 271] width 25 height 25
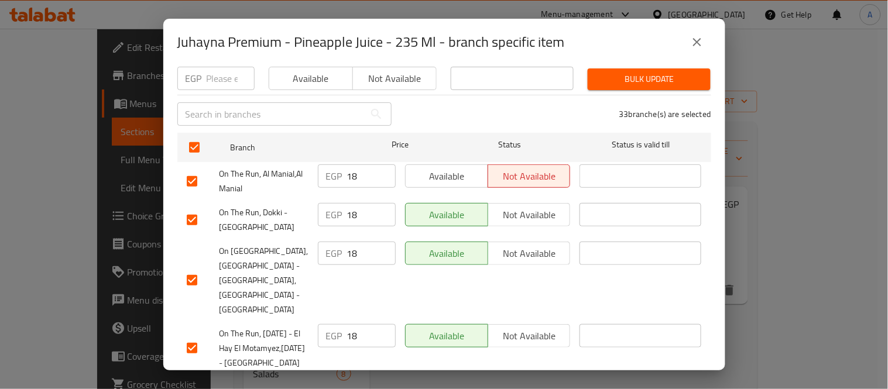
scroll to position [130, 0]
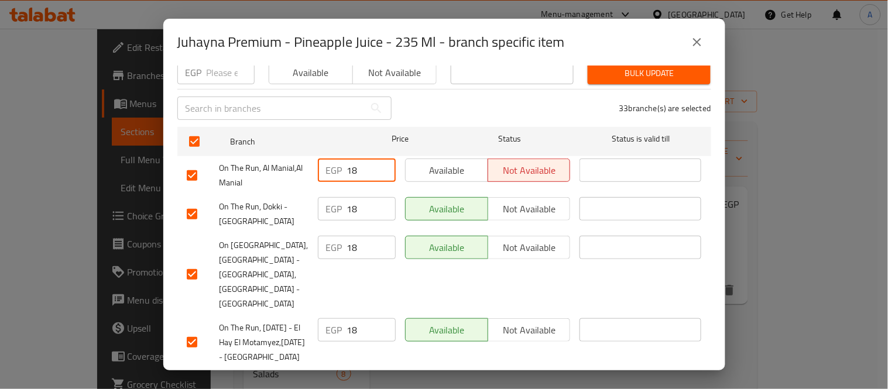
drag, startPoint x: 359, startPoint y: 160, endPoint x: 343, endPoint y: 162, distance: 16.5
click at [343, 162] on div "EGP 18 ​" at bounding box center [357, 170] width 78 height 23
drag, startPoint x: 355, startPoint y: 191, endPoint x: 338, endPoint y: 208, distance: 24.0
click at [341, 201] on div "EGP 18 ​" at bounding box center [357, 208] width 78 height 23
drag, startPoint x: 356, startPoint y: 230, endPoint x: 330, endPoint y: 243, distance: 29.3
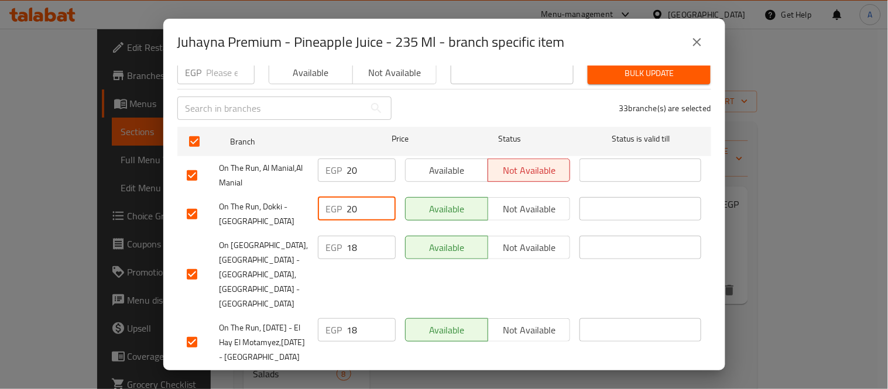
click at [330, 242] on div "EGP 18 ​" at bounding box center [357, 247] width 78 height 23
drag, startPoint x: 359, startPoint y: 309, endPoint x: 308, endPoint y: 320, distance: 52.1
click at [308, 320] on div "On The Run, 6th of October - El Hay El Motamyez,6th of October - El Hay El Mota…" at bounding box center [444, 343] width 525 height 58
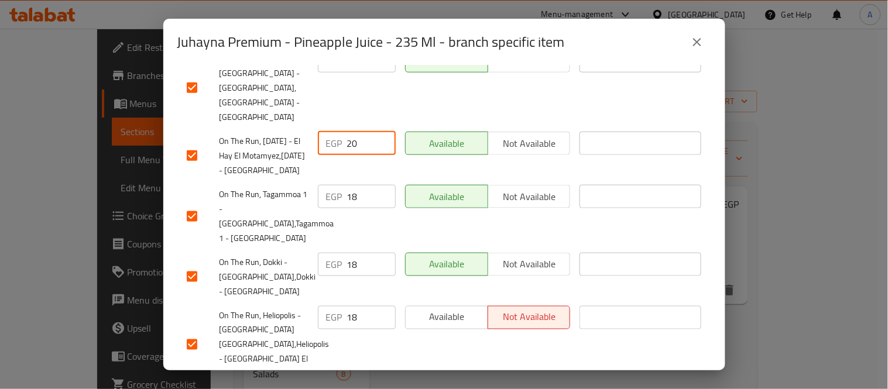
scroll to position [325, 0]
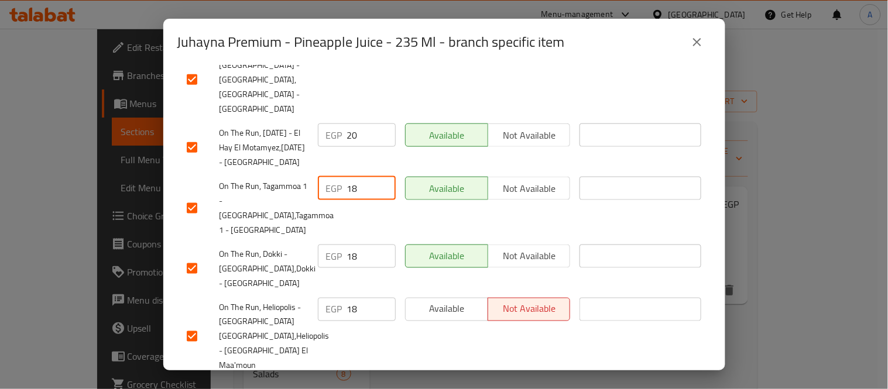
drag, startPoint x: 357, startPoint y: 196, endPoint x: 340, endPoint y: 200, distance: 17.5
click at [341, 199] on div "EGP 18 ​" at bounding box center [357, 188] width 78 height 23
drag, startPoint x: 355, startPoint y: 258, endPoint x: 330, endPoint y: 276, distance: 31.5
click at [334, 268] on div "EGP 18 ​" at bounding box center [357, 256] width 78 height 23
drag, startPoint x: 352, startPoint y: 313, endPoint x: 309, endPoint y: 322, distance: 43.7
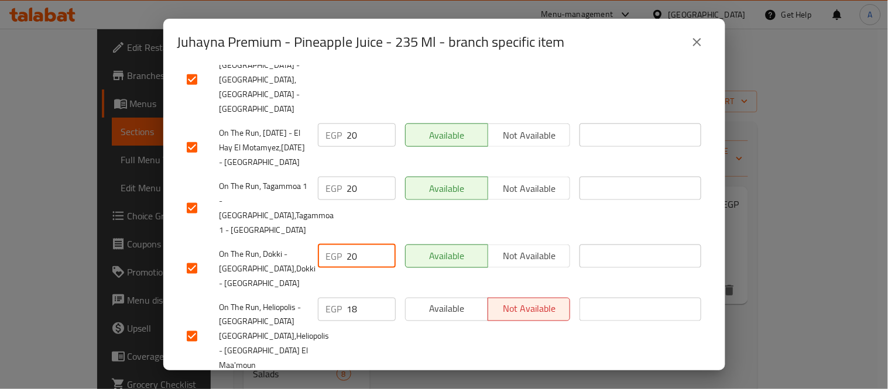
click at [313, 322] on div "EGP 18 ​" at bounding box center [356, 336] width 87 height 87
click at [359, 311] on input "208" at bounding box center [371, 309] width 49 height 23
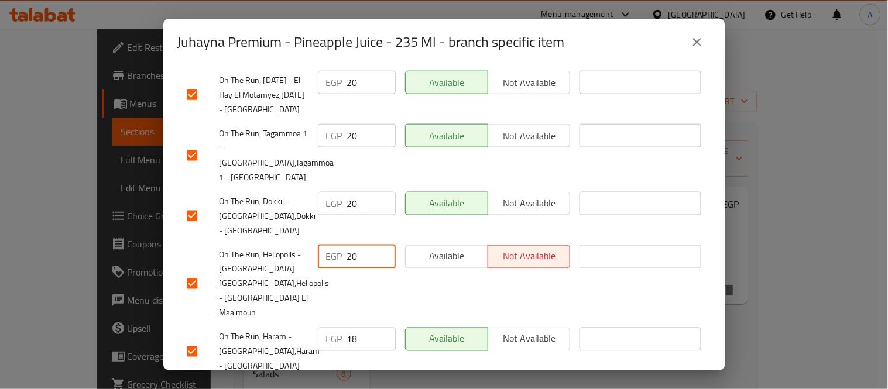
scroll to position [455, 0]
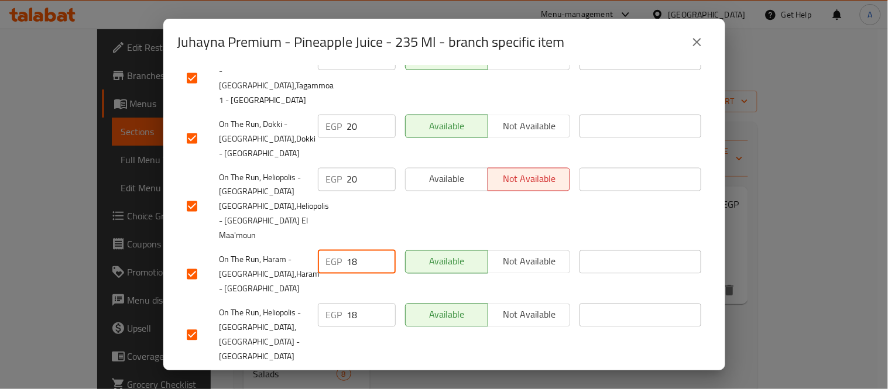
drag, startPoint x: 361, startPoint y: 256, endPoint x: 333, endPoint y: 262, distance: 28.7
click at [334, 262] on div "EGP 18 ​" at bounding box center [357, 262] width 78 height 23
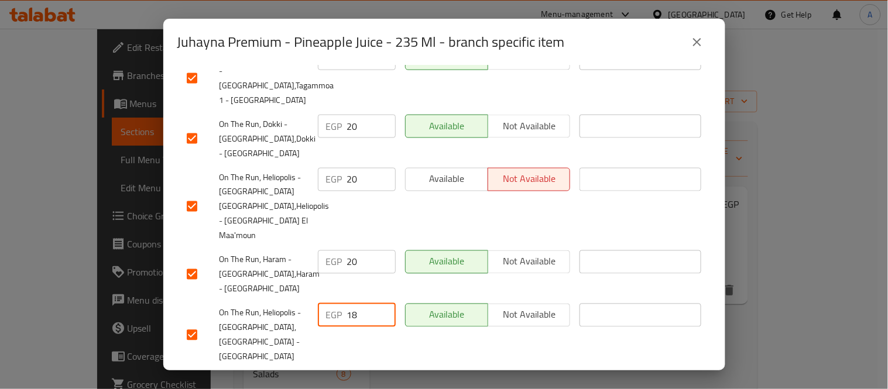
drag, startPoint x: 361, startPoint y: 304, endPoint x: 311, endPoint y: 307, distance: 49.8
click at [318, 312] on div "EGP 18 ​" at bounding box center [357, 315] width 78 height 23
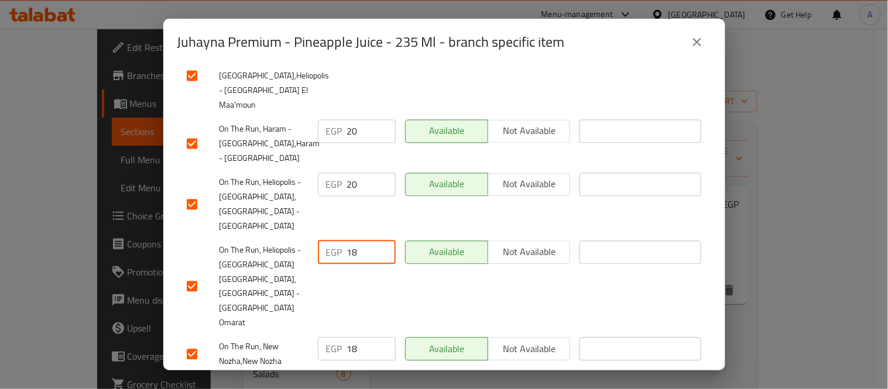
drag, startPoint x: 355, startPoint y: 229, endPoint x: 335, endPoint y: 241, distance: 23.4
click at [337, 241] on div "EGP 18 ​" at bounding box center [357, 252] width 78 height 23
drag, startPoint x: 362, startPoint y: 295, endPoint x: 328, endPoint y: 311, distance: 37.7
click at [327, 338] on div "EGP 18 ​" at bounding box center [357, 349] width 78 height 23
drag, startPoint x: 364, startPoint y: 342, endPoint x: 335, endPoint y: 346, distance: 29.0
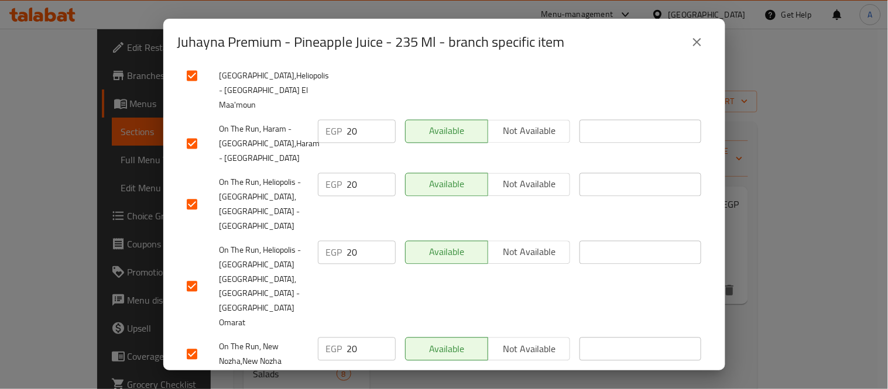
click at [336, 376] on div "EGP 18 ​" at bounding box center [357, 387] width 78 height 23
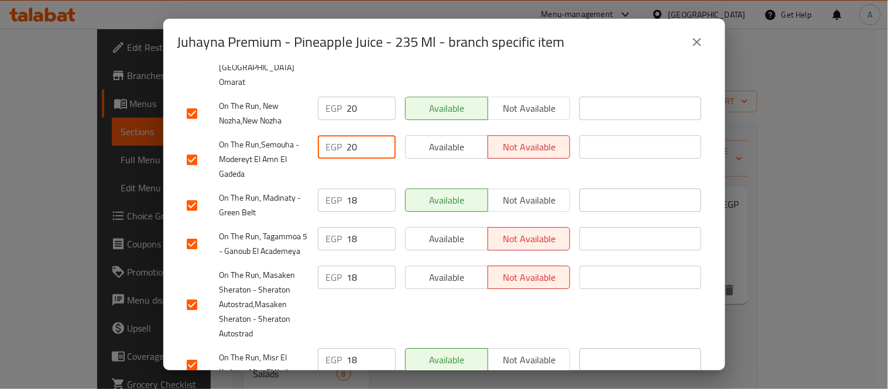
scroll to position [845, 0]
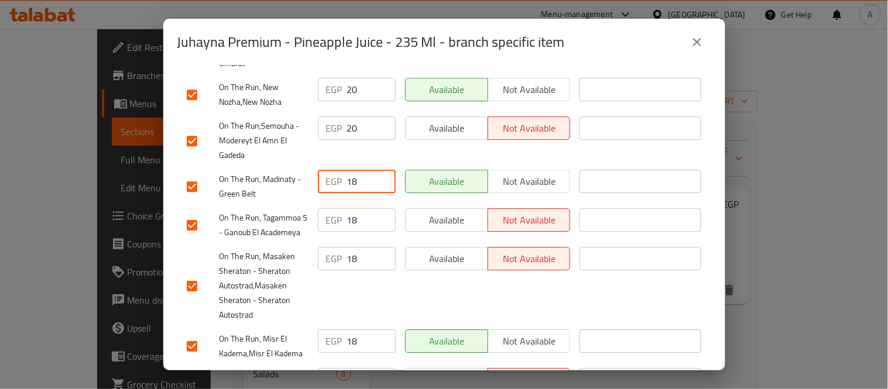
drag, startPoint x: 359, startPoint y: 128, endPoint x: 341, endPoint y: 131, distance: 18.5
click at [341, 170] on div "EGP 18 ​" at bounding box center [357, 181] width 78 height 23
drag, startPoint x: 363, startPoint y: 166, endPoint x: 334, endPoint y: 174, distance: 30.4
click at [334, 208] on div "EGP 18 ​" at bounding box center [357, 219] width 78 height 23
drag, startPoint x: 349, startPoint y: 224, endPoint x: 341, endPoint y: 227, distance: 8.2
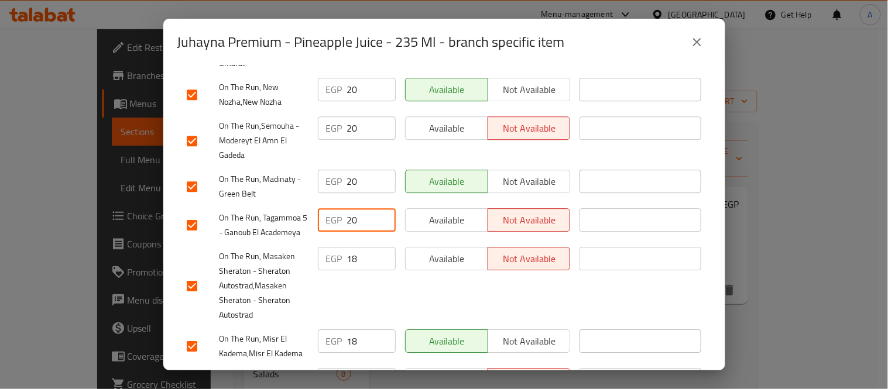
click at [341, 247] on div "EGP 18 ​" at bounding box center [357, 258] width 78 height 23
drag, startPoint x: 352, startPoint y: 294, endPoint x: 330, endPoint y: 313, distance: 29.5
click at [333, 330] on div "EGP 18 ​" at bounding box center [357, 341] width 78 height 23
drag, startPoint x: 344, startPoint y: 340, endPoint x: 332, endPoint y: 341, distance: 12.3
click at [333, 368] on div "EGP 18 ​" at bounding box center [357, 379] width 78 height 23
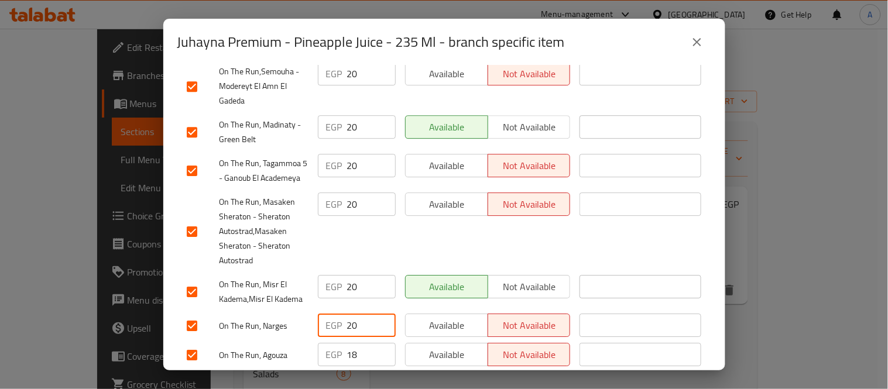
scroll to position [975, 0]
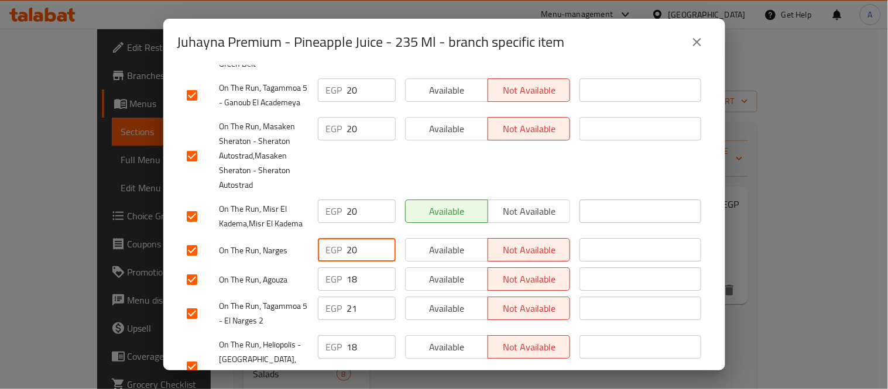
drag, startPoint x: 353, startPoint y: 240, endPoint x: 331, endPoint y: 245, distance: 22.2
click at [331, 268] on div "EGP 18 ​" at bounding box center [357, 279] width 78 height 23
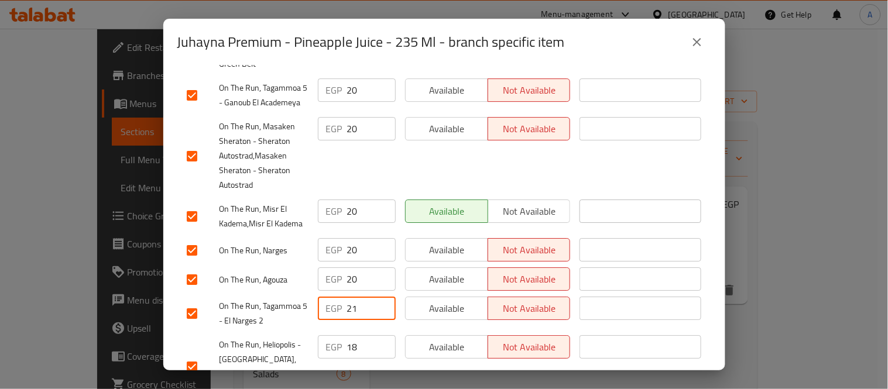
drag, startPoint x: 363, startPoint y: 269, endPoint x: 324, endPoint y: 283, distance: 40.9
click at [324, 297] on div "EGP 21 ​" at bounding box center [357, 308] width 78 height 23
drag, startPoint x: 357, startPoint y: 306, endPoint x: 319, endPoint y: 312, distance: 38.5
click at [328, 335] on div "EGP 18 ​" at bounding box center [357, 346] width 78 height 23
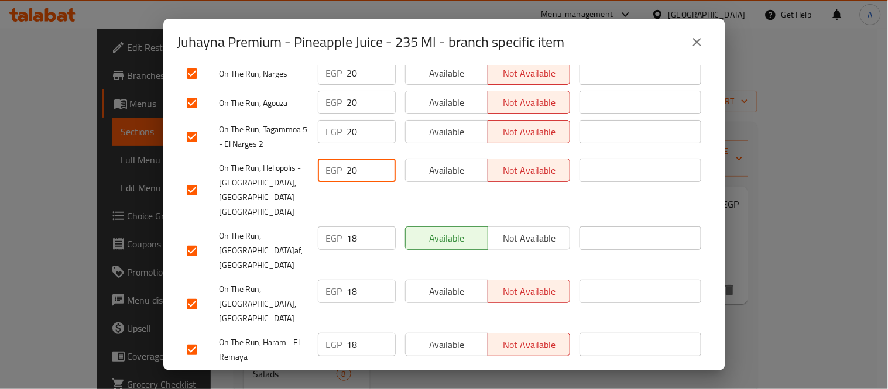
scroll to position [1171, 0]
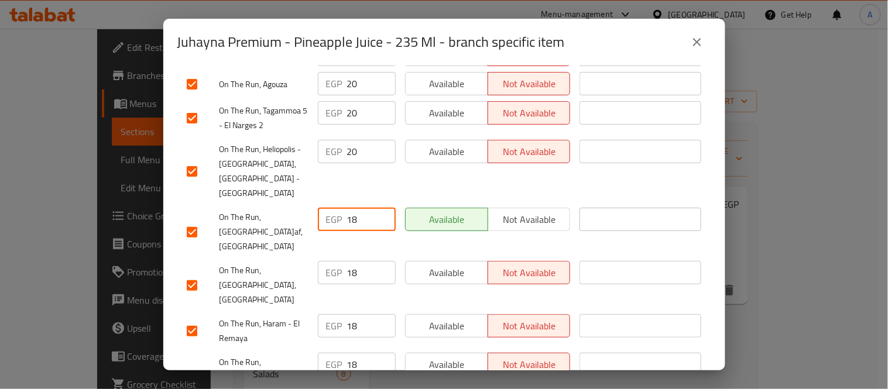
drag, startPoint x: 355, startPoint y: 157, endPoint x: 337, endPoint y: 165, distance: 19.9
click at [337, 203] on div "EGP 18 ​" at bounding box center [356, 232] width 87 height 58
drag, startPoint x: 356, startPoint y: 201, endPoint x: 338, endPoint y: 213, distance: 21.6
click at [338, 261] on div "EGP 18 ​" at bounding box center [357, 272] width 78 height 23
drag, startPoint x: 354, startPoint y: 245, endPoint x: 337, endPoint y: 249, distance: 17.0
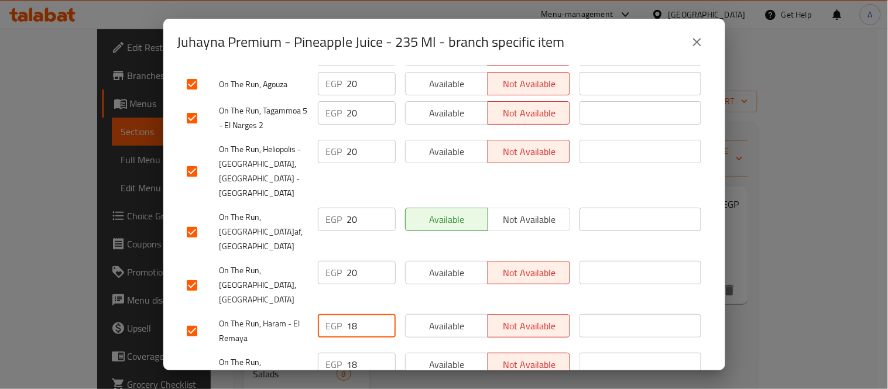
click at [338, 314] on div "EGP 18 ​" at bounding box center [357, 325] width 78 height 23
drag, startPoint x: 357, startPoint y: 278, endPoint x: 330, endPoint y: 295, distance: 31.8
click at [332, 353] on div "EGP 18 ​" at bounding box center [357, 364] width 78 height 23
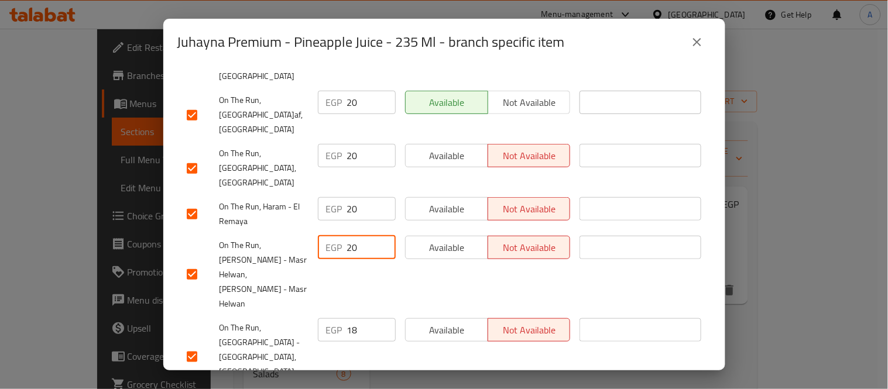
scroll to position [1301, 0]
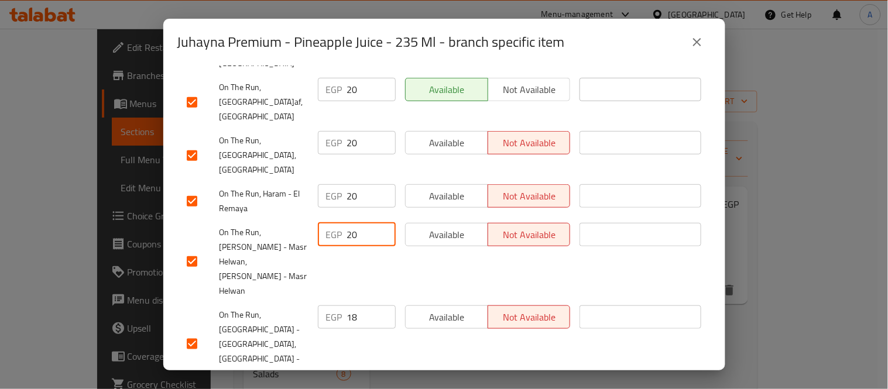
drag, startPoint x: 357, startPoint y: 223, endPoint x: 340, endPoint y: 225, distance: 17.6
click at [340, 306] on div "EGP 18 ​" at bounding box center [357, 317] width 78 height 23
drag, startPoint x: 353, startPoint y: 283, endPoint x: 334, endPoint y: 287, distance: 19.7
drag, startPoint x: 354, startPoint y: 323, endPoint x: 347, endPoint y: 325, distance: 7.4
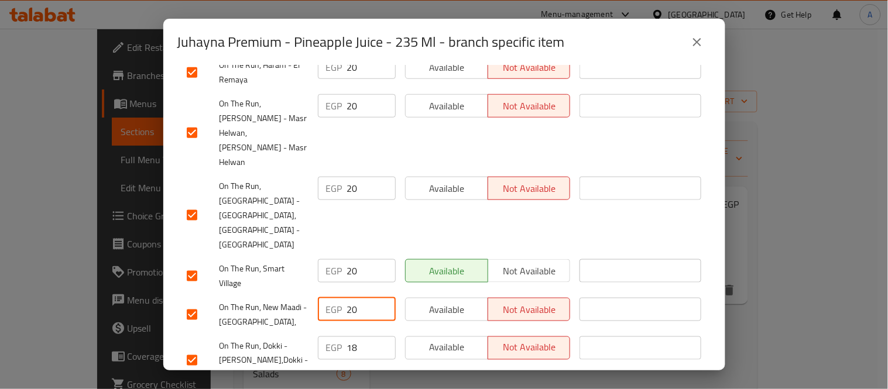
scroll to position [1431, 0]
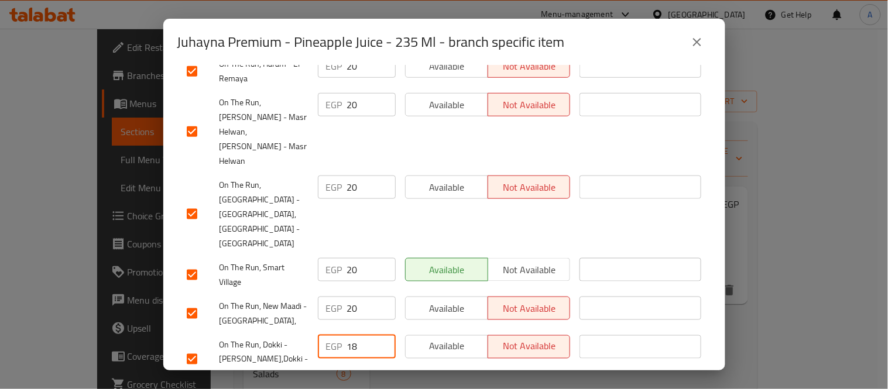
drag, startPoint x: 360, startPoint y: 238, endPoint x: 340, endPoint y: 250, distance: 23.6
click at [340, 331] on div "EGP 18 ​" at bounding box center [356, 360] width 87 height 58
drag, startPoint x: 365, startPoint y: 305, endPoint x: 325, endPoint y: 311, distance: 40.2
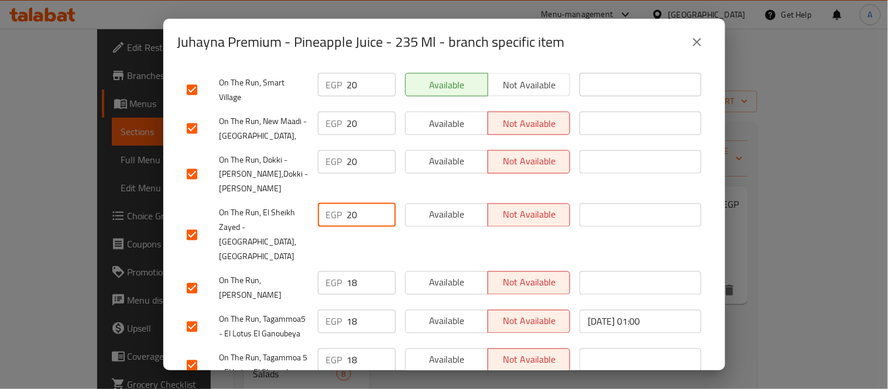
scroll to position [1622, 0]
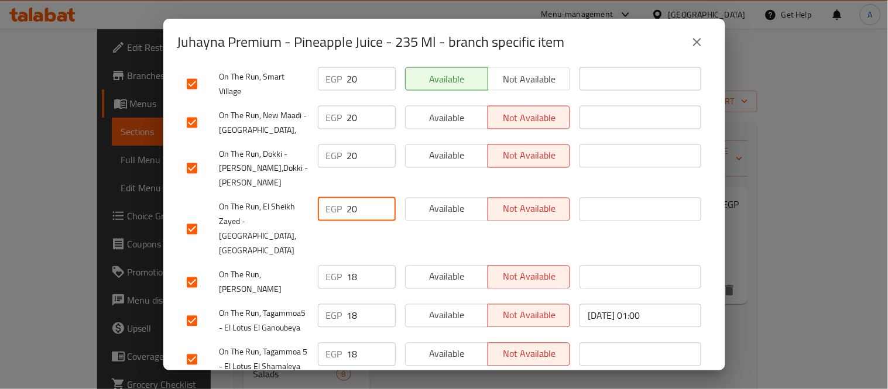
drag, startPoint x: 358, startPoint y: 184, endPoint x: 341, endPoint y: 187, distance: 16.8
click at [341, 266] on div "EGP 18 ​" at bounding box center [357, 277] width 78 height 23
click at [341, 304] on div "EGP 18 ​" at bounding box center [357, 315] width 78 height 23
click at [338, 343] on div "EGP 18 ​" at bounding box center [357, 354] width 78 height 23
click at [347, 382] on input "18" at bounding box center [371, 393] width 49 height 23
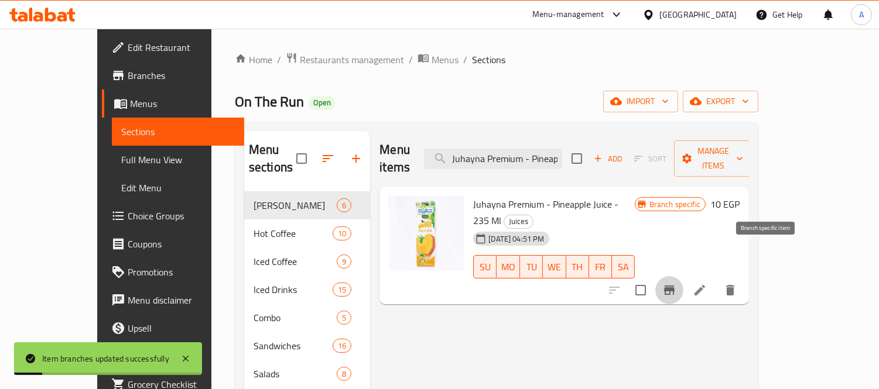
click at [676, 283] on icon "Branch-specific-item" at bounding box center [669, 290] width 14 height 14
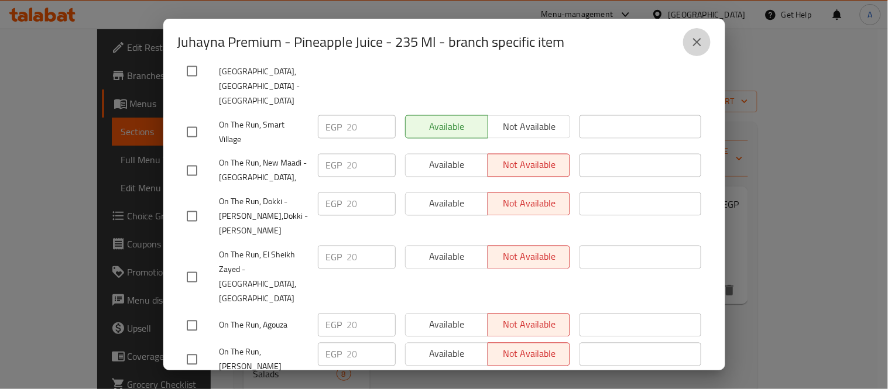
click at [697, 41] on icon "close" at bounding box center [697, 42] width 14 height 14
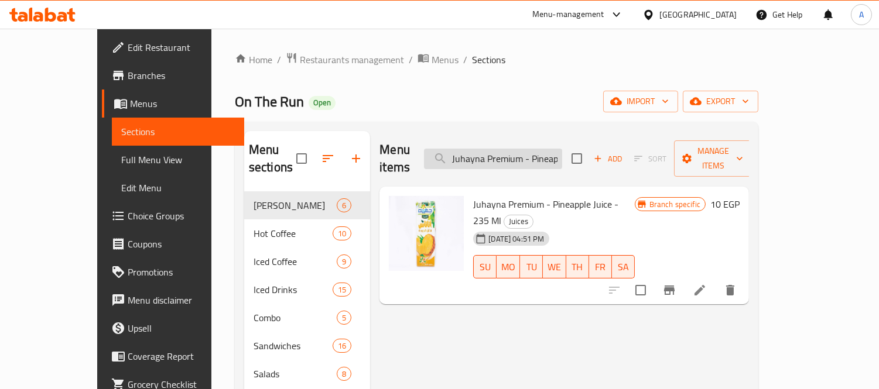
click at [535, 153] on input "Juhayna Premium - Pineapple Juice - 235 Ml" at bounding box center [493, 159] width 138 height 20
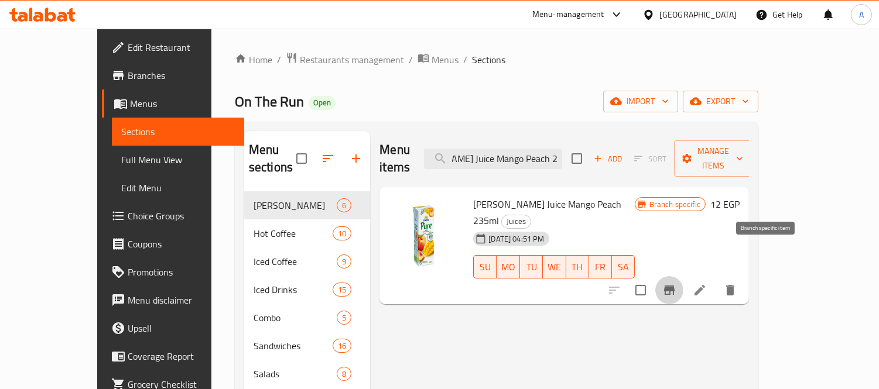
click at [676, 283] on icon "Branch-specific-item" at bounding box center [669, 290] width 14 height 14
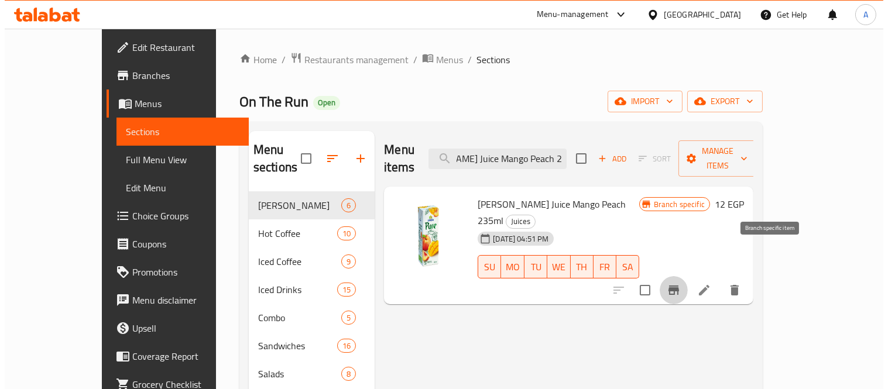
scroll to position [0, 0]
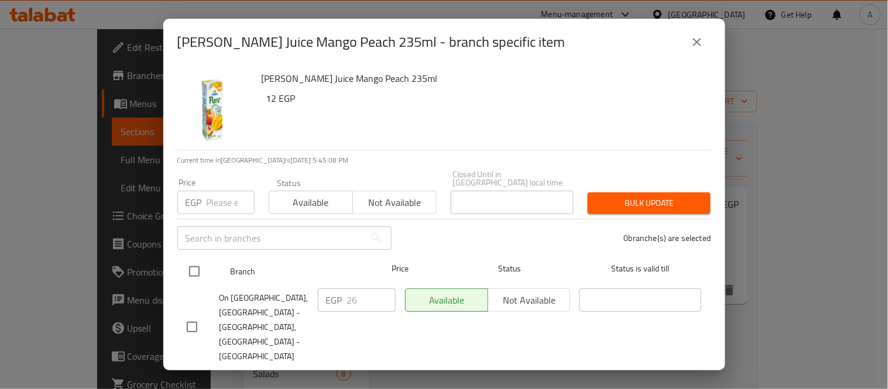
click at [194, 265] on input "checkbox" at bounding box center [194, 271] width 25 height 25
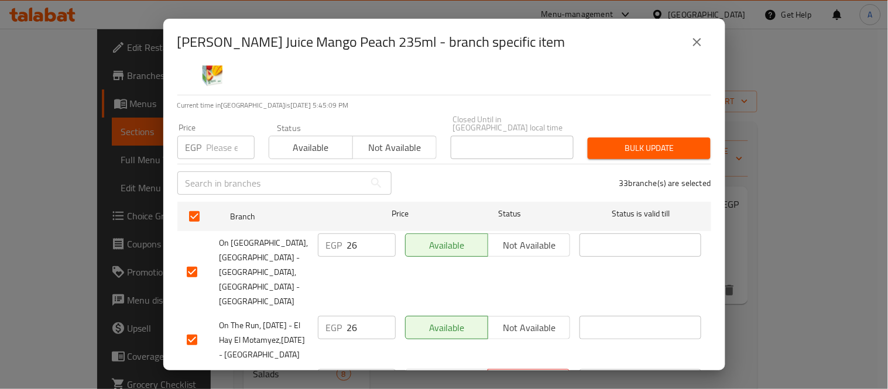
scroll to position [130, 0]
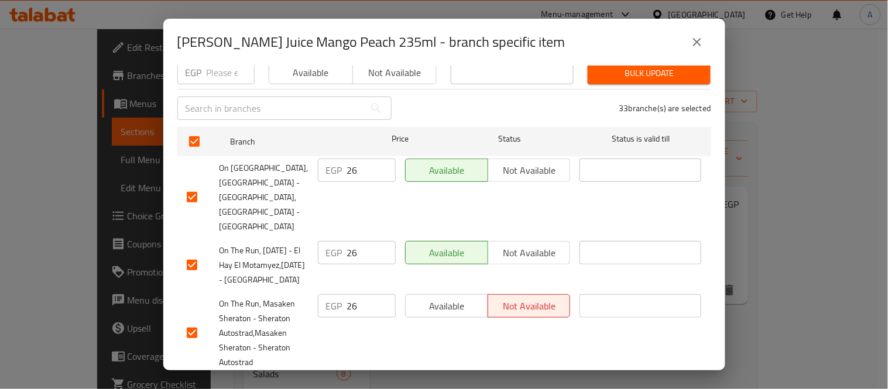
drag, startPoint x: 359, startPoint y: 164, endPoint x: 329, endPoint y: 174, distance: 31.3
click at [331, 170] on div "EGP 26 ​" at bounding box center [357, 170] width 78 height 23
drag, startPoint x: 355, startPoint y: 230, endPoint x: 335, endPoint y: 237, distance: 20.4
click at [337, 241] on div "EGP 26 ​" at bounding box center [357, 252] width 78 height 23
drag, startPoint x: 367, startPoint y: 314, endPoint x: 330, endPoint y: 319, distance: 37.8
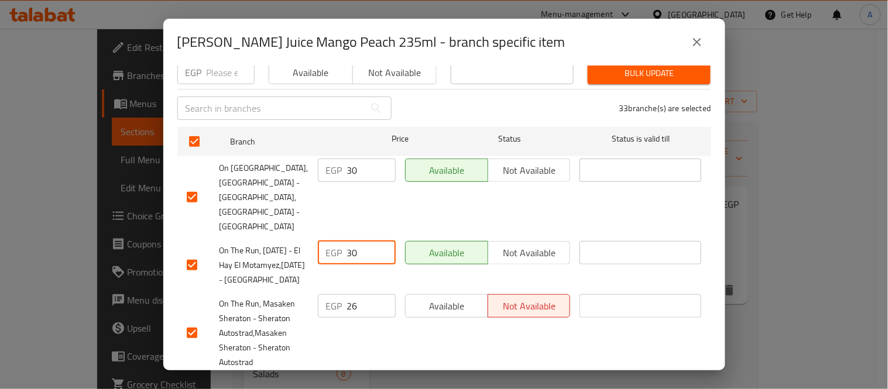
click at [330, 318] on div "EGP 26 ​" at bounding box center [357, 305] width 78 height 23
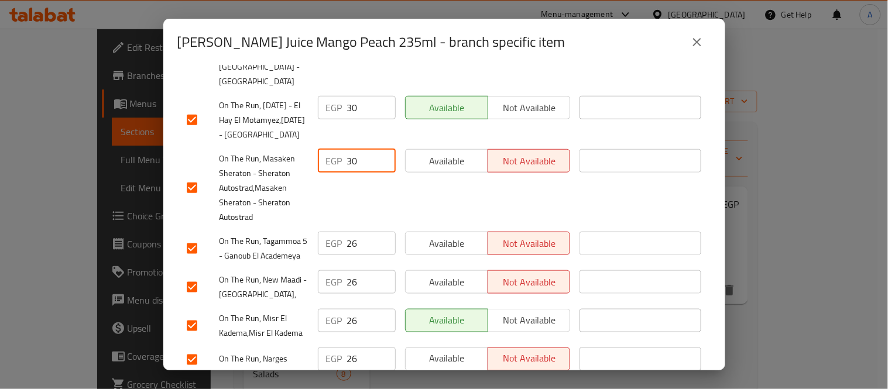
scroll to position [325, 0]
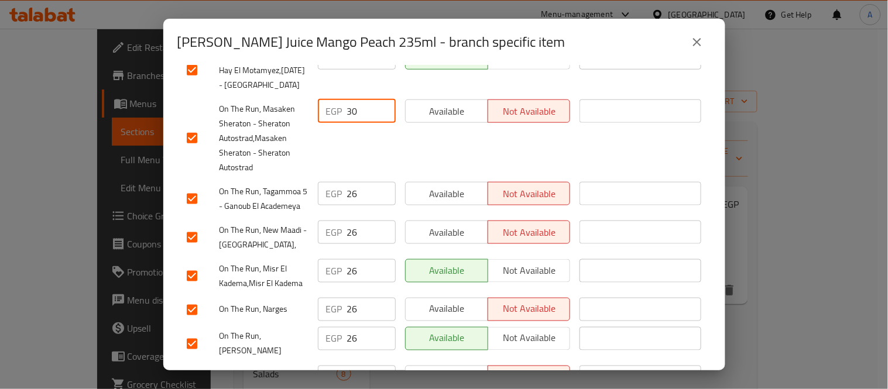
drag, startPoint x: 358, startPoint y: 202, endPoint x: 334, endPoint y: 211, distance: 25.8
click at [336, 205] on div "EGP 26 ​" at bounding box center [357, 193] width 78 height 23
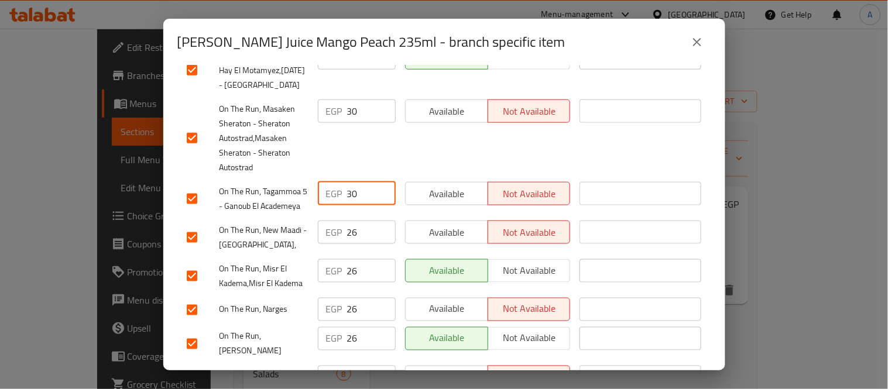
click at [322, 244] on div "EGP 26 ​" at bounding box center [357, 232] width 78 height 23
click at [342, 283] on div "EGP 26 ​" at bounding box center [357, 270] width 78 height 23
click at [338, 321] on div "EGP 26 ​" at bounding box center [357, 309] width 78 height 23
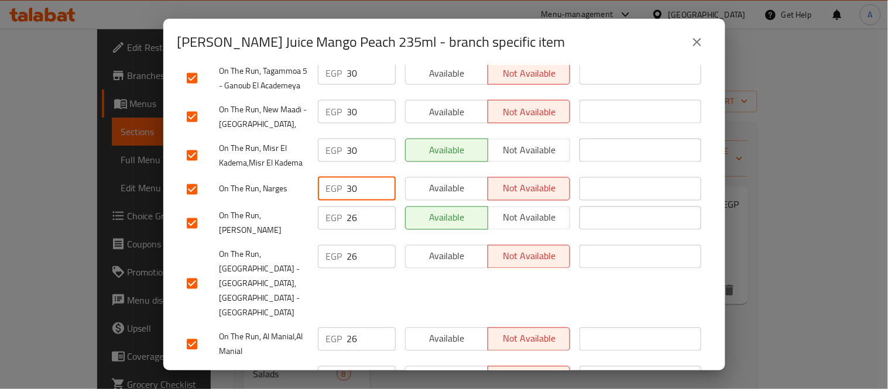
scroll to position [455, 0]
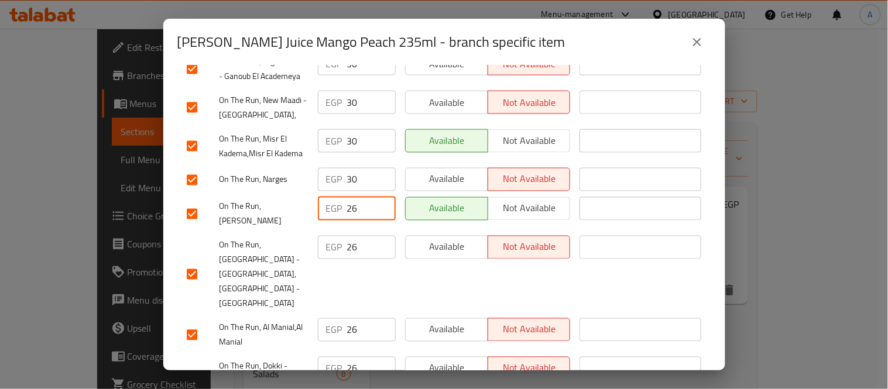
click at [328, 221] on div "EGP 26 ​" at bounding box center [357, 208] width 78 height 23
click at [330, 259] on div "EGP 26 ​" at bounding box center [357, 247] width 78 height 23
click at [313, 324] on div "EGP 26 ​" at bounding box center [356, 335] width 87 height 43
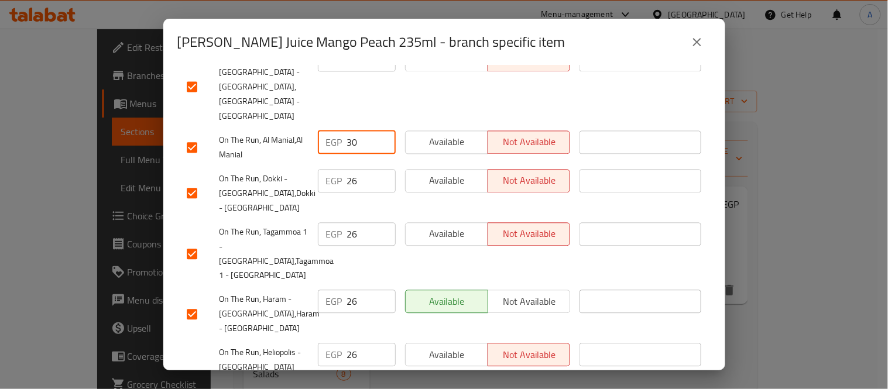
scroll to position [650, 0]
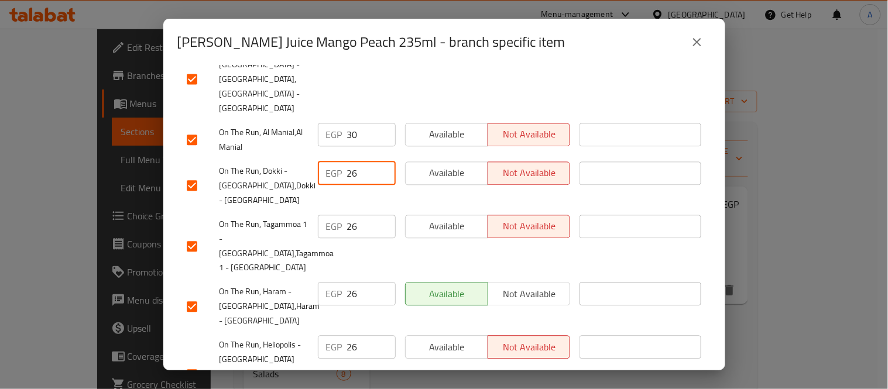
click at [332, 176] on div "EGP 26 ​" at bounding box center [357, 173] width 78 height 23
click at [334, 230] on div "EGP 26 ​" at bounding box center [357, 226] width 78 height 23
click at [300, 296] on div "On The Run, Haram - El Orouba,Haram - El Orouba EGP 26 ​ Available Not availabl…" at bounding box center [444, 306] width 525 height 58
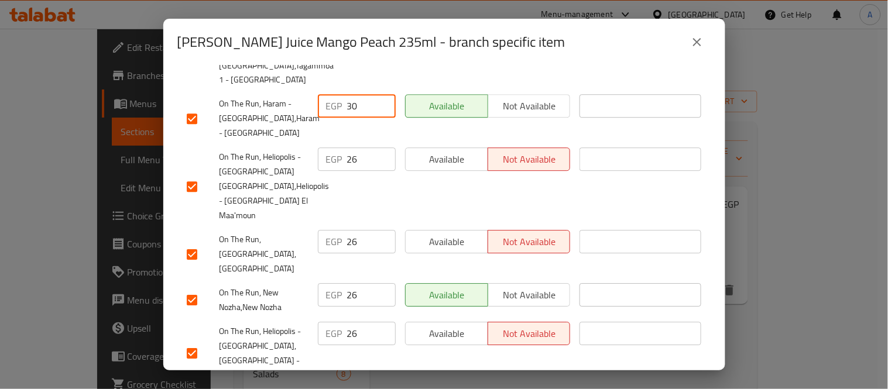
scroll to position [845, 0]
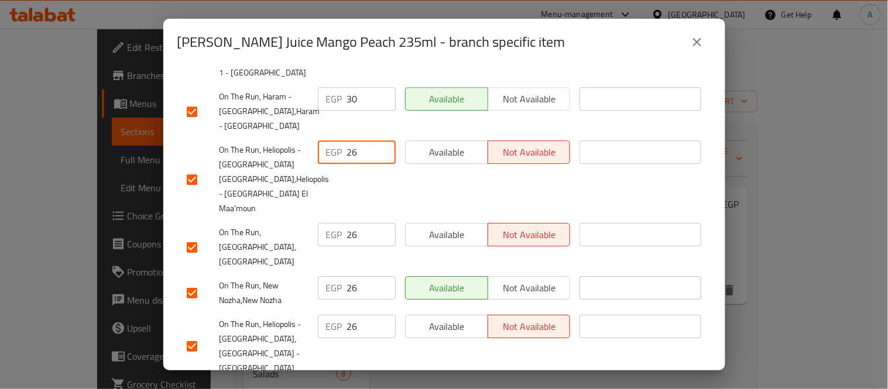
click at [334, 153] on div "EGP 26 ​" at bounding box center [357, 151] width 78 height 23
click at [341, 228] on div "EGP 26 ​" at bounding box center [356, 247] width 87 height 58
click at [337, 276] on div "EGP 26 ​" at bounding box center [357, 287] width 78 height 23
click at [332, 315] on div "EGP 26 ​" at bounding box center [357, 326] width 78 height 23
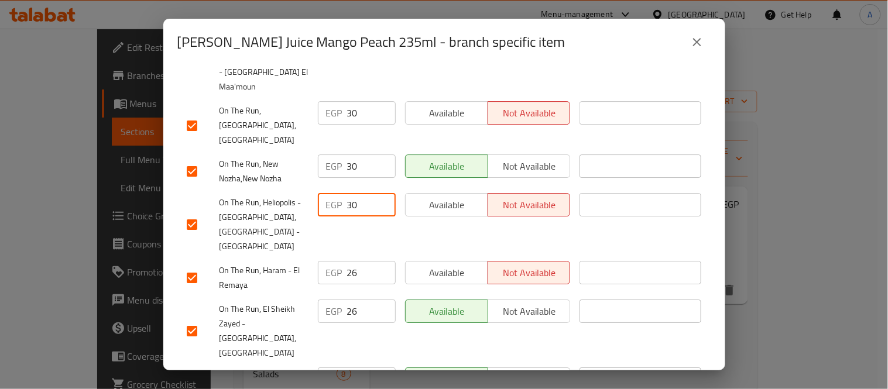
scroll to position [1040, 0]
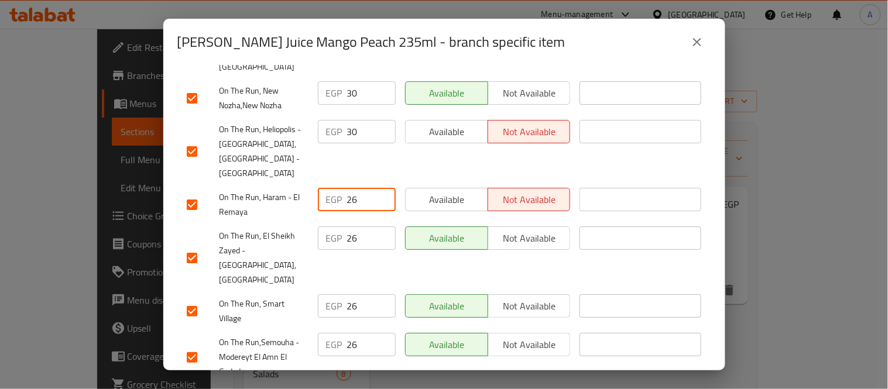
click at [333, 188] on div "EGP 26 ​" at bounding box center [357, 199] width 78 height 23
click at [330, 227] on div "EGP 26 ​" at bounding box center [357, 238] width 78 height 23
click at [340, 294] on div "EGP 26 ​" at bounding box center [357, 305] width 78 height 23
click at [330, 333] on div "EGP 26 ​" at bounding box center [357, 344] width 78 height 23
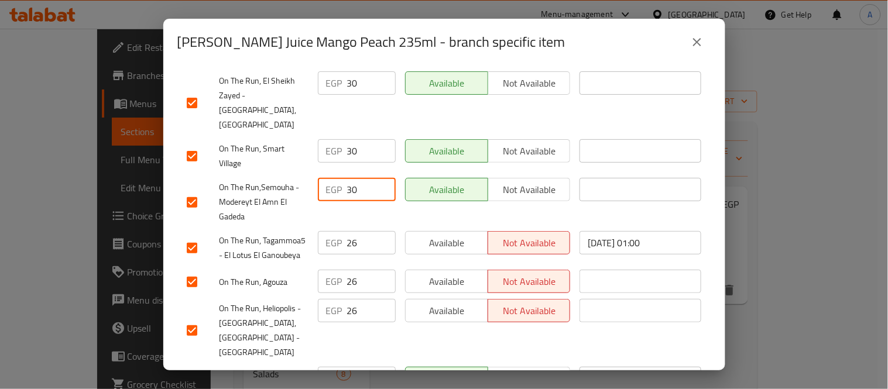
scroll to position [1236, 0]
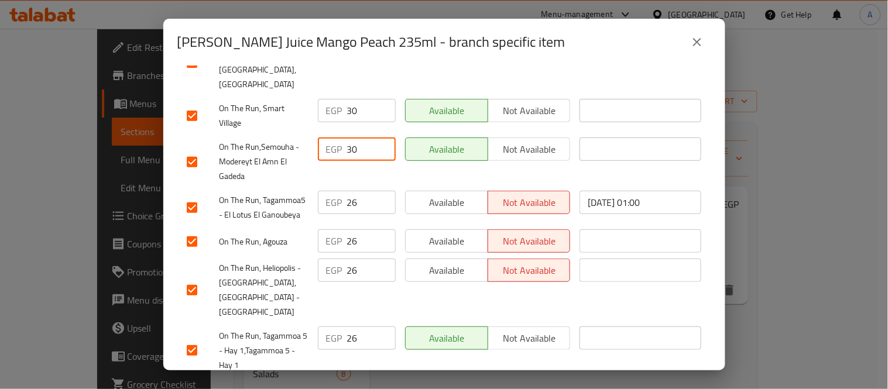
click at [334, 191] on div "EGP 26 ​" at bounding box center [357, 202] width 78 height 23
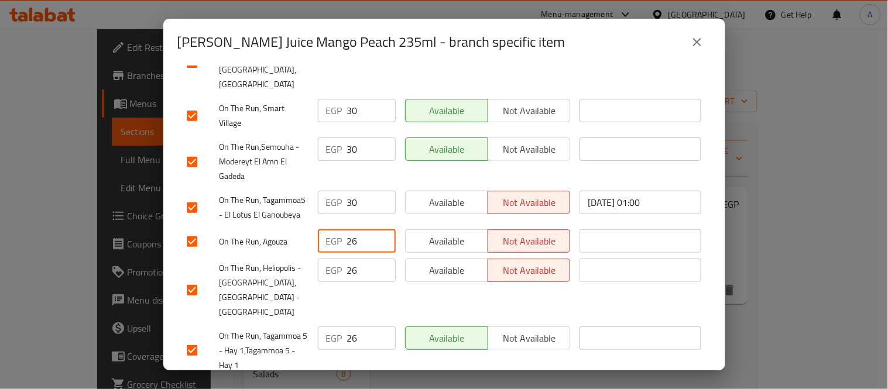
click at [338, 229] on div "EGP 26 ​" at bounding box center [357, 240] width 78 height 23
click at [334, 259] on div "EGP 26 ​" at bounding box center [357, 270] width 78 height 23
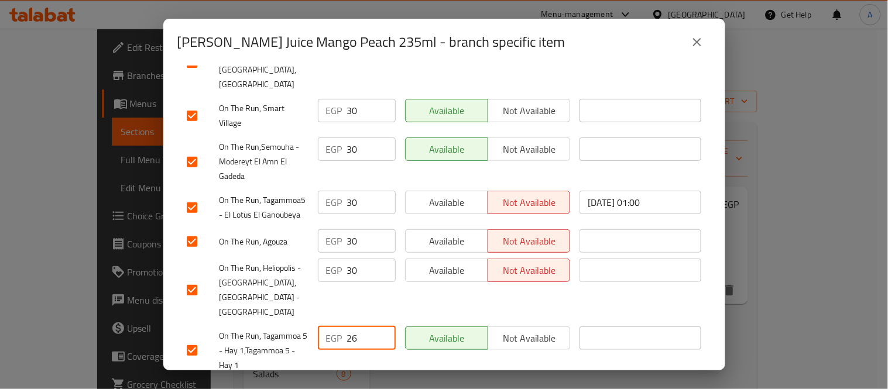
click at [326, 327] on div "EGP 26 ​" at bounding box center [357, 338] width 78 height 23
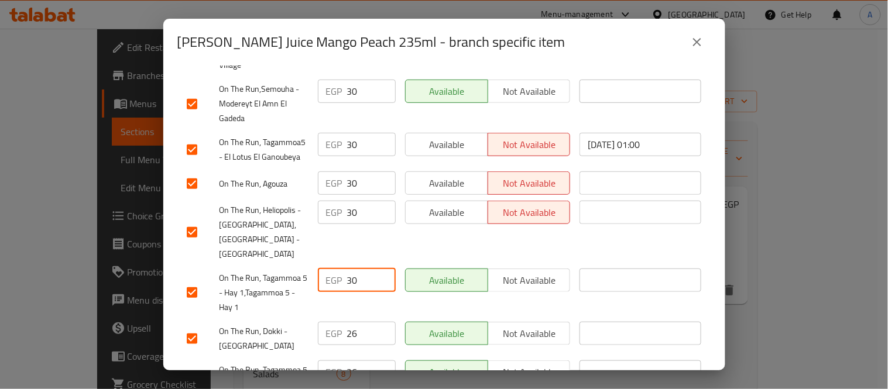
scroll to position [1366, 0]
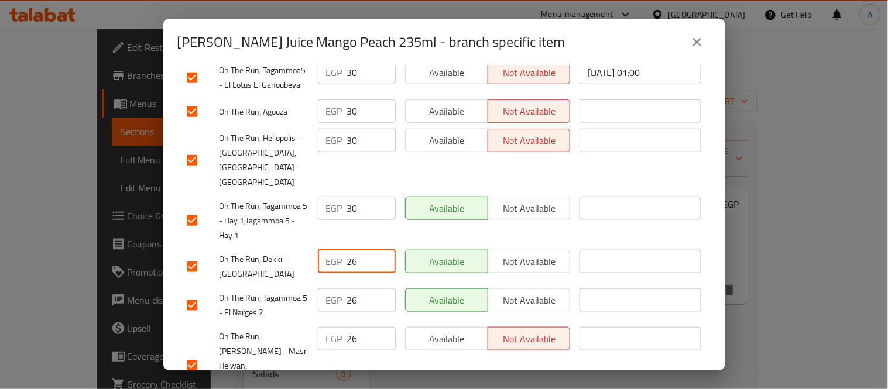
click at [338, 250] on div "EGP 26 ​" at bounding box center [357, 261] width 78 height 23
click at [318, 289] on div "EGP 26 ​" at bounding box center [357, 300] width 78 height 23
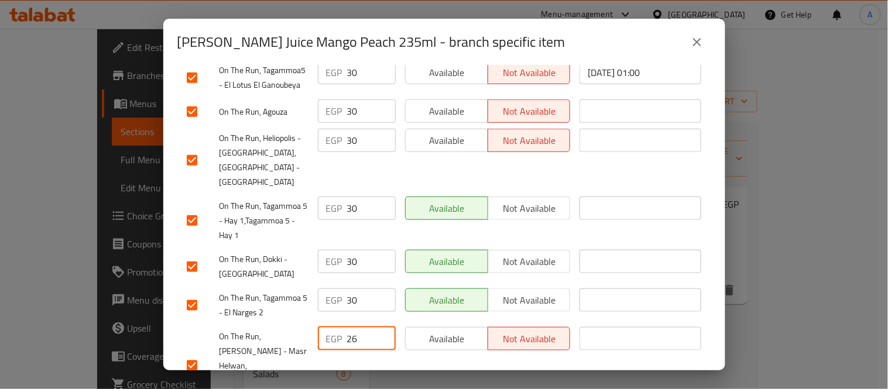
click at [347, 327] on input "26" at bounding box center [371, 338] width 49 height 23
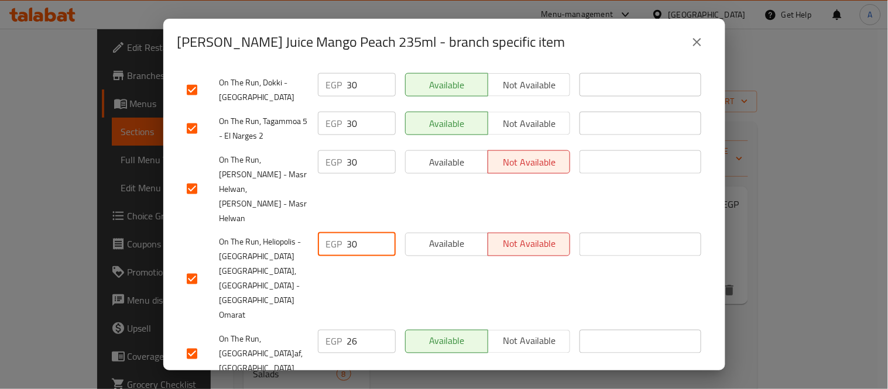
scroll to position [1561, 0]
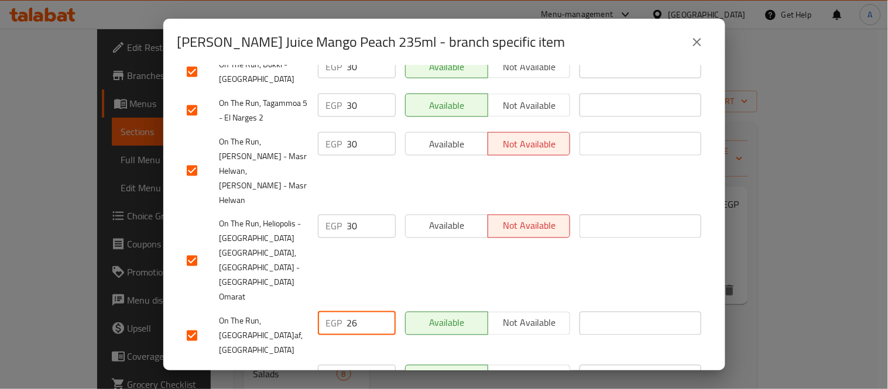
click at [334, 312] on div "EGP 26 ​" at bounding box center [357, 323] width 78 height 23
click at [347, 365] on input "26" at bounding box center [371, 376] width 49 height 23
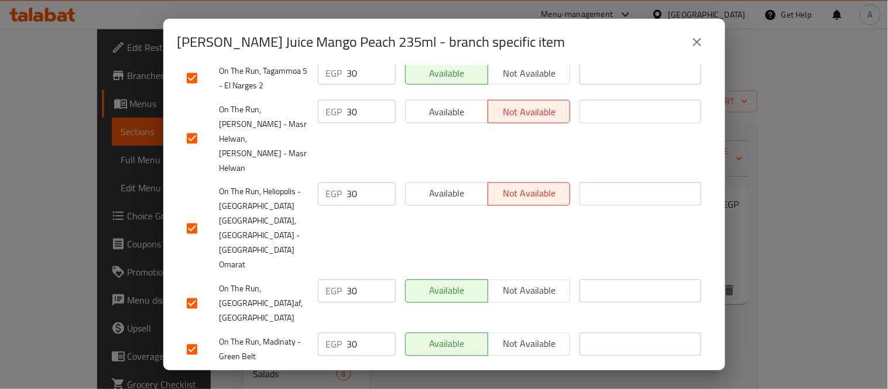
scroll to position [1622, 0]
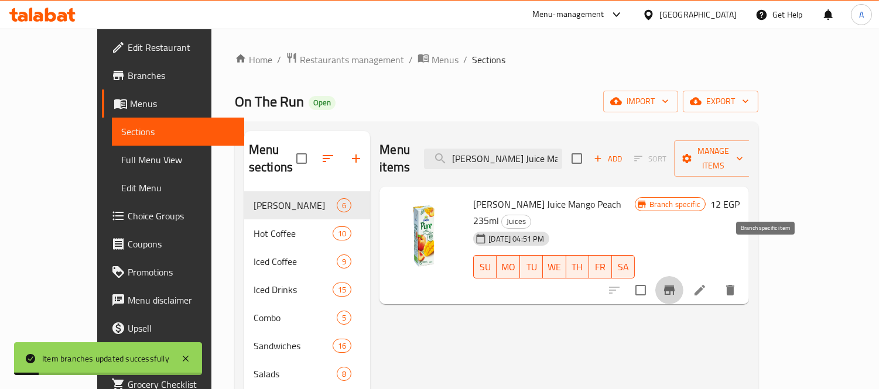
click at [674, 286] on icon "Branch-specific-item" at bounding box center [669, 290] width 11 height 9
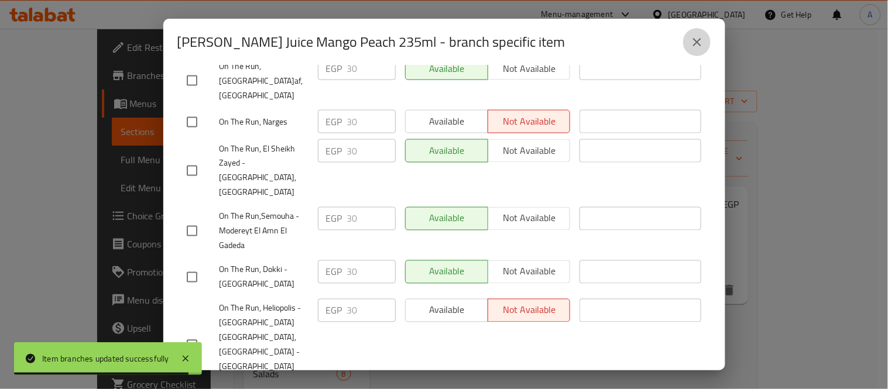
click at [701, 39] on icon "close" at bounding box center [697, 42] width 14 height 14
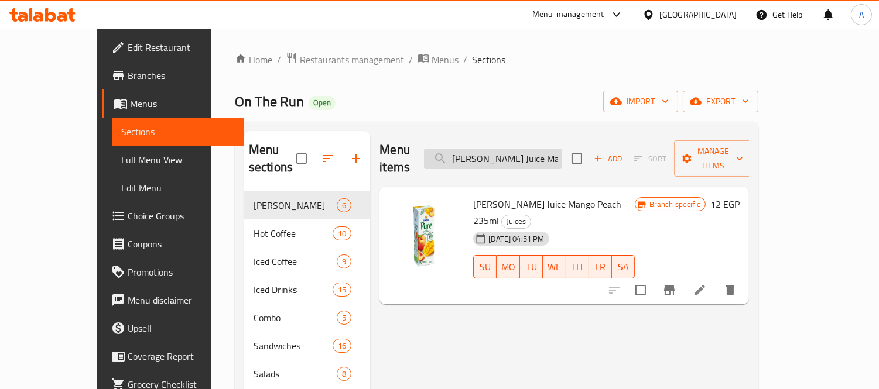
click at [539, 155] on input "Juhayna Pure Juice Mango Peach 235ml" at bounding box center [493, 159] width 138 height 20
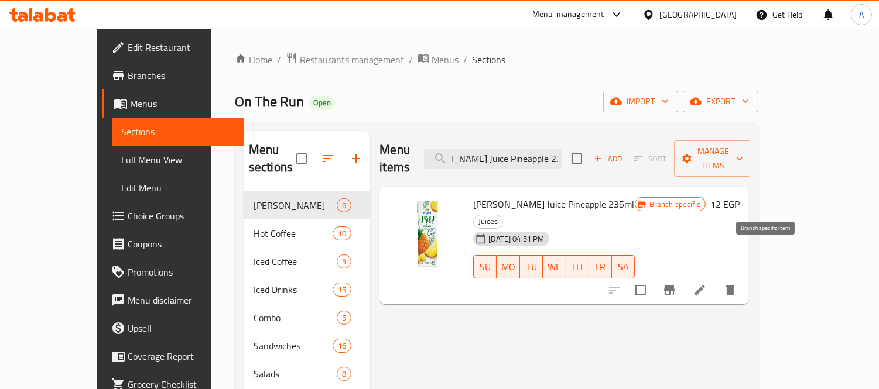
click at [676, 283] on icon "Branch-specific-item" at bounding box center [669, 290] width 14 height 14
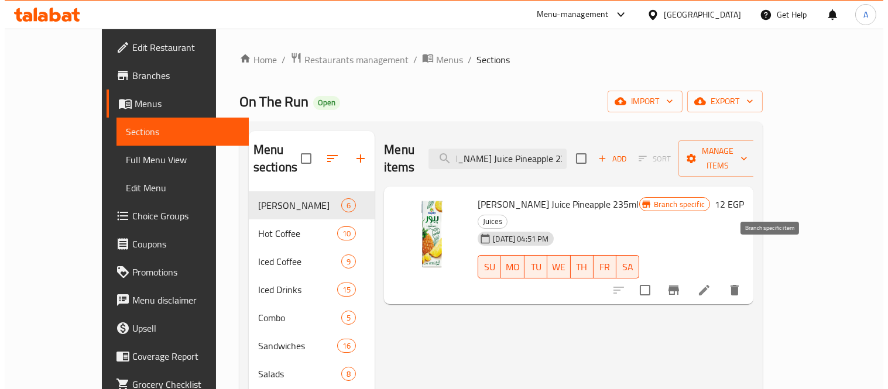
scroll to position [0, 0]
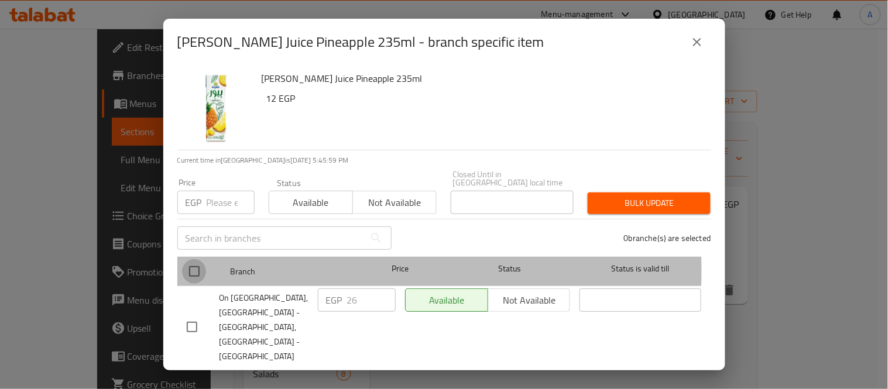
click at [198, 262] on input "checkbox" at bounding box center [194, 271] width 25 height 25
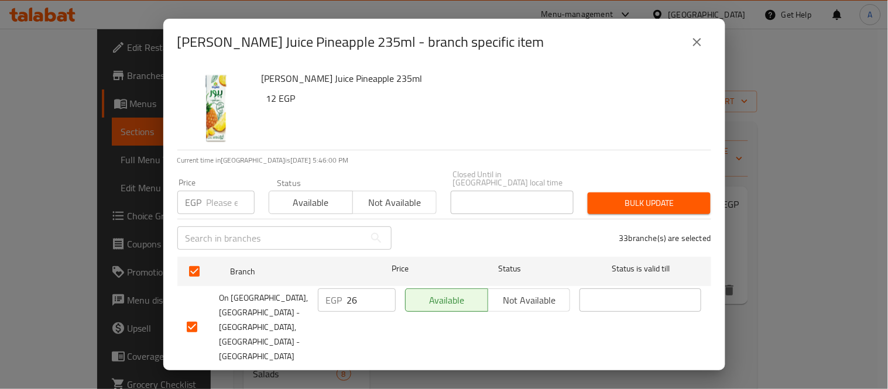
scroll to position [130, 0]
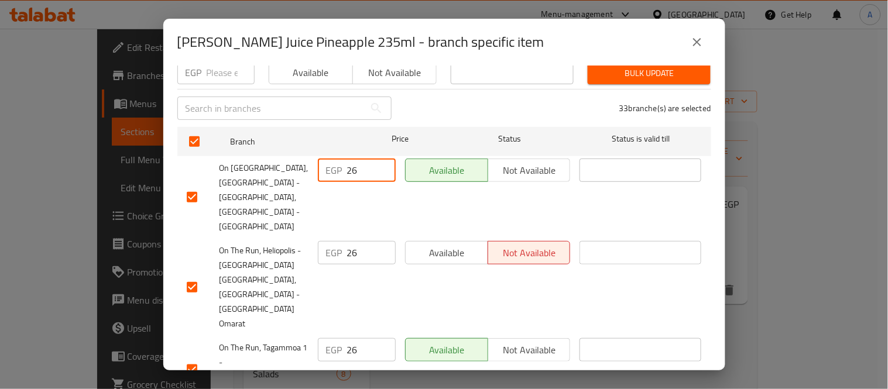
click at [334, 167] on div "EGP 26 ​" at bounding box center [357, 170] width 78 height 23
click at [331, 241] on div "EGP 26 ​" at bounding box center [357, 252] width 78 height 23
click at [340, 334] on div "EGP 26 ​" at bounding box center [356, 370] width 87 height 73
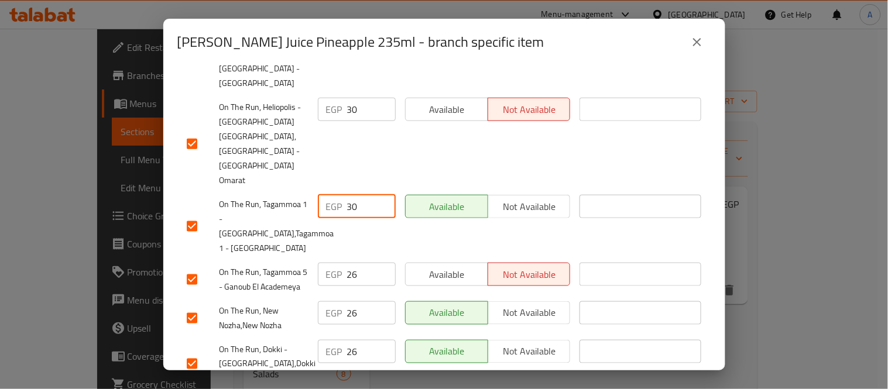
scroll to position [325, 0]
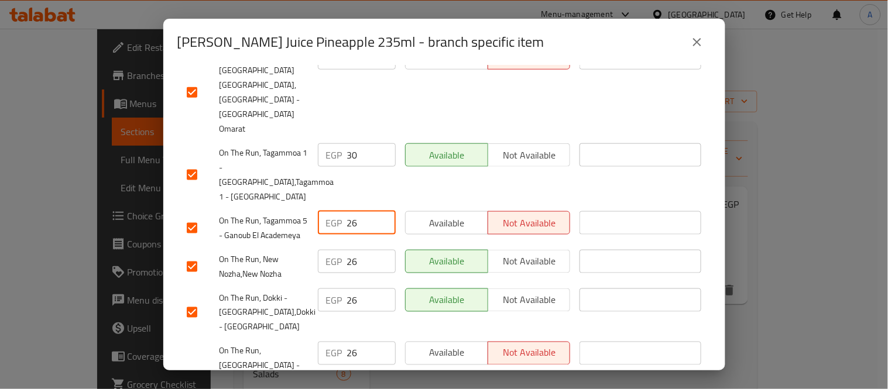
click at [332, 211] on div "EGP 26 ​" at bounding box center [357, 222] width 78 height 23
click at [338, 250] on div "EGP 26 ​" at bounding box center [357, 261] width 78 height 23
click at [358, 250] on input "26" at bounding box center [371, 261] width 49 height 23
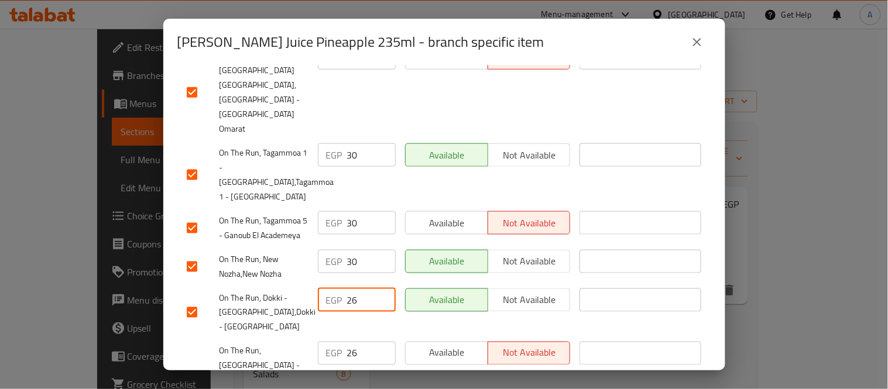
click at [335, 289] on div "EGP 26 ​" at bounding box center [357, 300] width 78 height 23
click at [340, 337] on div "EGP 26 ​" at bounding box center [356, 380] width 87 height 87
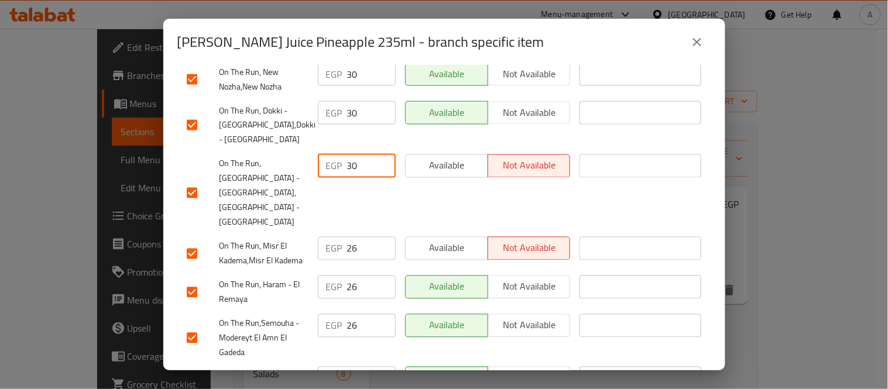
scroll to position [520, 0]
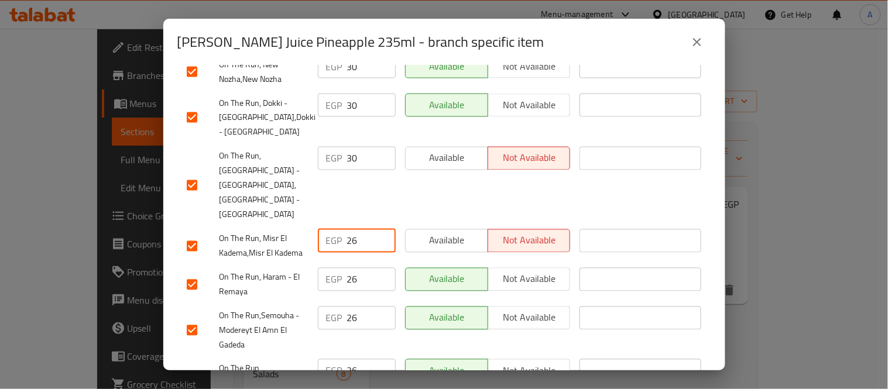
click at [334, 229] on div "EGP 26 ​" at bounding box center [357, 240] width 78 height 23
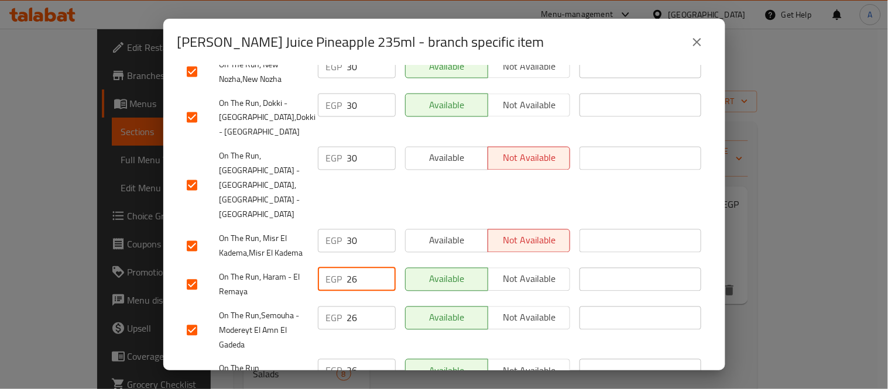
click at [338, 268] on div "EGP 26 ​" at bounding box center [357, 279] width 78 height 23
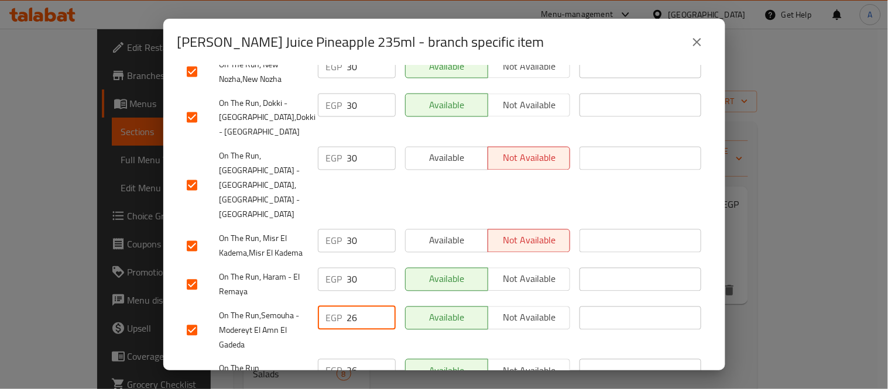
click at [335, 307] on div "EGP 26 ​" at bounding box center [357, 318] width 78 height 23
click at [334, 359] on div "EGP 26 ​" at bounding box center [357, 370] width 78 height 23
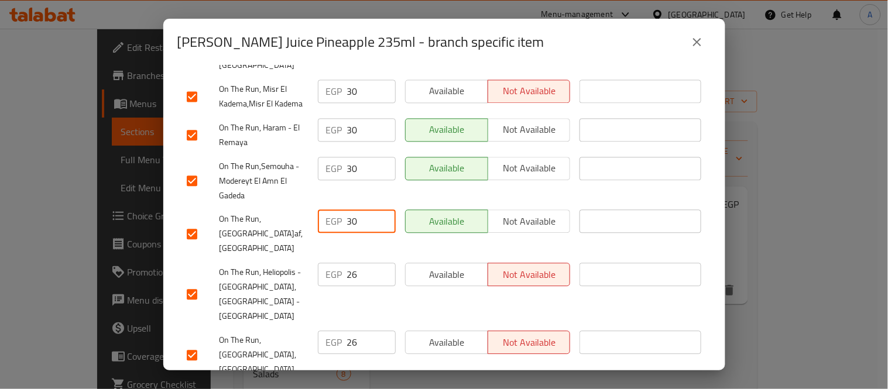
scroll to position [715, 0]
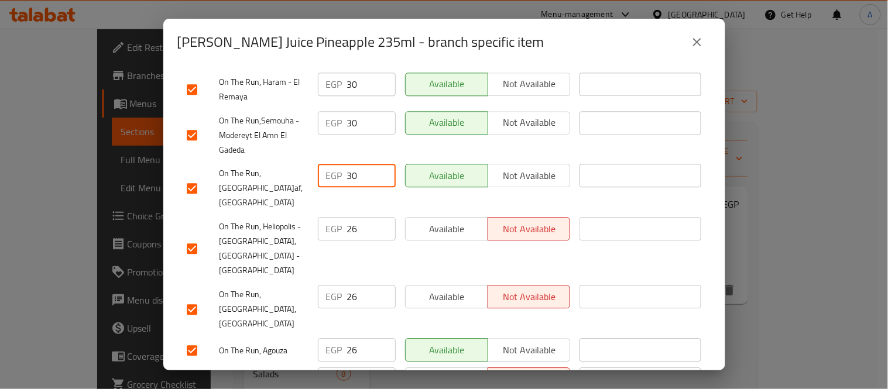
click at [338, 217] on div "EGP 26 ​" at bounding box center [357, 228] width 78 height 23
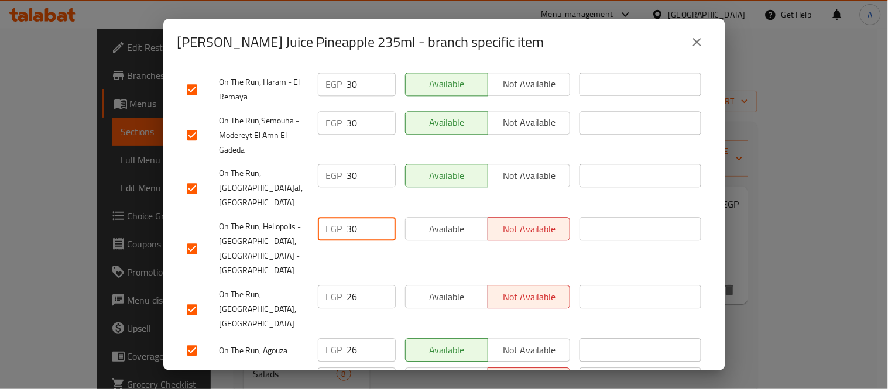
click at [333, 285] on div "EGP 26 ​" at bounding box center [357, 296] width 78 height 23
click at [332, 338] on div "EGP 26 ​" at bounding box center [357, 349] width 78 height 23
click at [350, 338] on input "306" at bounding box center [371, 349] width 49 height 23
click at [349, 338] on input "306" at bounding box center [371, 349] width 49 height 23
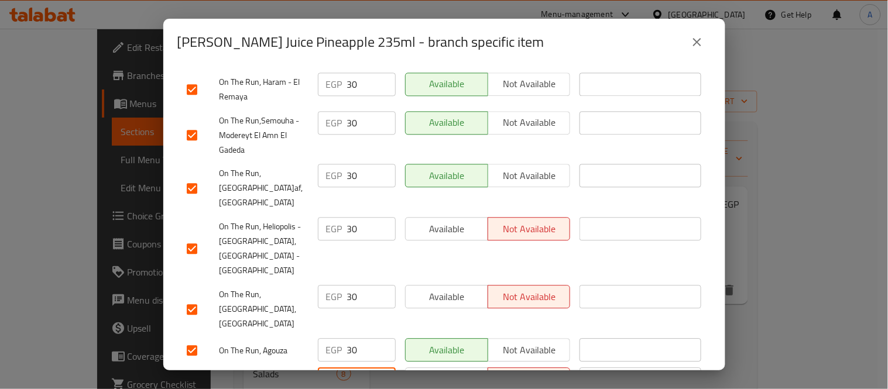
click at [328, 368] on div "EGP 26 ​" at bounding box center [357, 379] width 78 height 23
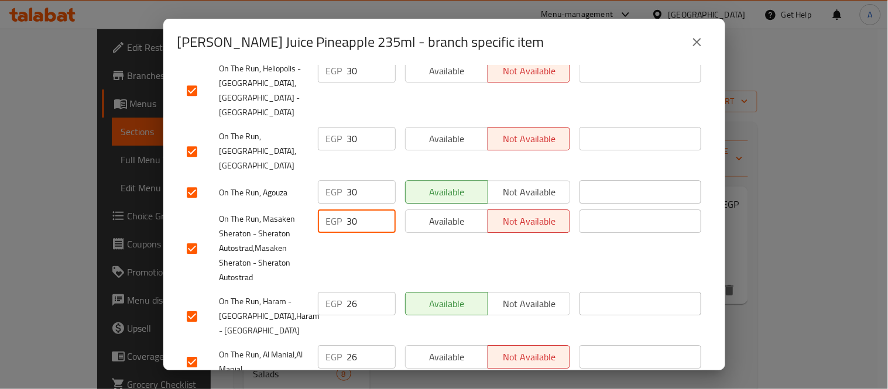
scroll to position [910, 0]
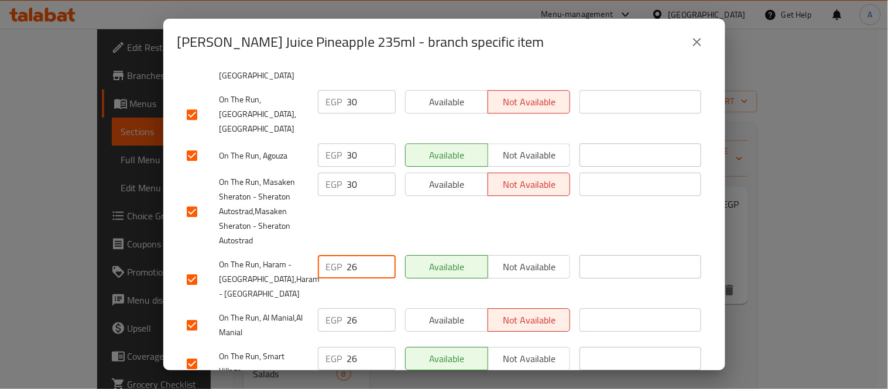
click at [355, 255] on input "26" at bounding box center [371, 266] width 49 height 23
click at [330, 309] on div "EGP 26 ​" at bounding box center [357, 320] width 78 height 23
click at [323, 347] on div "EGP 26 ​" at bounding box center [357, 358] width 78 height 23
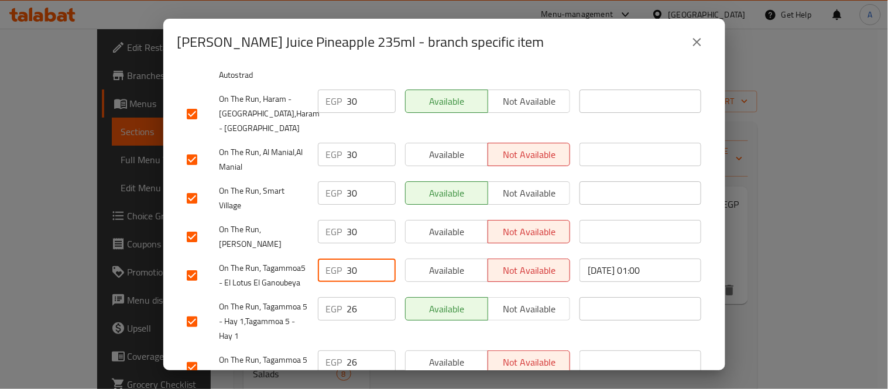
scroll to position [1105, 0]
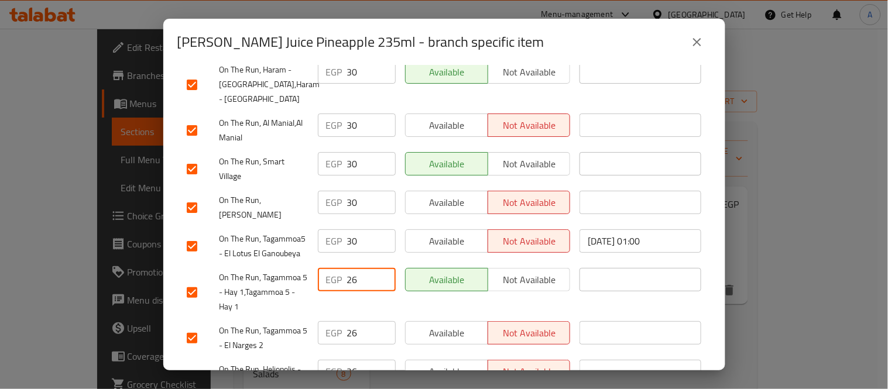
click at [342, 268] on div "EGP 26 ​" at bounding box center [357, 279] width 78 height 23
click at [333, 321] on div "EGP 26 ​" at bounding box center [357, 332] width 78 height 23
click at [335, 360] on div "EGP 26 ​" at bounding box center [357, 371] width 78 height 23
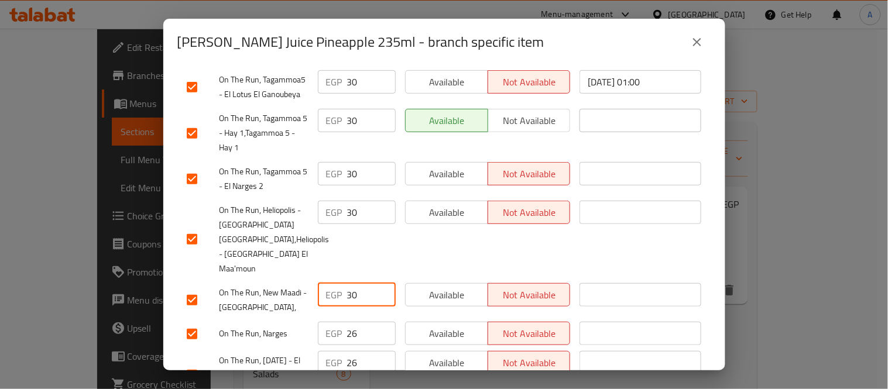
scroll to position [1301, 0]
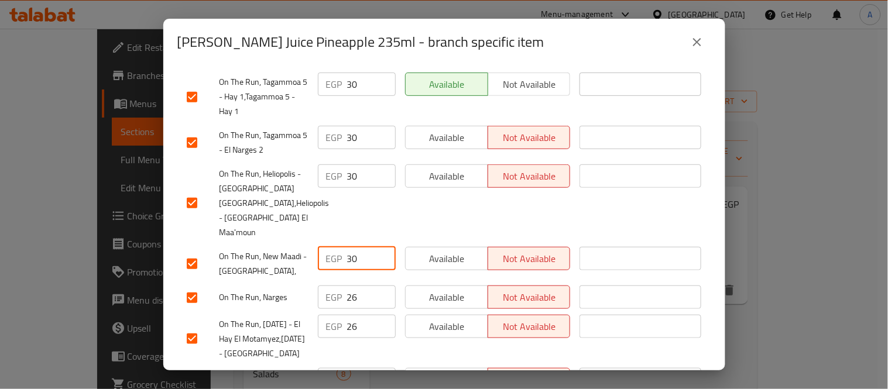
click at [338, 286] on div "EGP 26 ​" at bounding box center [357, 297] width 78 height 23
click at [329, 315] on div "EGP 26 ​" at bounding box center [357, 326] width 78 height 23
click at [318, 368] on div "EGP 26 ​" at bounding box center [357, 379] width 78 height 23
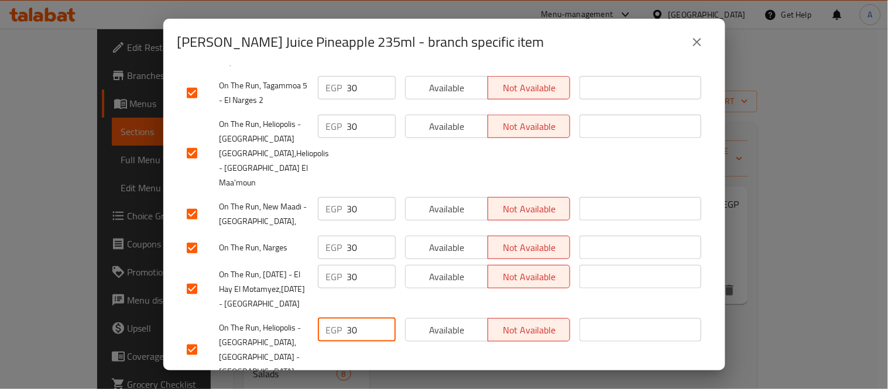
scroll to position [1431, 0]
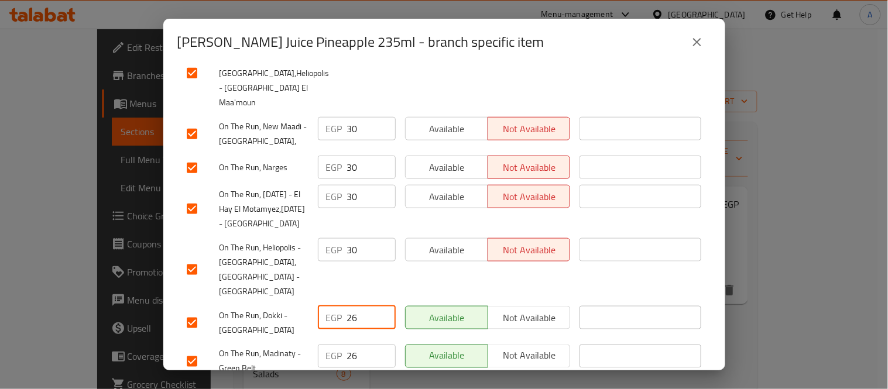
click at [328, 306] on div "EGP 26 ​" at bounding box center [357, 317] width 78 height 23
click at [318, 345] on div "EGP 26 ​" at bounding box center [357, 356] width 78 height 23
click at [335, 383] on div "EGP 26 ​" at bounding box center [357, 394] width 78 height 23
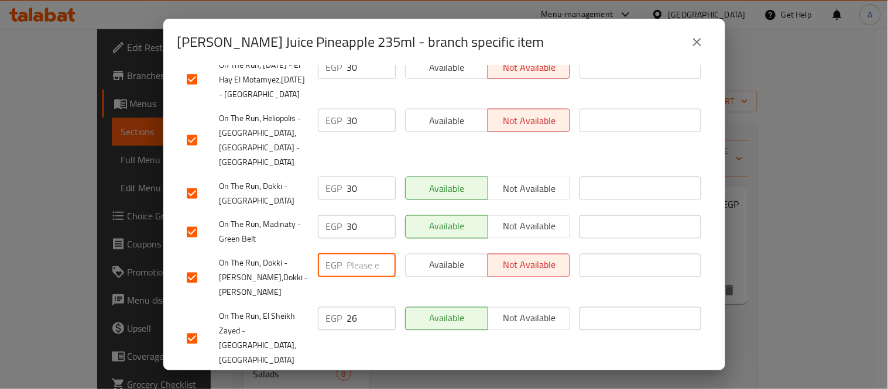
scroll to position [1561, 0]
click at [324, 307] on div "EGP 26 ​" at bounding box center [357, 318] width 78 height 23
click at [343, 375] on div "EGP 26 ​" at bounding box center [357, 386] width 78 height 23
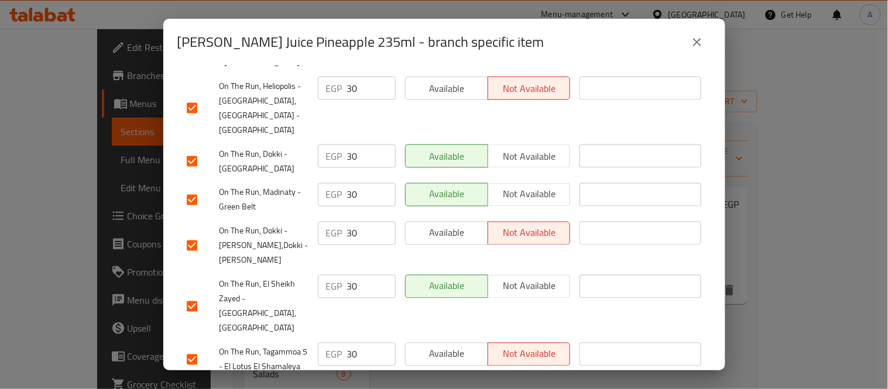
scroll to position [1622, 0]
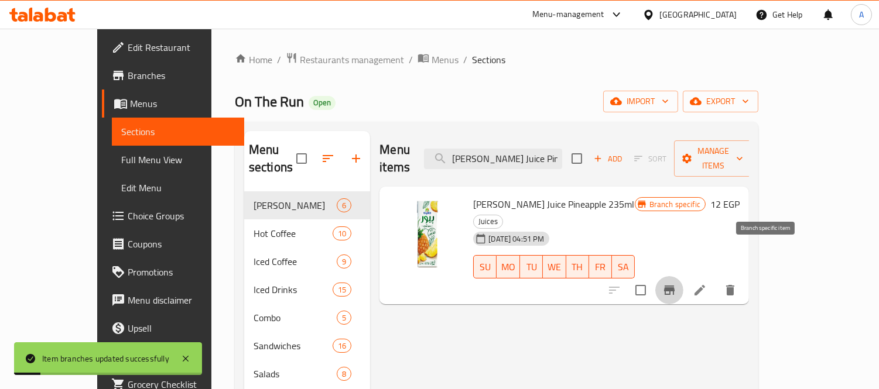
click at [674, 286] on icon "Branch-specific-item" at bounding box center [669, 290] width 11 height 9
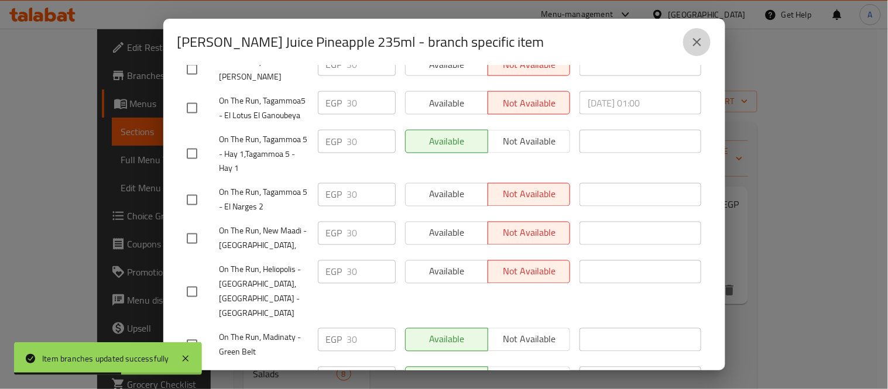
click at [701, 37] on icon "close" at bounding box center [697, 42] width 14 height 14
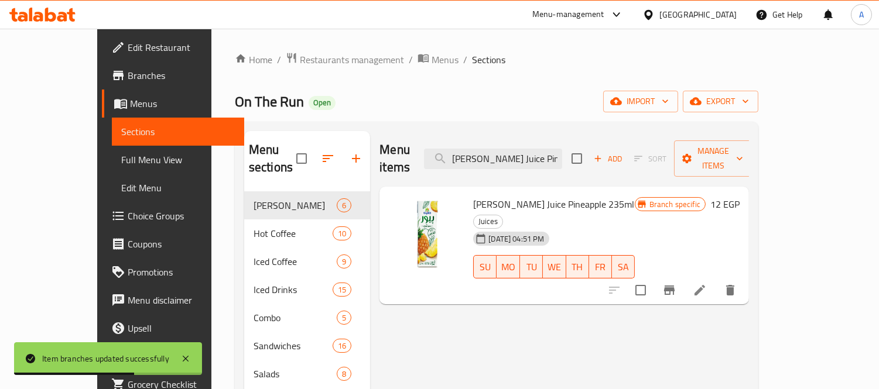
click at [739, 196] on h6 "12 EGP" at bounding box center [724, 204] width 29 height 16
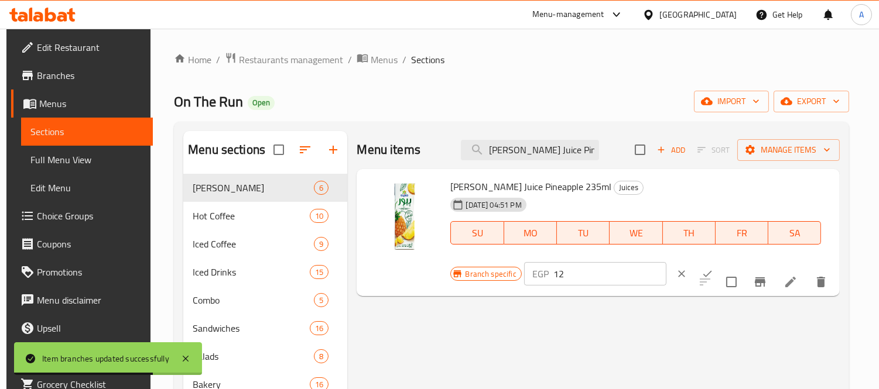
click at [518, 282] on div "Branch specific EGP 12 ​" at bounding box center [593, 274] width 287 height 26
click at [701, 269] on icon "ok" at bounding box center [707, 274] width 12 height 12
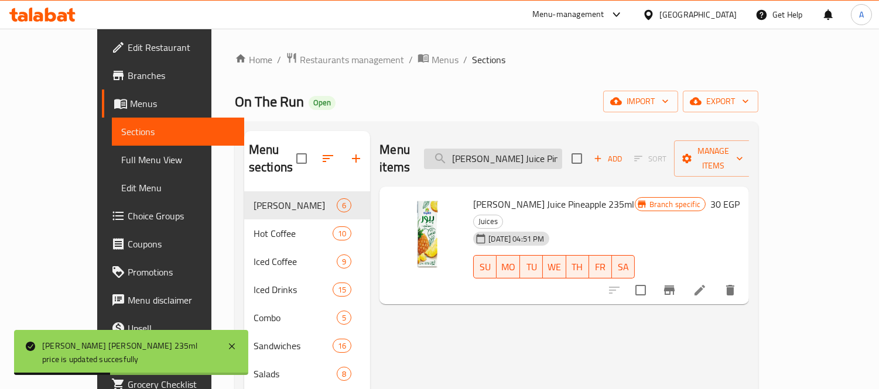
click at [522, 159] on input "Juhayna Pure Juice Pineapple 235ml" at bounding box center [493, 159] width 138 height 20
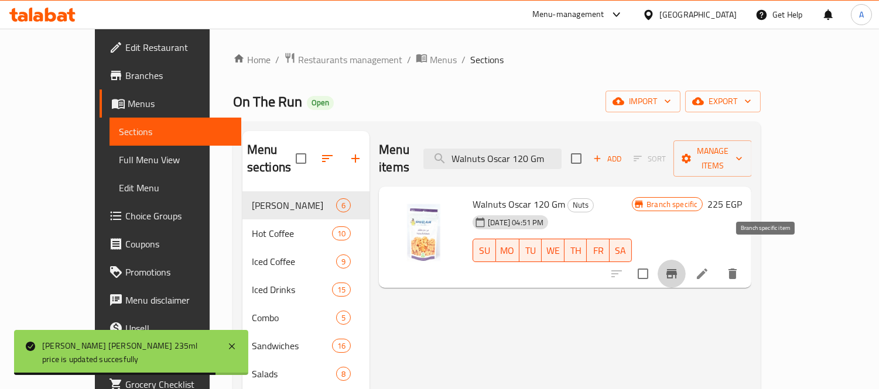
click at [677, 269] on icon "Branch-specific-item" at bounding box center [671, 273] width 11 height 9
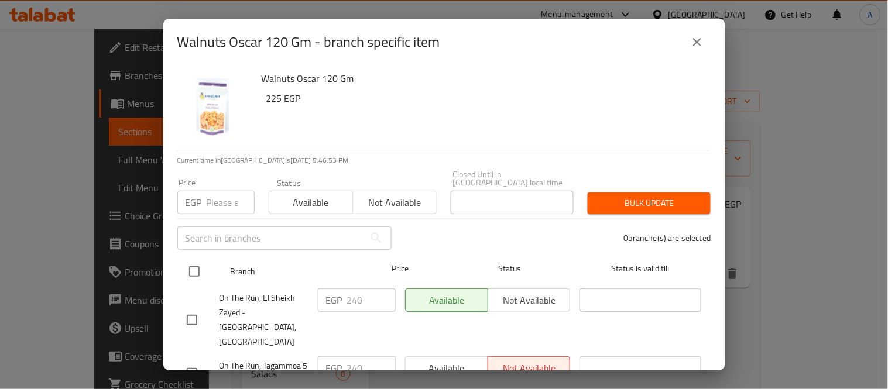
click at [195, 262] on input "checkbox" at bounding box center [194, 271] width 25 height 25
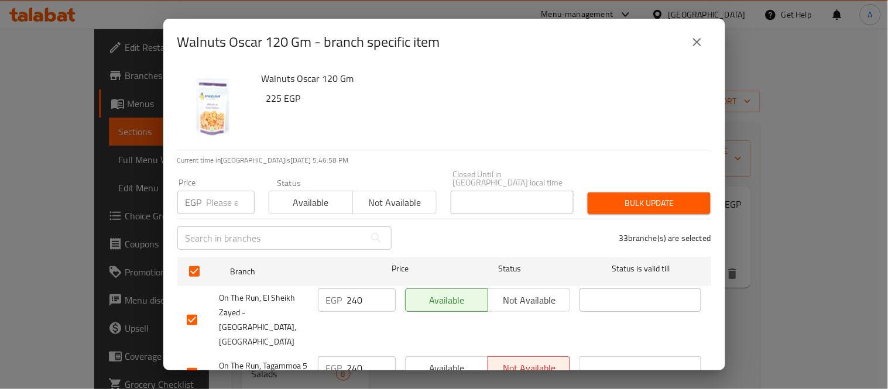
click at [352, 289] on input "240" at bounding box center [371, 300] width 49 height 23
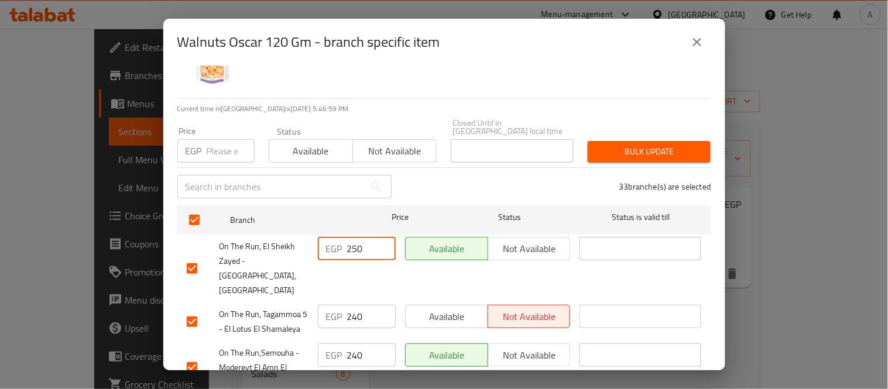
scroll to position [130, 0]
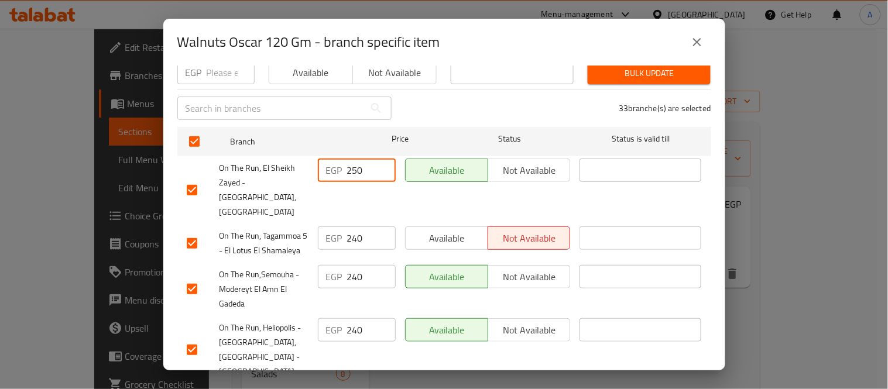
click at [351, 231] on input "240" at bounding box center [371, 238] width 49 height 23
click at [359, 289] on input "240" at bounding box center [371, 276] width 49 height 23
click at [357, 289] on input "240" at bounding box center [371, 276] width 49 height 23
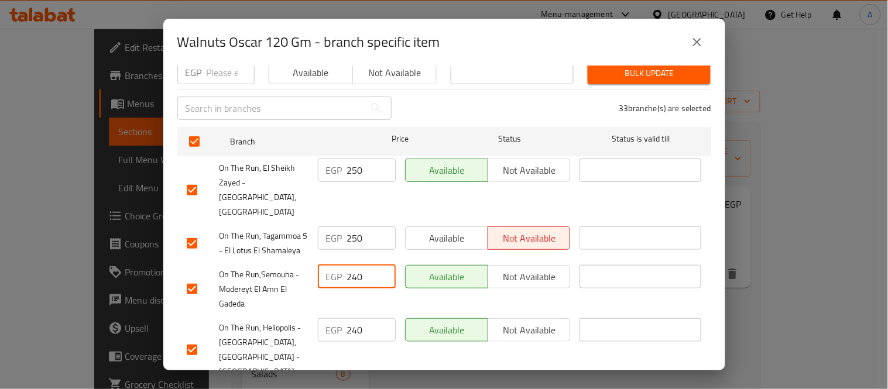
click at [357, 289] on input "240" at bounding box center [371, 276] width 49 height 23
click at [355, 340] on input "240" at bounding box center [371, 329] width 49 height 23
click at [354, 340] on input "240" at bounding box center [371, 329] width 49 height 23
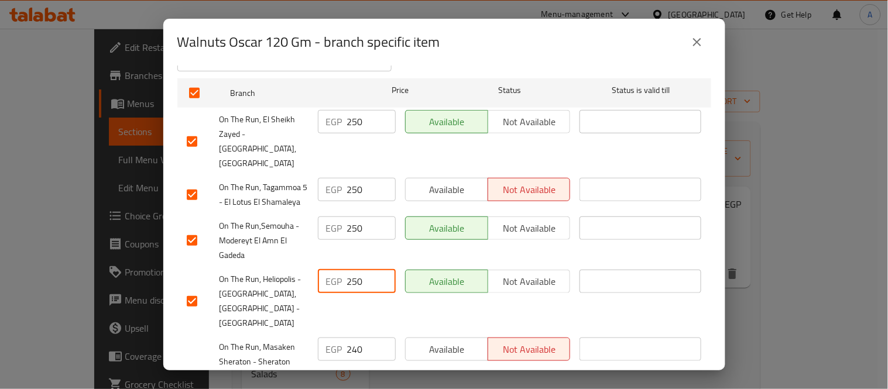
scroll to position [260, 0]
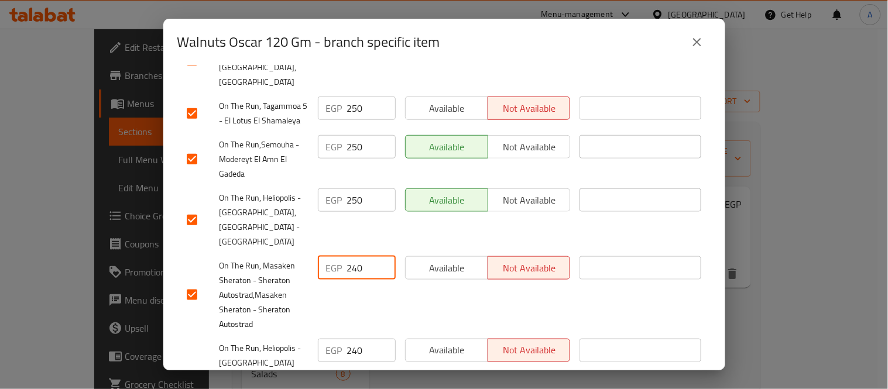
click at [309, 267] on div "On The Run, Masaken Sheraton - Sheraton Autostrad,Masaken Sheraton - Sheraton A…" at bounding box center [444, 295] width 525 height 87
click at [299, 344] on div "On The Run, Heliopolis - El Sabaa Omarat,Heliopolis - El Sabaa Omarat EGP 240 ​…" at bounding box center [444, 385] width 525 height 102
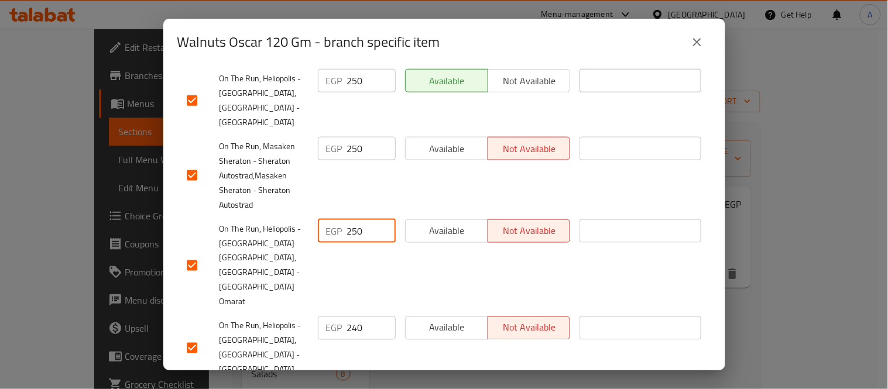
scroll to position [390, 0]
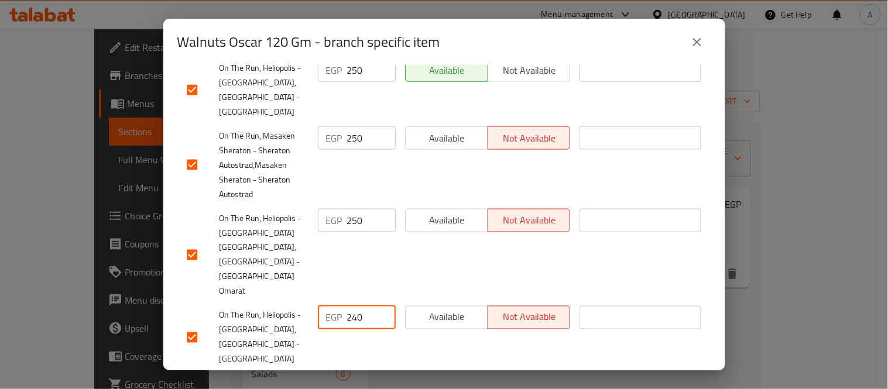
click at [341, 306] on div "EGP 240 ​" at bounding box center [357, 317] width 78 height 23
drag, startPoint x: 364, startPoint y: 280, endPoint x: 295, endPoint y: 289, distance: 69.6
click at [293, 301] on div "On The Run, Heliopolis - Baron,Heliopolis - Baron EGP 2500 ​ Available Not avai…" at bounding box center [444, 337] width 525 height 73
click at [303, 369] on div "On The Run, Haram - El Remaya EGP 240 ​ Available Not available ​" at bounding box center [444, 390] width 525 height 43
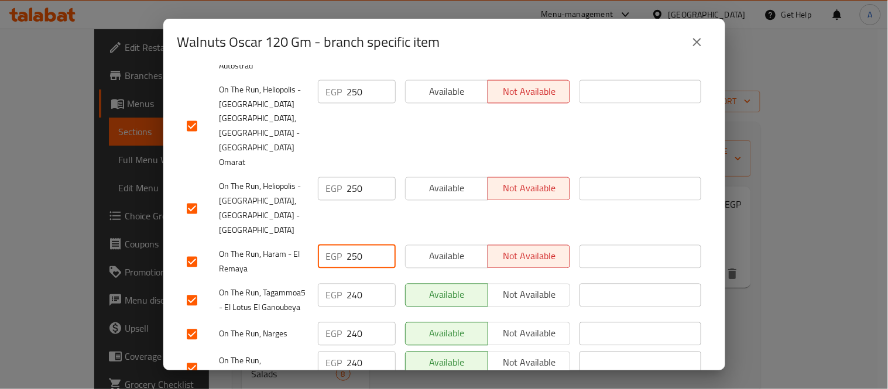
scroll to position [520, 0]
drag, startPoint x: 361, startPoint y: 227, endPoint x: 334, endPoint y: 231, distance: 26.8
click at [338, 283] on div "EGP 240 ​" at bounding box center [357, 294] width 78 height 23
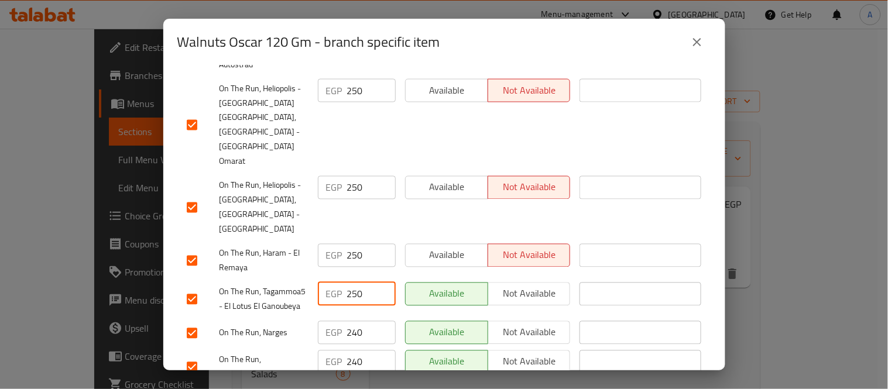
drag, startPoint x: 365, startPoint y: 262, endPoint x: 331, endPoint y: 273, distance: 36.1
click at [331, 321] on div "EGP 240 ​" at bounding box center [357, 332] width 78 height 23
drag, startPoint x: 363, startPoint y: 294, endPoint x: 338, endPoint y: 301, distance: 26.3
click at [340, 351] on div "EGP 240 ​" at bounding box center [357, 362] width 78 height 23
drag, startPoint x: 364, startPoint y: 326, endPoint x: 331, endPoint y: 331, distance: 32.6
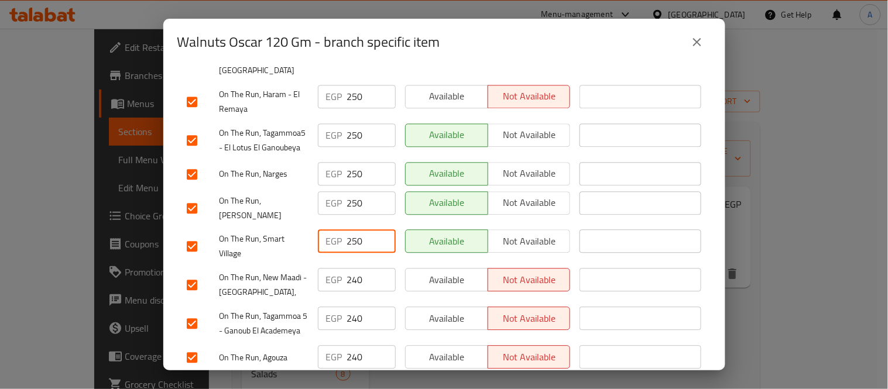
scroll to position [715, 0]
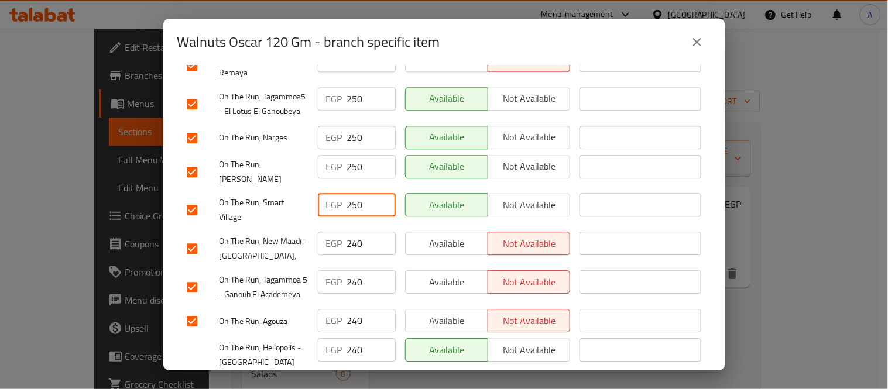
drag, startPoint x: 347, startPoint y: 173, endPoint x: 335, endPoint y: 178, distance: 12.8
click at [336, 232] on div "EGP 240 ​" at bounding box center [357, 243] width 78 height 23
drag, startPoint x: 359, startPoint y: 207, endPoint x: 302, endPoint y: 221, distance: 59.1
click at [308, 266] on div "On The Run, Tagammoa 5 - Ganoub El Academeya EGP 240 ​ Available Not available ​" at bounding box center [444, 287] width 525 height 43
drag, startPoint x: 340, startPoint y: 255, endPoint x: 334, endPoint y: 259, distance: 7.0
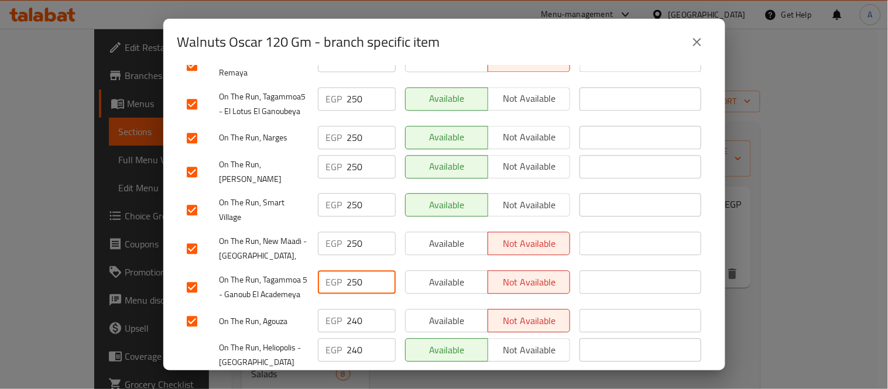
click at [335, 309] on div "EGP 240 ​" at bounding box center [357, 320] width 78 height 23
click at [338, 338] on div "EGP 240 ​" at bounding box center [357, 349] width 78 height 23
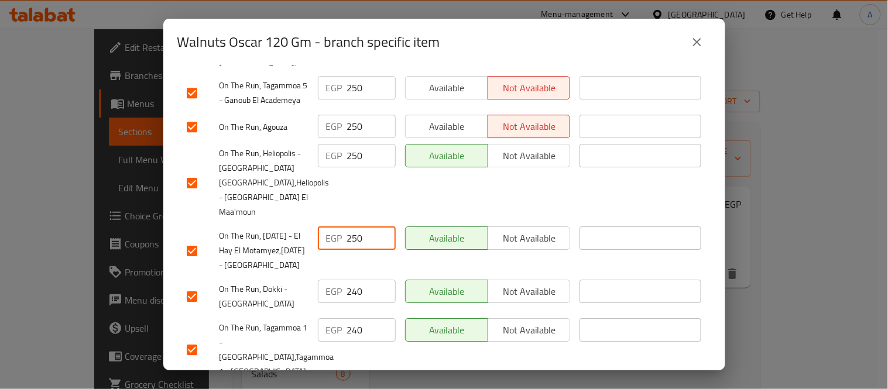
scroll to position [910, 0]
drag, startPoint x: 353, startPoint y: 238, endPoint x: 328, endPoint y: 253, distance: 29.4
click at [332, 279] on div "EGP 240 ​" at bounding box center [357, 290] width 78 height 23
click at [362, 279] on input "2500" at bounding box center [371, 290] width 49 height 23
click at [361, 279] on input "2500" at bounding box center [371, 290] width 49 height 23
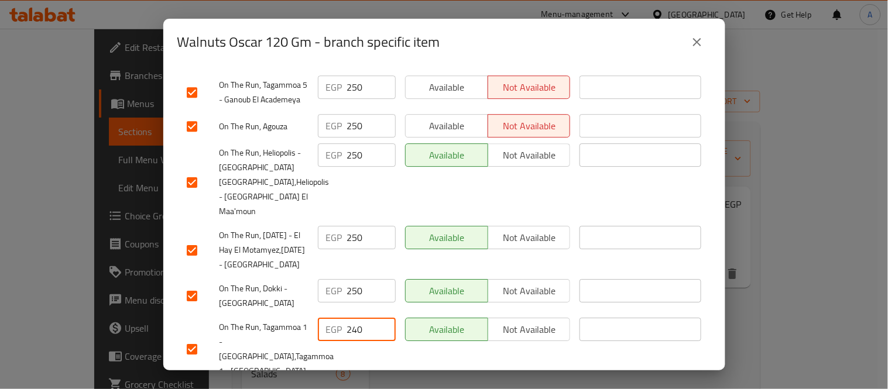
drag, startPoint x: 370, startPoint y: 287, endPoint x: 334, endPoint y: 293, distance: 36.1
click at [336, 318] on div "EGP 240 ​" at bounding box center [357, 329] width 78 height 23
drag, startPoint x: 363, startPoint y: 344, endPoint x: 323, endPoint y: 348, distance: 40.5
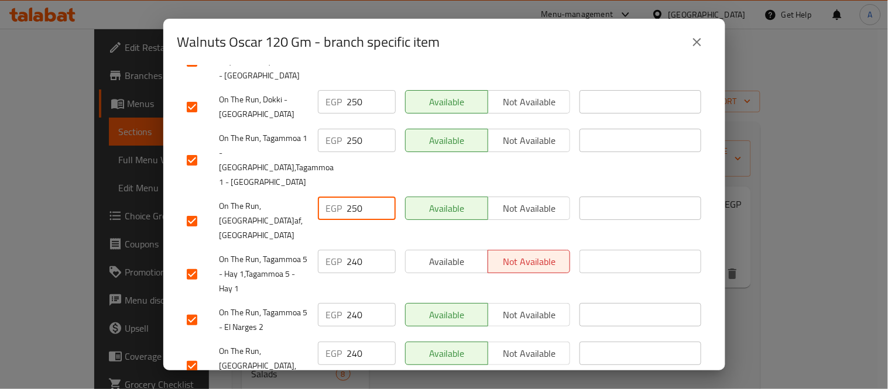
scroll to position [1105, 0]
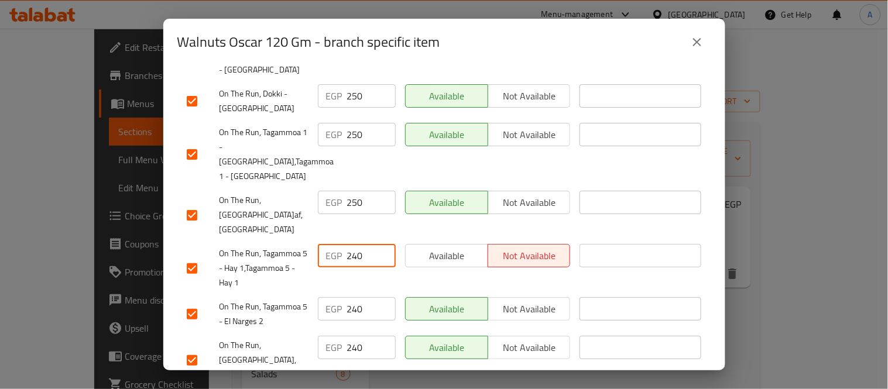
drag, startPoint x: 358, startPoint y: 212, endPoint x: 347, endPoint y: 213, distance: 10.6
click at [347, 244] on input "240" at bounding box center [371, 255] width 49 height 23
drag, startPoint x: 362, startPoint y: 208, endPoint x: 324, endPoint y: 225, distance: 41.7
click at [324, 239] on div "EGP 240 ​" at bounding box center [356, 268] width 87 height 58
drag, startPoint x: 359, startPoint y: 259, endPoint x: 326, endPoint y: 263, distance: 33.0
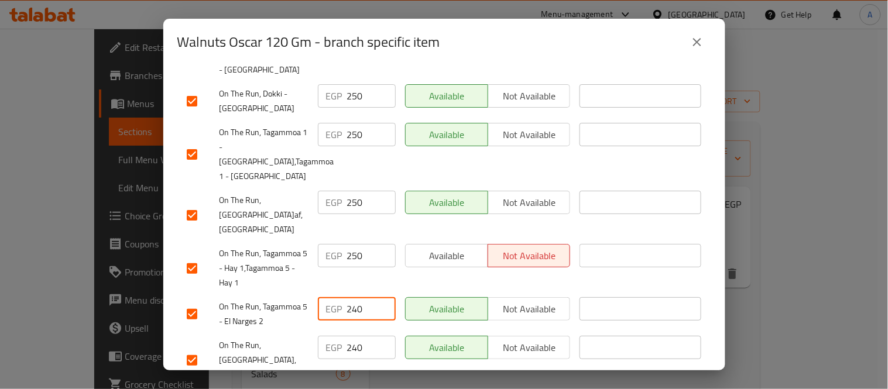
click at [326, 297] on div "EGP 240 ​" at bounding box center [357, 308] width 78 height 23
drag, startPoint x: 360, startPoint y: 296, endPoint x: 331, endPoint y: 314, distance: 33.9
click at [332, 336] on div "EGP 240 ​" at bounding box center [357, 347] width 78 height 23
drag, startPoint x: 365, startPoint y: 336, endPoint x: 337, endPoint y: 344, distance: 29.3
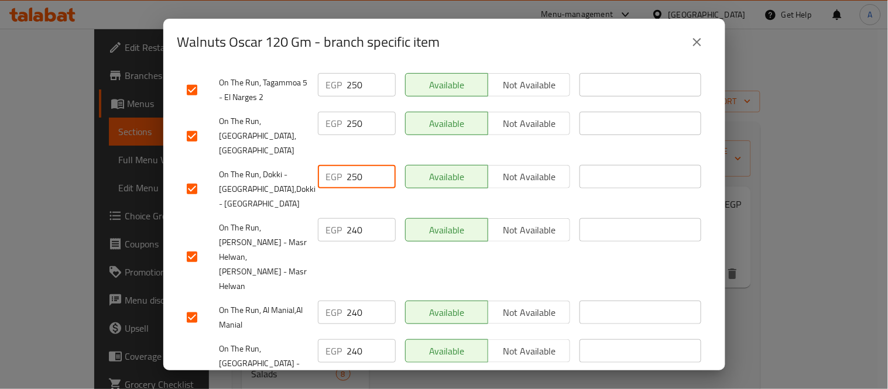
scroll to position [1366, 0]
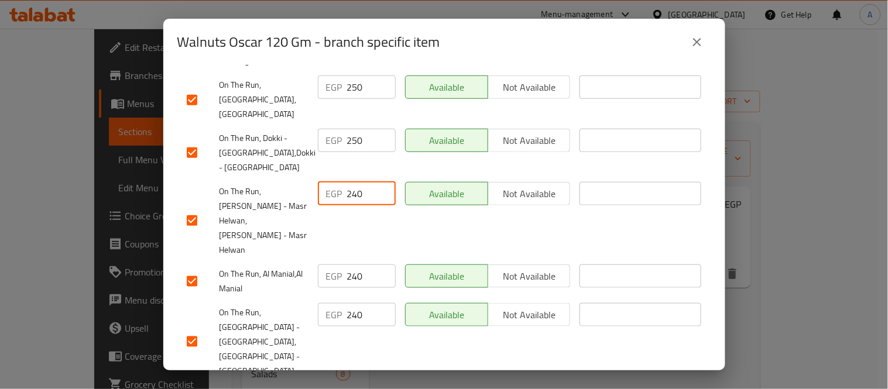
drag, startPoint x: 360, startPoint y: 136, endPoint x: 335, endPoint y: 142, distance: 26.0
click at [336, 182] on div "EGP 240 ​" at bounding box center [357, 193] width 78 height 23
drag, startPoint x: 369, startPoint y: 196, endPoint x: 328, endPoint y: 207, distance: 42.3
click at [328, 265] on div "EGP 240 ​" at bounding box center [357, 276] width 78 height 23
drag, startPoint x: 358, startPoint y: 237, endPoint x: 307, endPoint y: 244, distance: 51.4
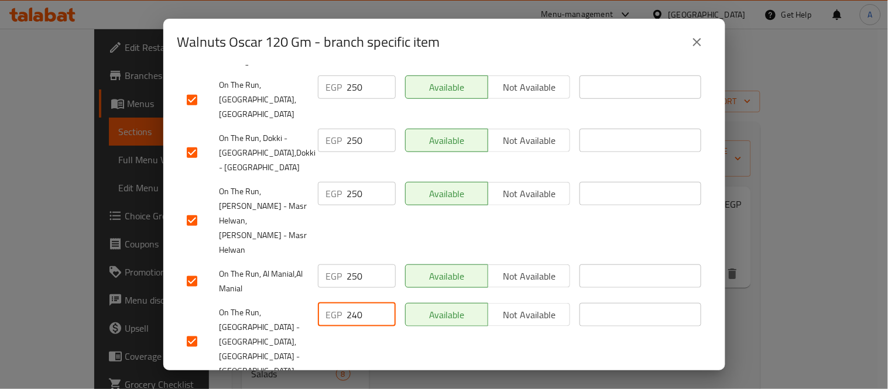
click at [313, 299] on div "EGP 240 ​" at bounding box center [356, 342] width 87 height 87
drag, startPoint x: 357, startPoint y: 302, endPoint x: 296, endPoint y: 311, distance: 62.1
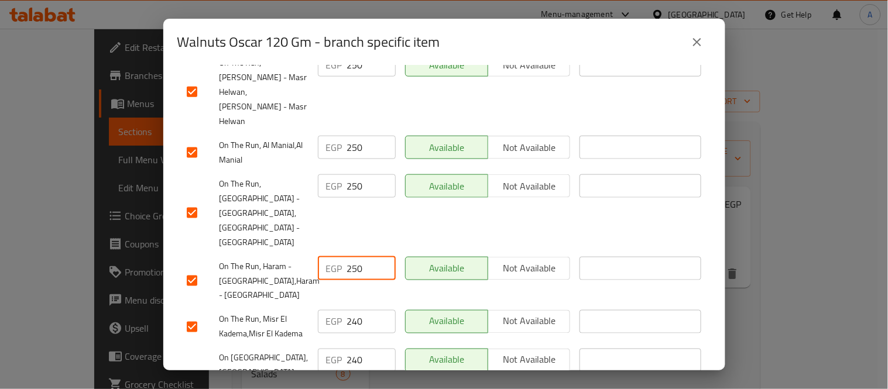
scroll to position [1496, 0]
drag, startPoint x: 364, startPoint y: 233, endPoint x: 311, endPoint y: 242, distance: 53.5
click at [313, 304] on div "EGP 240 ​" at bounding box center [356, 325] width 87 height 43
drag, startPoint x: 361, startPoint y: 272, endPoint x: 324, endPoint y: 285, distance: 39.6
click at [324, 343] on div "EGP 240 ​" at bounding box center [356, 386] width 87 height 87
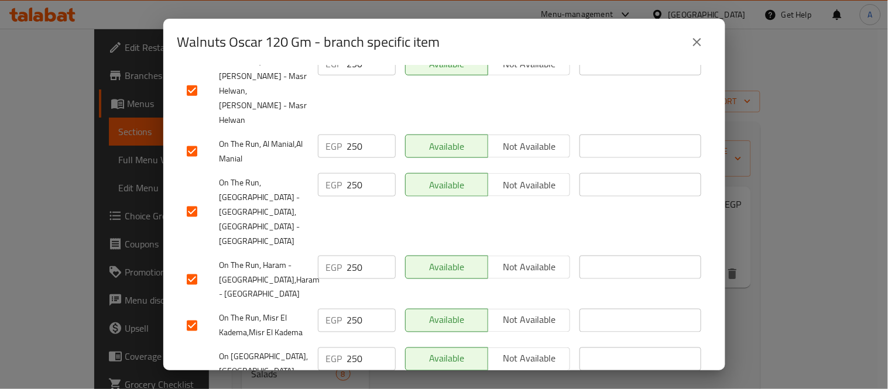
drag, startPoint x: 357, startPoint y: 334, endPoint x: 318, endPoint y: 337, distance: 39.3
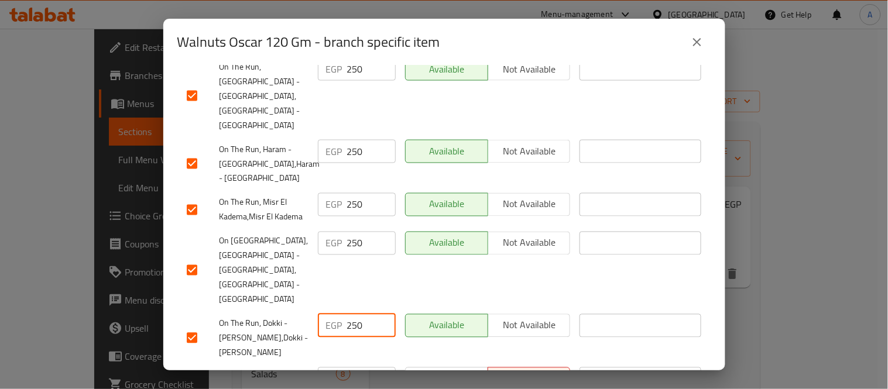
scroll to position [1622, 0]
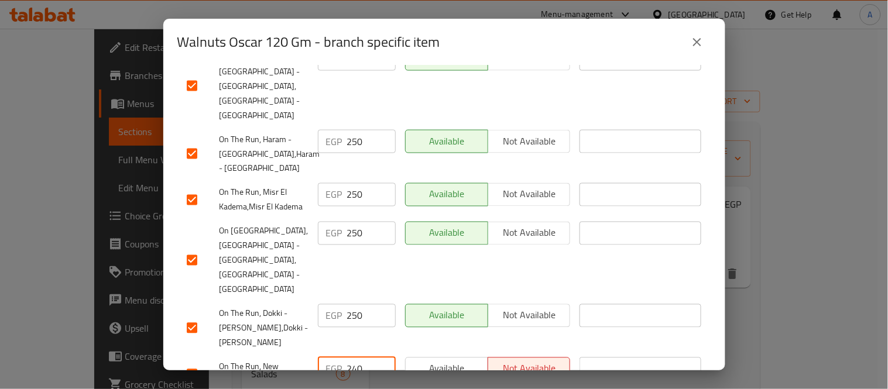
click at [322, 358] on div "EGP 240 ​" at bounding box center [357, 369] width 78 height 23
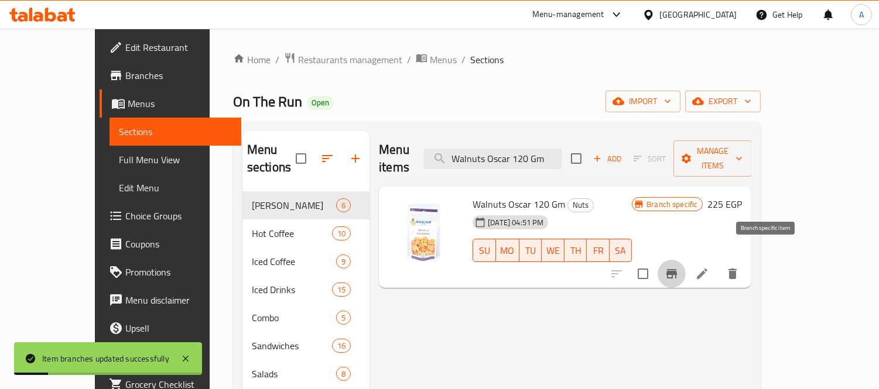
click at [678, 267] on icon "Branch-specific-item" at bounding box center [671, 274] width 14 height 14
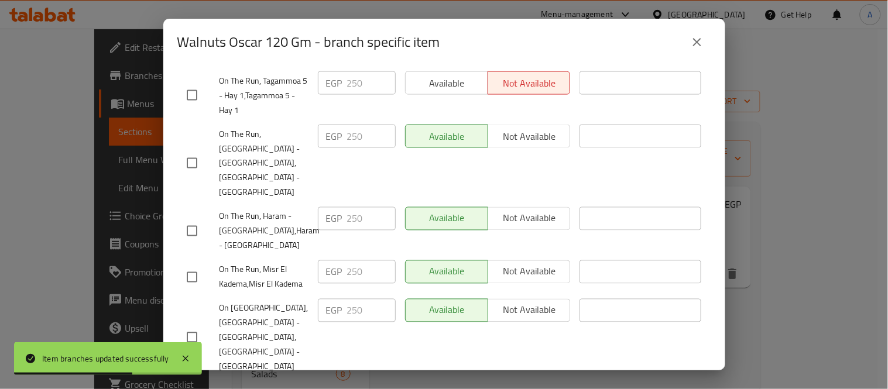
click at [701, 36] on icon "close" at bounding box center [697, 42] width 14 height 14
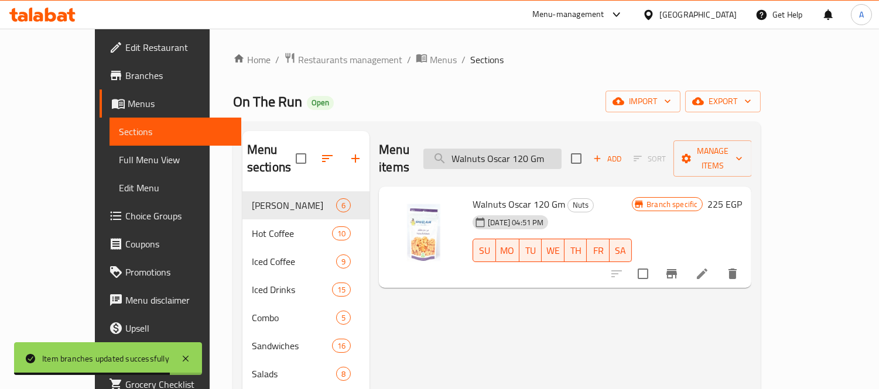
click at [519, 155] on input "Walnuts Oscar 120 Gm" at bounding box center [492, 159] width 138 height 20
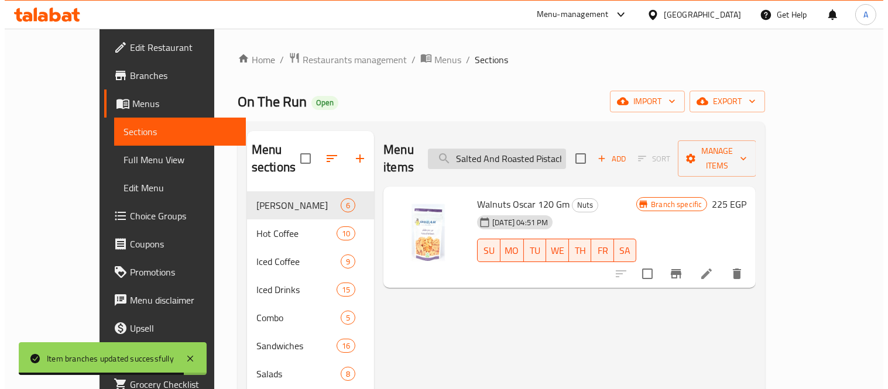
scroll to position [0, 68]
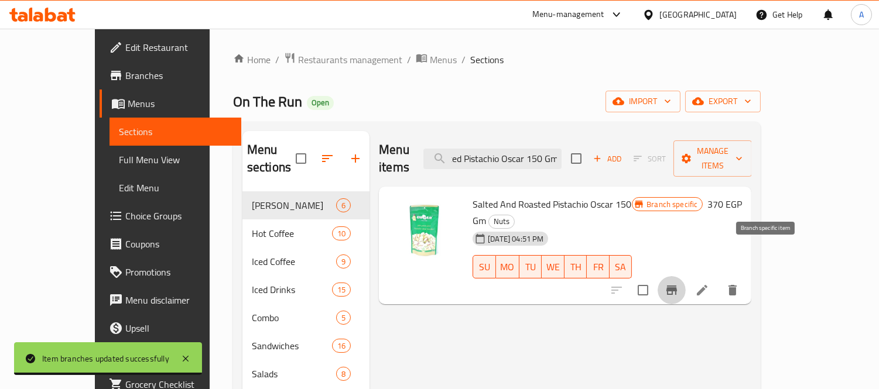
click at [677, 286] on icon "Branch-specific-item" at bounding box center [671, 290] width 11 height 9
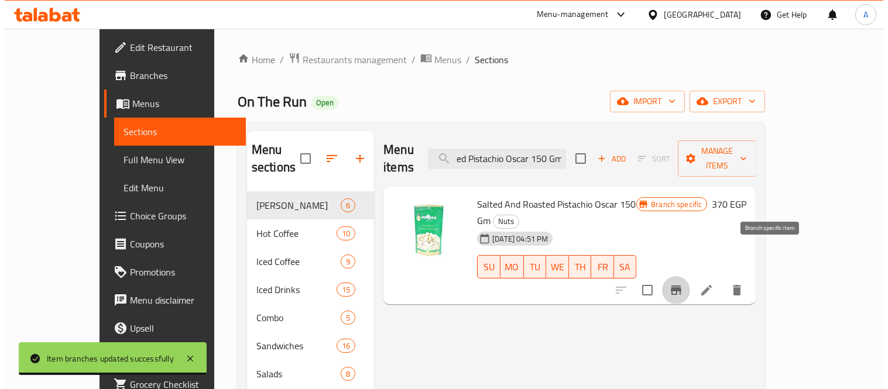
scroll to position [0, 0]
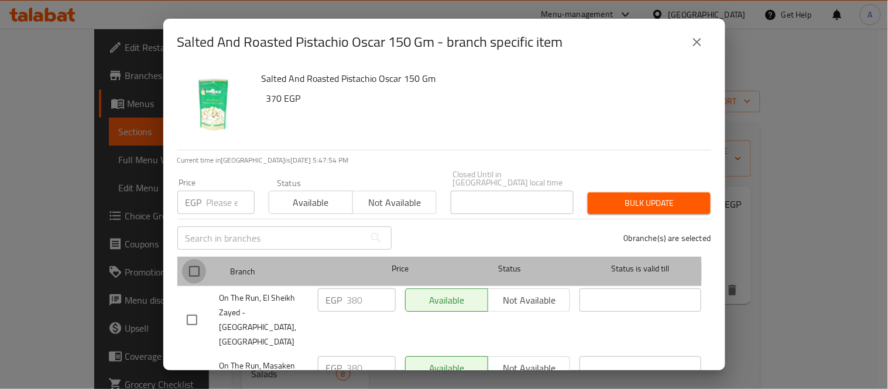
click at [198, 263] on input "checkbox" at bounding box center [194, 271] width 25 height 25
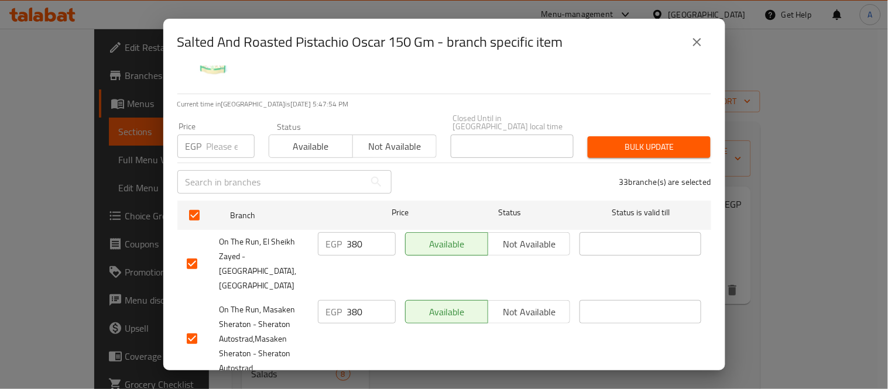
scroll to position [130, 0]
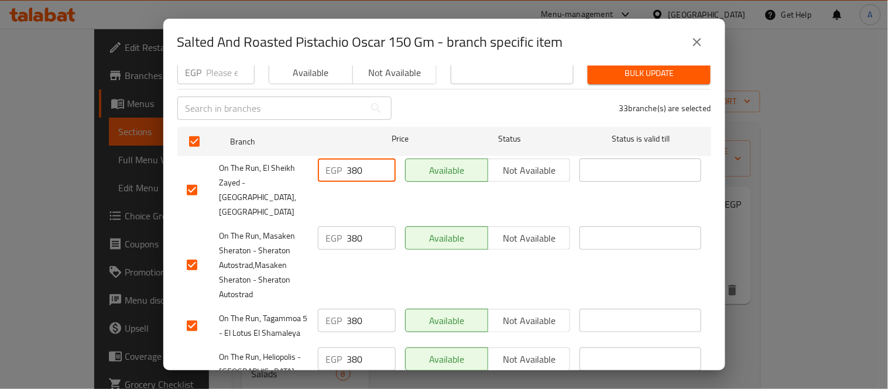
click at [328, 166] on div "EGP 380 ​" at bounding box center [357, 170] width 78 height 23
click at [347, 227] on input "381" at bounding box center [371, 238] width 49 height 23
click at [313, 245] on div "EGP 381 ​" at bounding box center [356, 265] width 87 height 87
click at [319, 319] on div "EGP 380 ​" at bounding box center [357, 320] width 78 height 23
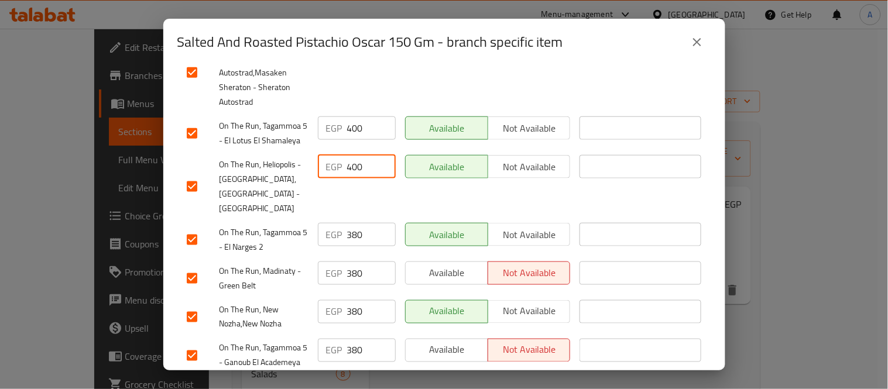
scroll to position [331, 0]
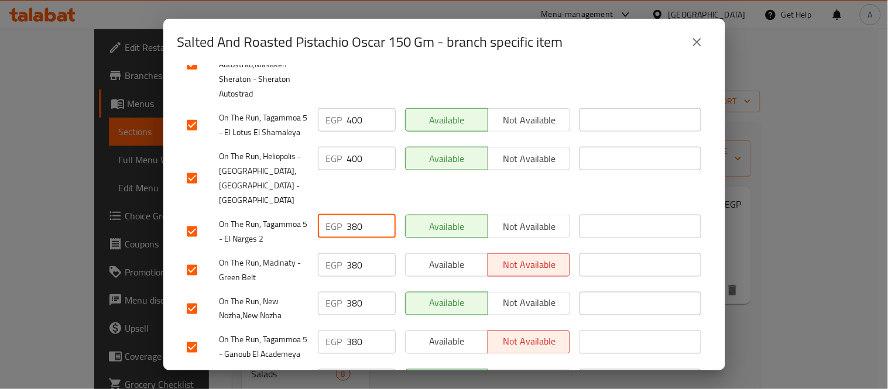
click at [343, 215] on div "EGP 380 ​" at bounding box center [357, 226] width 78 height 23
click at [320, 254] on div "EGP 380 ​" at bounding box center [356, 270] width 87 height 43
click at [318, 292] on div "EGP 380 ​" at bounding box center [357, 303] width 78 height 23
click at [328, 331] on div "EGP 380 ​" at bounding box center [357, 342] width 78 height 23
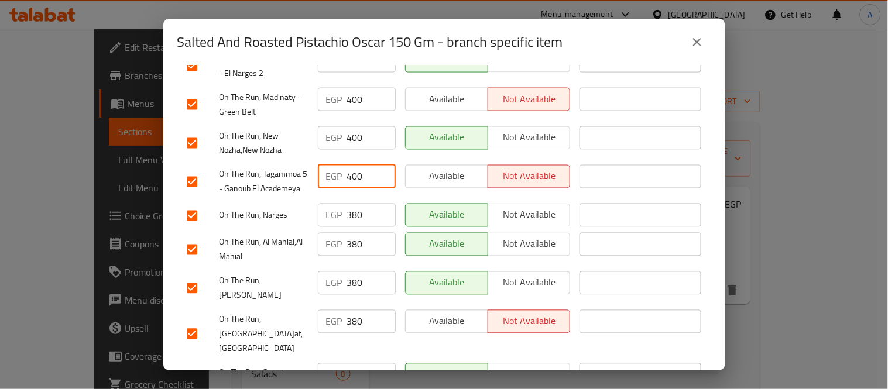
scroll to position [526, 0]
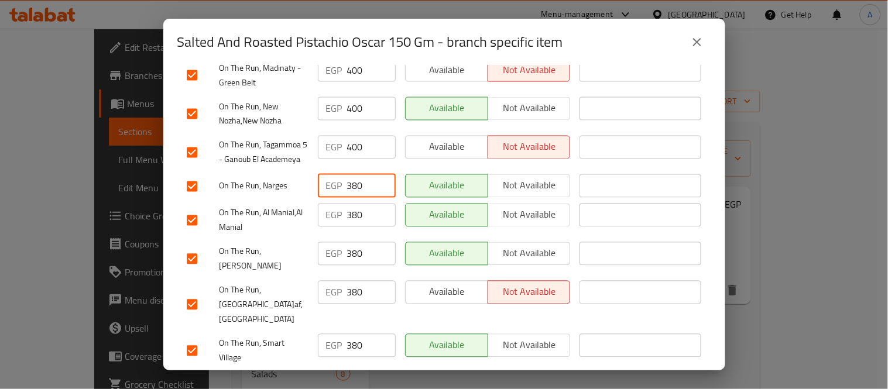
click at [334, 189] on div "EGP 380 ​" at bounding box center [356, 187] width 87 height 34
click at [316, 220] on div "EGP 380 ​" at bounding box center [356, 220] width 87 height 43
click at [372, 255] on input "380" at bounding box center [371, 253] width 49 height 23
click at [314, 249] on div "EGP 380 ​" at bounding box center [356, 259] width 87 height 43
click at [331, 285] on div "EGP 380 ​" at bounding box center [356, 305] width 87 height 58
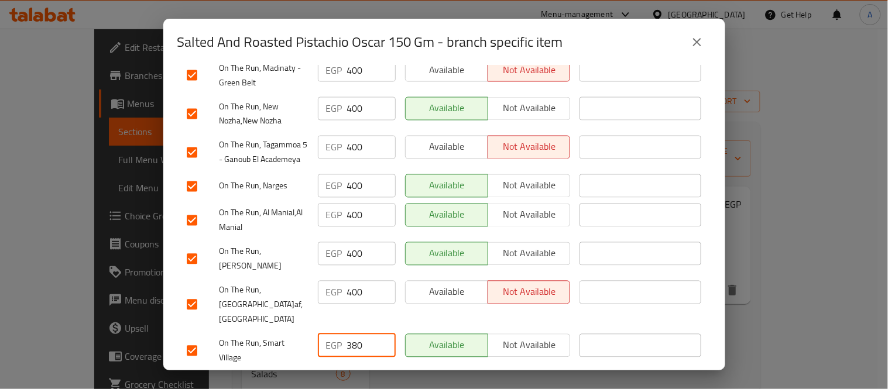
click at [330, 335] on div "EGP 380 ​" at bounding box center [357, 345] width 78 height 23
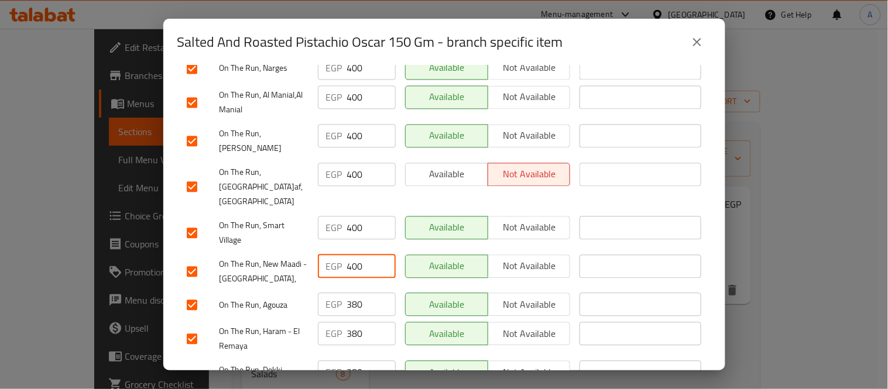
scroll to position [777, 0]
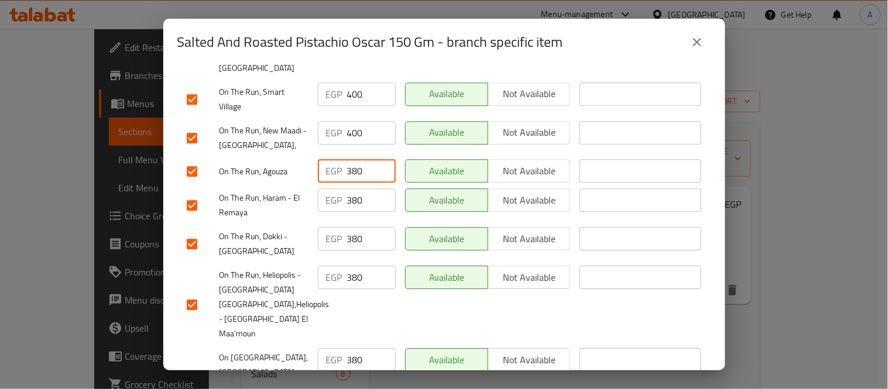
click at [342, 161] on div "EGP 380 ​" at bounding box center [357, 170] width 78 height 23
click at [323, 196] on div "EGP 380 ​" at bounding box center [356, 205] width 87 height 43
click at [324, 231] on div "EGP 380 ​" at bounding box center [357, 238] width 78 height 23
click at [325, 272] on div "EGP 380 ​" at bounding box center [356, 304] width 87 height 87
click at [292, 344] on div "On The Run, Heliopolis - Heliopolis Square,Heliopolis - Heliopolis Square EGP 3…" at bounding box center [444, 387] width 525 height 87
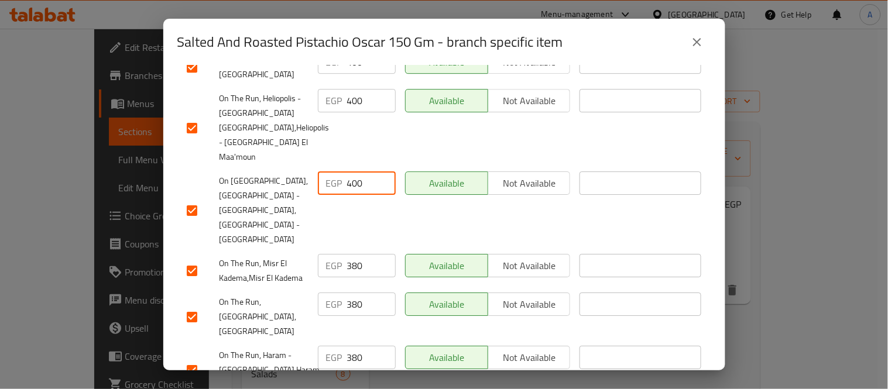
scroll to position [973, 0]
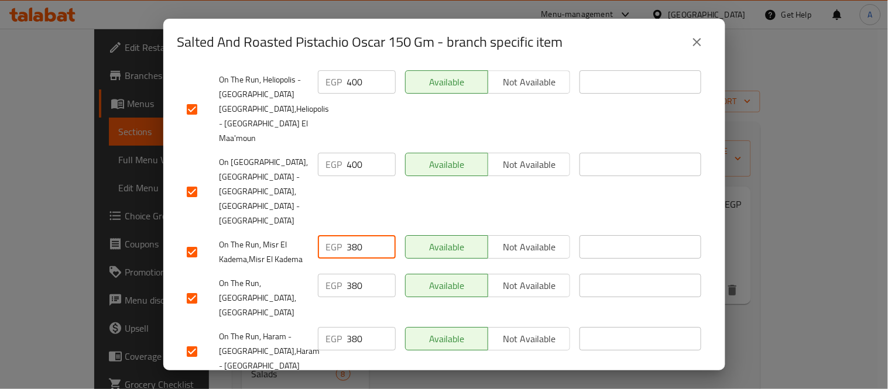
click at [333, 235] on div "EGP 380 ​" at bounding box center [357, 246] width 78 height 23
click at [355, 235] on input "4000" at bounding box center [371, 246] width 49 height 23
click at [338, 274] on div "EGP 380 ​" at bounding box center [357, 285] width 78 height 23
click at [318, 323] on div "EGP 380 ​" at bounding box center [356, 352] width 87 height 58
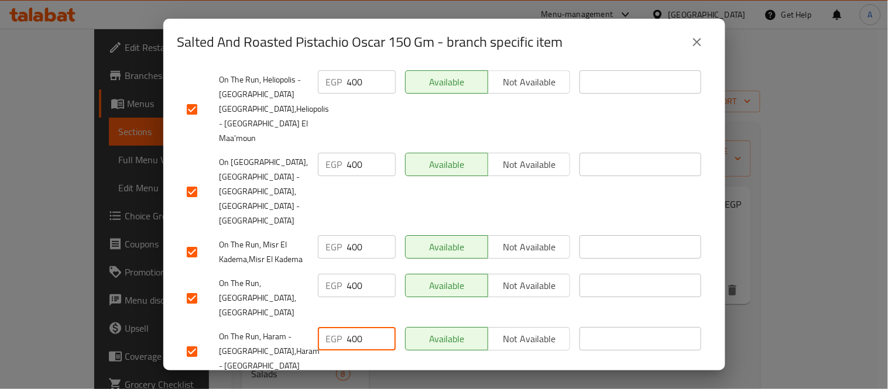
click at [324, 381] on div "EGP 380 ​" at bounding box center [357, 392] width 78 height 23
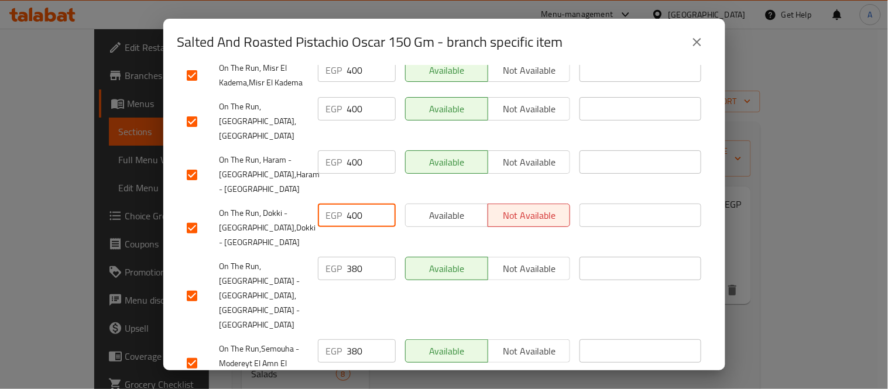
scroll to position [1168, 0]
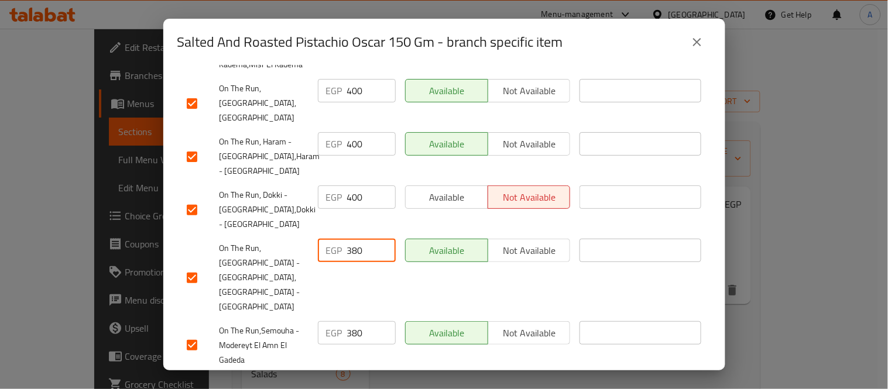
click at [341, 239] on div "EGP 380 ​" at bounding box center [357, 250] width 78 height 23
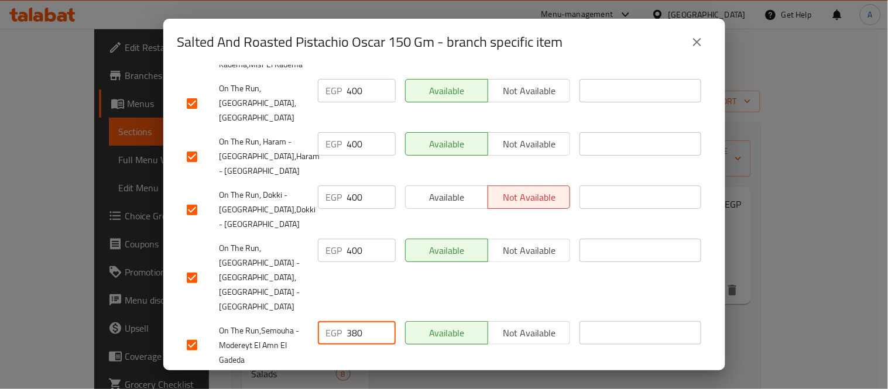
click at [318, 321] on div "EGP 380 ​" at bounding box center [357, 332] width 78 height 23
click at [329, 375] on div "EGP 380 ​" at bounding box center [357, 386] width 78 height 23
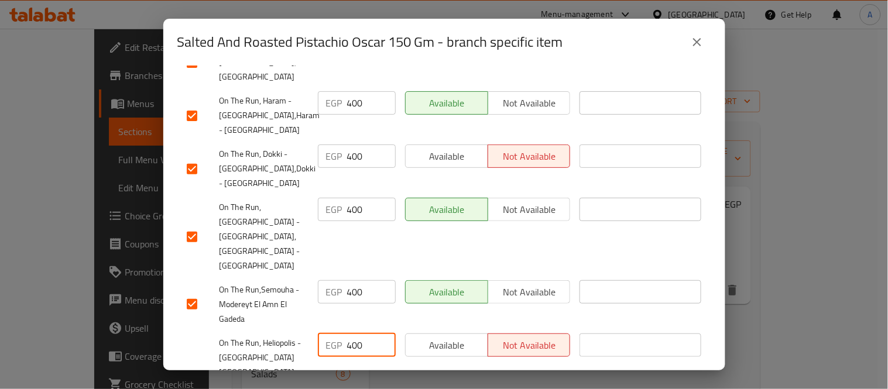
scroll to position [1363, 0]
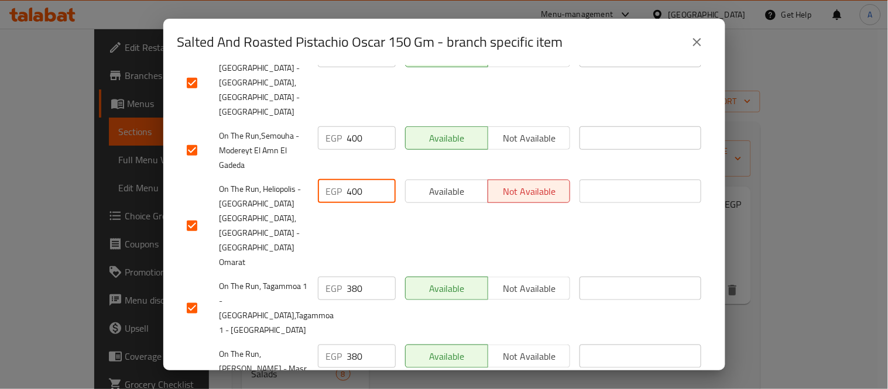
click at [324, 277] on div "EGP 380 ​" at bounding box center [357, 288] width 78 height 23
click at [313, 340] on div "EGP 380 ​" at bounding box center [356, 383] width 87 height 87
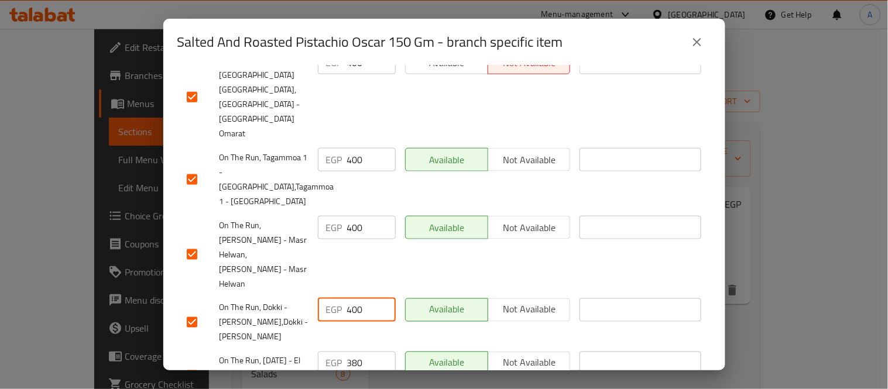
scroll to position [1493, 0]
click at [322, 345] on div "EGP 380 ​" at bounding box center [356, 374] width 87 height 58
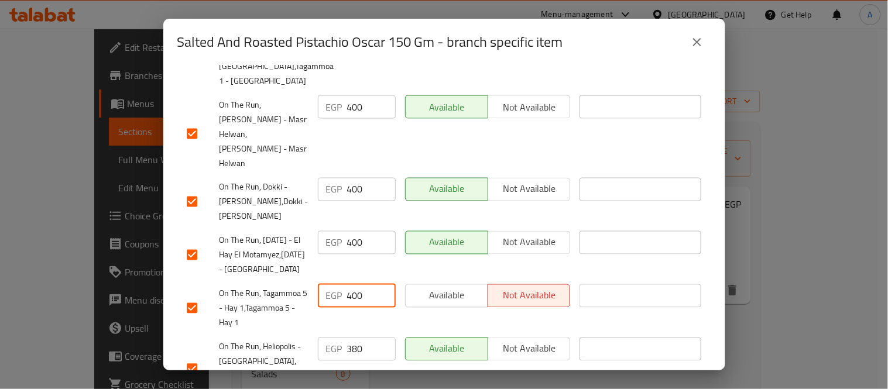
scroll to position [1622, 0]
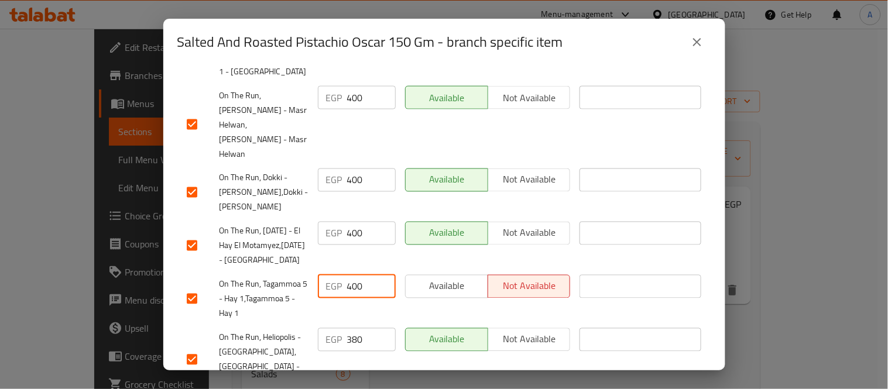
click at [318, 328] on div "EGP 380 ​" at bounding box center [357, 339] width 78 height 23
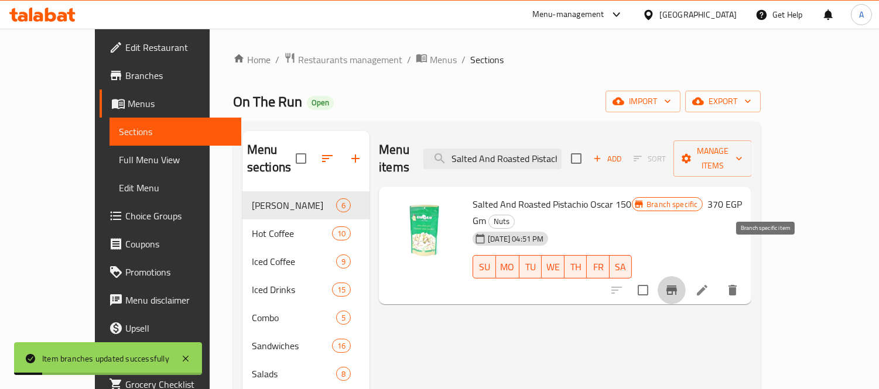
click at [677, 286] on icon "Branch-specific-item" at bounding box center [671, 290] width 11 height 9
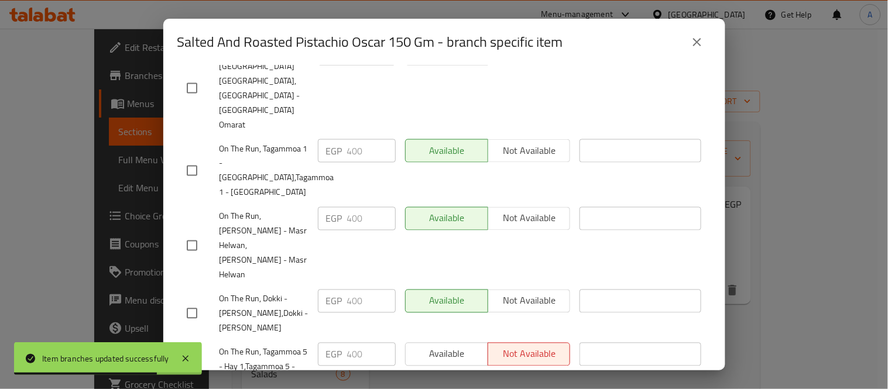
click at [773, 314] on div "Salted And Roasted Pistachio Oscar 150 Gm - branch specific item Salted And Roa…" at bounding box center [444, 194] width 888 height 389
click at [694, 42] on icon "close" at bounding box center [697, 42] width 14 height 14
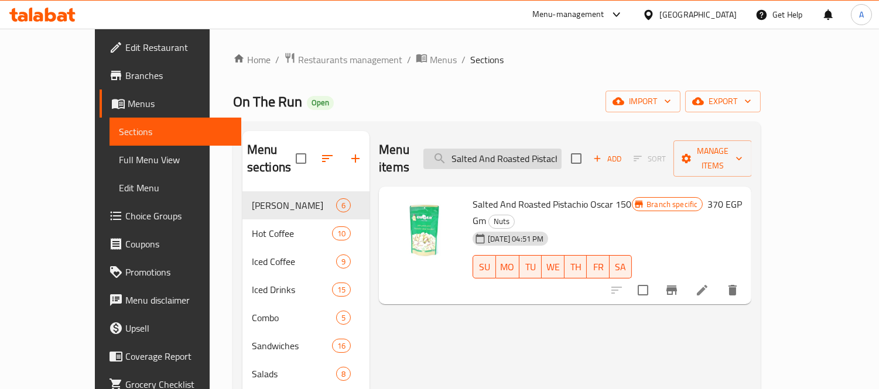
click at [509, 150] on input "Salted And Roasted Pistachio Oscar 150 Gm" at bounding box center [492, 159] width 138 height 20
click at [509, 150] on input "Roasted Salted Corn Oscar 95 Gm" at bounding box center [492, 159] width 138 height 20
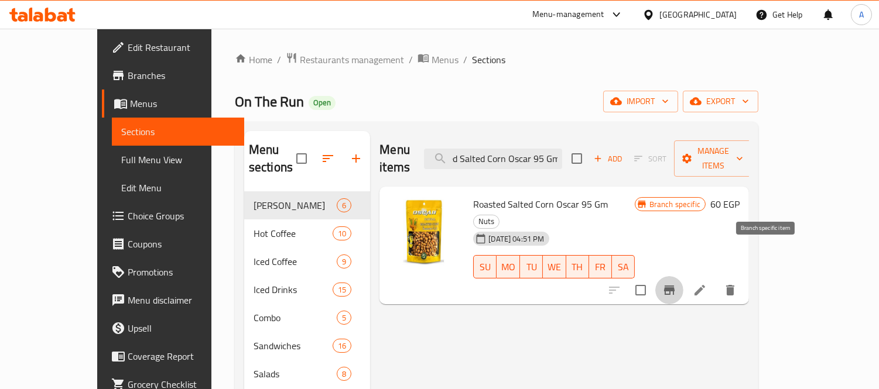
click at [676, 283] on icon "Branch-specific-item" at bounding box center [669, 290] width 14 height 14
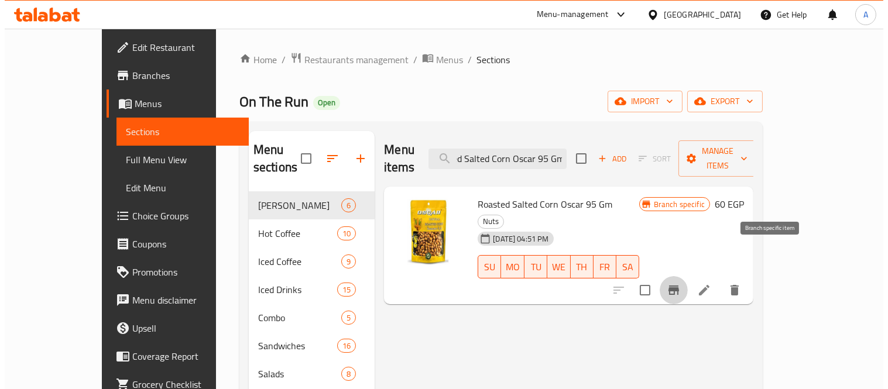
scroll to position [0, 0]
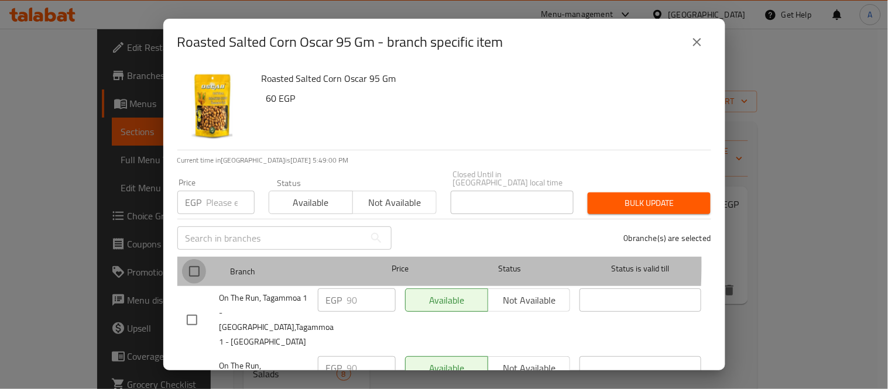
click at [192, 259] on input "checkbox" at bounding box center [194, 271] width 25 height 25
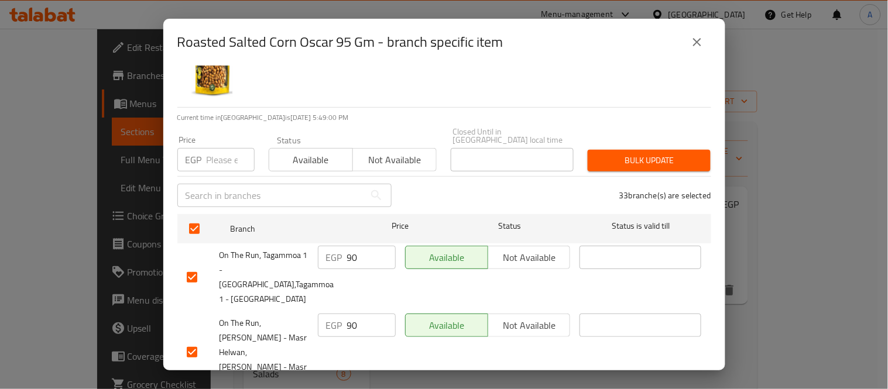
scroll to position [65, 0]
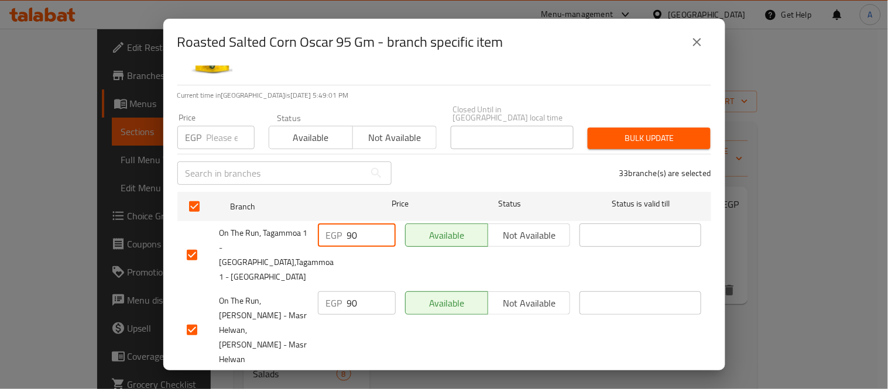
drag, startPoint x: 356, startPoint y: 225, endPoint x: 336, endPoint y: 233, distance: 21.5
click at [340, 231] on div "EGP 90 ​" at bounding box center [357, 235] width 78 height 23
drag, startPoint x: 358, startPoint y: 287, endPoint x: 334, endPoint y: 299, distance: 26.5
click at [341, 295] on div "EGP 90 ​" at bounding box center [357, 303] width 78 height 23
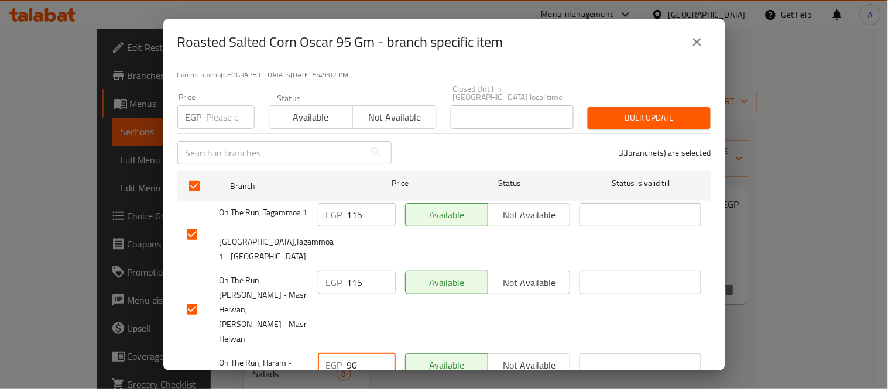
drag, startPoint x: 356, startPoint y: 355, endPoint x: 319, endPoint y: 360, distance: 37.3
click at [320, 360] on div "EGP 90 ​" at bounding box center [356, 378] width 87 height 58
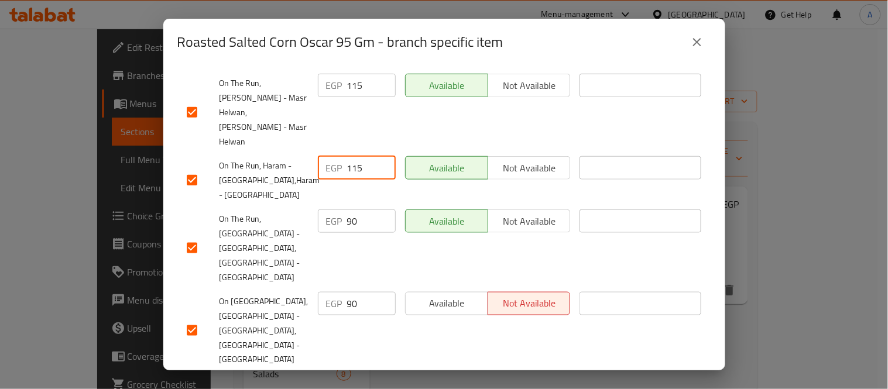
scroll to position [284, 0]
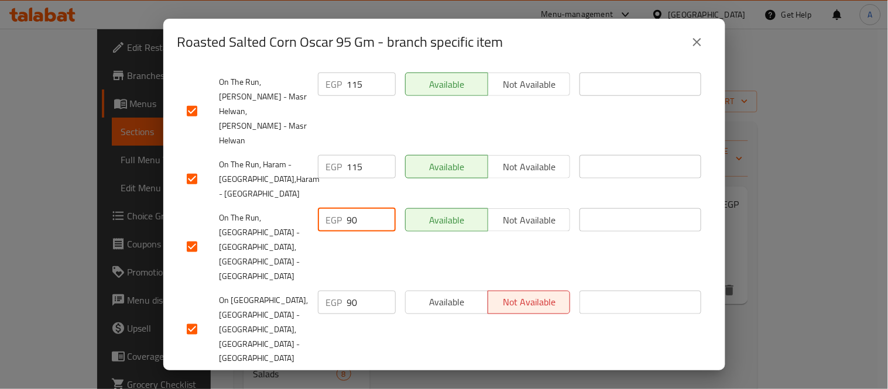
drag, startPoint x: 359, startPoint y: 197, endPoint x: 331, endPoint y: 203, distance: 29.2
click at [331, 208] on div "EGP 90 ​" at bounding box center [357, 219] width 78 height 23
drag, startPoint x: 356, startPoint y: 266, endPoint x: 325, endPoint y: 282, distance: 34.6
click at [328, 286] on div "EGP 90 ​" at bounding box center [356, 329] width 87 height 87
drag, startPoint x: 356, startPoint y: 331, endPoint x: 327, endPoint y: 338, distance: 30.2
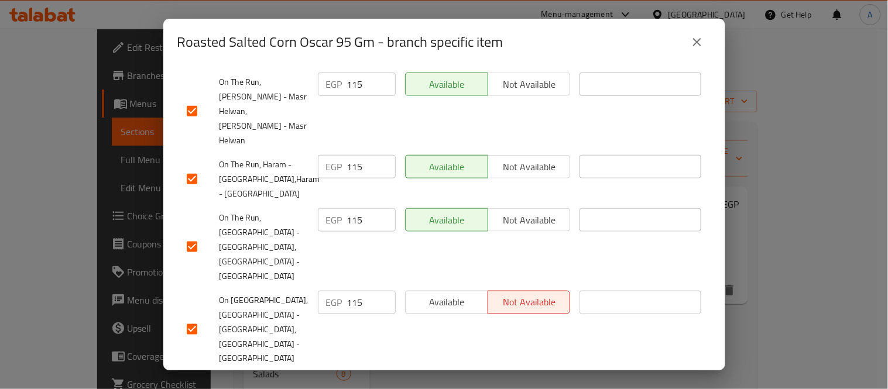
click at [330, 373] on div "EGP 90 ​" at bounding box center [357, 384] width 78 height 23
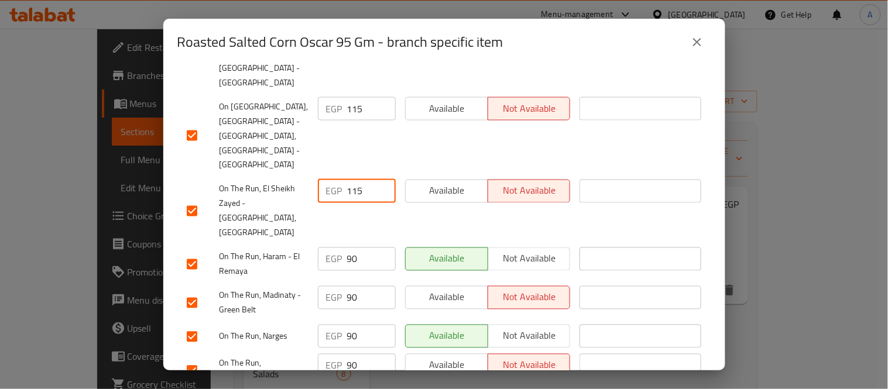
scroll to position [479, 0]
drag, startPoint x: 354, startPoint y: 207, endPoint x: 334, endPoint y: 215, distance: 22.1
click at [334, 246] on div "EGP 90 ​" at bounding box center [357, 257] width 78 height 23
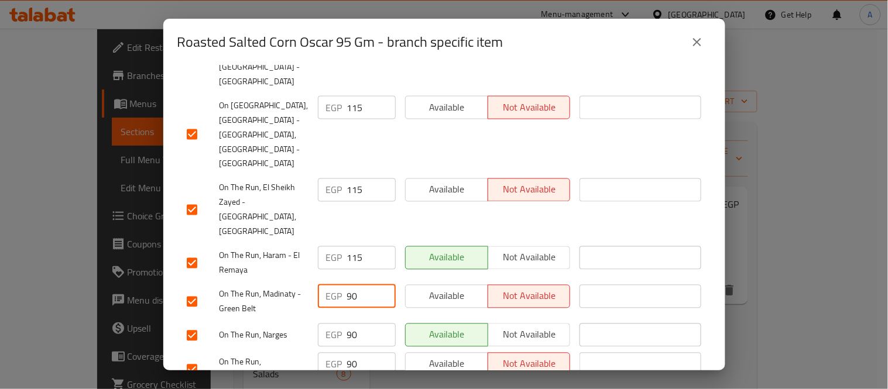
drag, startPoint x: 355, startPoint y: 244, endPoint x: 338, endPoint y: 250, distance: 18.2
click at [338, 285] on div "EGP 90 ​" at bounding box center [357, 296] width 78 height 23
drag, startPoint x: 356, startPoint y: 285, endPoint x: 314, endPoint y: 291, distance: 42.0
click at [318, 324] on div "EGP 90 ​" at bounding box center [357, 335] width 78 height 23
drag, startPoint x: 354, startPoint y: 313, endPoint x: 329, endPoint y: 320, distance: 26.0
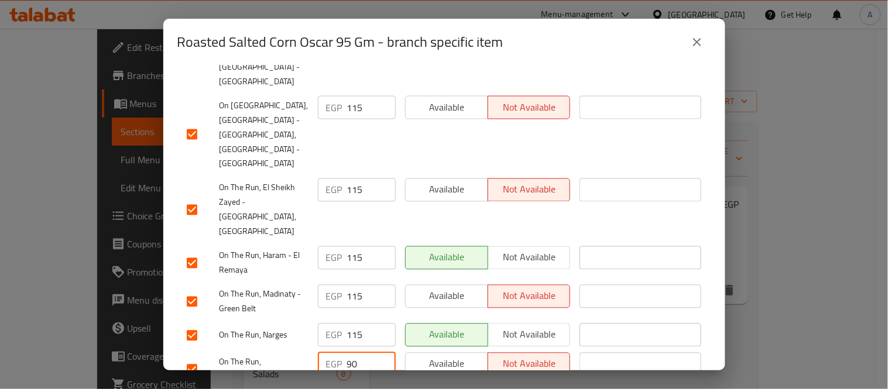
click at [330, 353] on div "EGP 90 ​" at bounding box center [357, 364] width 78 height 23
drag, startPoint x: 358, startPoint y: 338, endPoint x: 325, endPoint y: 337, distance: 33.4
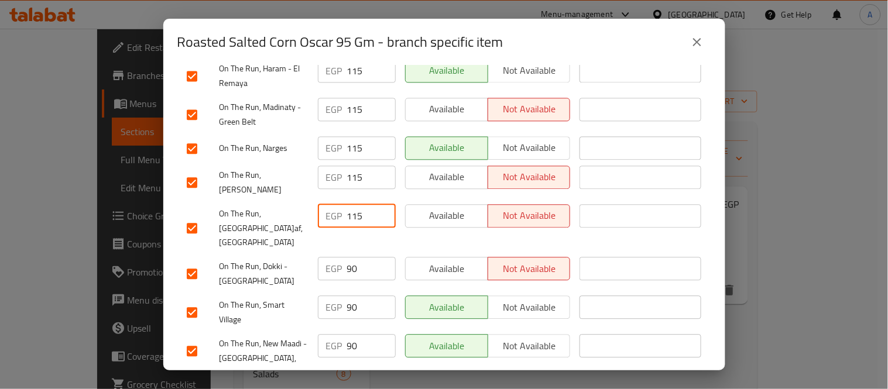
scroll to position [674, 0]
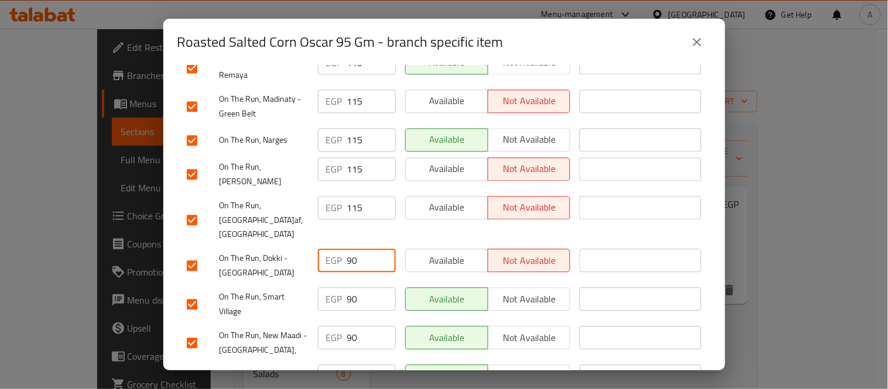
drag, startPoint x: 354, startPoint y: 200, endPoint x: 340, endPoint y: 205, distance: 15.6
click at [340, 249] on div "EGP 90 ​" at bounding box center [357, 260] width 78 height 23
drag, startPoint x: 361, startPoint y: 237, endPoint x: 323, endPoint y: 237, distance: 38.1
click at [324, 287] on div "EGP 90 ​" at bounding box center [357, 298] width 78 height 23
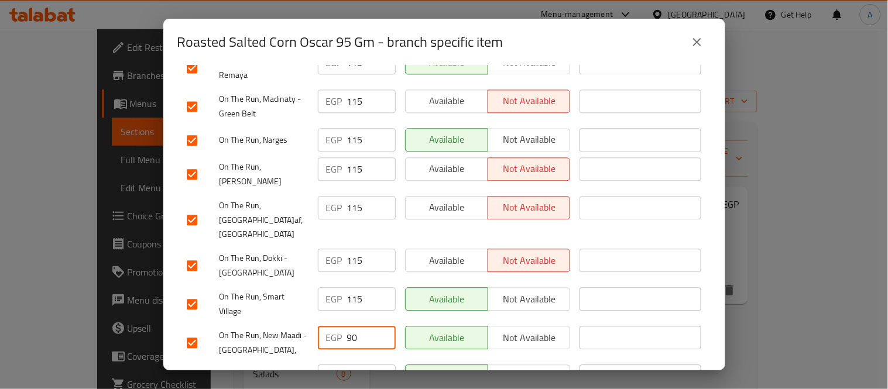
drag, startPoint x: 356, startPoint y: 273, endPoint x: 325, endPoint y: 282, distance: 31.5
click at [334, 326] on div "EGP 90 ​" at bounding box center [357, 337] width 78 height 23
click at [334, 365] on div "EGP 90 ​" at bounding box center [357, 376] width 78 height 23
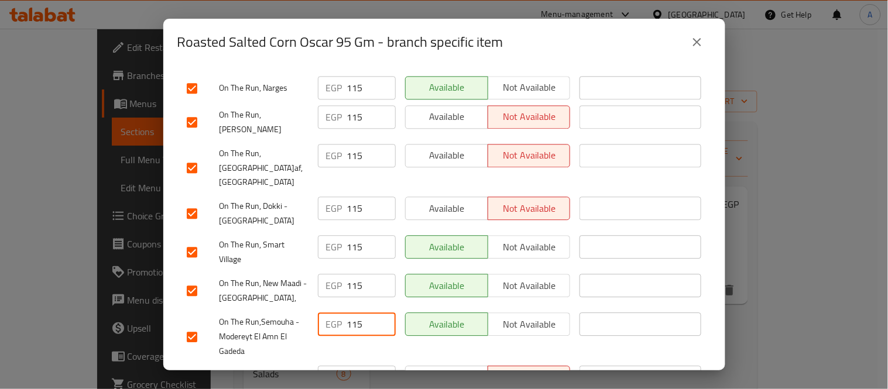
scroll to position [804, 0]
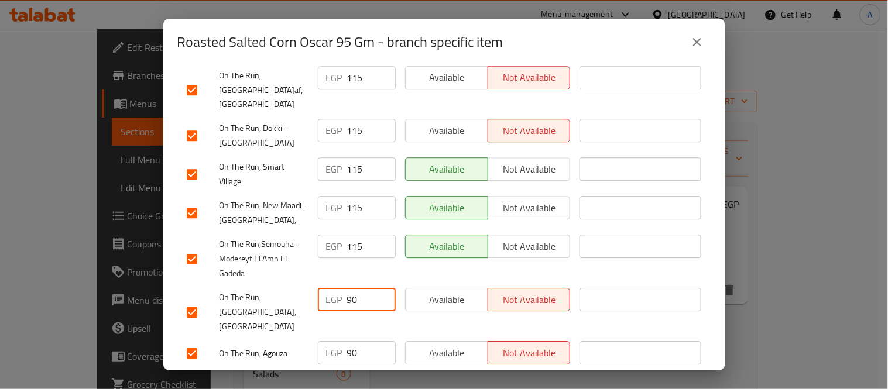
drag, startPoint x: 358, startPoint y: 236, endPoint x: 335, endPoint y: 244, distance: 23.7
click at [335, 288] on div "EGP 90 ​" at bounding box center [357, 299] width 78 height 23
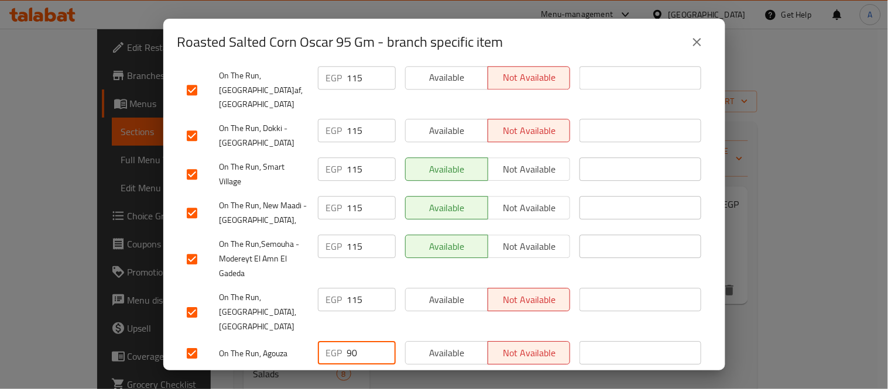
drag, startPoint x: 364, startPoint y: 283, endPoint x: 323, endPoint y: 285, distance: 41.6
click at [325, 341] on div "EGP 90 ​" at bounding box center [357, 352] width 78 height 23
drag, startPoint x: 360, startPoint y: 307, endPoint x: 301, endPoint y: 301, distance: 58.8
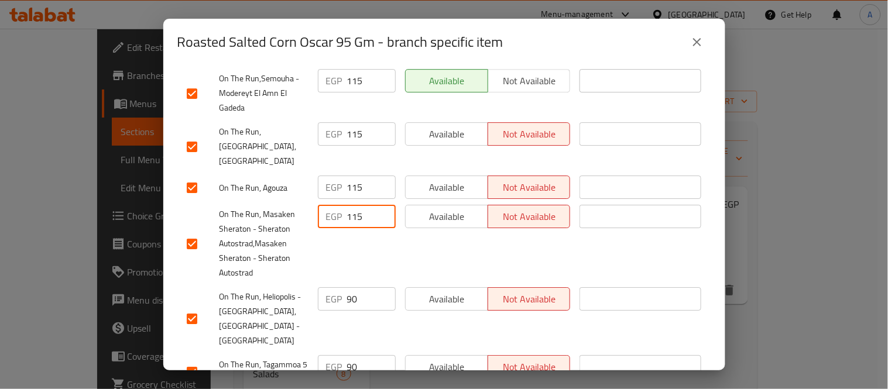
scroll to position [999, 0]
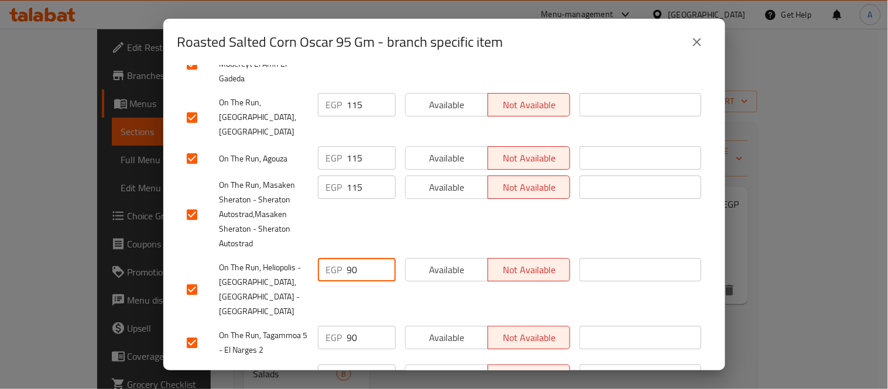
drag, startPoint x: 364, startPoint y: 188, endPoint x: 338, endPoint y: 198, distance: 27.1
click at [343, 258] on div "EGP 90 ​" at bounding box center [357, 269] width 78 height 23
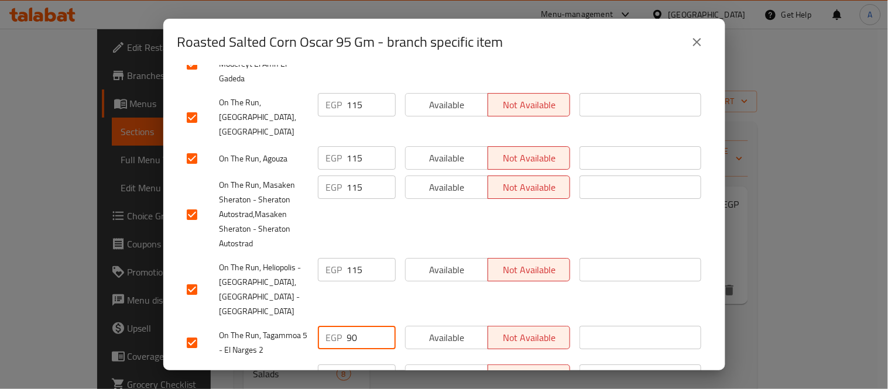
drag, startPoint x: 356, startPoint y: 233, endPoint x: 324, endPoint y: 236, distance: 32.3
click at [324, 326] on div "EGP 90 ​" at bounding box center [357, 337] width 78 height 23
drag, startPoint x: 358, startPoint y: 273, endPoint x: 320, endPoint y: 273, distance: 37.5
click at [321, 365] on div "EGP 90 ​" at bounding box center [357, 376] width 78 height 23
drag, startPoint x: 359, startPoint y: 323, endPoint x: 358, endPoint y: 332, distance: 9.0
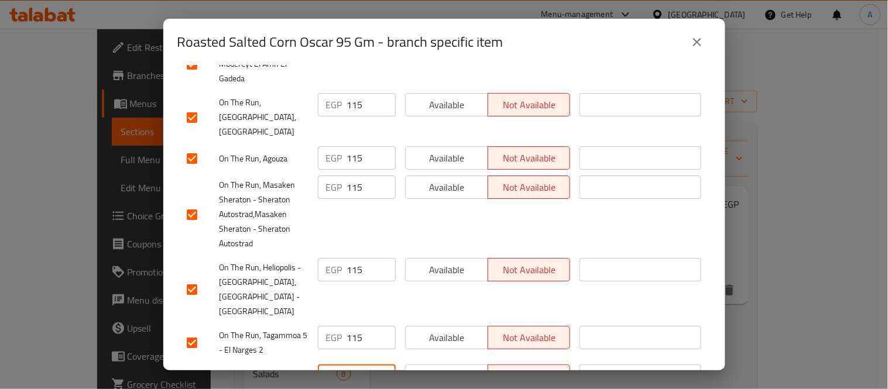
drag, startPoint x: 359, startPoint y: 337, endPoint x: 316, endPoint y: 331, distance: 43.6
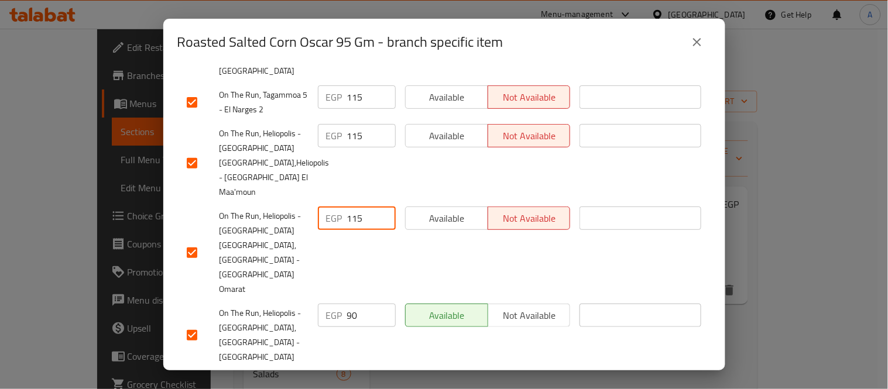
scroll to position [1260, 0]
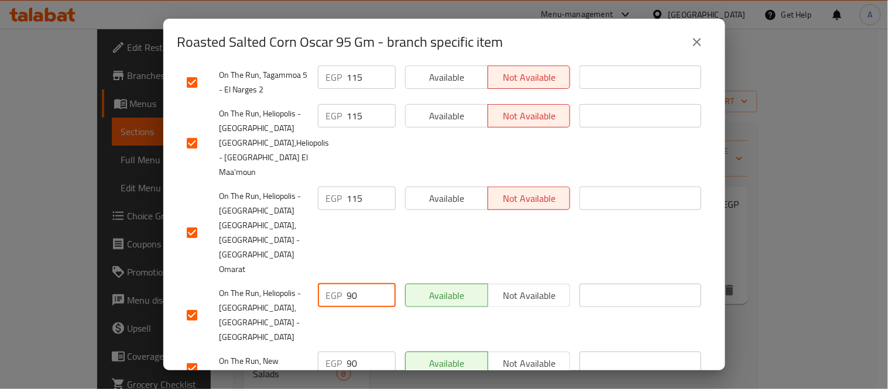
drag, startPoint x: 359, startPoint y: 151, endPoint x: 338, endPoint y: 154, distance: 21.9
click at [338, 284] on div "EGP 90 ​" at bounding box center [357, 295] width 78 height 23
drag, startPoint x: 359, startPoint y: 205, endPoint x: 325, endPoint y: 205, distance: 34.5
click at [325, 352] on div "EGP 90 ​" at bounding box center [357, 363] width 78 height 23
drag, startPoint x: 359, startPoint y: 232, endPoint x: 307, endPoint y: 235, distance: 52.8
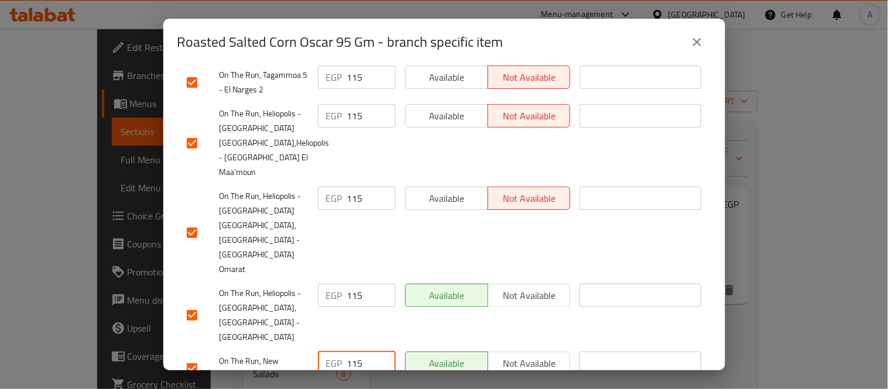
drag, startPoint x: 359, startPoint y: 282, endPoint x: 324, endPoint y: 285, distance: 34.7
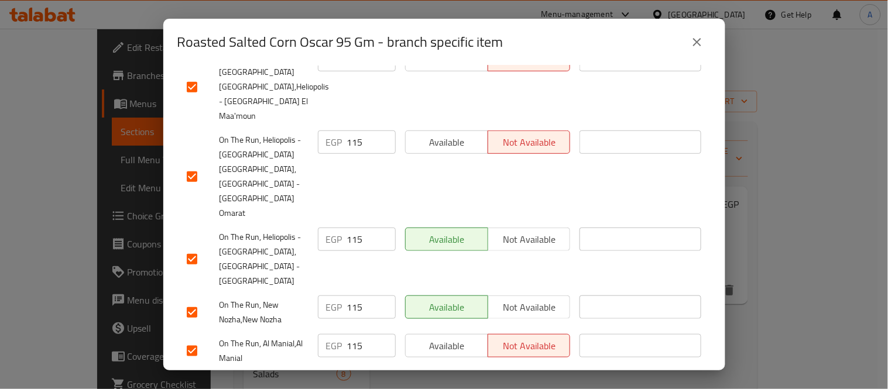
scroll to position [1390, 0]
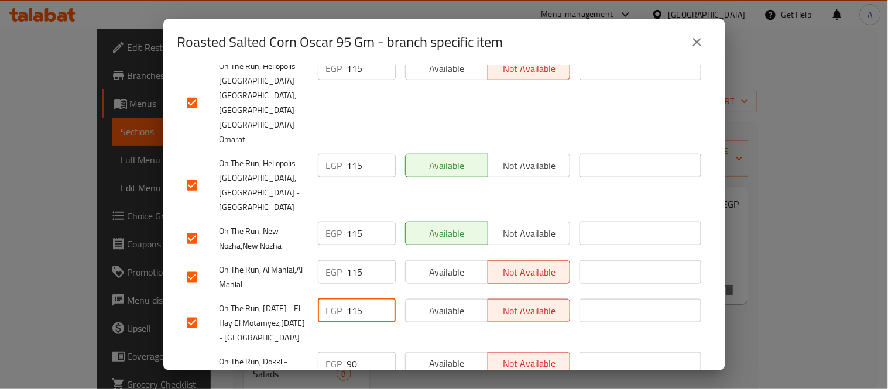
drag, startPoint x: 358, startPoint y: 225, endPoint x: 338, endPoint y: 235, distance: 23.0
click at [340, 352] on div "EGP 90 ​" at bounding box center [357, 363] width 78 height 23
drag, startPoint x: 345, startPoint y: 283, endPoint x: 314, endPoint y: 281, distance: 31.1
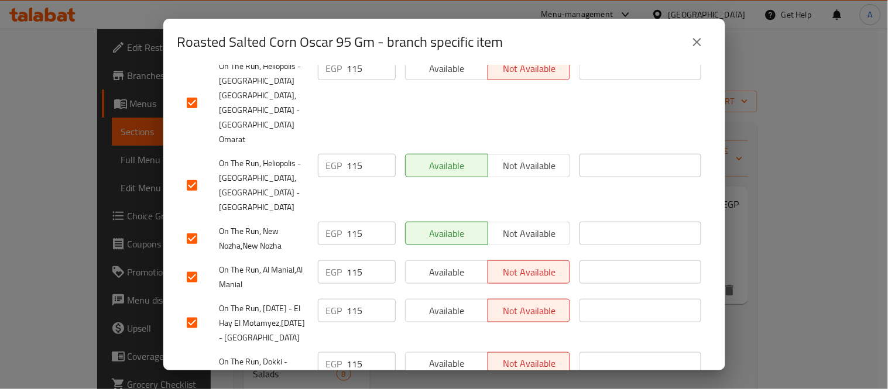
drag, startPoint x: 357, startPoint y: 334, endPoint x: 326, endPoint y: 335, distance: 31.1
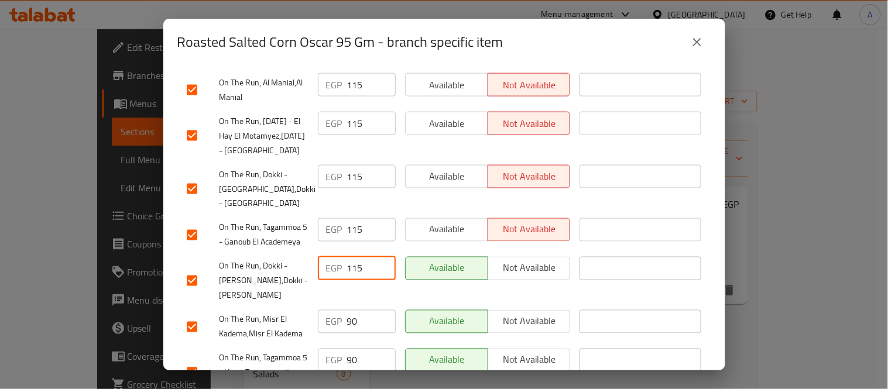
scroll to position [1585, 0]
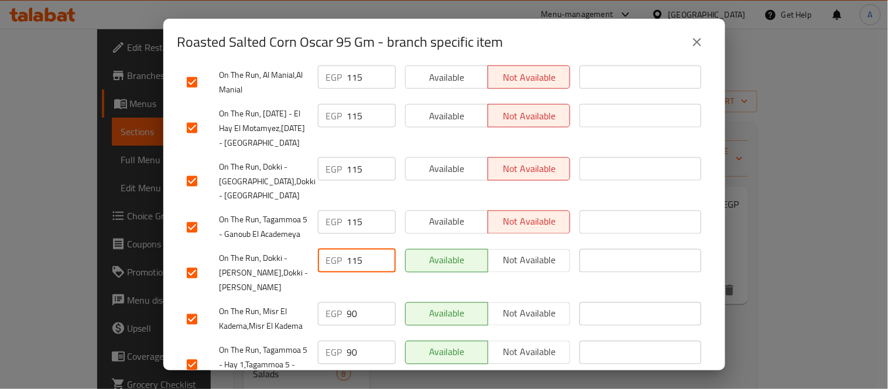
drag, startPoint x: 362, startPoint y: 206, endPoint x: 313, endPoint y: 214, distance: 49.2
click at [318, 303] on div "EGP 90 ​" at bounding box center [357, 314] width 78 height 23
click at [332, 341] on div "EGP 90 ​" at bounding box center [357, 352] width 78 height 23
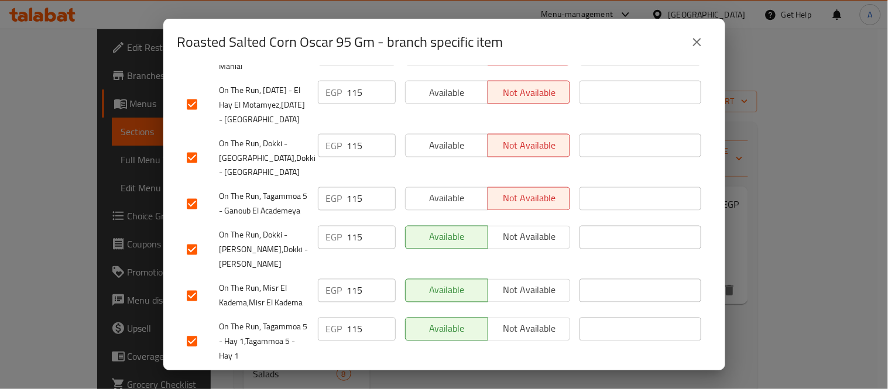
scroll to position [1622, 0]
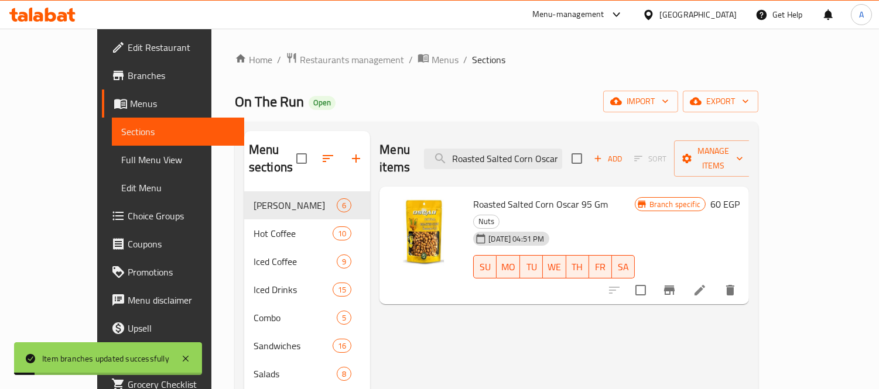
click at [674, 286] on icon "Branch-specific-item" at bounding box center [669, 290] width 11 height 9
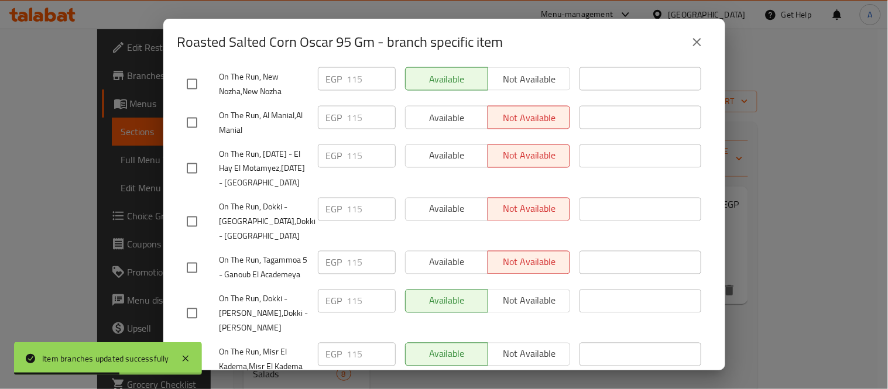
click at [705, 33] on button "close" at bounding box center [697, 42] width 28 height 28
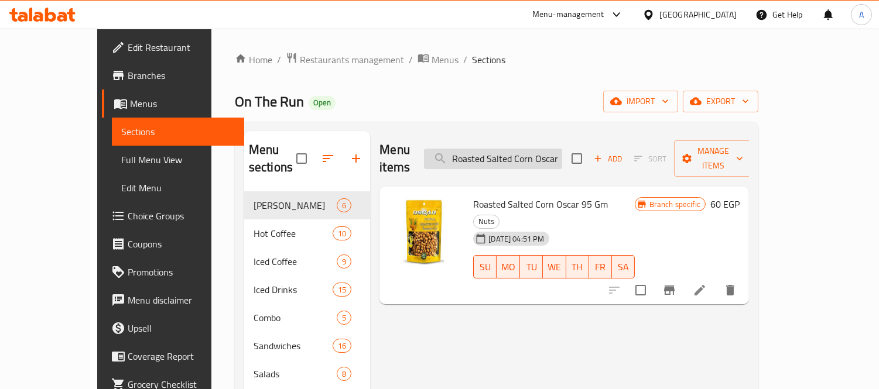
click at [530, 155] on input "Roasted Salted Corn Oscar 95 Gm" at bounding box center [493, 159] width 138 height 20
click at [530, 155] on input "Mixed Nuts Oscar 150 Gm" at bounding box center [493, 159] width 138 height 20
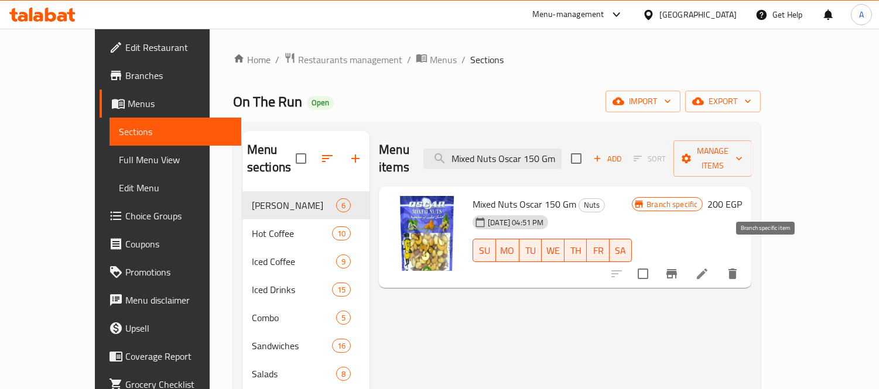
click at [677, 269] on icon "Branch-specific-item" at bounding box center [671, 273] width 11 height 9
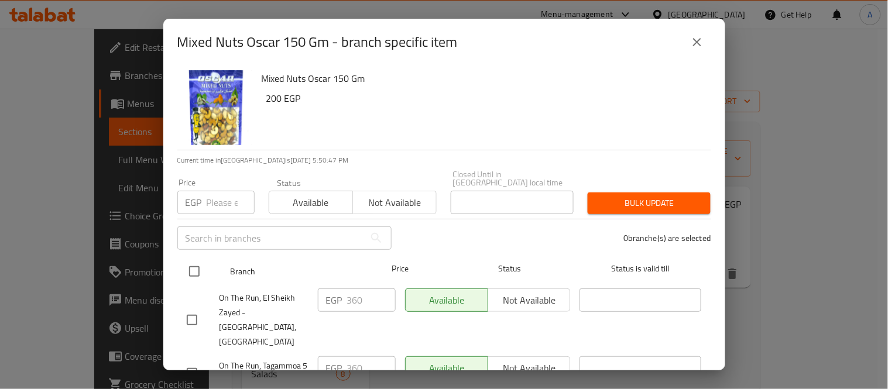
click at [194, 259] on input "checkbox" at bounding box center [194, 271] width 25 height 25
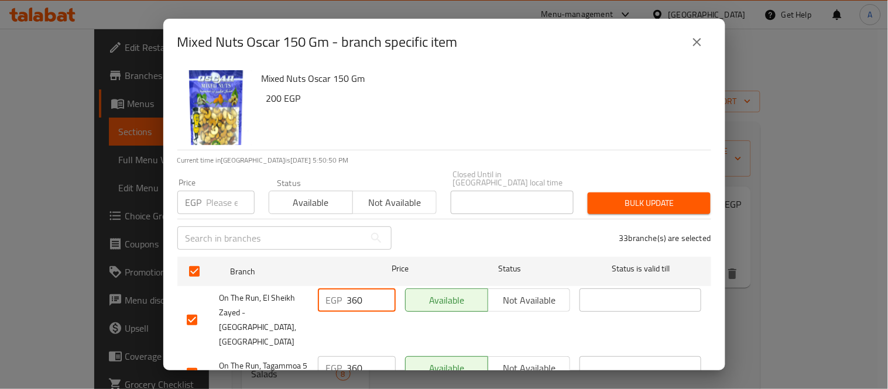
drag, startPoint x: 347, startPoint y: 296, endPoint x: 337, endPoint y: 299, distance: 10.9
click at [340, 299] on div "EGP 360 ​" at bounding box center [357, 300] width 78 height 23
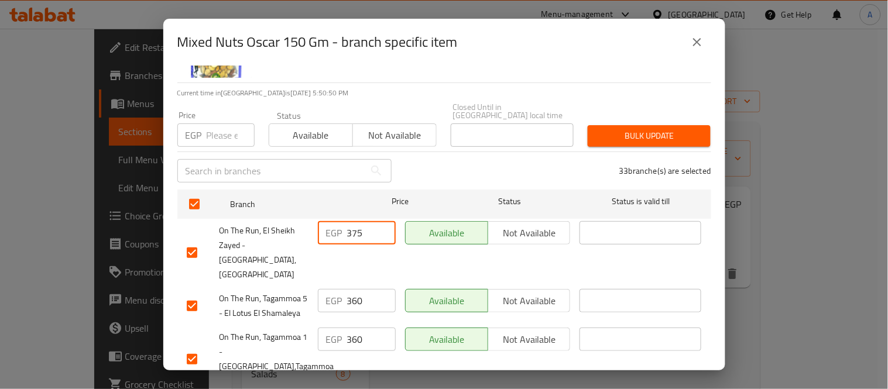
scroll to position [130, 0]
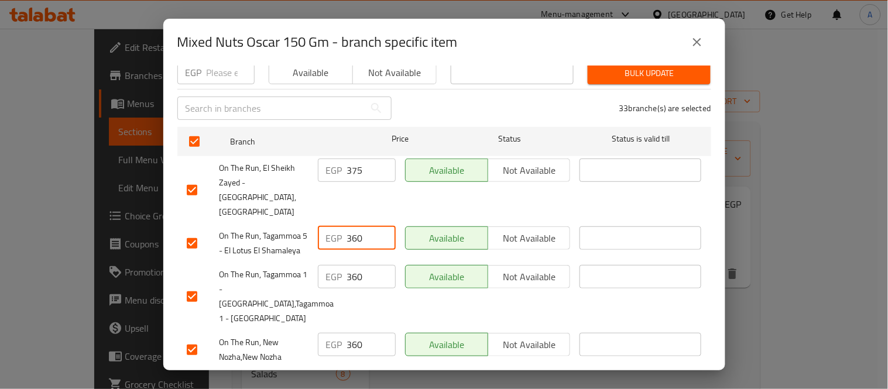
drag, startPoint x: 365, startPoint y: 232, endPoint x: 330, endPoint y: 241, distance: 36.8
click at [330, 241] on div "EGP 360 ​" at bounding box center [357, 238] width 78 height 23
drag, startPoint x: 353, startPoint y: 291, endPoint x: 354, endPoint y: 317, distance: 25.8
click at [340, 289] on div "EGP 360 ​" at bounding box center [357, 276] width 78 height 23
drag, startPoint x: 349, startPoint y: 348, endPoint x: 304, endPoint y: 354, distance: 45.5
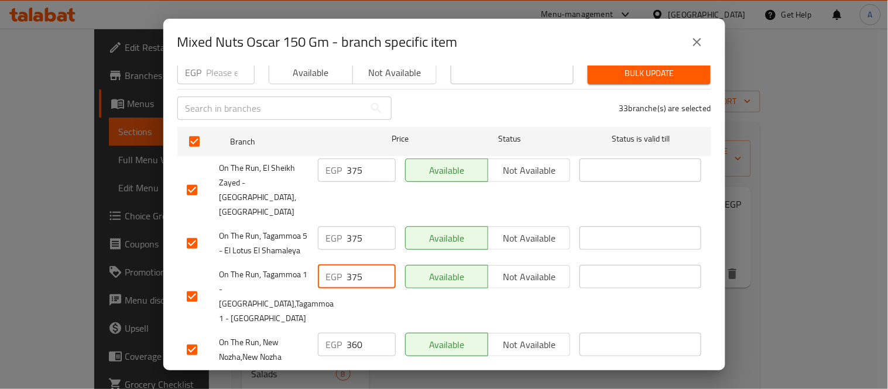
click at [328, 352] on div "EGP 360 ​" at bounding box center [357, 344] width 78 height 23
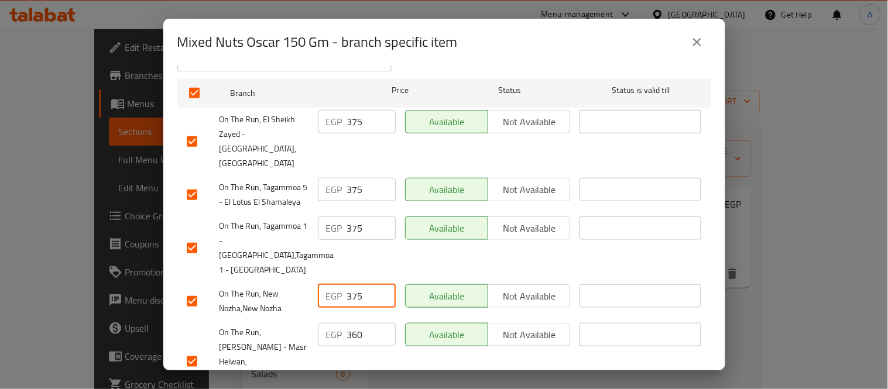
scroll to position [325, 0]
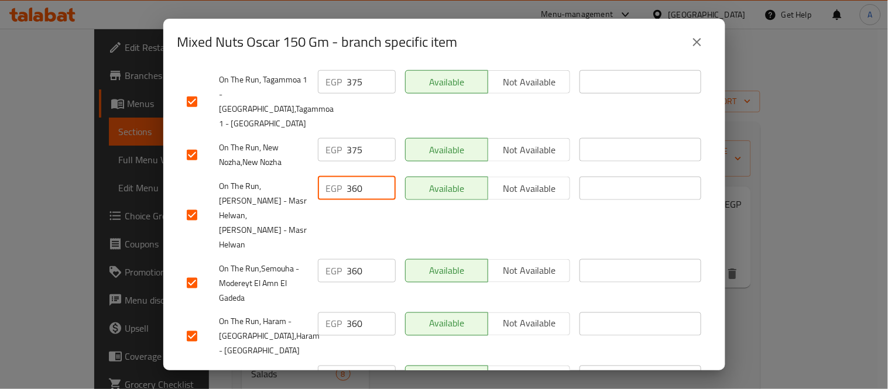
drag, startPoint x: 353, startPoint y: 203, endPoint x: 338, endPoint y: 208, distance: 15.4
click at [341, 206] on div "EGP 360 ​" at bounding box center [356, 215] width 87 height 87
drag, startPoint x: 360, startPoint y: 270, endPoint x: 335, endPoint y: 279, distance: 26.7
click at [336, 276] on div "EGP 360 ​" at bounding box center [356, 284] width 87 height 58
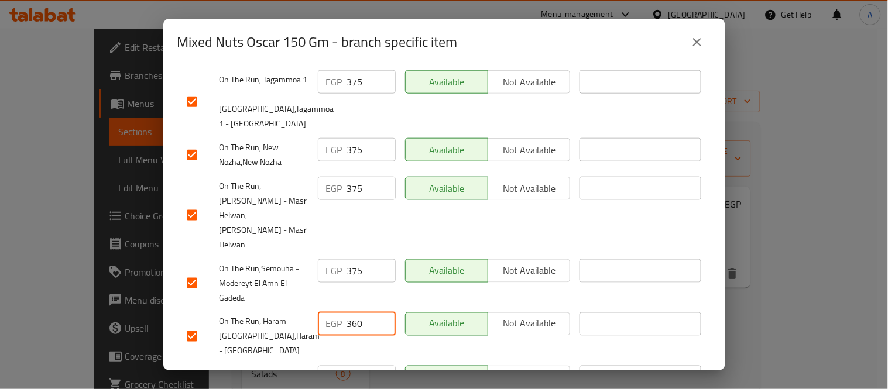
drag, startPoint x: 361, startPoint y: 310, endPoint x: 332, endPoint y: 323, distance: 31.4
click at [340, 321] on div "EGP 360 ​" at bounding box center [357, 324] width 78 height 23
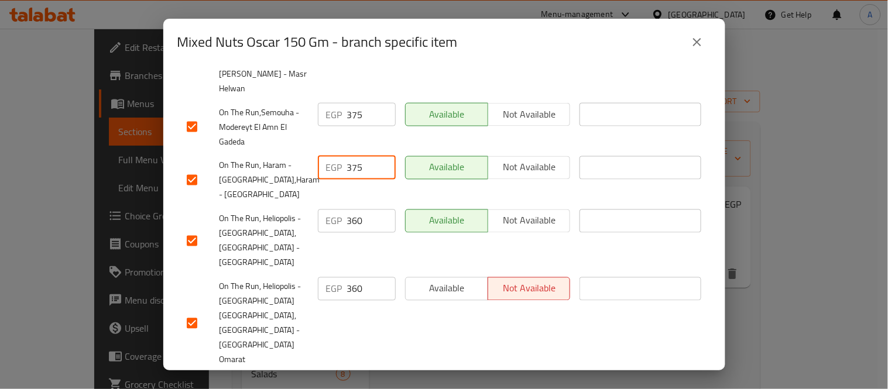
scroll to position [520, 0]
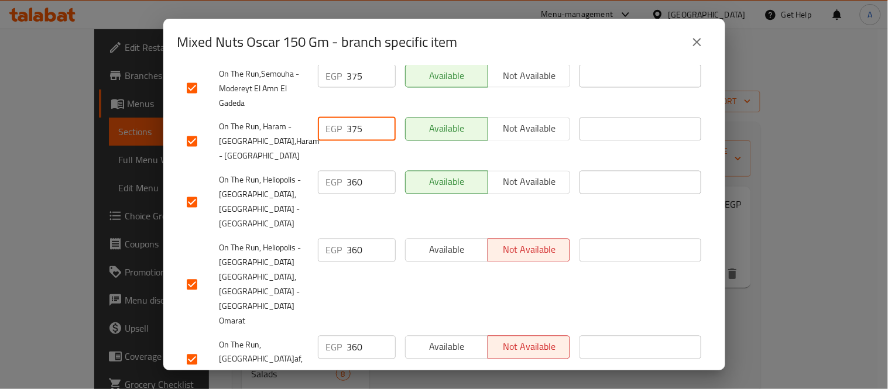
drag, startPoint x: 358, startPoint y: 174, endPoint x: 334, endPoint y: 187, distance: 27.2
click at [335, 185] on div "EGP 360 ​" at bounding box center [356, 202] width 87 height 73
drag, startPoint x: 363, startPoint y: 223, endPoint x: 342, endPoint y: 234, distance: 23.8
click at [343, 239] on div "EGP 360 ​" at bounding box center [357, 250] width 78 height 23
click at [354, 336] on input "360" at bounding box center [371, 347] width 49 height 23
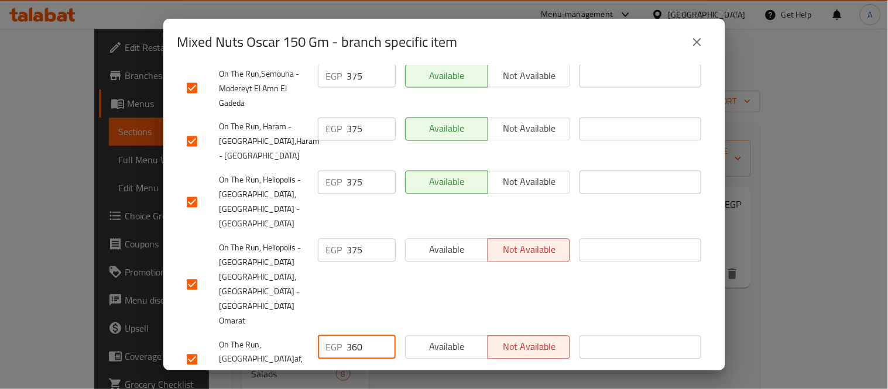
click at [365, 336] on input "360" at bounding box center [371, 347] width 49 height 23
drag, startPoint x: 373, startPoint y: 346, endPoint x: 363, endPoint y: 347, distance: 10.0
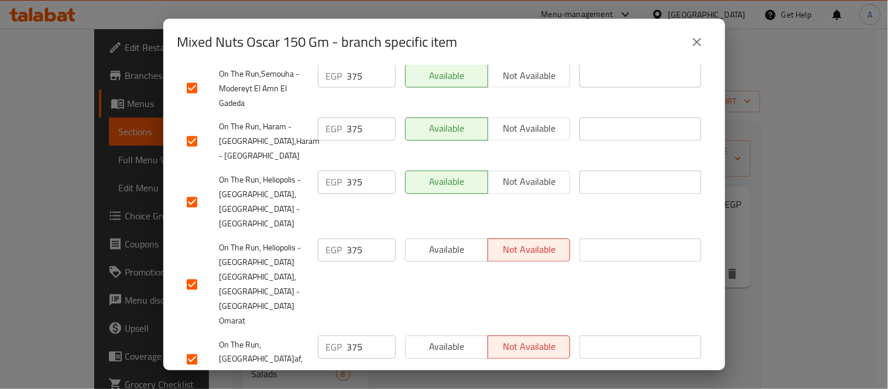
drag, startPoint x: 363, startPoint y: 347, endPoint x: 306, endPoint y: 343, distance: 57.5
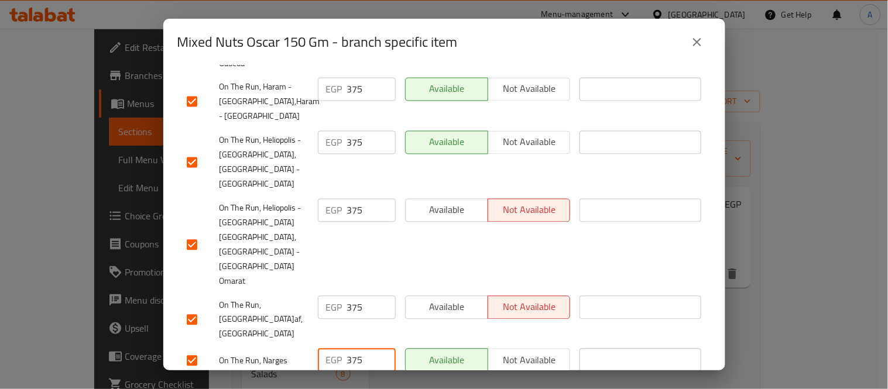
scroll to position [715, 0]
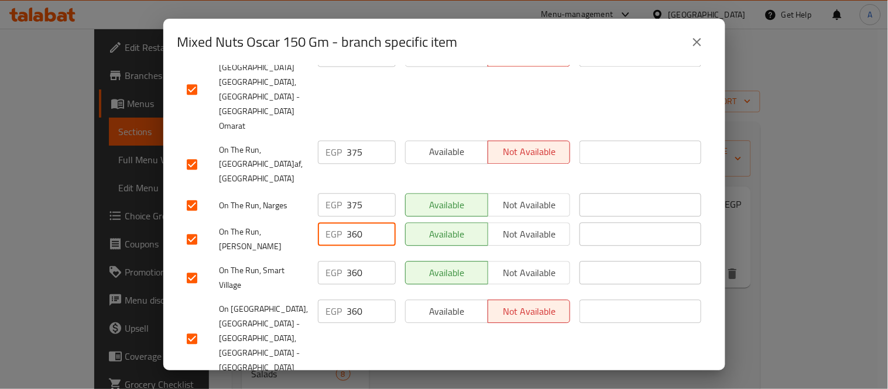
drag, startPoint x: 364, startPoint y: 183, endPoint x: 331, endPoint y: 191, distance: 33.7
click at [333, 222] on div "EGP 360 ​" at bounding box center [357, 233] width 78 height 23
drag, startPoint x: 347, startPoint y: 218, endPoint x: 337, endPoint y: 223, distance: 11.0
click at [338, 261] on div "EGP 360 ​" at bounding box center [357, 272] width 78 height 23
drag, startPoint x: 361, startPoint y: 249, endPoint x: 338, endPoint y: 269, distance: 29.8
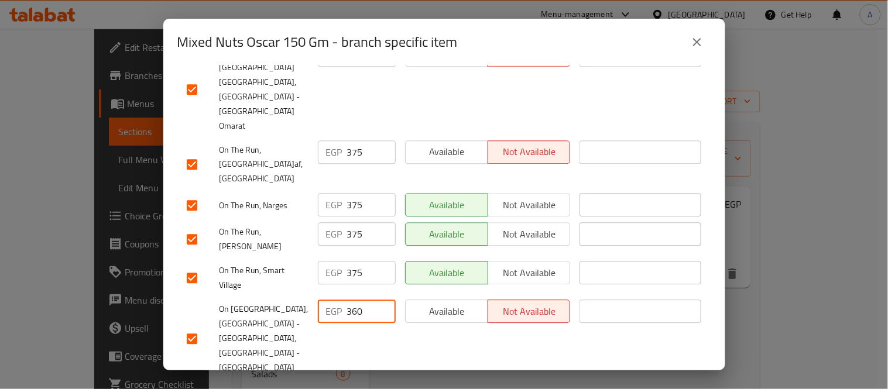
click at [340, 300] on div "EGP 360 ​" at bounding box center [357, 311] width 78 height 23
drag, startPoint x: 359, startPoint y: 310, endPoint x: 328, endPoint y: 320, distance: 33.1
click at [329, 382] on div "EGP 360 ​" at bounding box center [357, 393] width 78 height 23
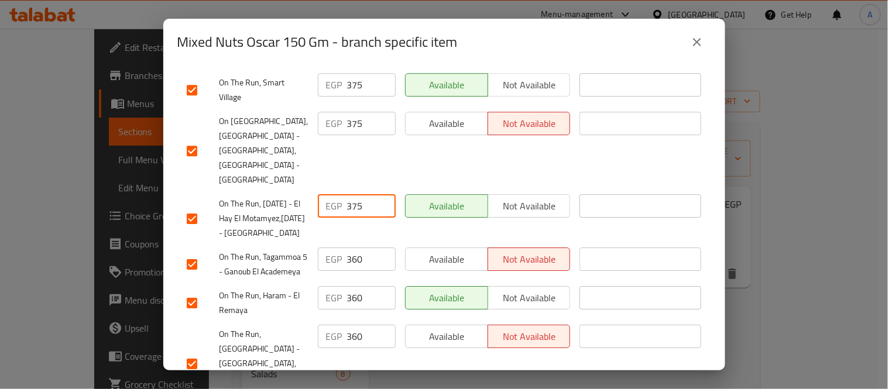
scroll to position [910, 0]
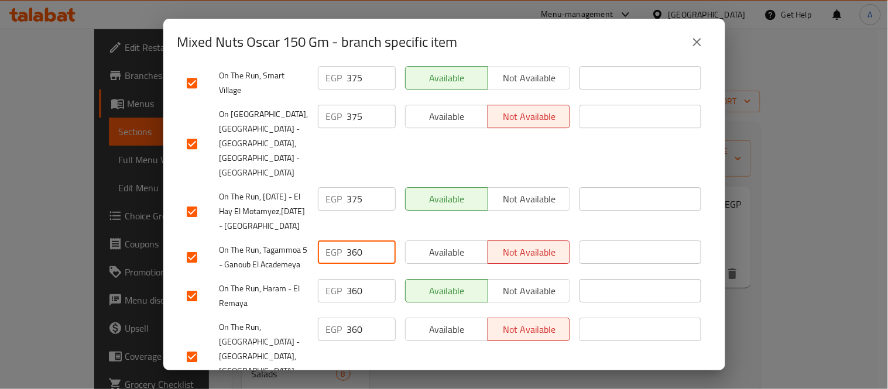
drag, startPoint x: 358, startPoint y: 205, endPoint x: 338, endPoint y: 211, distance: 21.5
click at [338, 241] on div "EGP 360 ​" at bounding box center [357, 252] width 78 height 23
drag, startPoint x: 356, startPoint y: 258, endPoint x: 328, endPoint y: 266, distance: 28.7
click at [323, 279] on div "EGP 360 ​" at bounding box center [357, 290] width 78 height 23
click at [354, 279] on input "360" at bounding box center [371, 290] width 49 height 23
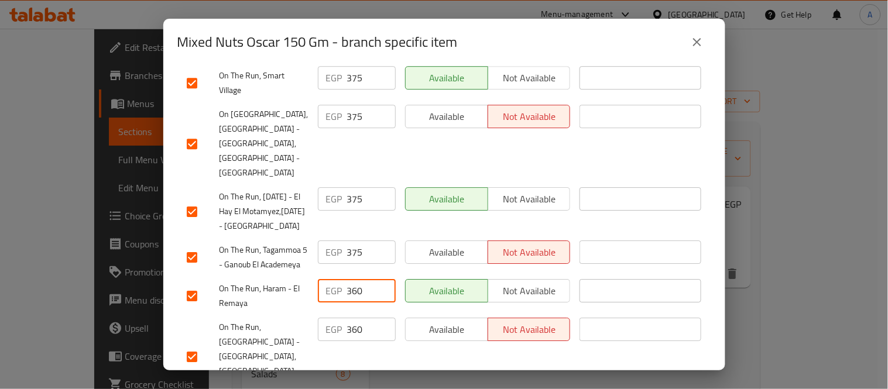
click at [354, 279] on input "360" at bounding box center [371, 290] width 49 height 23
drag, startPoint x: 365, startPoint y: 286, endPoint x: 336, endPoint y: 300, distance: 31.9
click at [336, 318] on div "EGP 360 ​" at bounding box center [357, 329] width 78 height 23
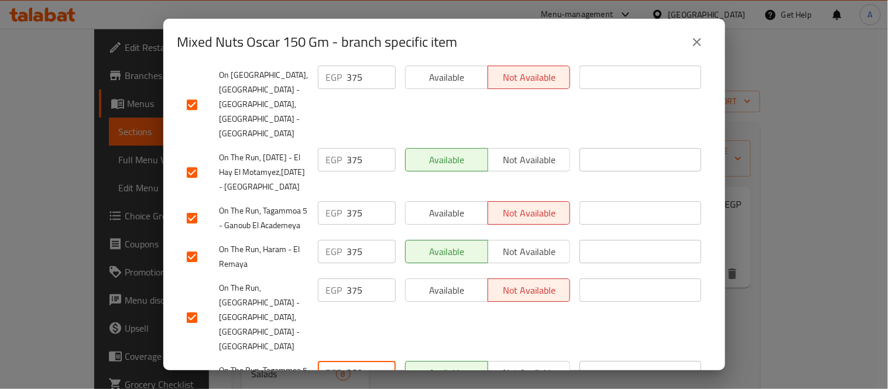
drag, startPoint x: 358, startPoint y: 364, endPoint x: 319, endPoint y: 361, distance: 39.3
click at [321, 362] on ul "Branch Price Status Status is valid till On The Run, El Sheikh Zayed - Nile Uni…" at bounding box center [444, 206] width 534 height 1806
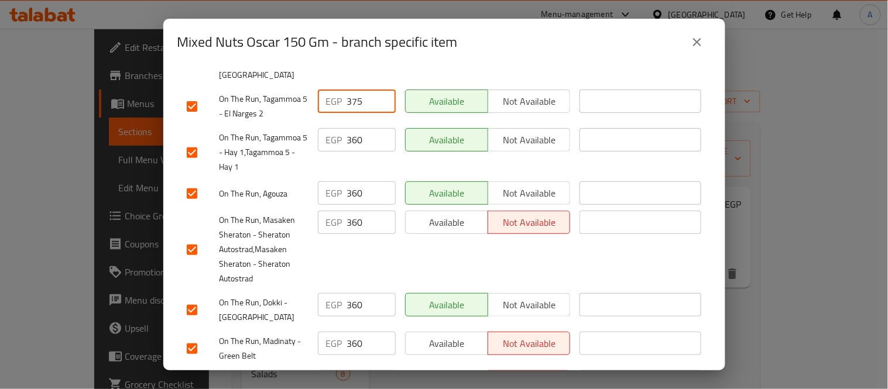
scroll to position [1156, 0]
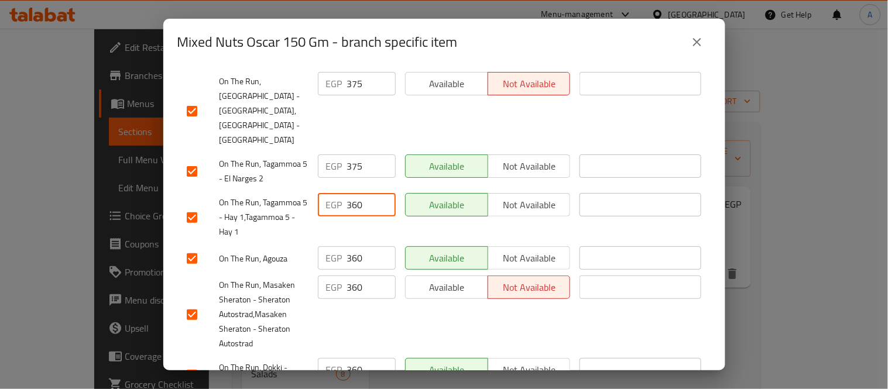
drag, startPoint x: 366, startPoint y: 162, endPoint x: 334, endPoint y: 170, distance: 33.1
click at [335, 193] on div "EGP 360 ​" at bounding box center [357, 204] width 78 height 23
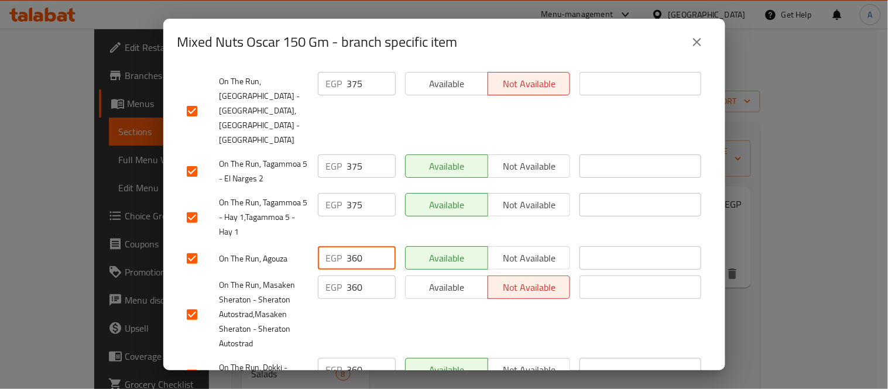
drag, startPoint x: 362, startPoint y: 205, endPoint x: 335, endPoint y: 218, distance: 29.6
click at [335, 246] on div "EGP 360 ​" at bounding box center [357, 257] width 78 height 23
drag, startPoint x: 361, startPoint y: 237, endPoint x: 329, endPoint y: 252, distance: 35.3
click at [330, 271] on div "EGP 360 ​" at bounding box center [356, 314] width 87 height 87
drag, startPoint x: 330, startPoint y: 329, endPoint x: 317, endPoint y: 332, distance: 13.8
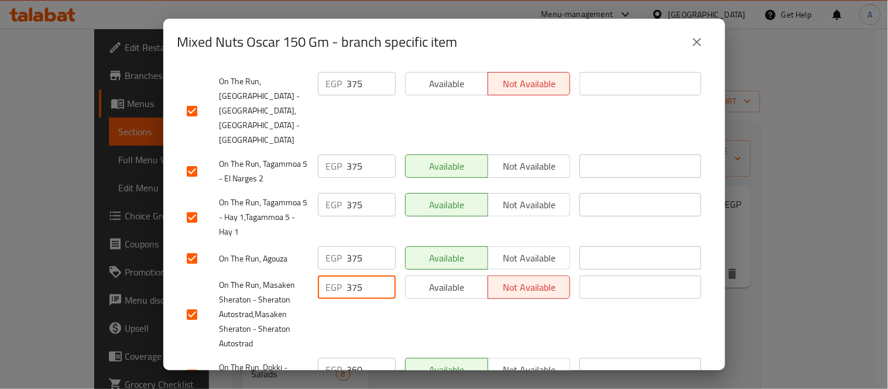
click at [318, 358] on div "EGP 360 ​" at bounding box center [357, 369] width 78 height 23
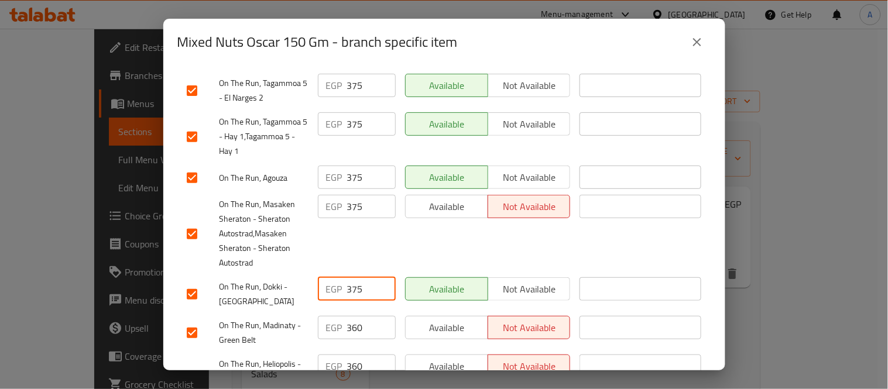
drag, startPoint x: 366, startPoint y: 367, endPoint x: 318, endPoint y: 366, distance: 48.0
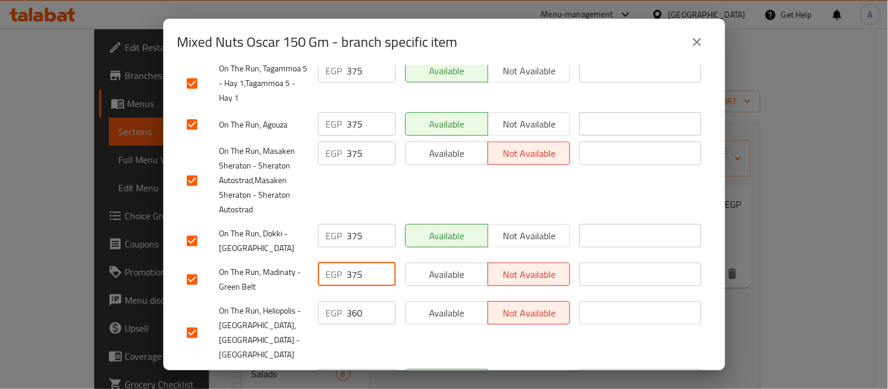
scroll to position [1312, 0]
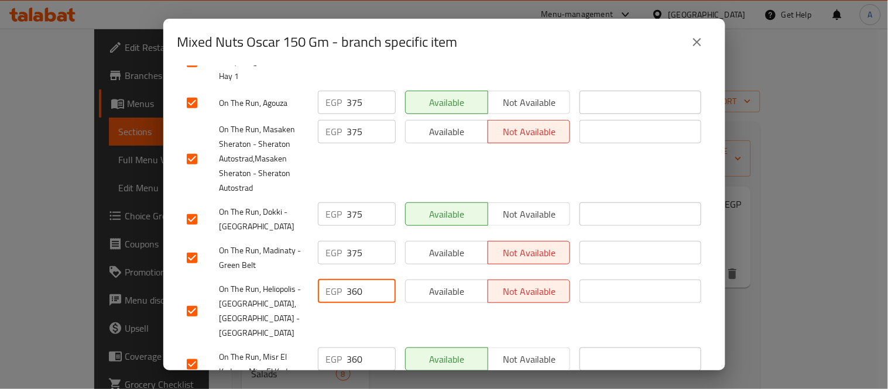
drag, startPoint x: 358, startPoint y: 238, endPoint x: 328, endPoint y: 246, distance: 30.4
click at [330, 280] on div "EGP 360 ​" at bounding box center [357, 291] width 78 height 23
click at [354, 280] on input "3750" at bounding box center [371, 291] width 49 height 23
drag, startPoint x: 338, startPoint y: 285, endPoint x: 330, endPoint y: 289, distance: 9.2
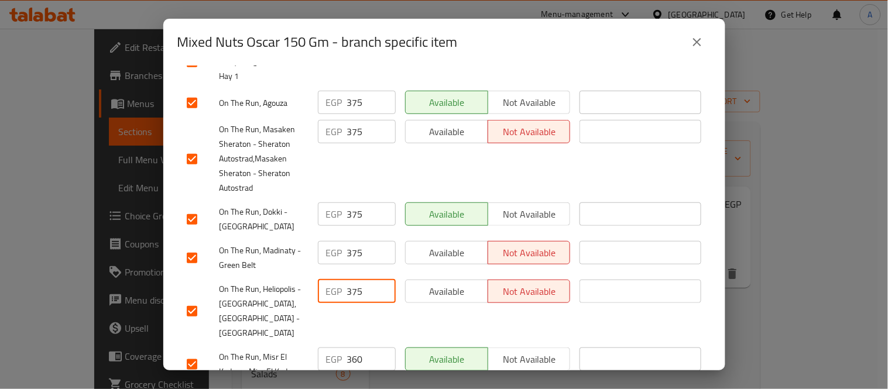
click at [331, 348] on div "EGP 360 ​" at bounding box center [357, 359] width 78 height 23
drag, startPoint x: 357, startPoint y: 321, endPoint x: 311, endPoint y: 330, distance: 47.2
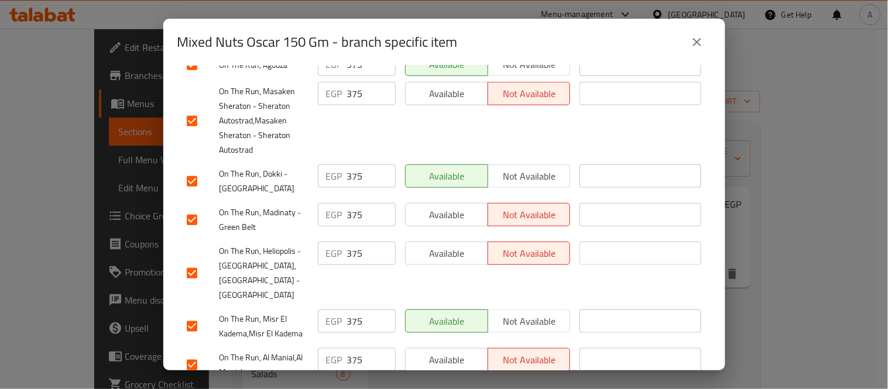
drag, startPoint x: 341, startPoint y: 364, endPoint x: 303, endPoint y: 342, distance: 43.8
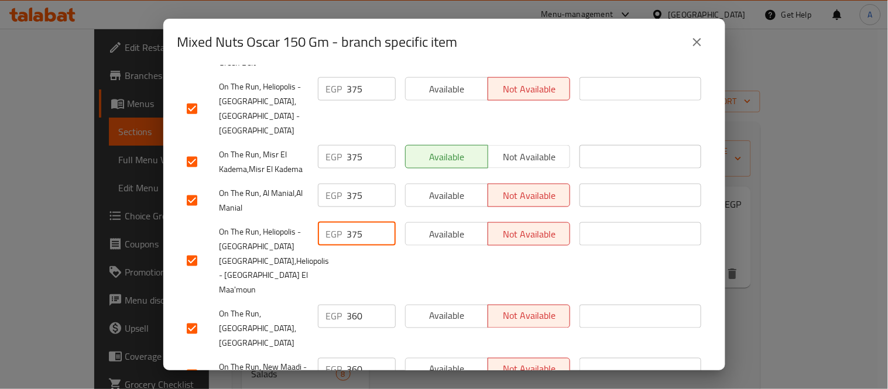
scroll to position [1548, 0]
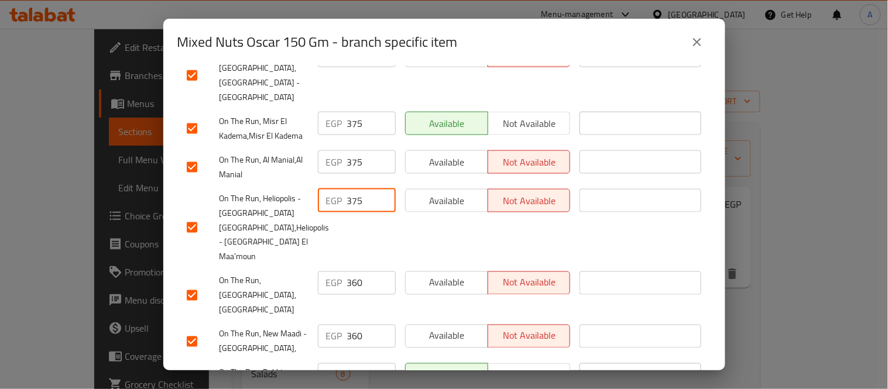
drag, startPoint x: 359, startPoint y: 195, endPoint x: 334, endPoint y: 204, distance: 26.7
click at [335, 267] on div "EGP 360 ​" at bounding box center [356, 296] width 87 height 58
drag, startPoint x: 364, startPoint y: 231, endPoint x: 320, endPoint y: 237, distance: 44.4
click at [321, 325] on div "EGP 360 ​" at bounding box center [357, 336] width 78 height 23
click at [358, 364] on input "360" at bounding box center [371, 375] width 49 height 23
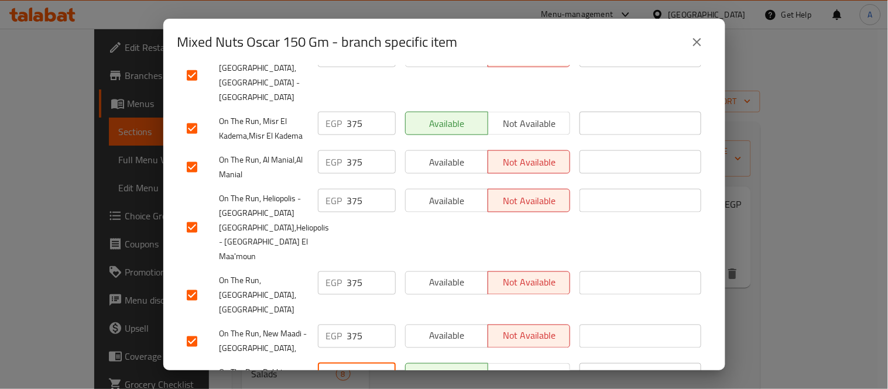
click at [360, 364] on input "360" at bounding box center [371, 375] width 49 height 23
click at [331, 364] on div "EGP 360 ​" at bounding box center [357, 375] width 78 height 23
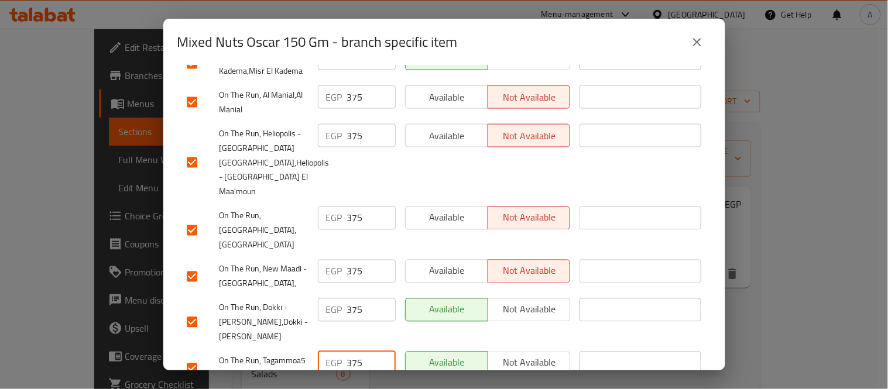
scroll to position [1622, 0]
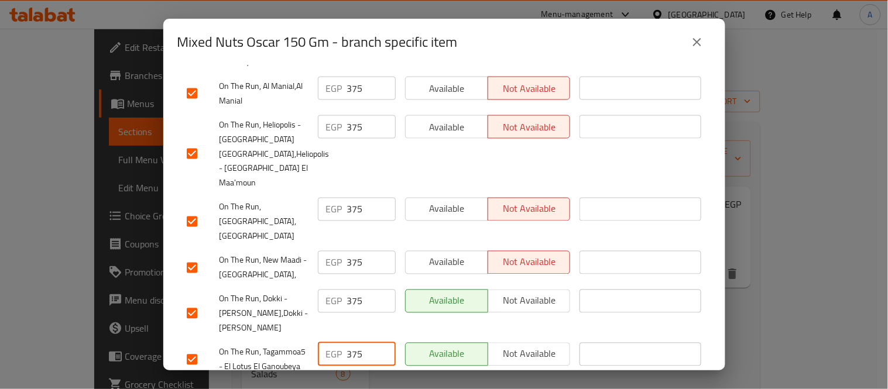
click at [336, 382] on div "EGP 360 ​" at bounding box center [357, 393] width 78 height 23
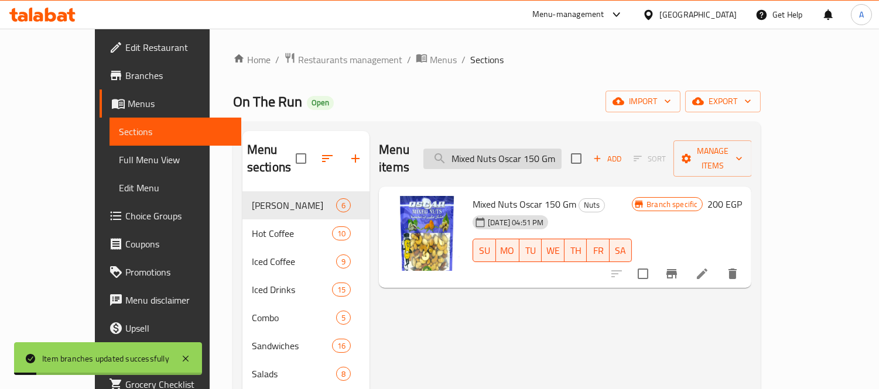
click at [539, 157] on input "Mixed Nuts Oscar 150 Gm" at bounding box center [492, 159] width 138 height 20
click at [539, 157] on input "Alameed Coffee Light Without Cardamom 200g" at bounding box center [492, 159] width 138 height 20
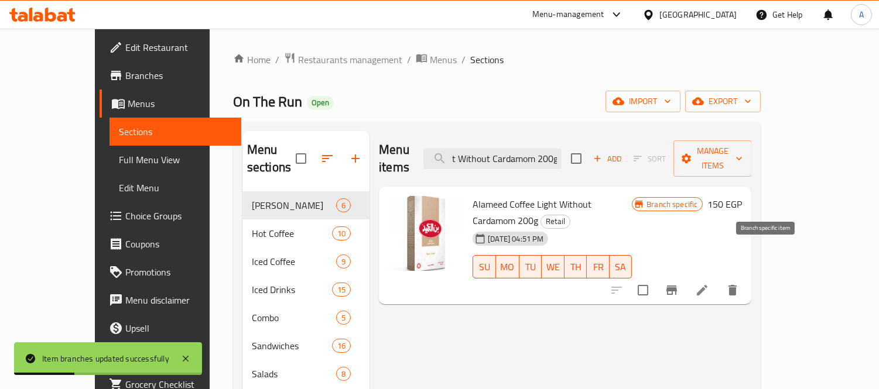
click at [686, 276] on button "Branch-specific-item" at bounding box center [671, 290] width 28 height 28
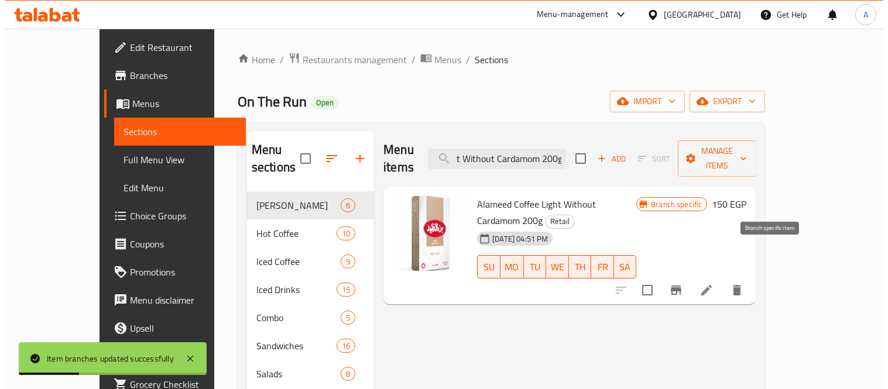
scroll to position [0, 0]
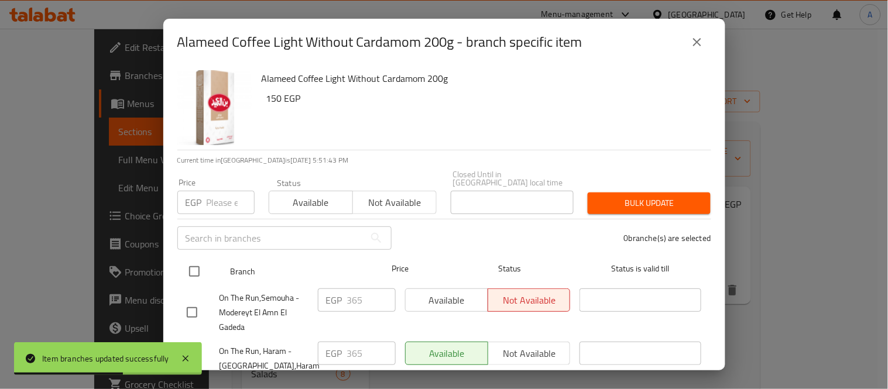
click at [198, 259] on input "checkbox" at bounding box center [194, 271] width 25 height 25
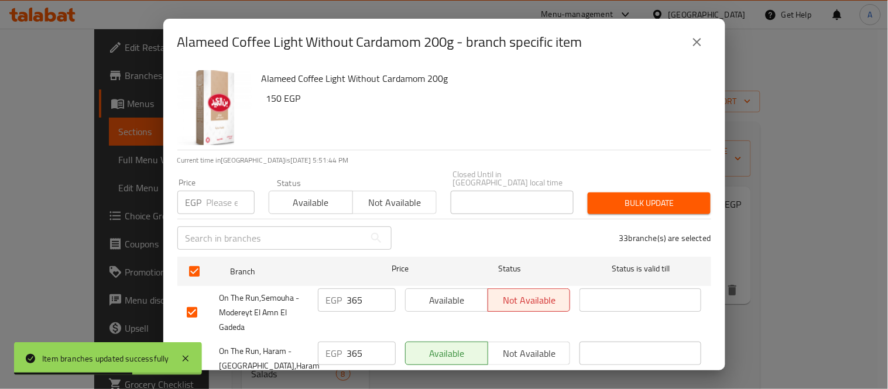
scroll to position [65, 0]
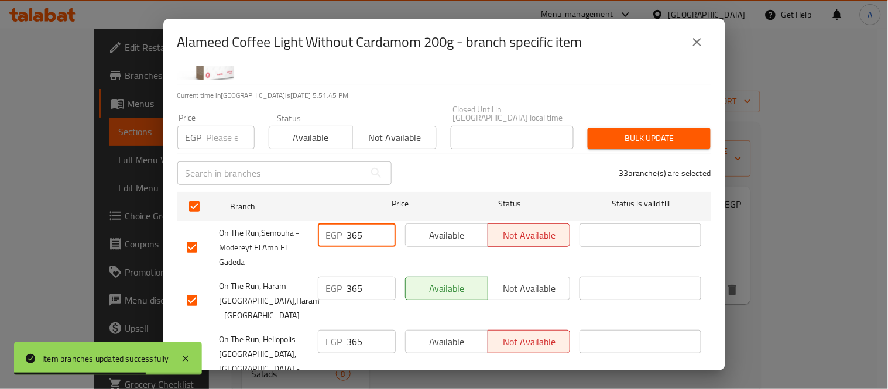
click at [332, 230] on div "EGP 365 ​" at bounding box center [357, 235] width 78 height 23
click at [335, 289] on div "EGP 365 ​" at bounding box center [357, 288] width 78 height 23
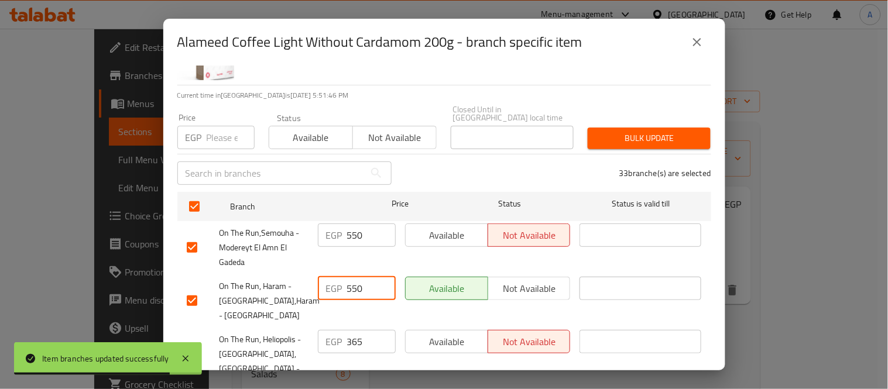
click at [348, 331] on input "365" at bounding box center [371, 341] width 49 height 23
click at [350, 331] on input "365" at bounding box center [371, 341] width 49 height 23
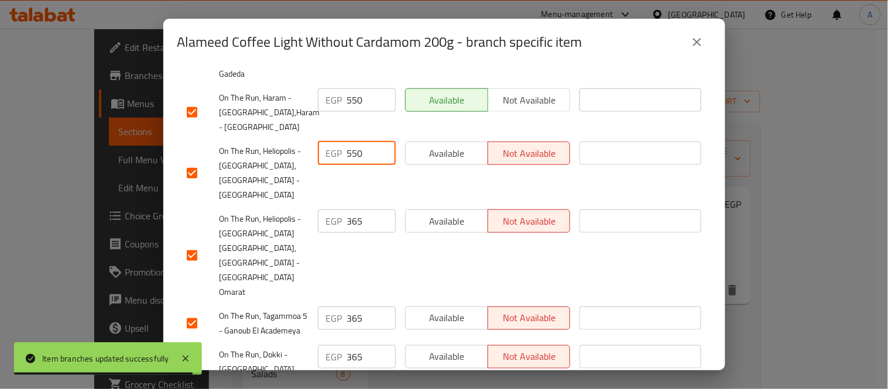
scroll to position [260, 0]
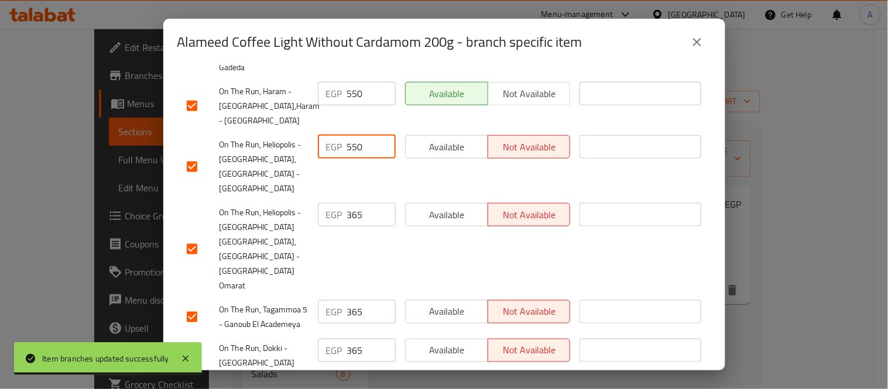
click at [324, 203] on div "EGP 365 ​" at bounding box center [357, 214] width 78 height 23
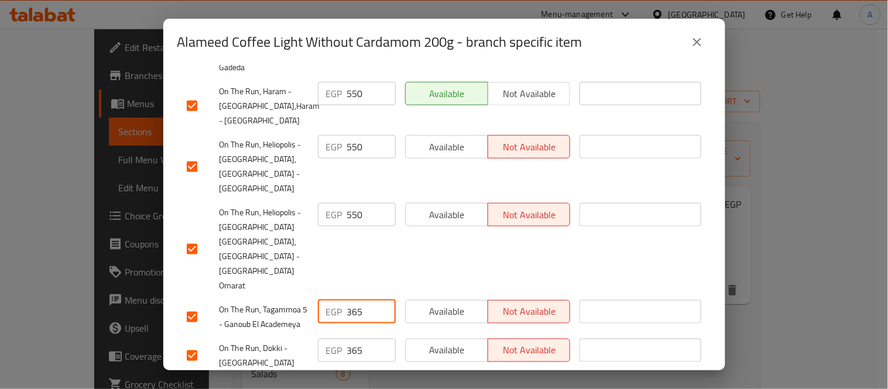
click at [335, 300] on div "EGP 365 ​" at bounding box center [357, 311] width 78 height 23
click at [334, 339] on div "EGP 365 ​" at bounding box center [357, 350] width 78 height 23
click at [332, 378] on div "EGP 365 ​" at bounding box center [357, 389] width 78 height 23
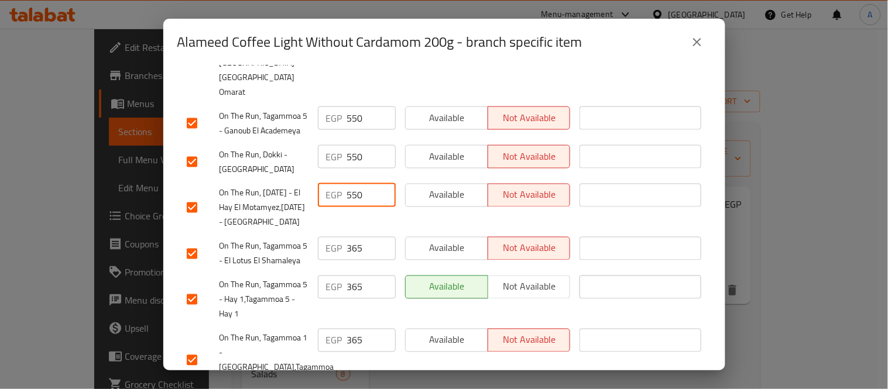
scroll to position [455, 0]
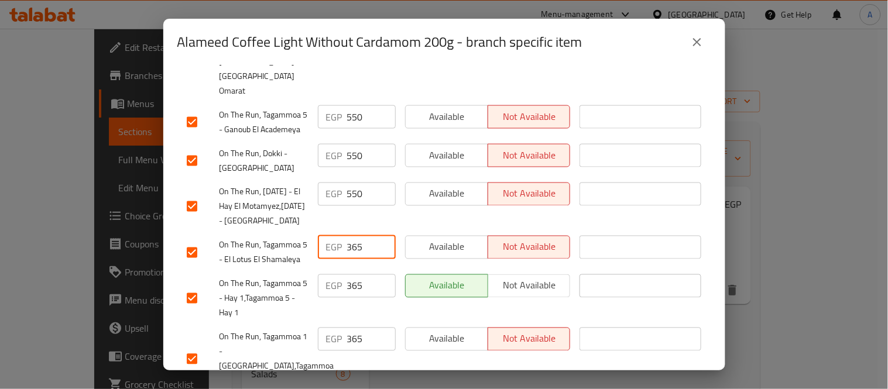
click at [335, 236] on div "EGP 365 ​" at bounding box center [357, 247] width 78 height 23
click at [324, 287] on div "EGP 365 ​" at bounding box center [357, 286] width 78 height 23
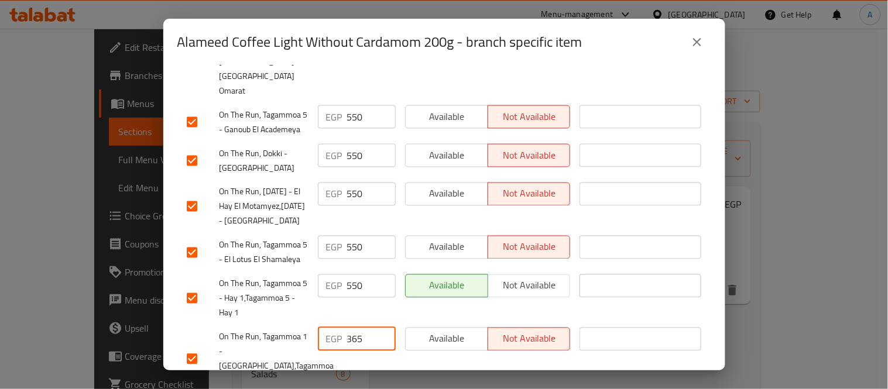
click at [334, 333] on div "EGP 365 ​" at bounding box center [357, 339] width 78 height 23
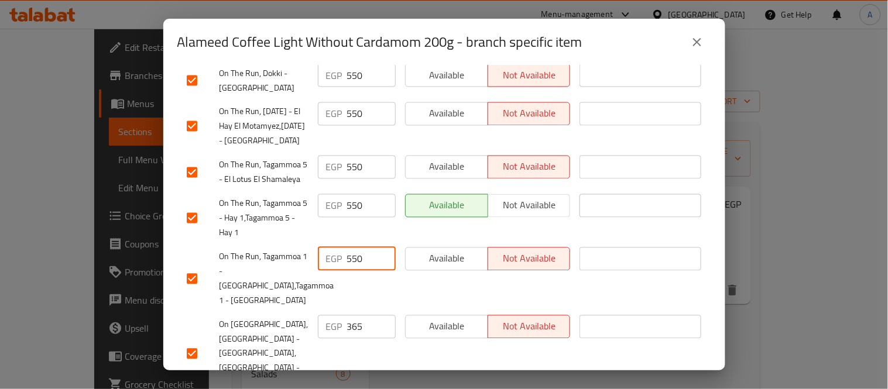
scroll to position [650, 0]
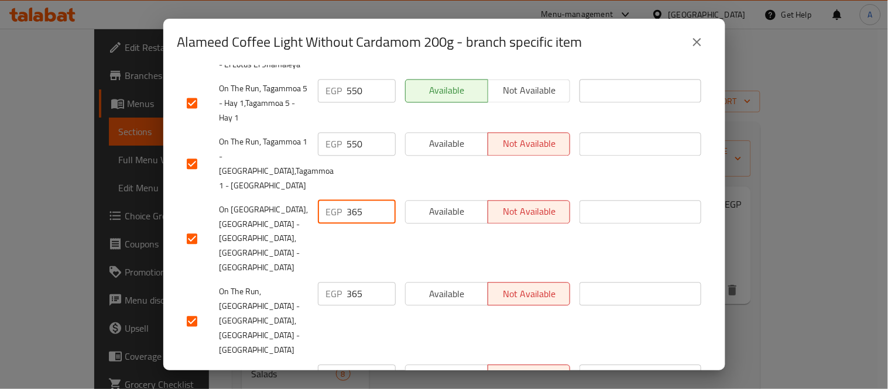
click at [335, 212] on div "EGP 365 ​" at bounding box center [357, 211] width 78 height 23
click at [337, 282] on div "EGP 365 ​" at bounding box center [356, 320] width 87 height 87
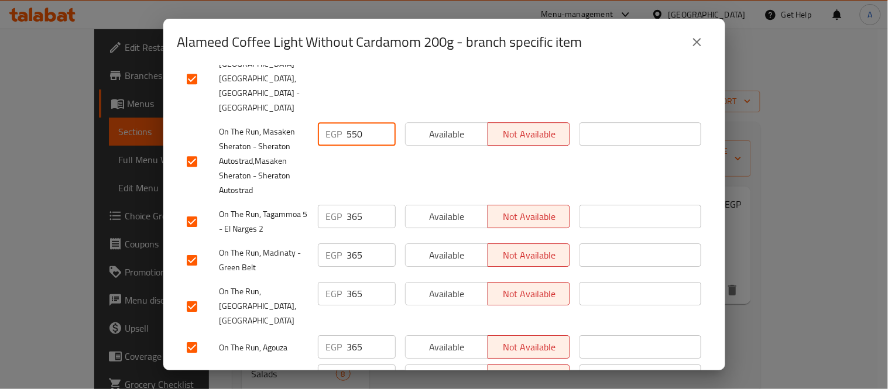
scroll to position [910, 0]
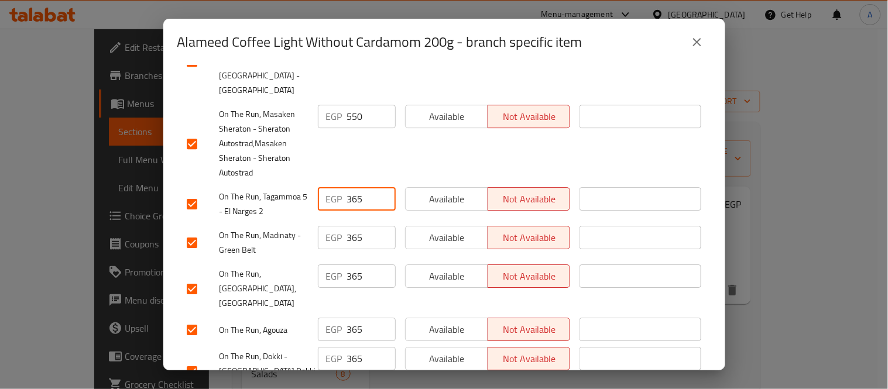
click at [337, 183] on div "EGP 365 ​" at bounding box center [356, 204] width 87 height 43
click at [333, 221] on div "EGP 365 ​" at bounding box center [356, 242] width 87 height 43
click at [317, 260] on div "EGP 365 ​" at bounding box center [356, 289] width 87 height 58
click at [335, 318] on div "EGP 365 ​" at bounding box center [357, 329] width 78 height 23
click at [335, 347] on div "EGP 365 ​" at bounding box center [357, 358] width 78 height 23
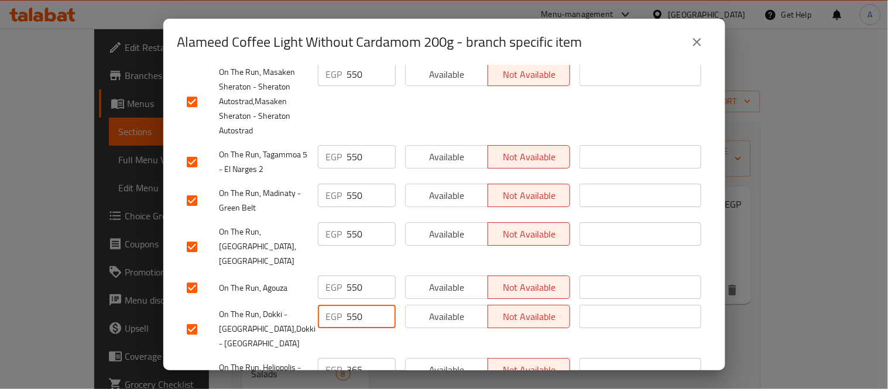
scroll to position [1105, 0]
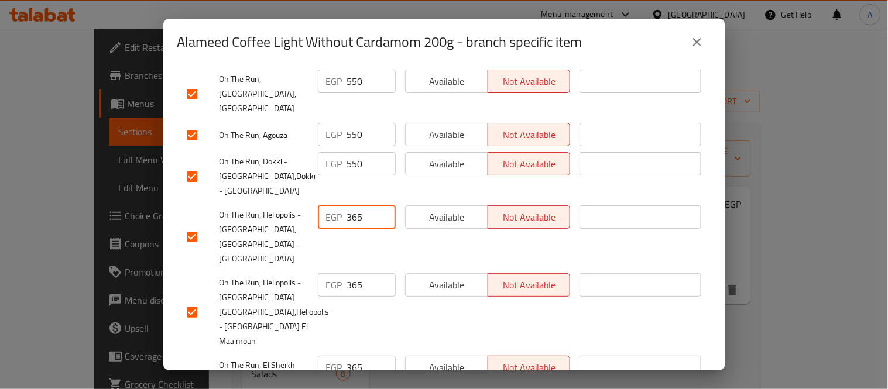
click at [332, 205] on div "EGP 365 ​" at bounding box center [357, 216] width 78 height 23
click at [335, 273] on div "EGP 365 ​" at bounding box center [357, 284] width 78 height 23
click at [330, 356] on div "EGP 365 ​" at bounding box center [357, 367] width 78 height 23
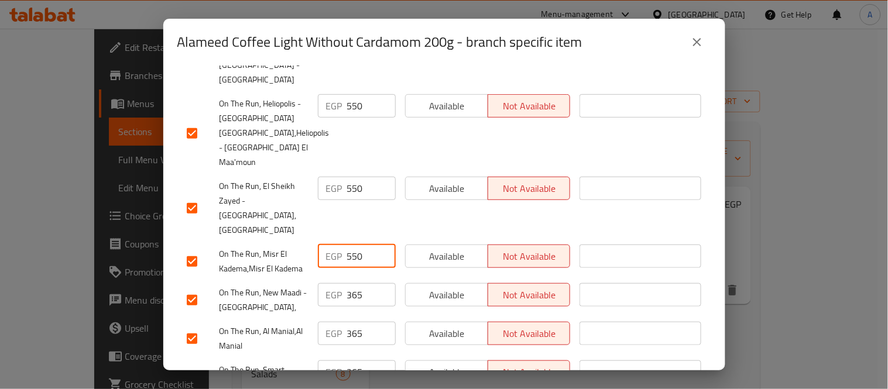
scroll to position [1301, 0]
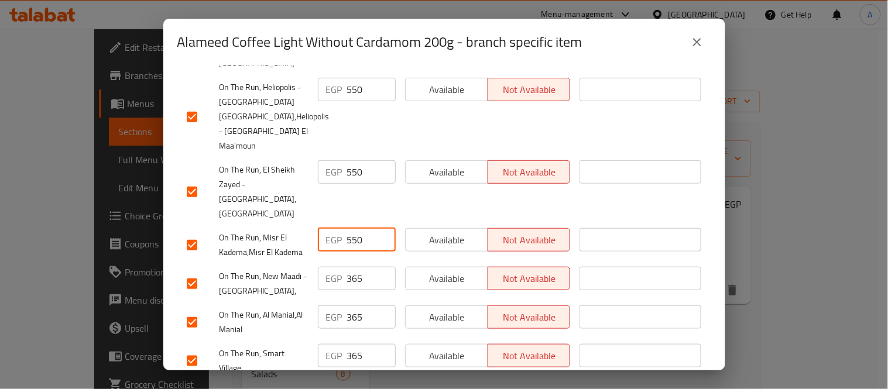
click at [334, 267] on div "EGP 365 ​" at bounding box center [357, 278] width 78 height 23
click at [335, 306] on div "EGP 365 ​" at bounding box center [357, 317] width 78 height 23
click at [334, 344] on div "EGP 365 ​" at bounding box center [357, 355] width 78 height 23
click at [335, 383] on div "EGP 365 ​" at bounding box center [357, 394] width 78 height 23
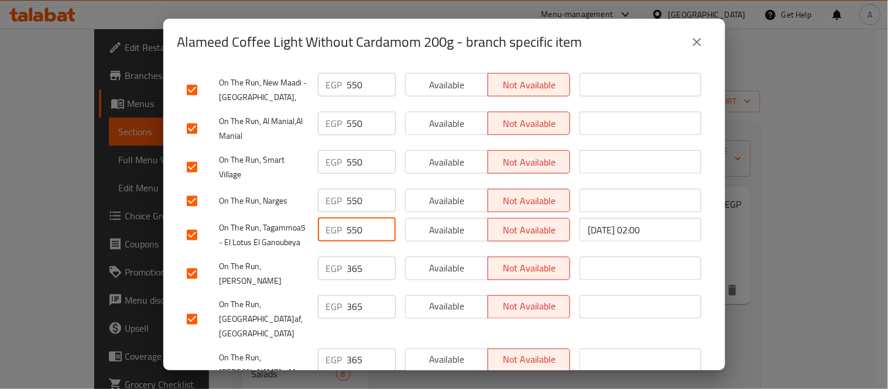
scroll to position [1496, 0]
click at [361, 256] on input "365" at bounding box center [371, 267] width 49 height 23
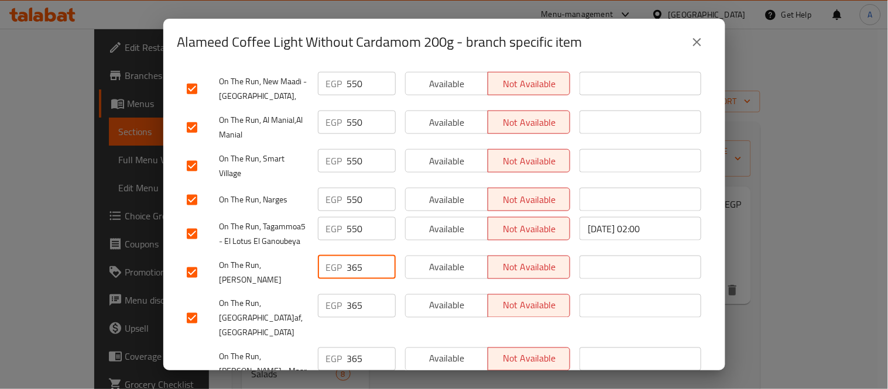
click at [335, 256] on div "EGP 365 ​" at bounding box center [357, 267] width 78 height 23
click at [358, 294] on input "365" at bounding box center [371, 305] width 49 height 23
click at [318, 348] on div "EGP 365 ​" at bounding box center [357, 359] width 78 height 23
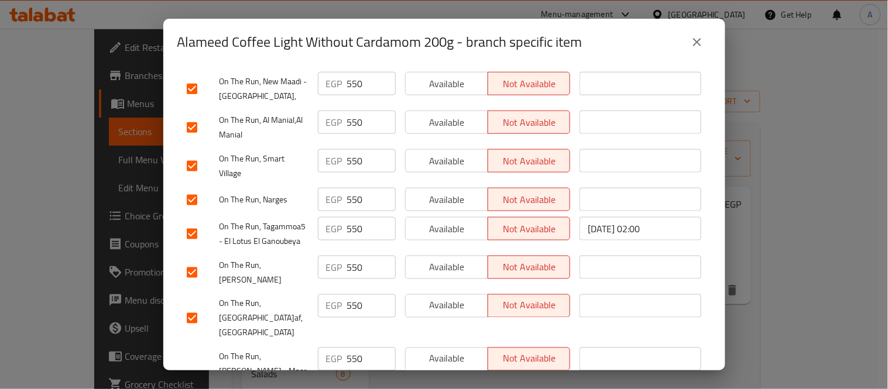
scroll to position [1622, 0]
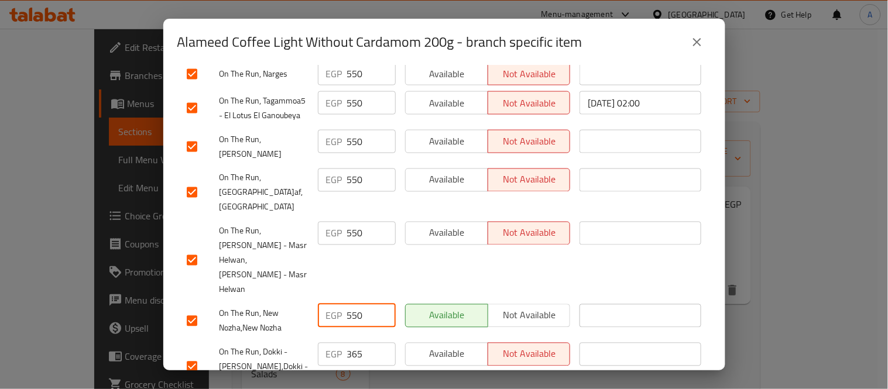
click at [338, 343] on div "EGP 365 ​" at bounding box center [357, 354] width 78 height 23
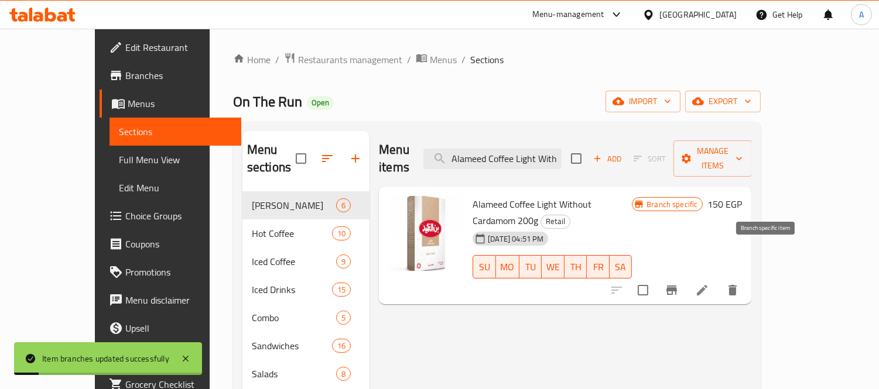
click at [677, 286] on icon "Branch-specific-item" at bounding box center [671, 290] width 11 height 9
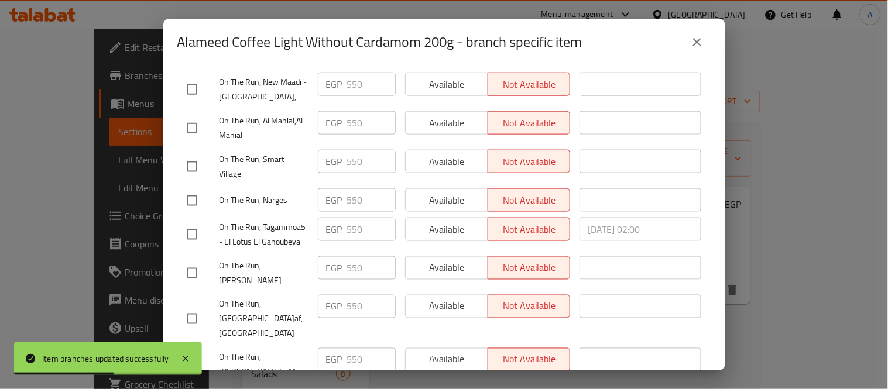
scroll to position [1361, 0]
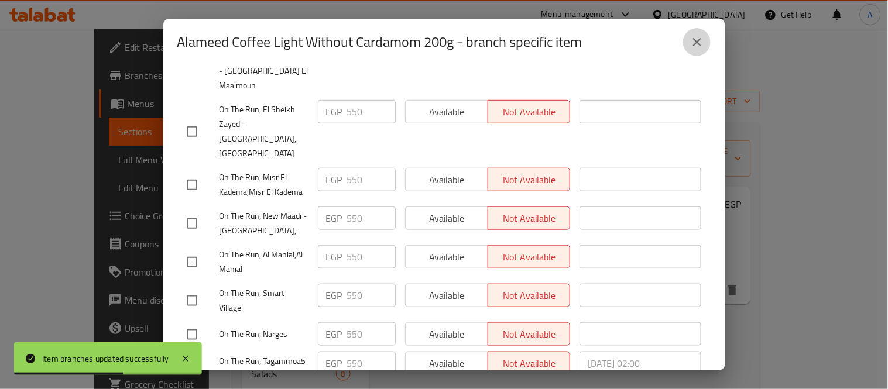
click at [698, 52] on button "close" at bounding box center [697, 42] width 28 height 28
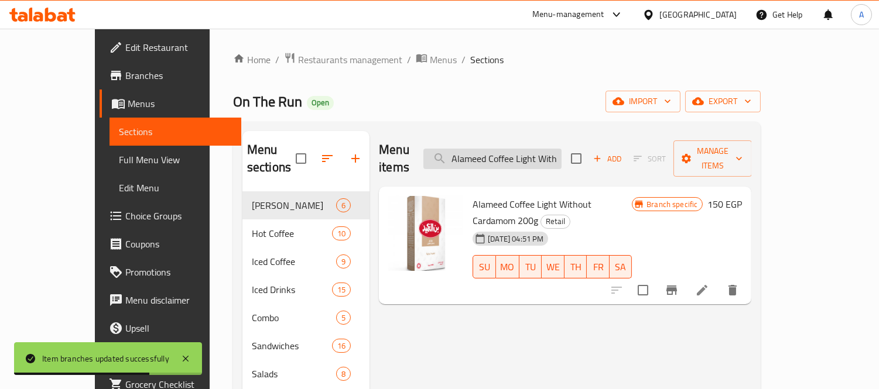
click at [536, 149] on input "Alameed Coffee Light Without Cardamom 200g" at bounding box center [492, 159] width 138 height 20
click at [536, 149] on input "Alameed Medium 8gm" at bounding box center [492, 159] width 138 height 20
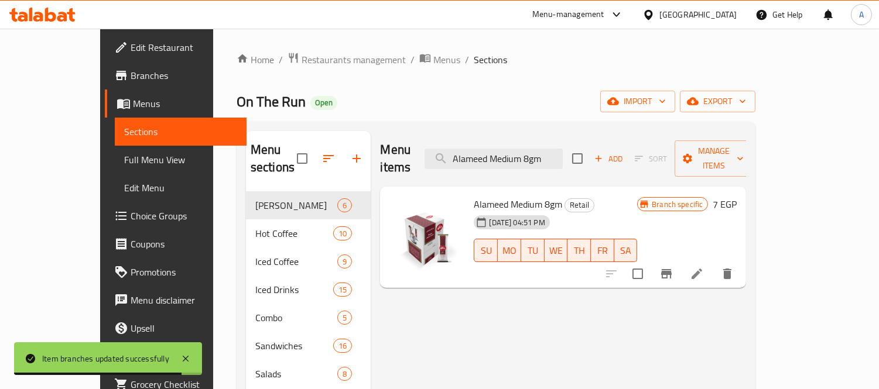
click at [671, 269] on icon "Branch-specific-item" at bounding box center [666, 273] width 11 height 9
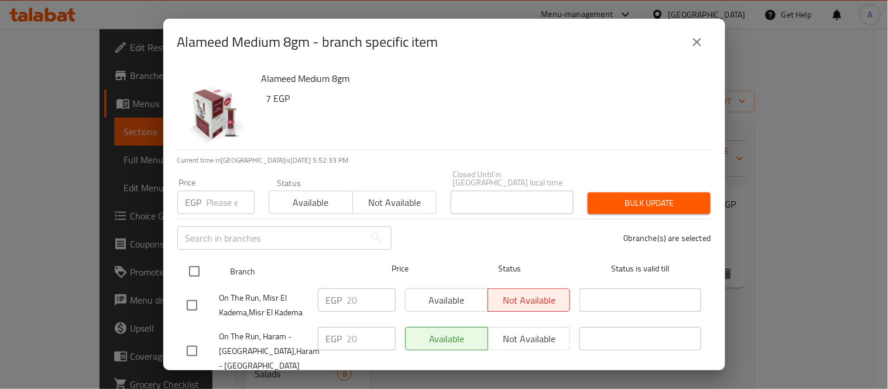
click at [197, 259] on input "checkbox" at bounding box center [194, 271] width 25 height 25
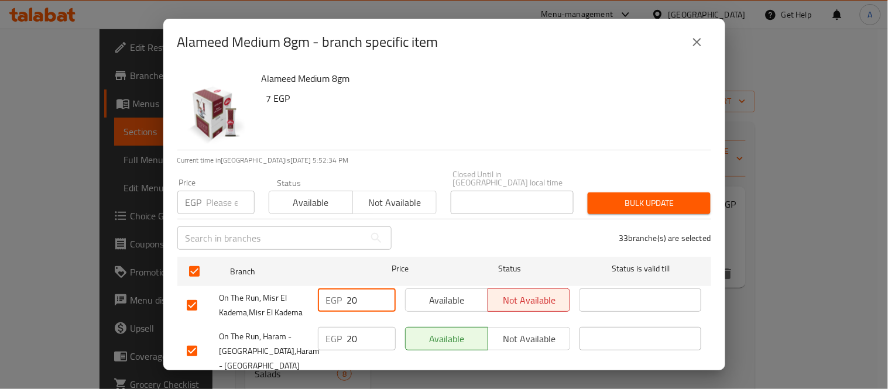
click at [318, 302] on div "EGP 20 ​" at bounding box center [357, 300] width 78 height 23
click at [337, 343] on div "EGP 20 ​" at bounding box center [356, 352] width 87 height 58
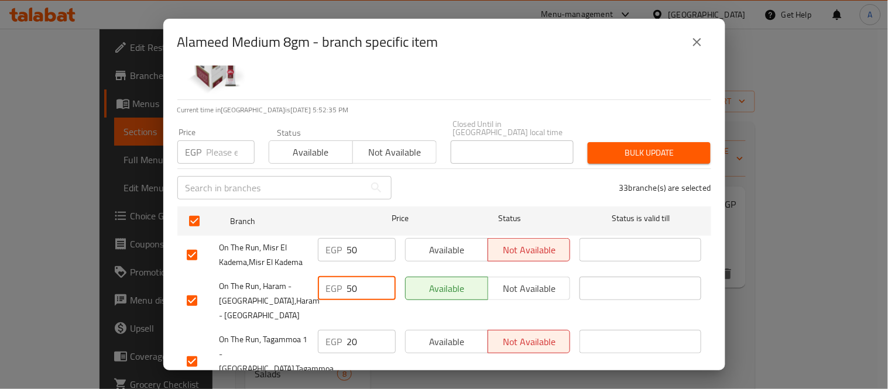
scroll to position [130, 0]
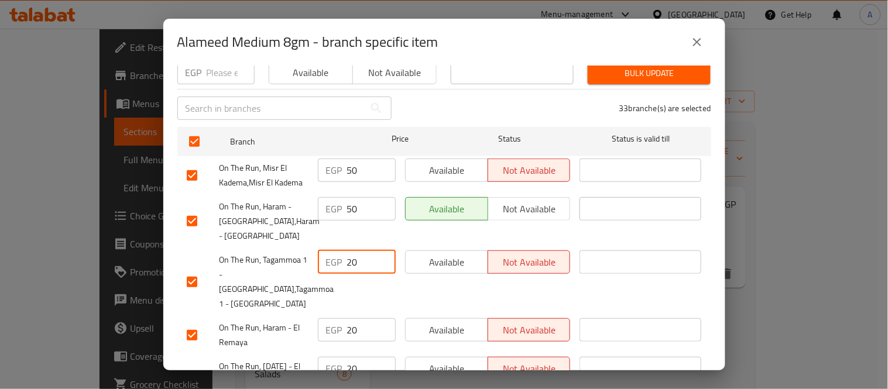
click at [347, 259] on input "20" at bounding box center [371, 262] width 49 height 23
click at [342, 324] on div "EGP 20 ​" at bounding box center [357, 329] width 78 height 23
click at [329, 365] on div "EGP 20 ​" at bounding box center [356, 381] width 87 height 58
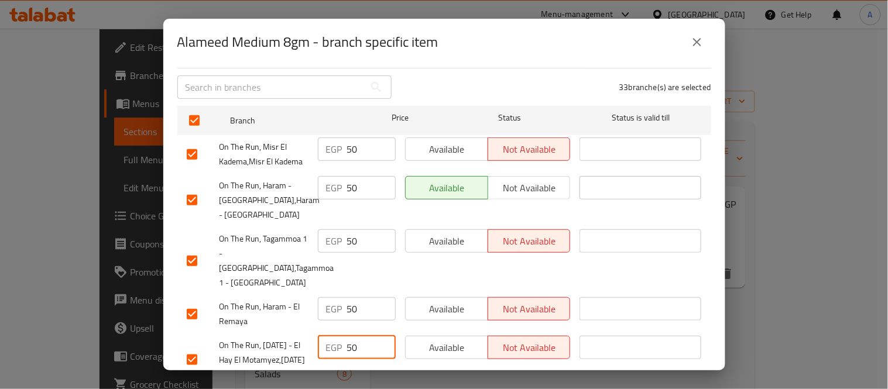
scroll to position [282, 0]
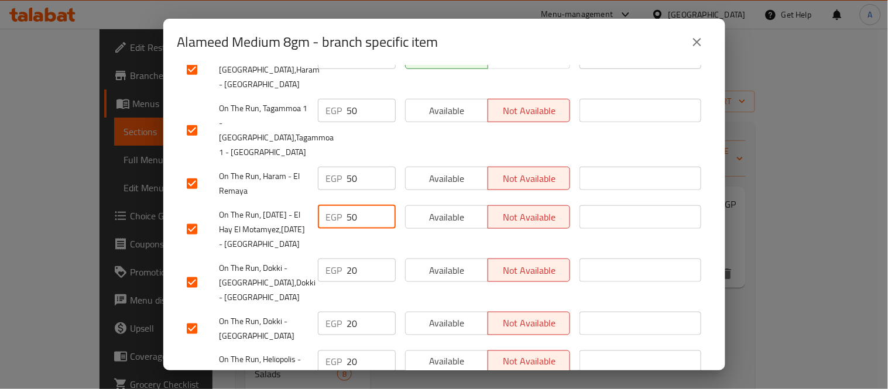
click at [331, 303] on div "EGP 20 ​" at bounding box center [356, 283] width 87 height 58
click at [337, 335] on div "EGP 20 ​" at bounding box center [357, 323] width 78 height 23
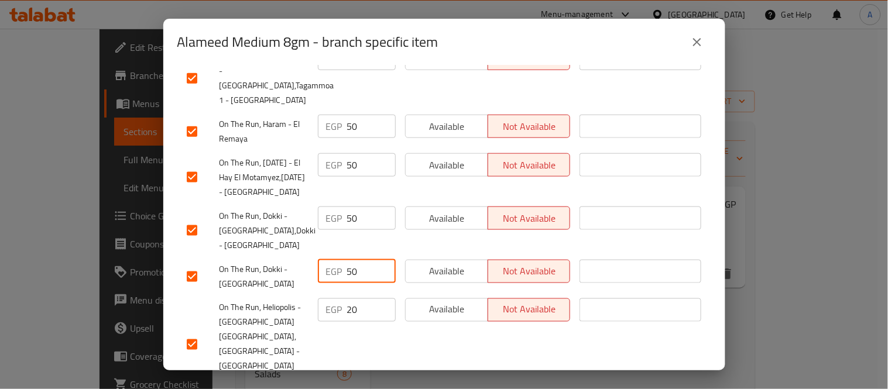
scroll to position [412, 0]
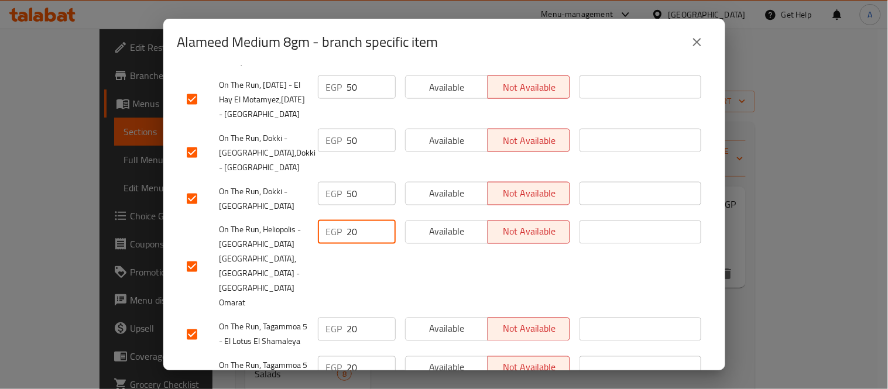
click
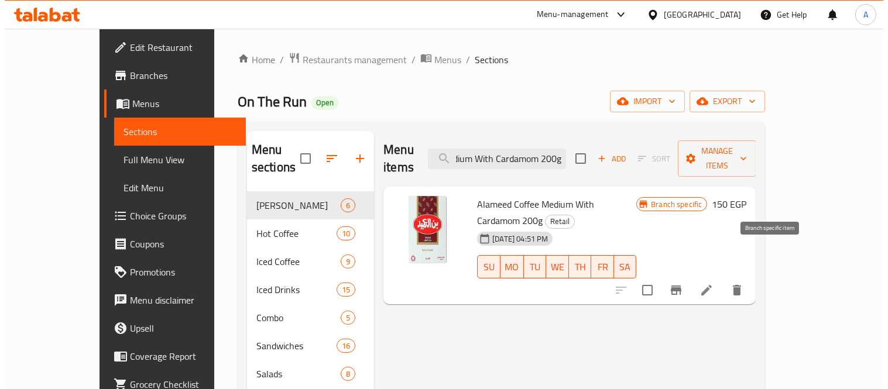
scroll to position [0, 0]
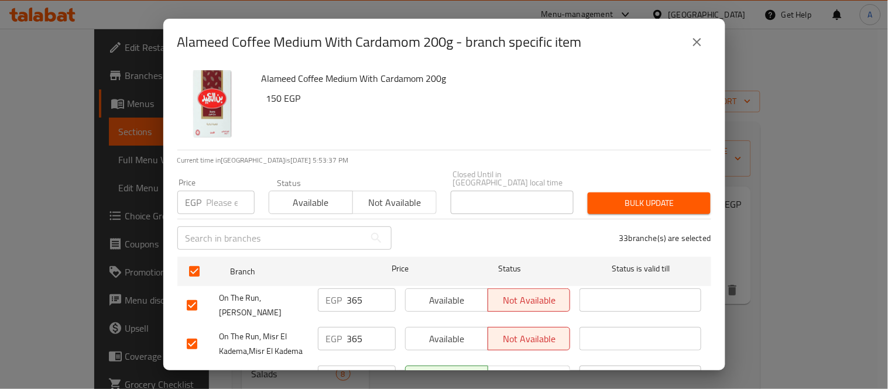
drag, startPoint x: 359, startPoint y: 289, endPoint x: 327, endPoint y: 303, distance: 35.9
drag, startPoint x: 358, startPoint y: 320, endPoint x: 342, endPoint y: 328, distance: 17.8
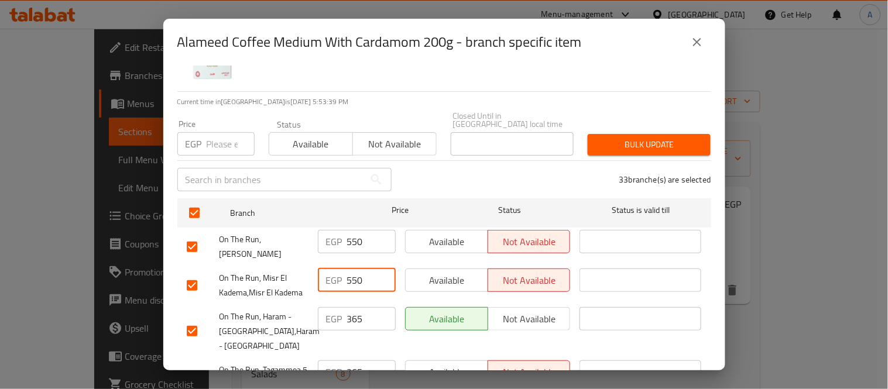
scroll to position [130, 0]
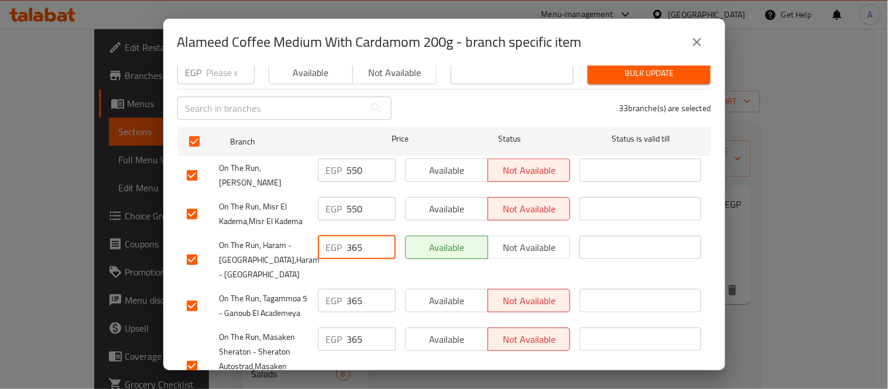
drag, startPoint x: 366, startPoint y: 239, endPoint x: 325, endPoint y: 242, distance: 41.1
drag, startPoint x: 355, startPoint y: 281, endPoint x: 336, endPoint y: 291, distance: 21.7
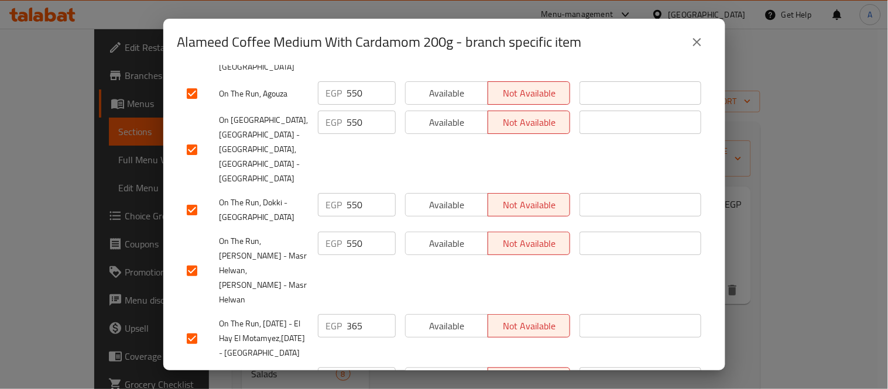
scroll to position [1110, 0]
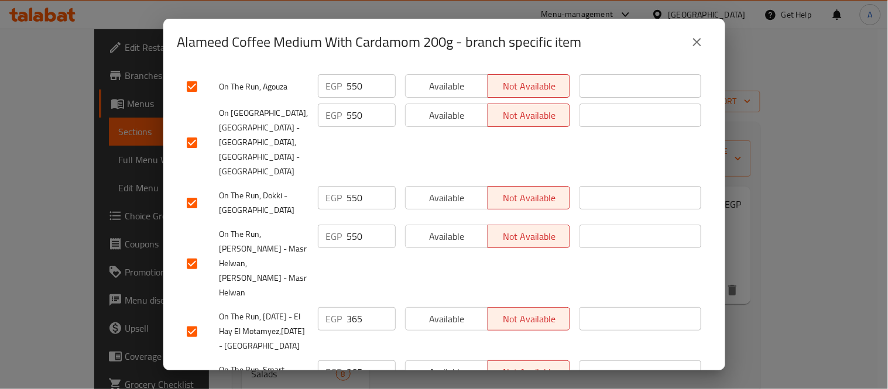
drag, startPoint x: 365, startPoint y: 218, endPoint x: 344, endPoint y: 227, distance: 22.6
drag, startPoint x: 354, startPoint y: 295, endPoint x: 338, endPoint y: 310, distance: 21.9
drag, startPoint x: 363, startPoint y: 338, endPoint x: 337, endPoint y: 344, distance: 27.0
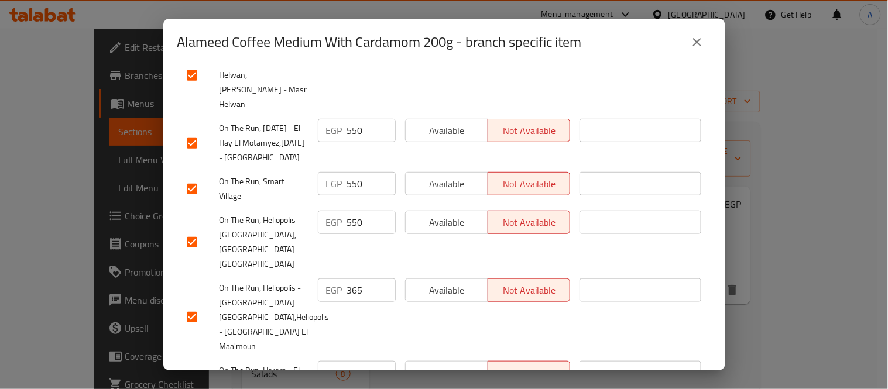
scroll to position [1305, 0]
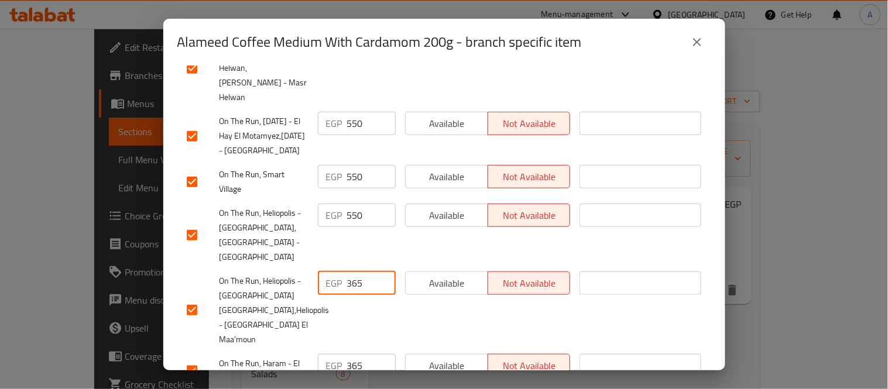
drag, startPoint x: 364, startPoint y: 194, endPoint x: 319, endPoint y: 217, distance: 50.3
drag, startPoint x: 360, startPoint y: 266, endPoint x: 333, endPoint y: 289, distance: 35.4
drag, startPoint x: 363, startPoint y: 303, endPoint x: 330, endPoint y: 309, distance: 33.2
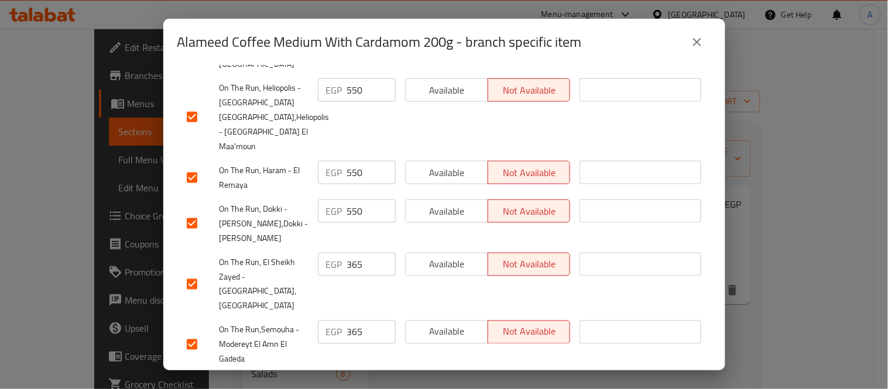
scroll to position [1500, 0]
drag, startPoint x: 360, startPoint y: 172, endPoint x: 326, endPoint y: 214, distance: 54.1
drag, startPoint x: 359, startPoint y: 235, endPoint x: 331, endPoint y: 250, distance: 31.7
drag, startPoint x: 365, startPoint y: 288, endPoint x: 340, endPoint y: 297, distance: 26.9
drag, startPoint x: 366, startPoint y: 326, endPoint x: 330, endPoint y: 338, distance: 37.6
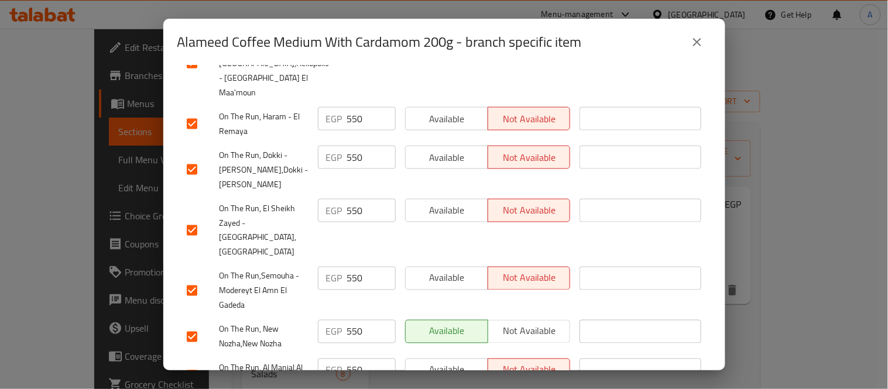
scroll to position [1622, 0]
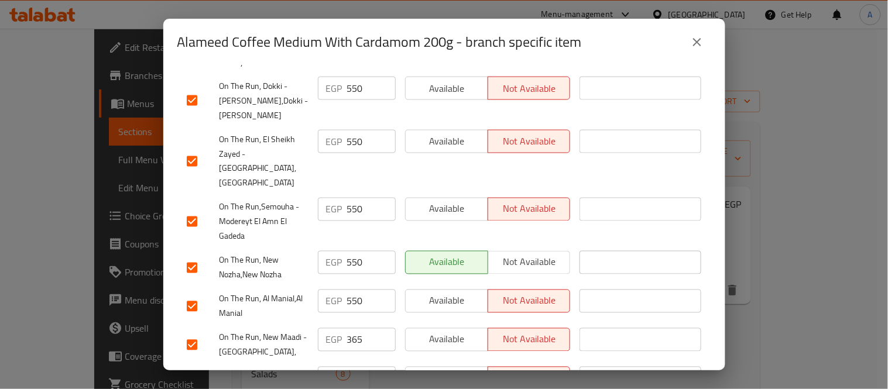
drag, startPoint x: 334, startPoint y: 253, endPoint x: 303, endPoint y: 253, distance: 30.4
drag, startPoint x: 364, startPoint y: 288, endPoint x: 334, endPoint y: 300, distance: 32.3
drag, startPoint x: 361, startPoint y: 323, endPoint x: 340, endPoint y: 329, distance: 22.4
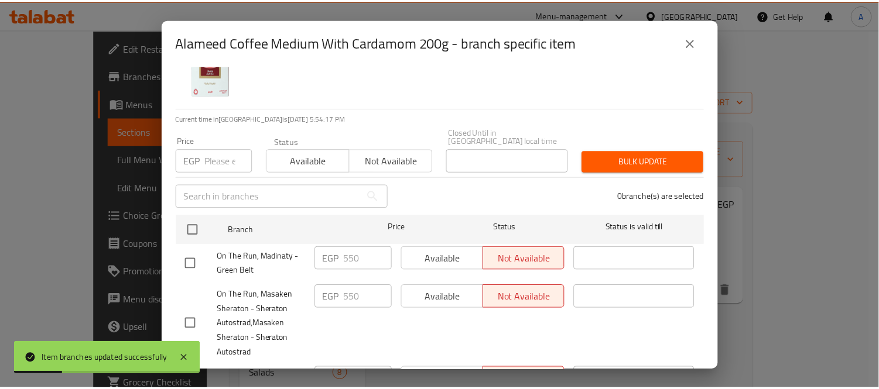
scroll to position [65, 0]
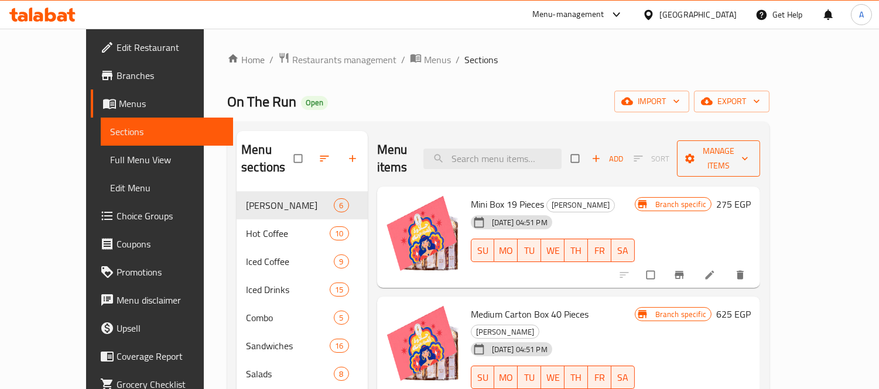
click at [750, 150] on span "Manage items" at bounding box center [718, 158] width 64 height 29
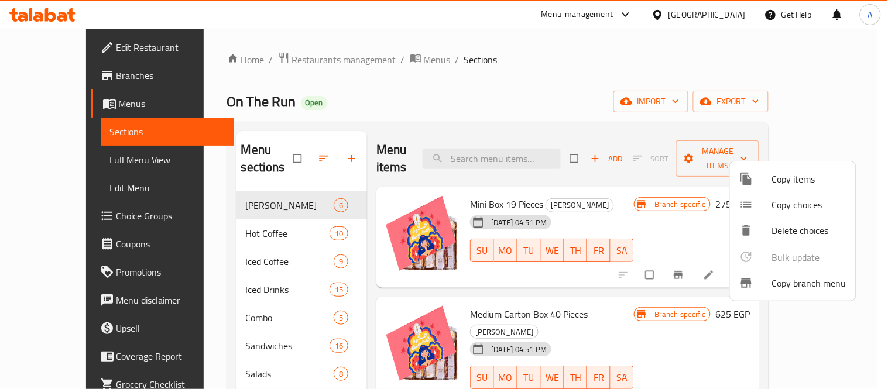
click at [817, 96] on div at bounding box center [444, 194] width 888 height 389
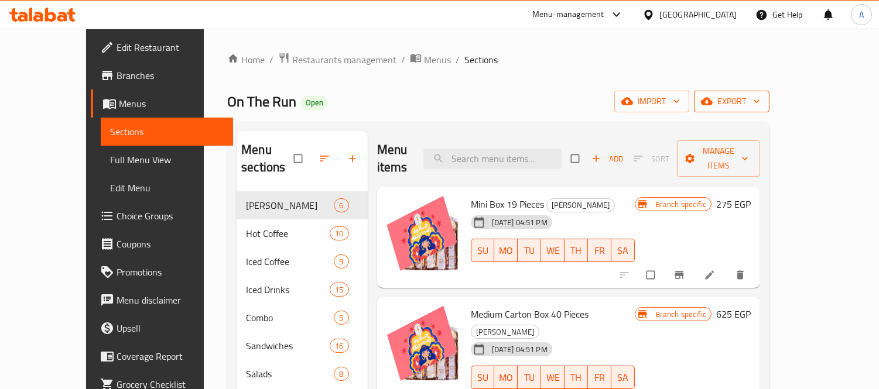
click at [760, 101] on span "export" at bounding box center [731, 101] width 57 height 15
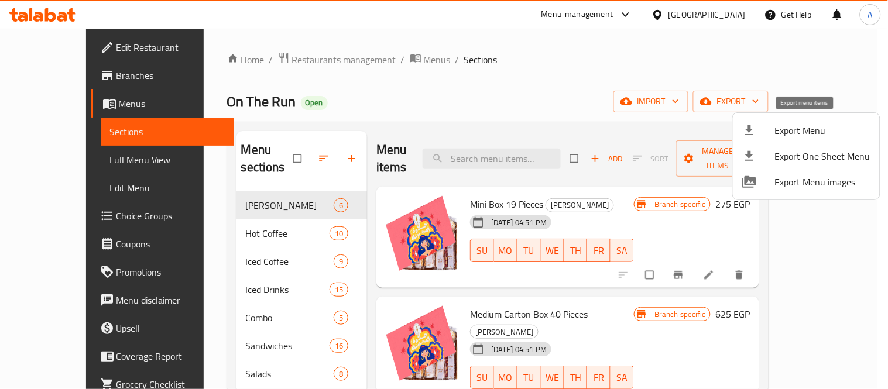
click at [783, 132] on span "Export Menu" at bounding box center [822, 131] width 95 height 14
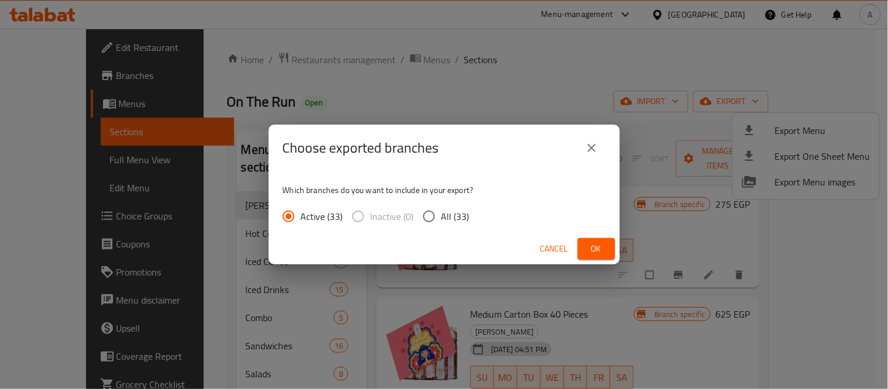
click at [436, 222] on input "All (33)" at bounding box center [429, 216] width 25 height 25
radio input "true"
click at [608, 247] on button "Ok" at bounding box center [596, 249] width 37 height 22
